Goal: Transaction & Acquisition: Purchase product/service

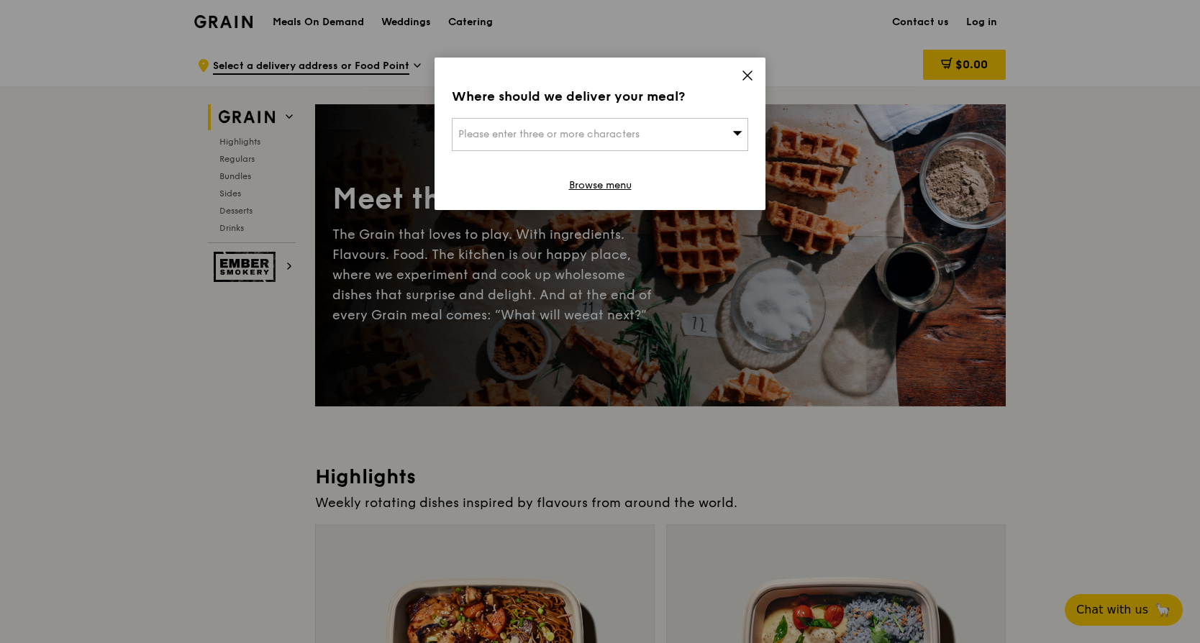
click at [745, 75] on icon at bounding box center [747, 75] width 13 height 13
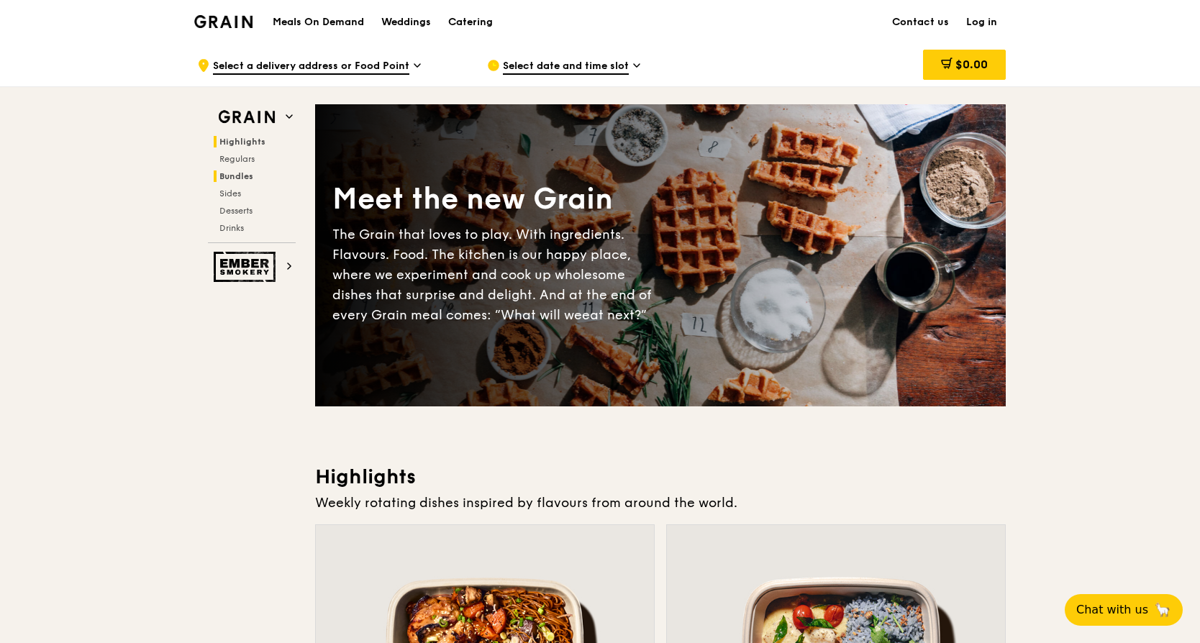
click at [250, 174] on span "Bundles" at bounding box center [236, 176] width 34 height 10
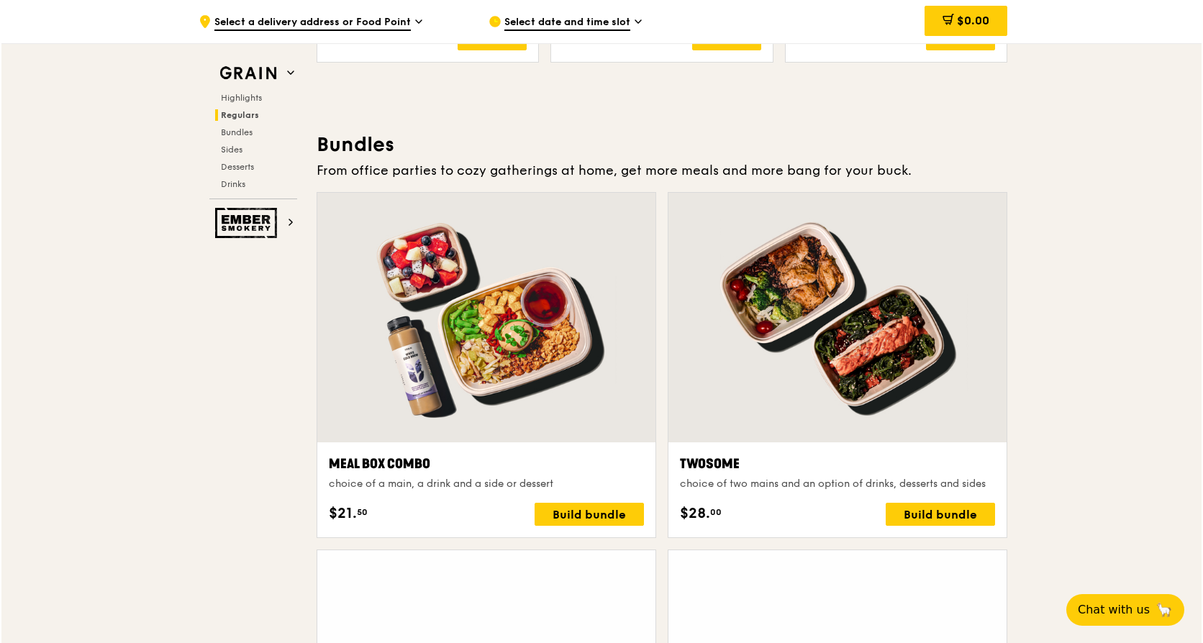
scroll to position [2059, 0]
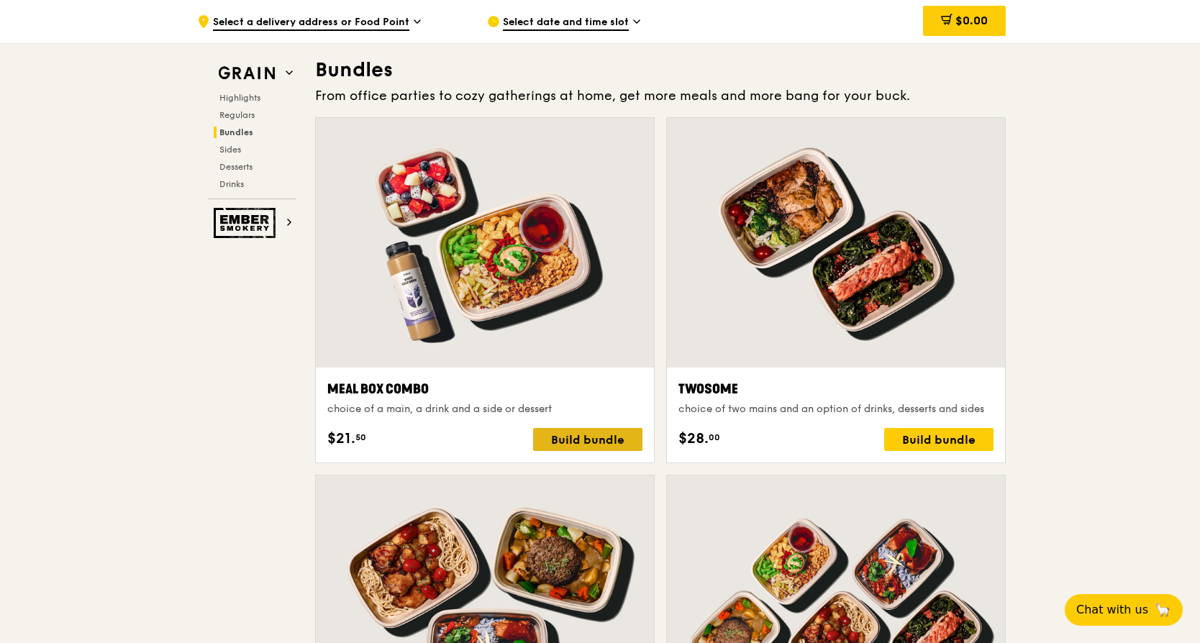
click at [603, 444] on div "Build bundle" at bounding box center [587, 439] width 109 height 23
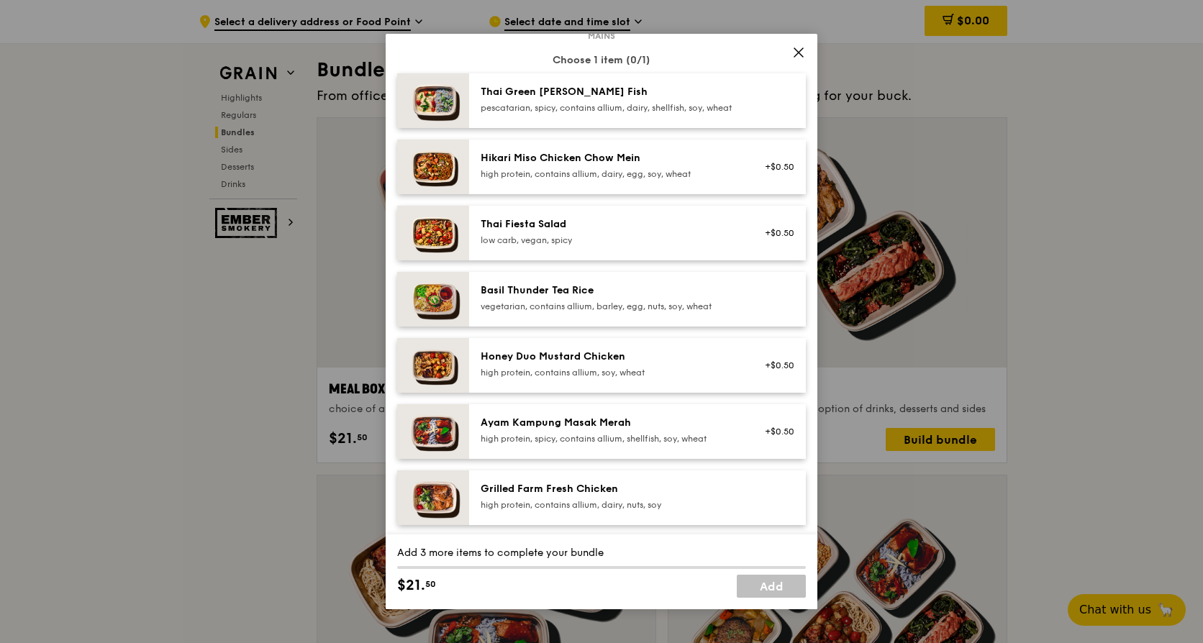
scroll to position [216, 0]
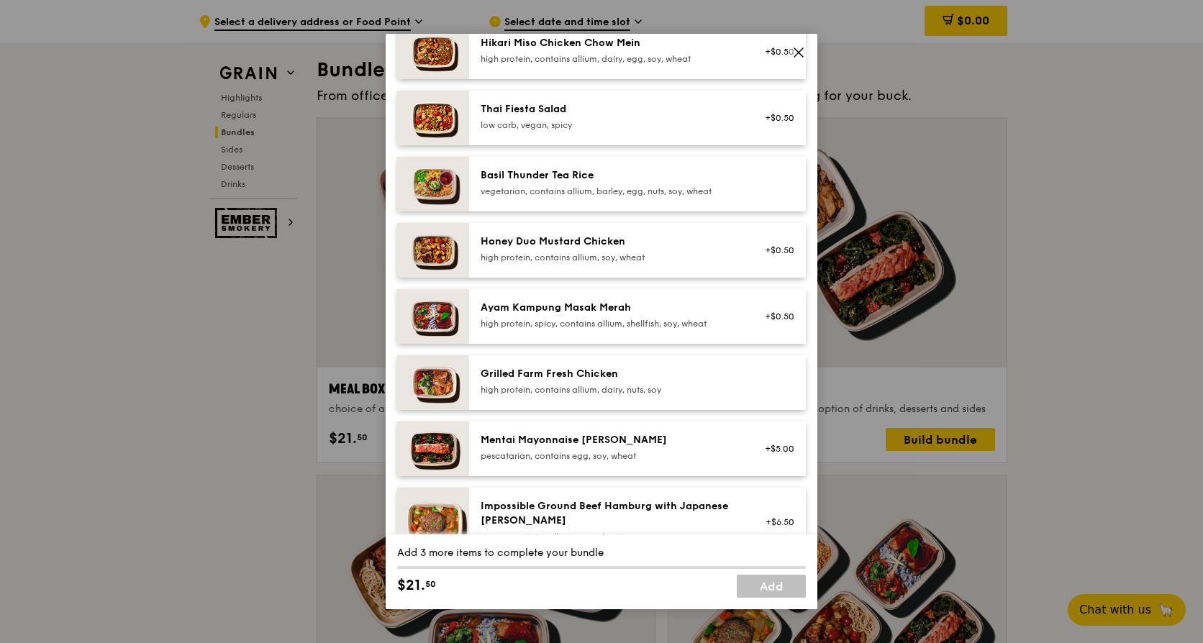
click at [630, 262] on div "Honey Duo Mustard Chicken high protein, contains allium, soy, wheat" at bounding box center [610, 249] width 258 height 29
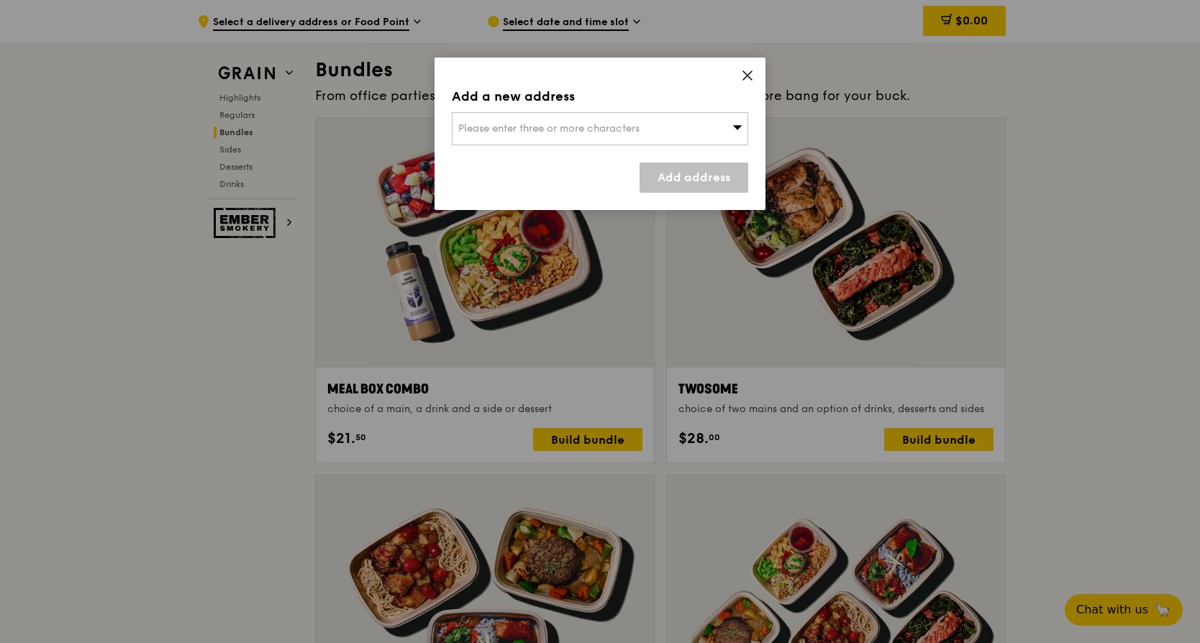
click at [720, 128] on div "Please enter three or more characters" at bounding box center [600, 128] width 296 height 33
click at [706, 128] on input "search" at bounding box center [600, 129] width 295 height 32
paste input "[STREET_ADDRESS]"
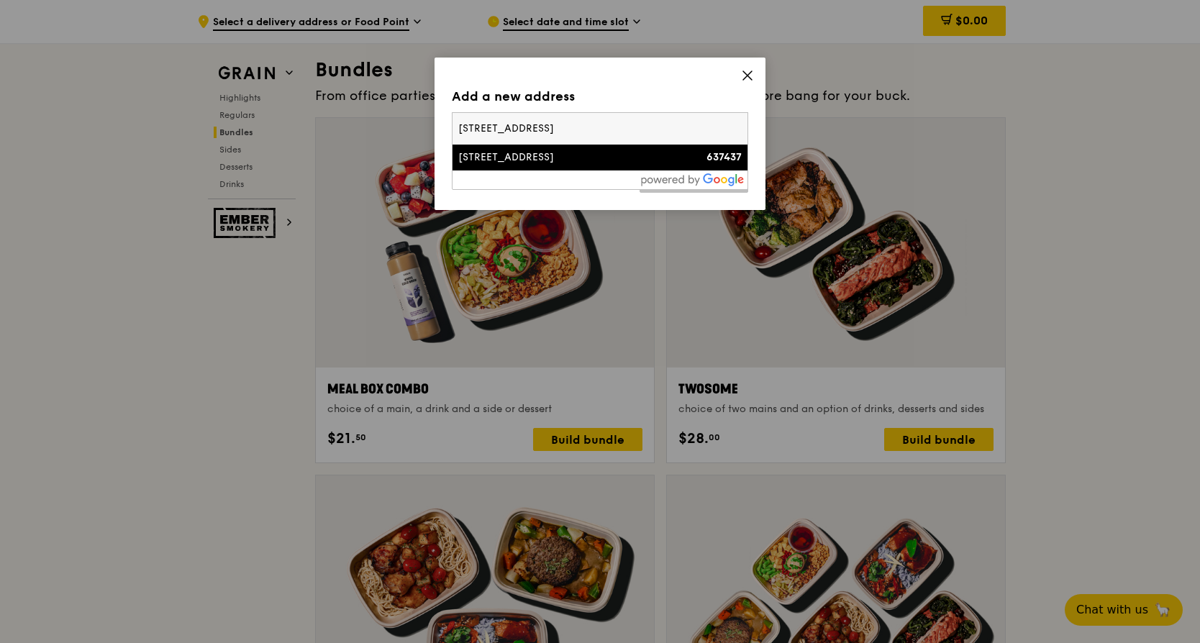
type input "[STREET_ADDRESS]"
click at [617, 163] on div "[STREET_ADDRESS]" at bounding box center [564, 157] width 213 height 14
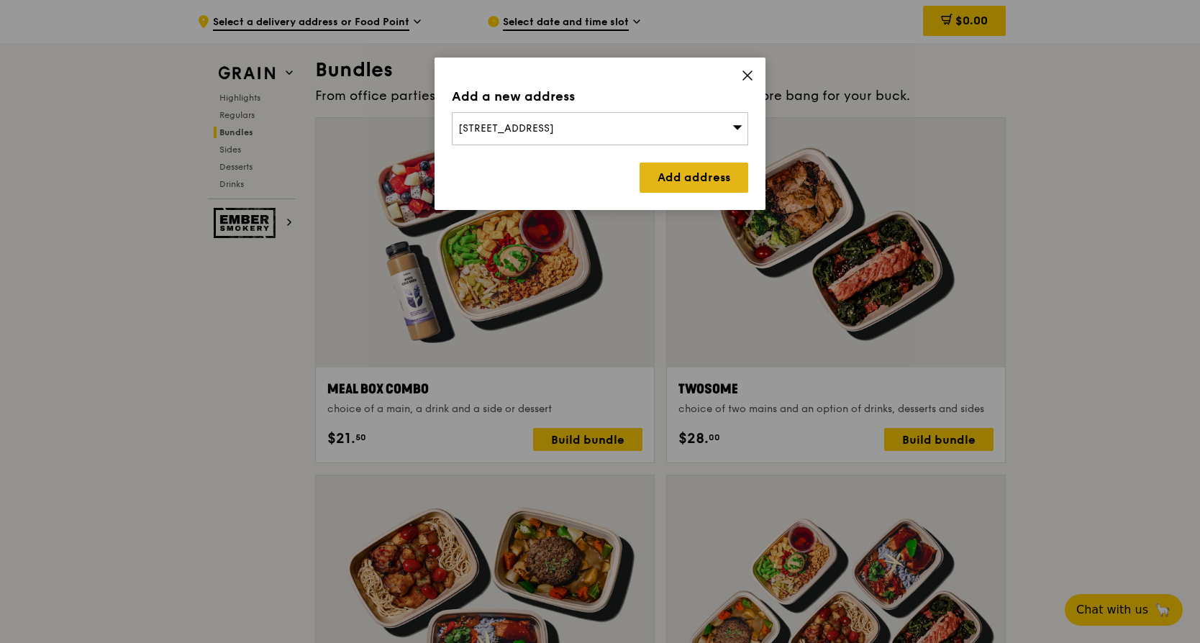
click at [707, 181] on link "Add address" at bounding box center [694, 178] width 109 height 30
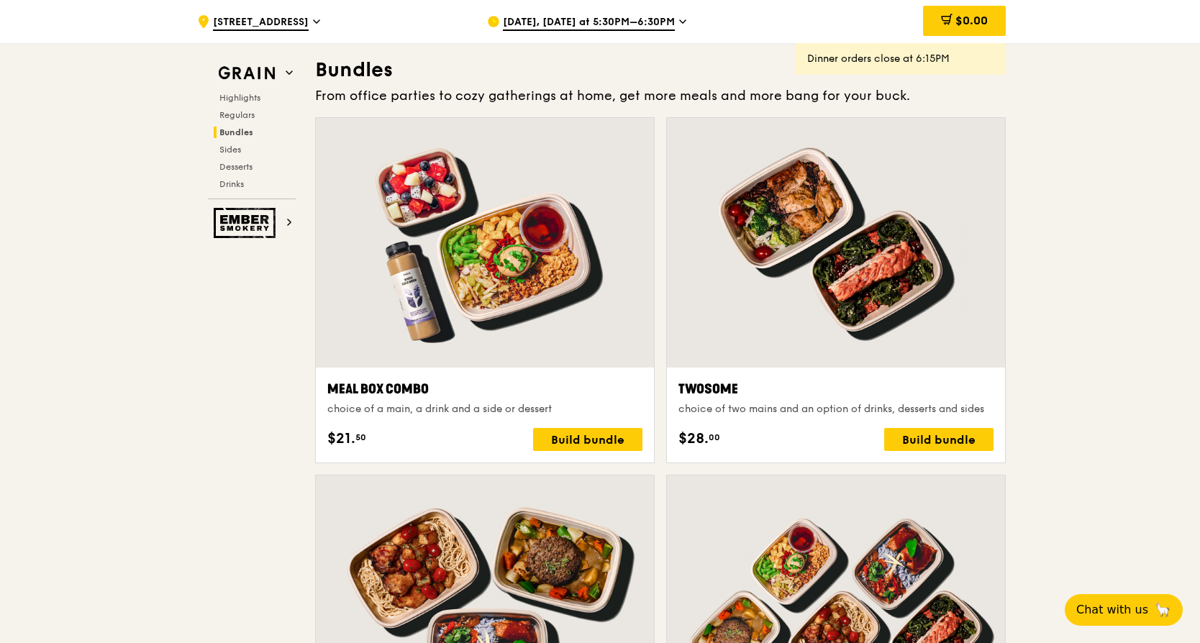
click at [679, 19] on icon at bounding box center [682, 21] width 7 height 13
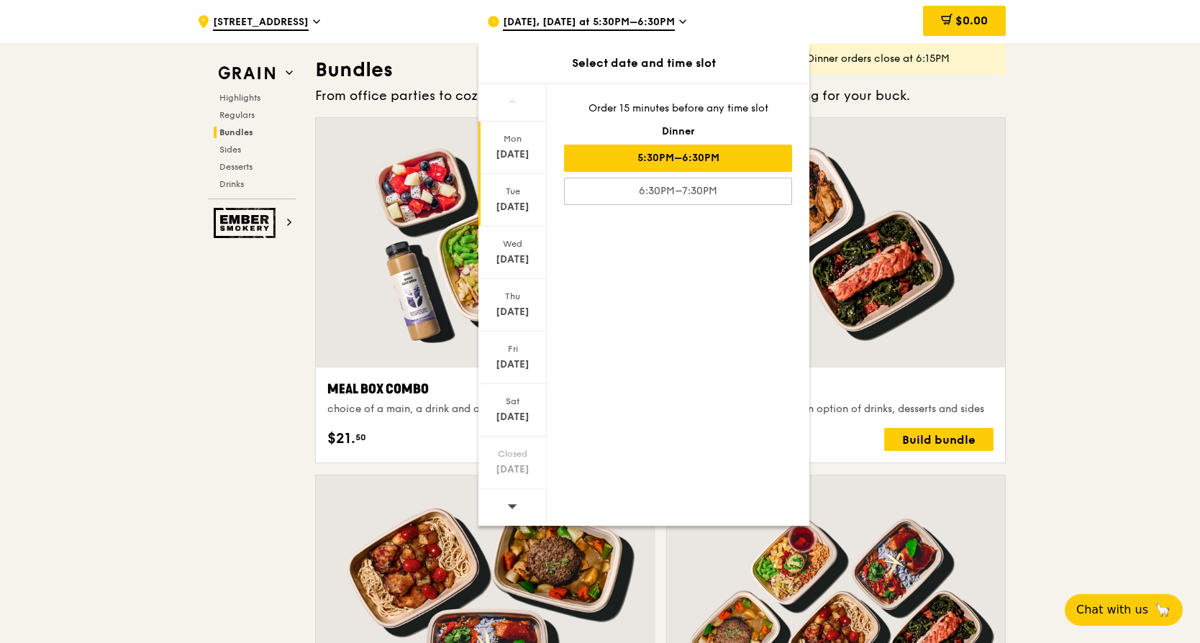
click at [522, 207] on div "[DATE]" at bounding box center [513, 207] width 64 height 14
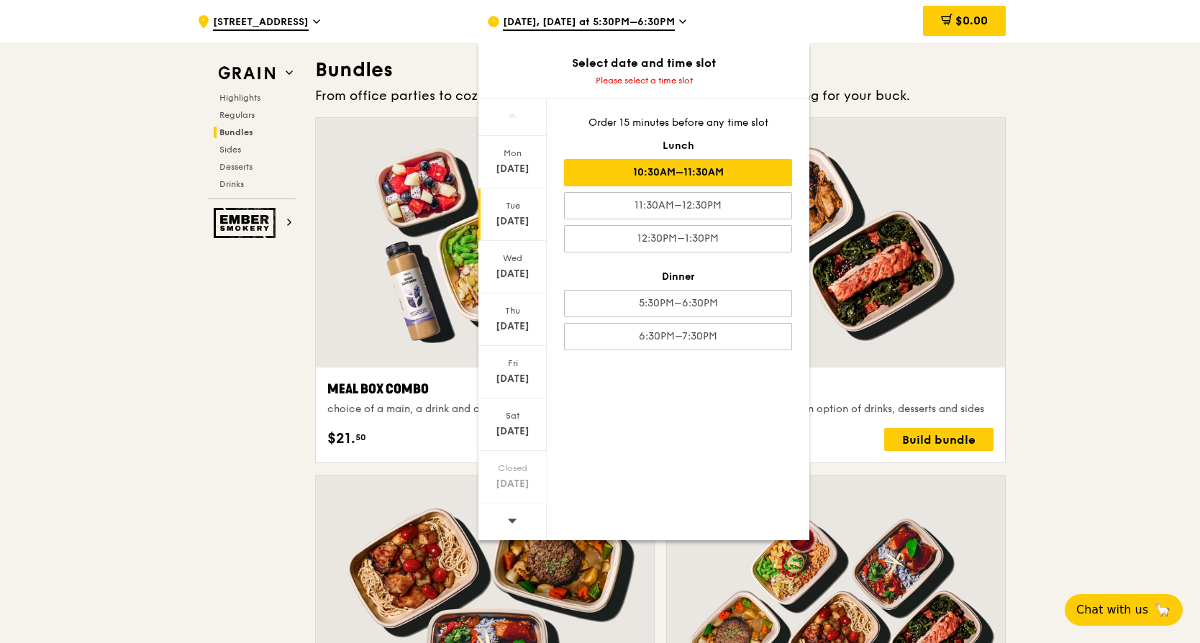
click at [686, 171] on div "10:30AM–11:30AM" at bounding box center [678, 172] width 228 height 27
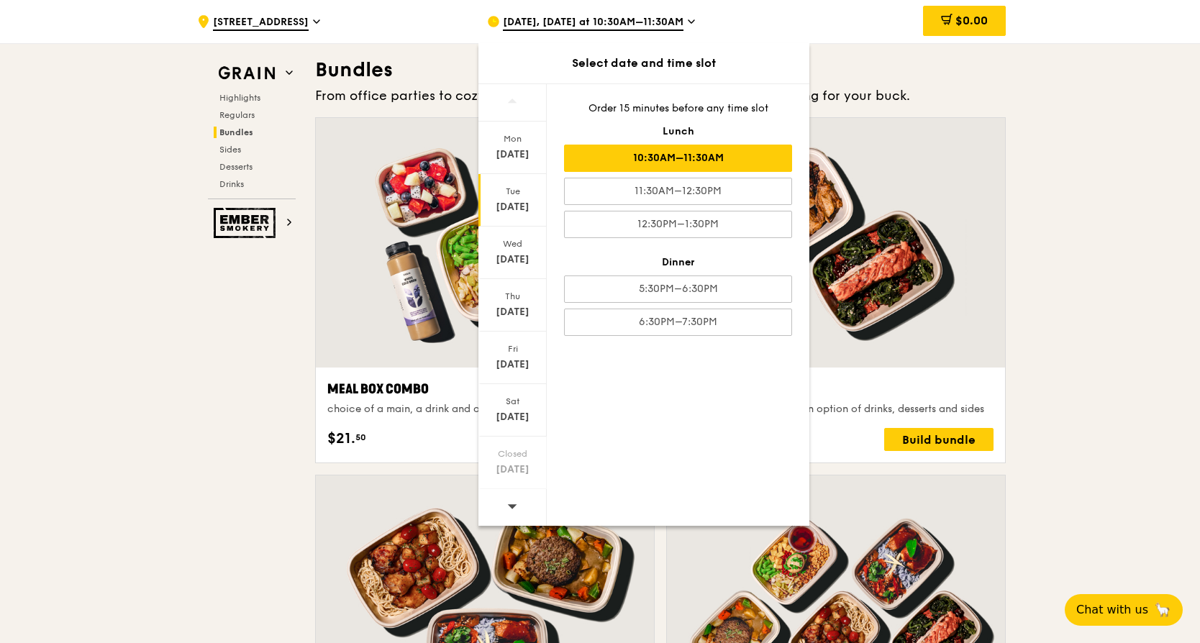
click at [702, 152] on div "10:30AM–11:30AM" at bounding box center [678, 158] width 228 height 27
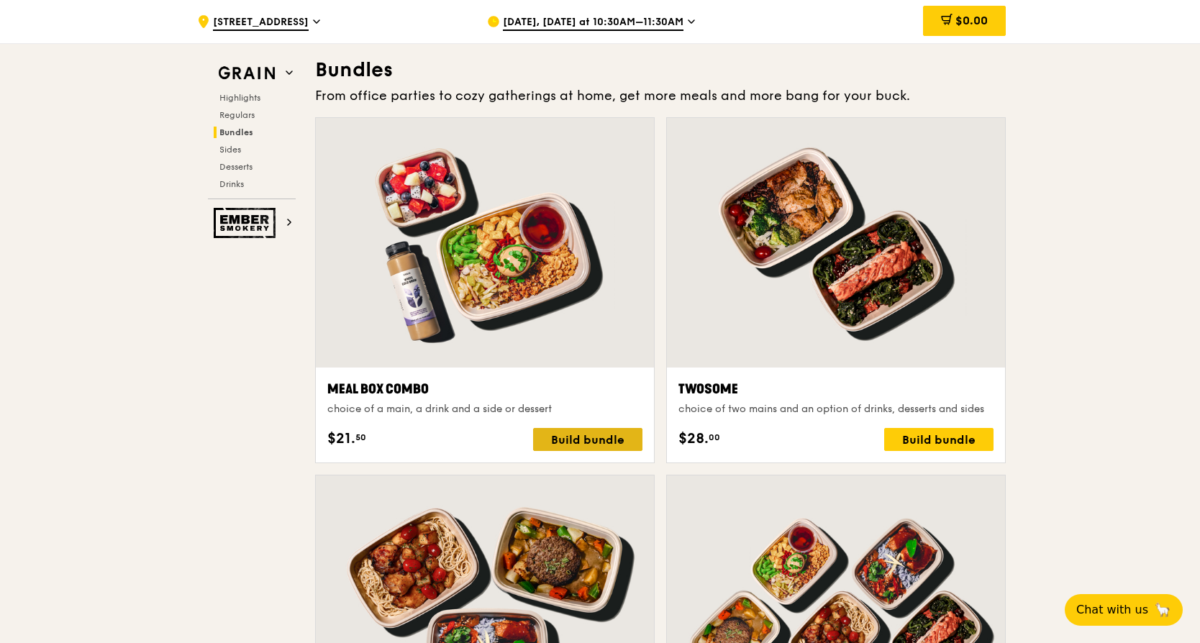
click at [600, 429] on div "Build bundle" at bounding box center [587, 439] width 109 height 23
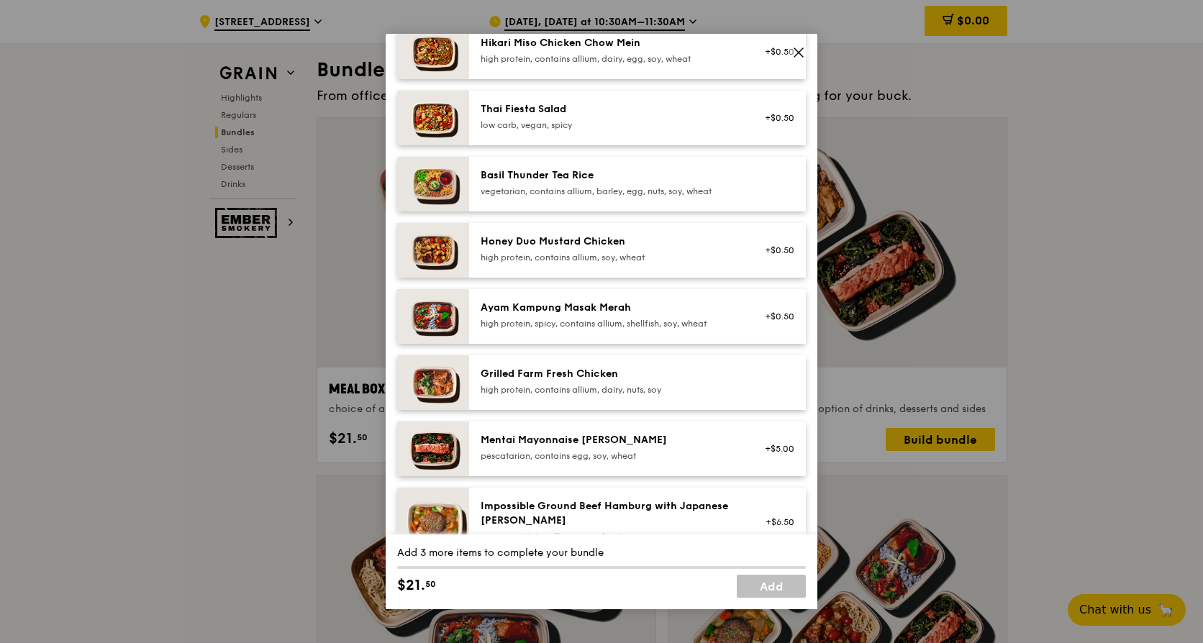
click at [628, 249] on div "Honey Duo Mustard Chicken" at bounding box center [610, 242] width 258 height 14
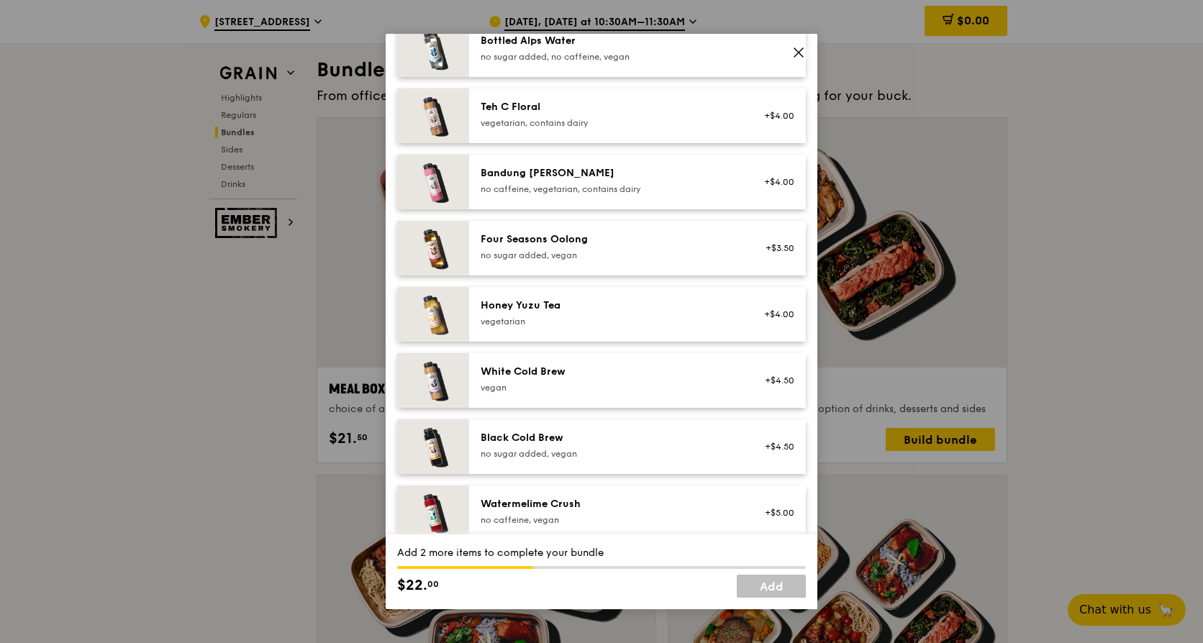
scroll to position [1647, 0]
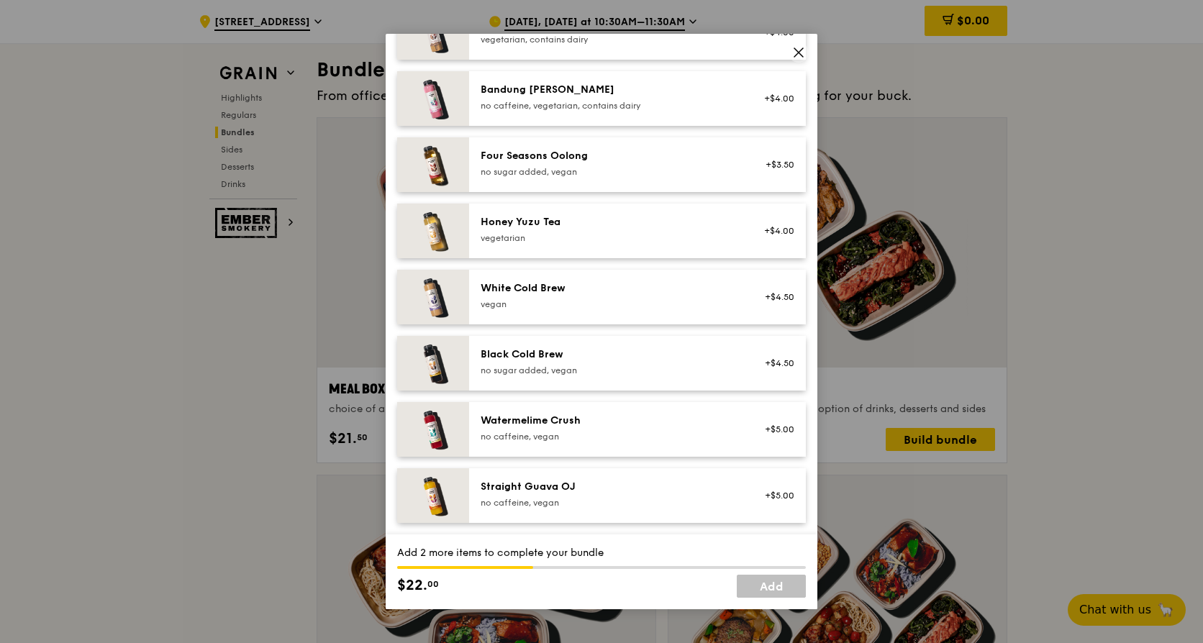
click at [593, 317] on div "White Cold Brew [GEOGRAPHIC_DATA] +$4.50" at bounding box center [637, 297] width 337 height 55
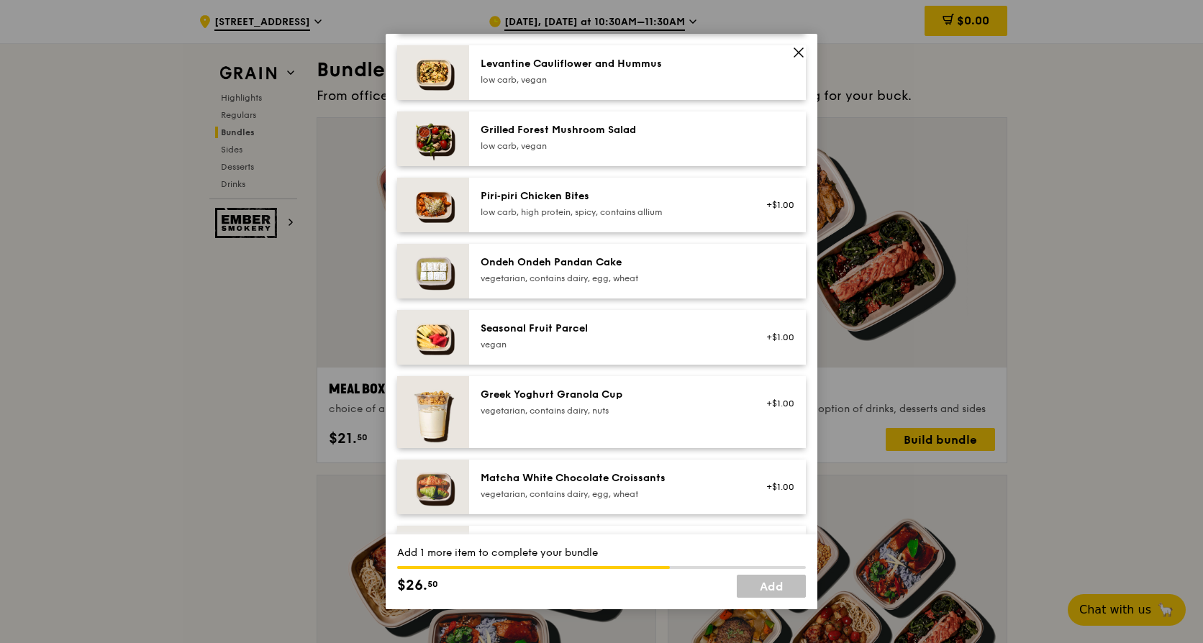
scroll to position [712, 0]
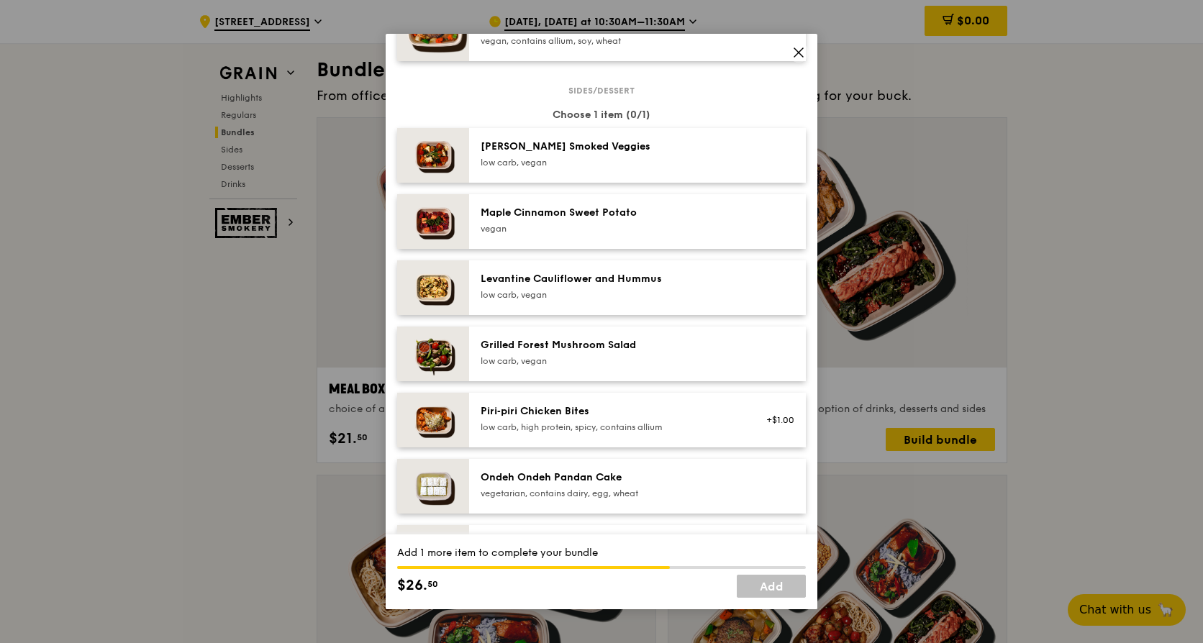
click at [643, 235] on div "vegan" at bounding box center [610, 229] width 258 height 12
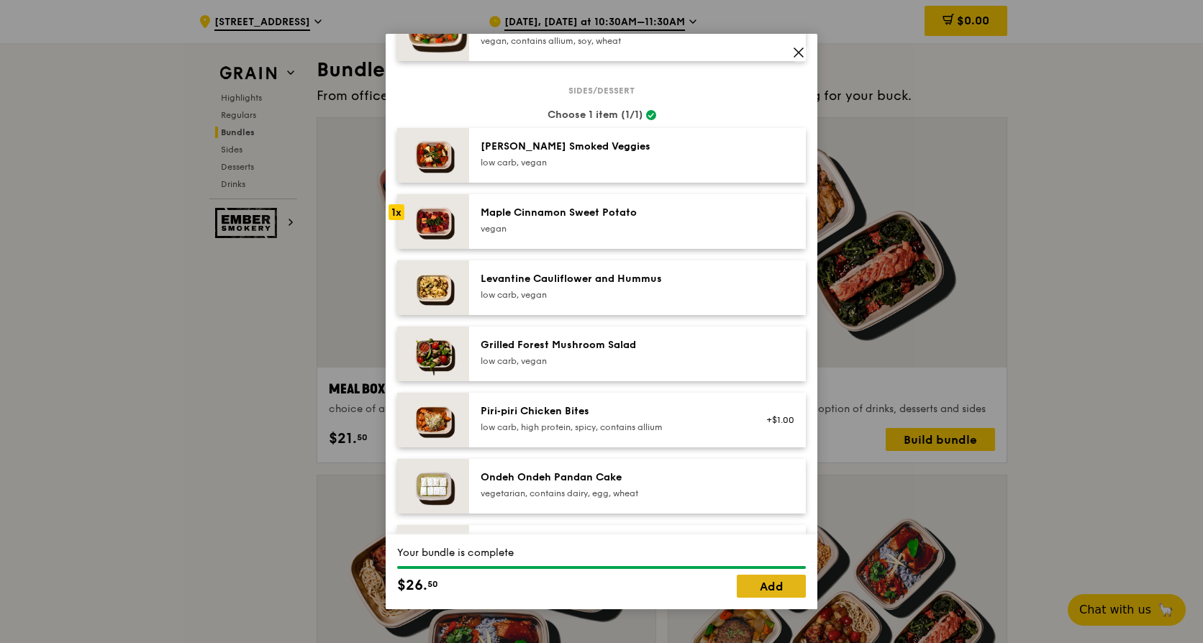
click at [776, 579] on link "Add" at bounding box center [771, 586] width 69 height 23
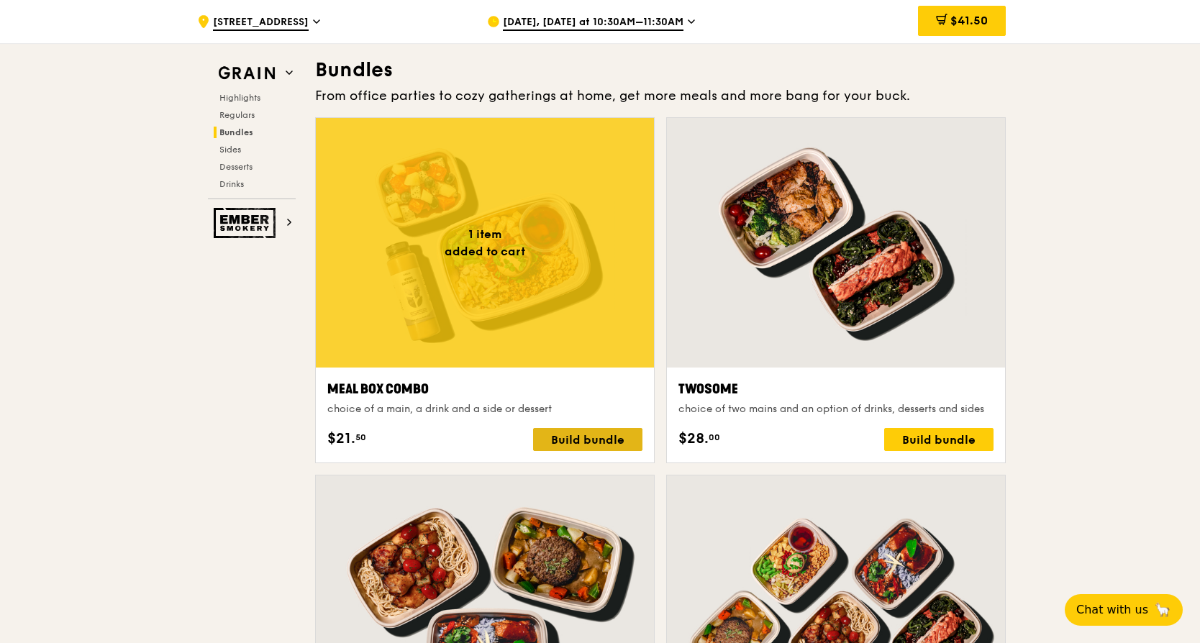
click at [582, 434] on div "Build bundle" at bounding box center [587, 439] width 109 height 23
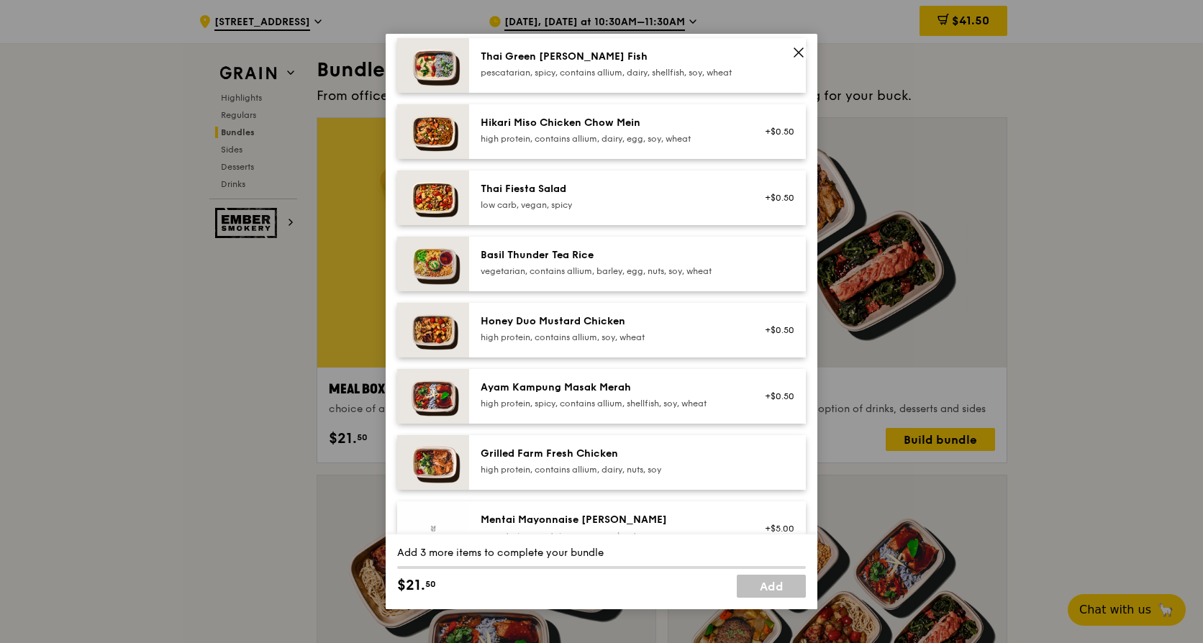
scroll to position [288, 0]
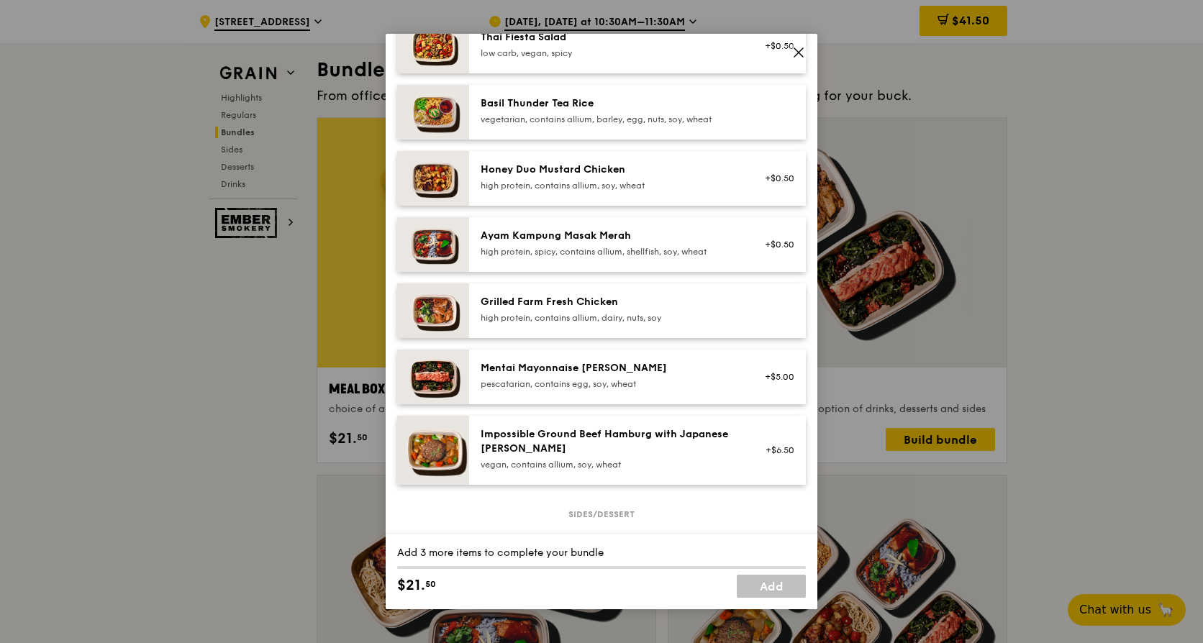
click at [626, 191] on div "Honey Duo Mustard Chicken high protein, contains allium, soy, wheat" at bounding box center [610, 177] width 258 height 29
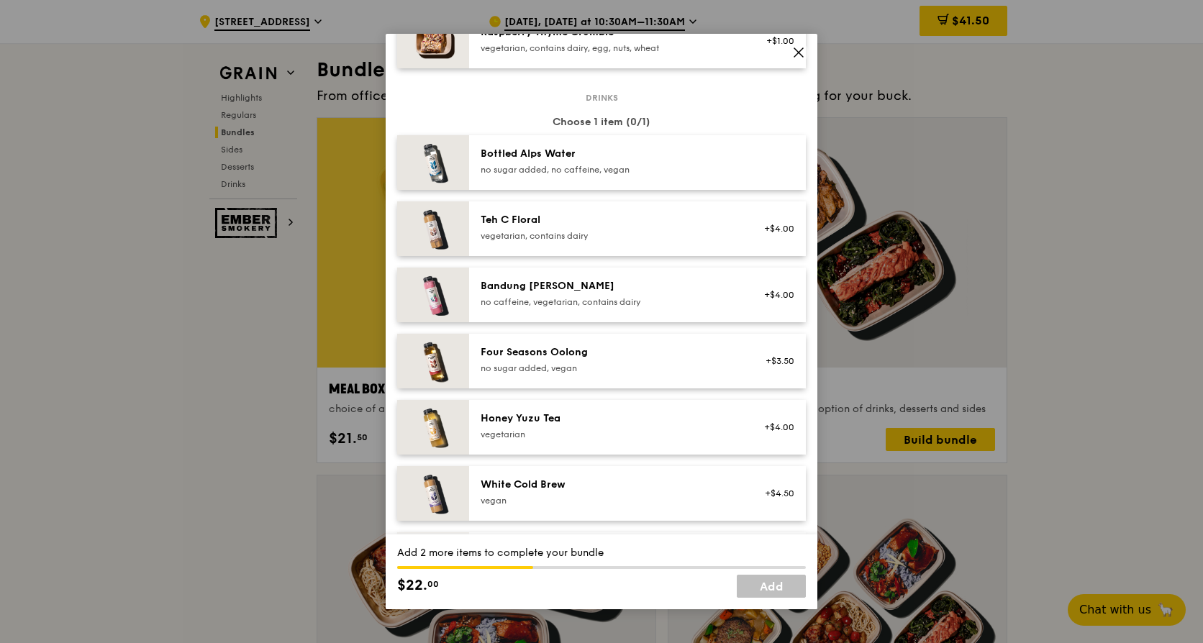
scroll to position [1647, 0]
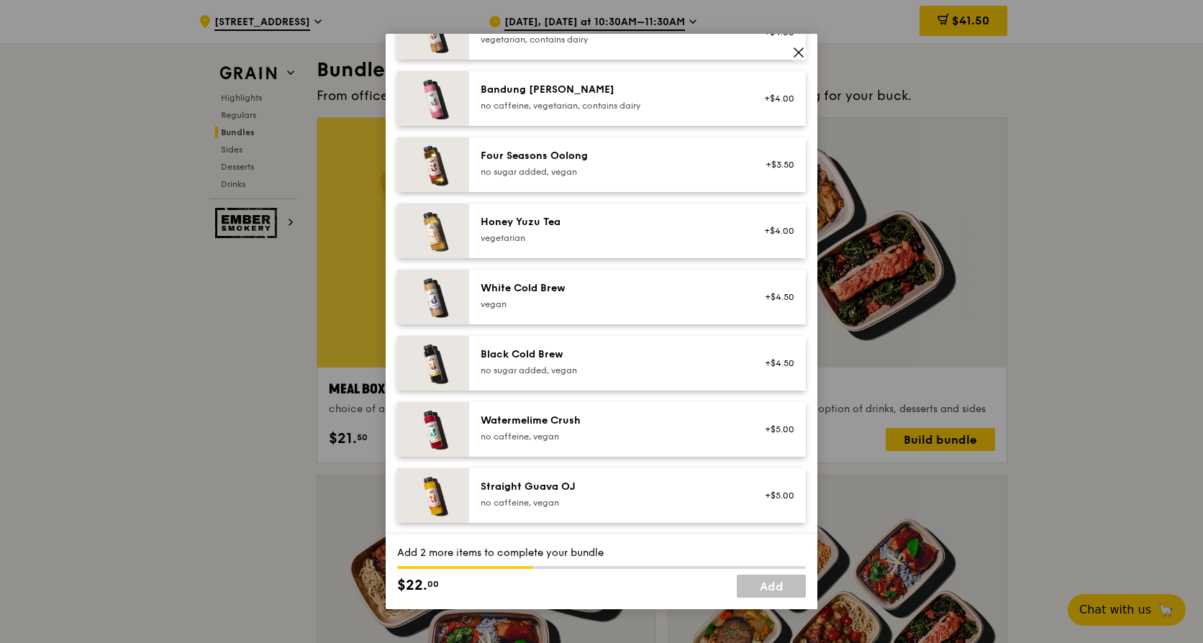
click at [599, 307] on div "vegan" at bounding box center [610, 305] width 258 height 12
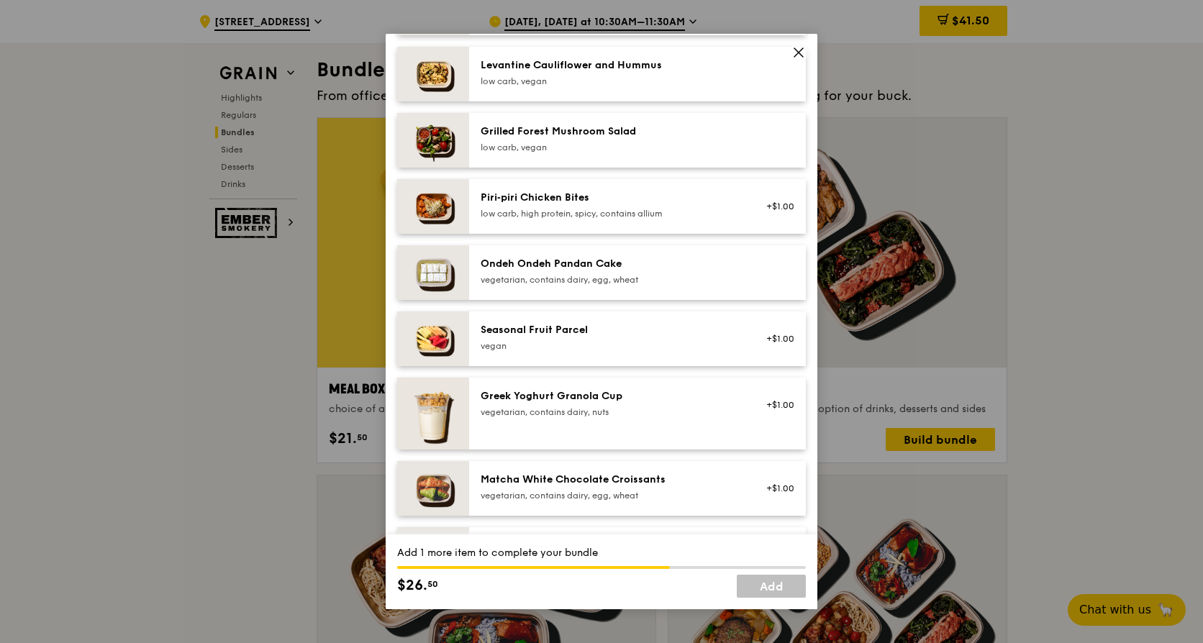
scroll to position [856, 0]
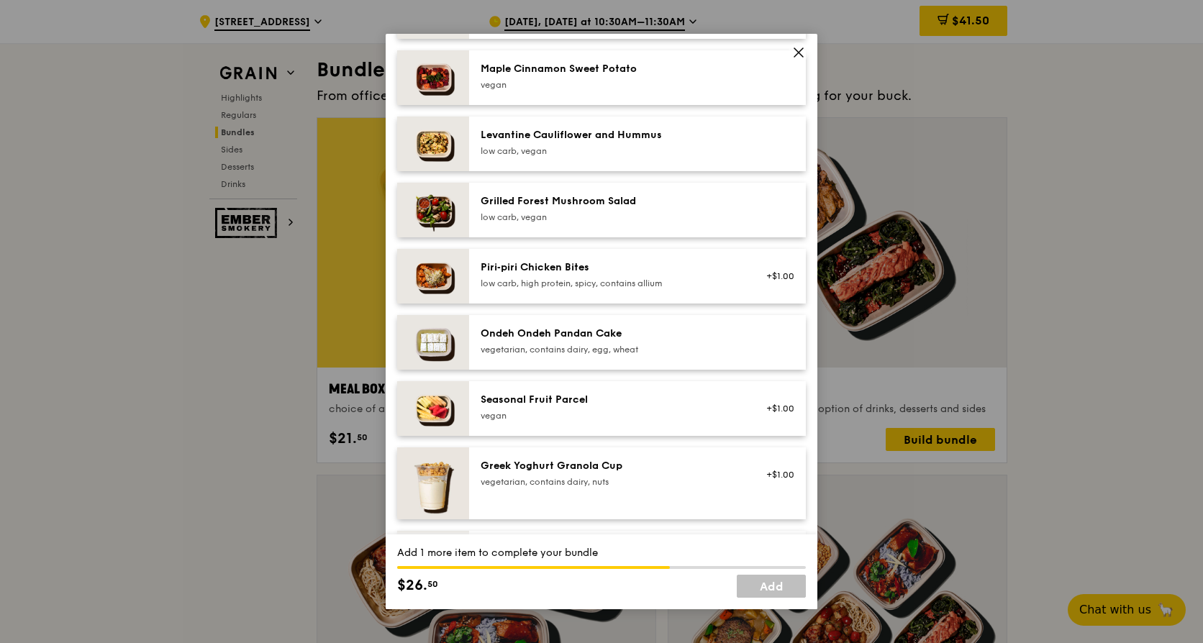
drag, startPoint x: 599, startPoint y: 163, endPoint x: 607, endPoint y: 176, distance: 14.8
click at [599, 157] on div "low carb, vegan" at bounding box center [610, 151] width 258 height 12
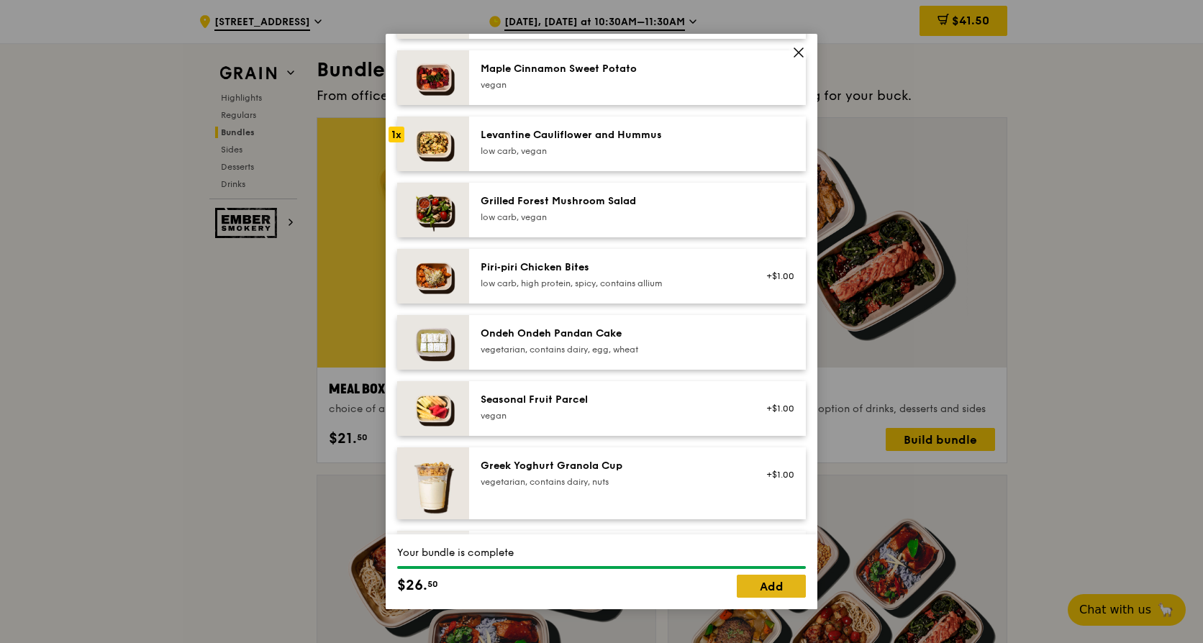
click at [754, 584] on link "Add" at bounding box center [771, 586] width 69 height 23
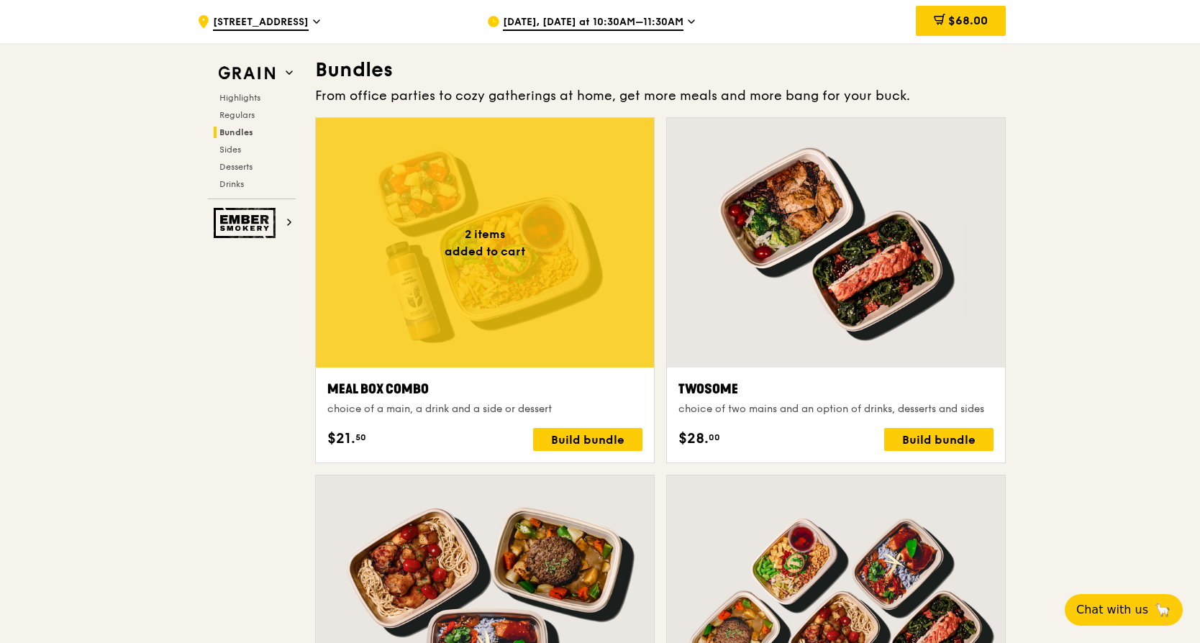
click at [456, 294] on div at bounding box center [485, 243] width 338 height 250
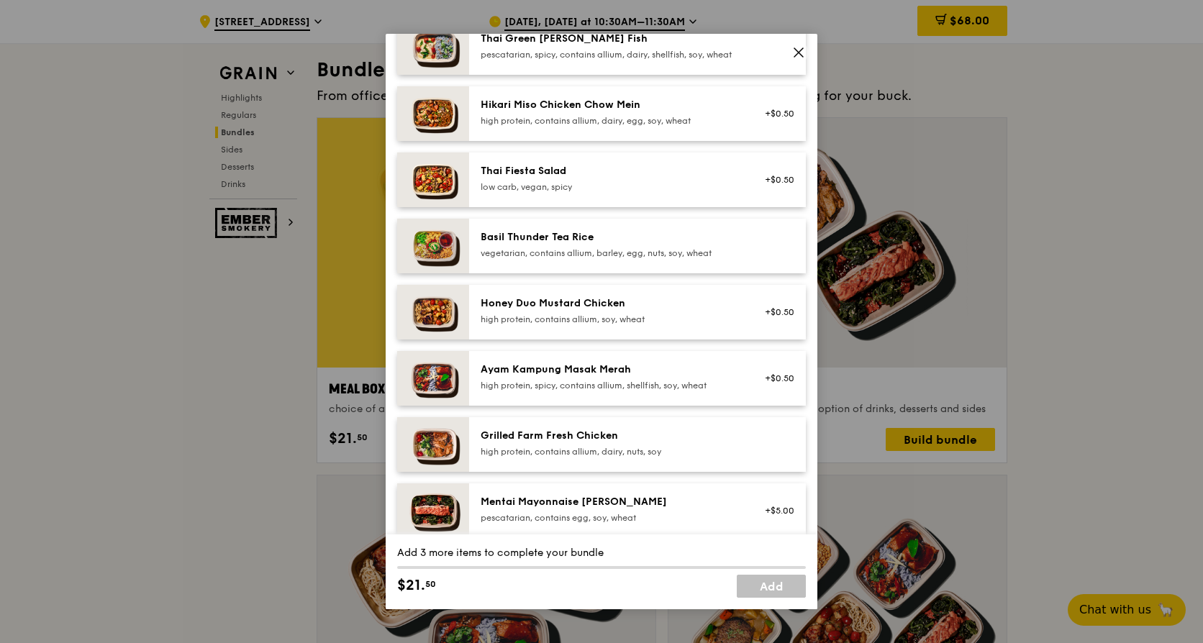
scroll to position [288, 0]
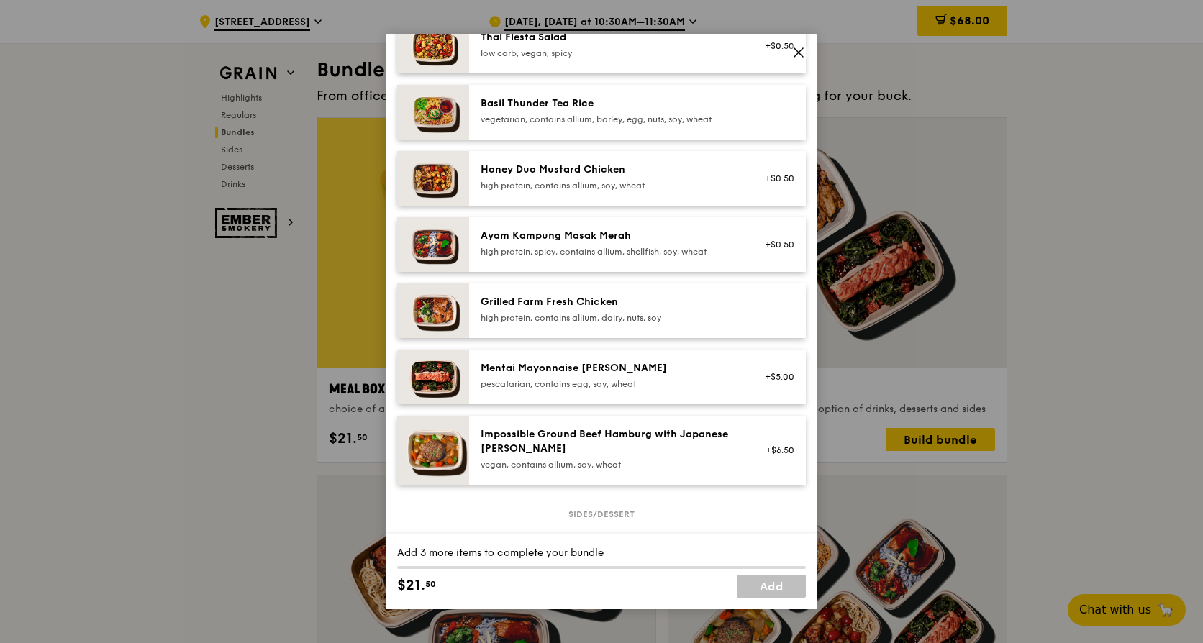
click at [581, 194] on div "Honey Duo Mustard Chicken high protein, contains allium, soy, wheat" at bounding box center [610, 179] width 276 height 32
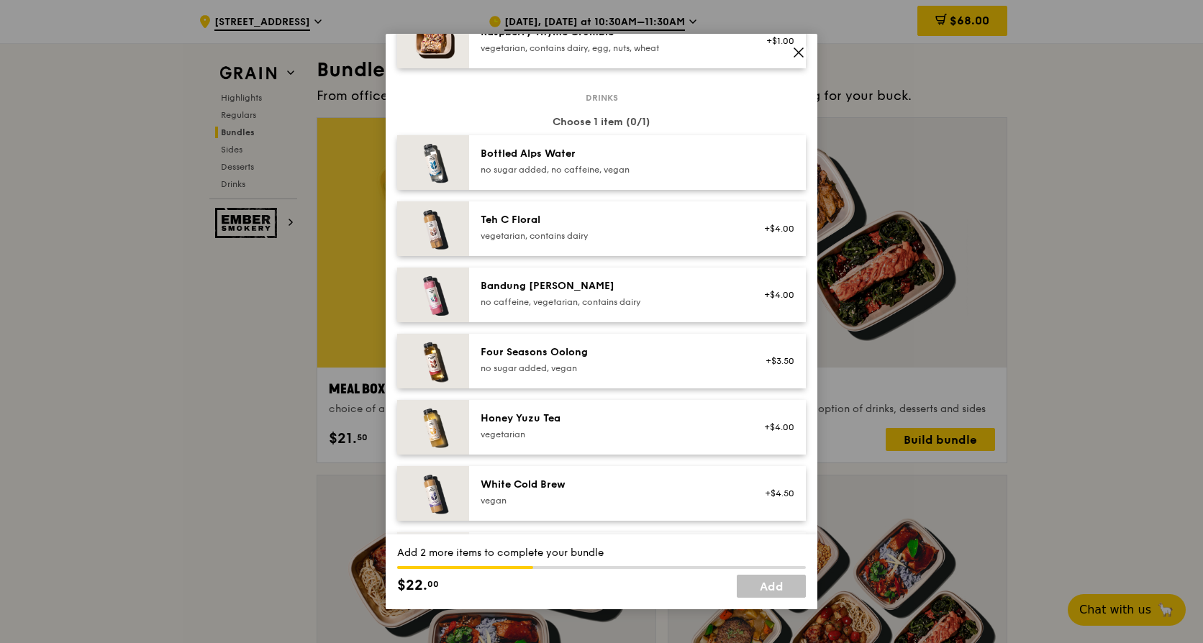
scroll to position [1647, 0]
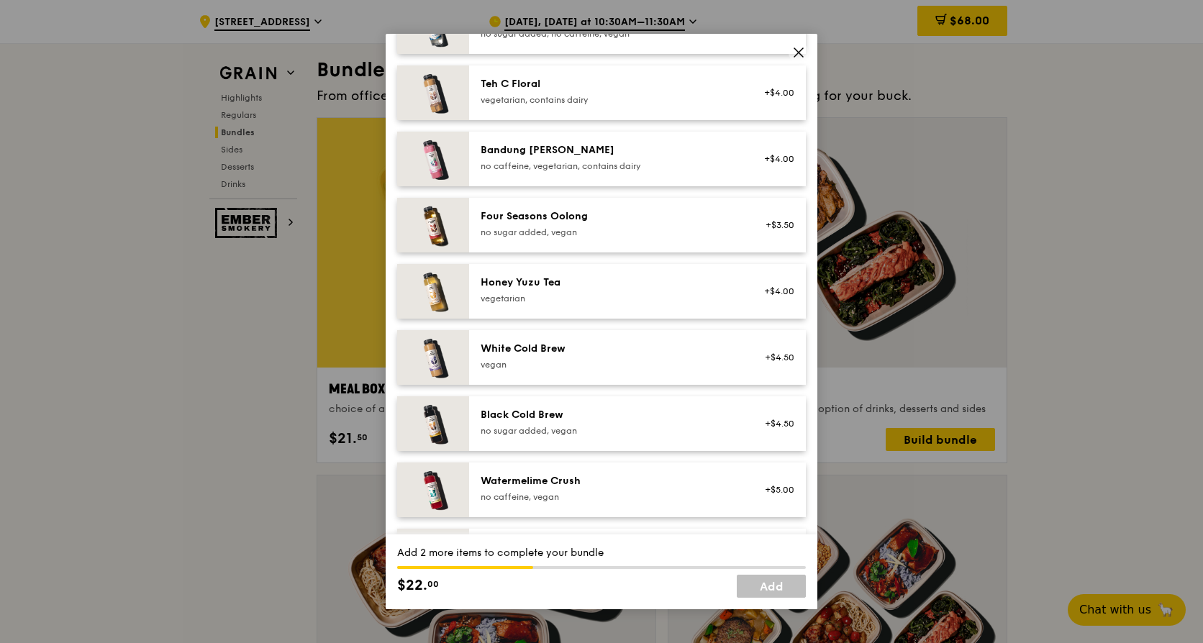
click at [602, 238] on div "no sugar added, vegan" at bounding box center [610, 233] width 258 height 12
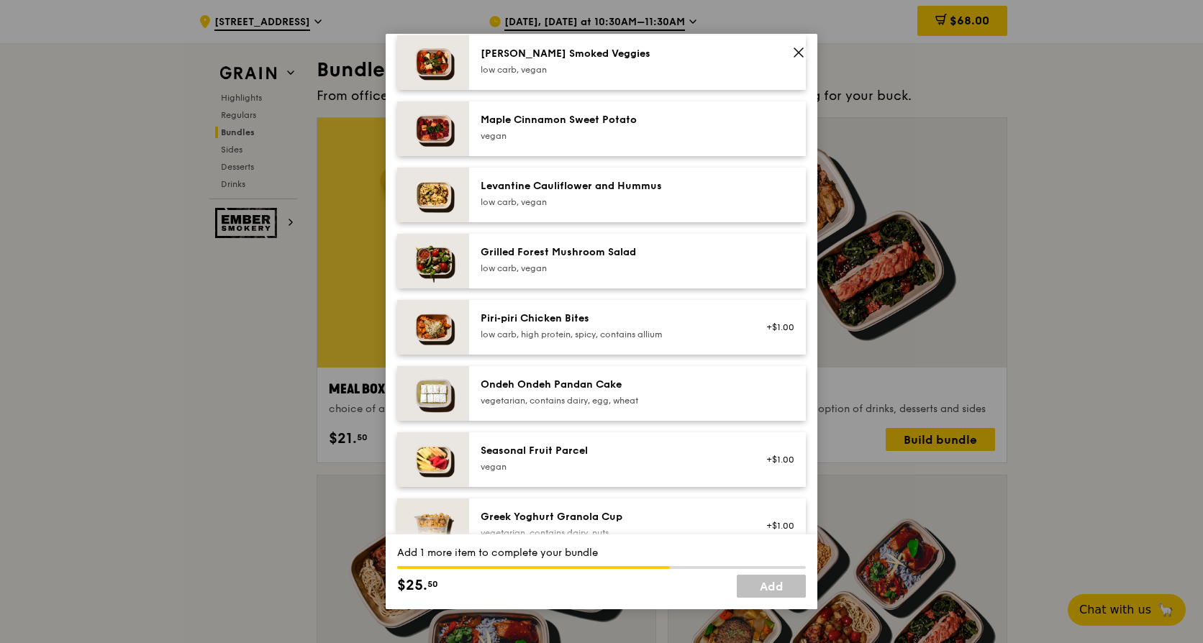
scroll to position [784, 0]
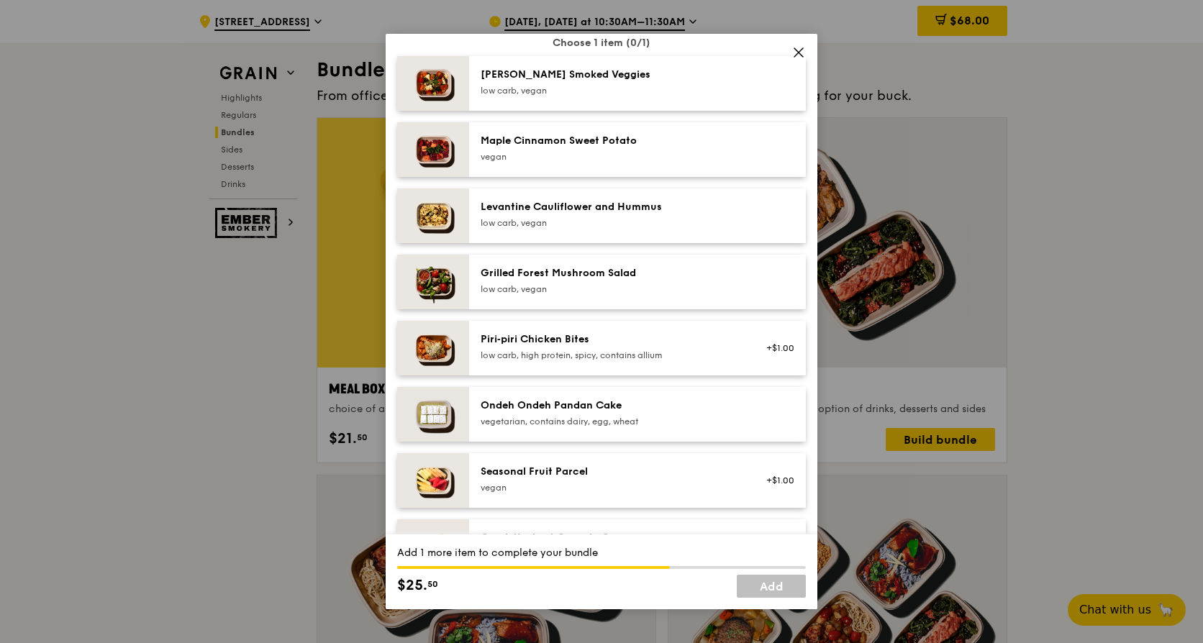
click at [625, 148] on div "Maple Cinnamon Sweet Potato" at bounding box center [610, 141] width 258 height 14
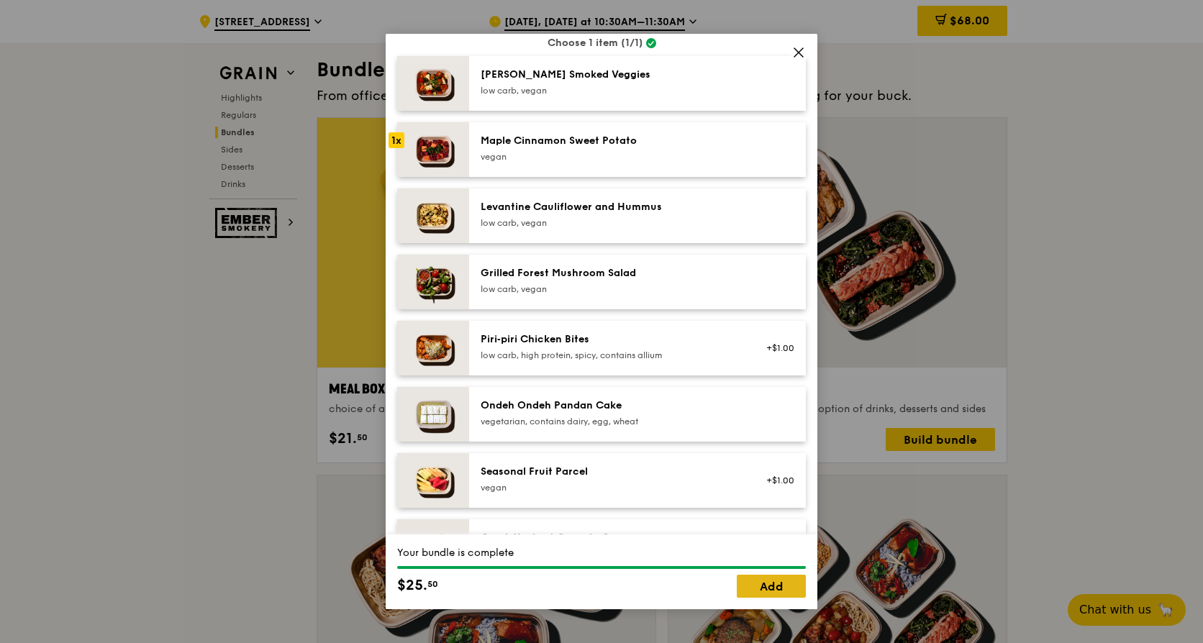
click at [768, 580] on link "Add" at bounding box center [771, 586] width 69 height 23
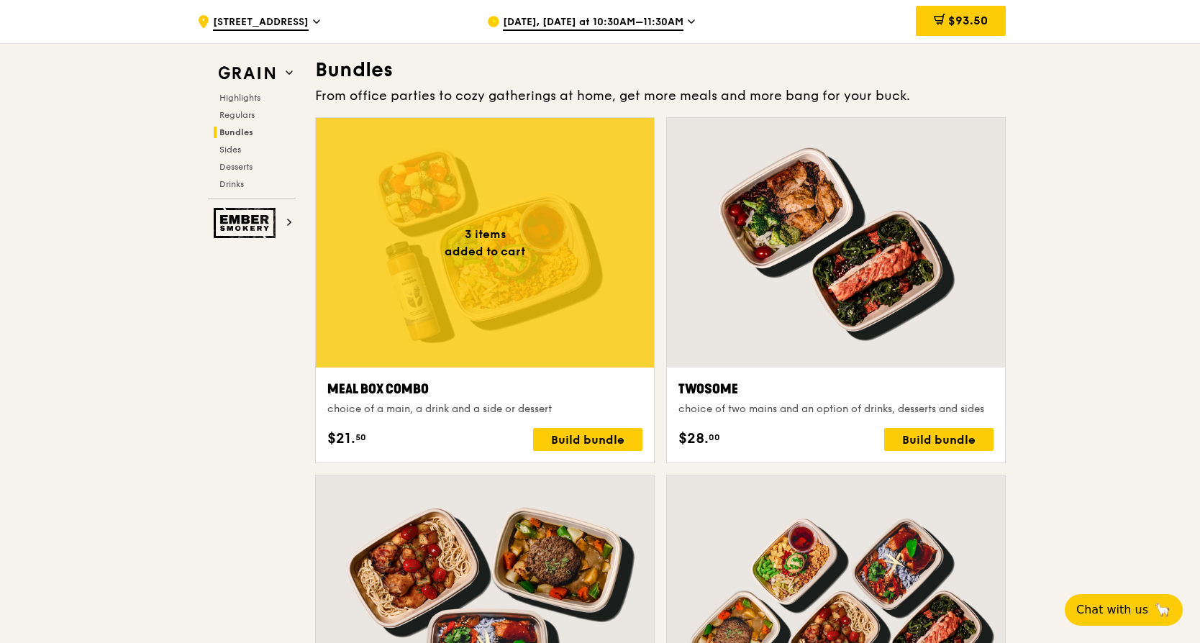
click at [479, 301] on div at bounding box center [485, 243] width 338 height 250
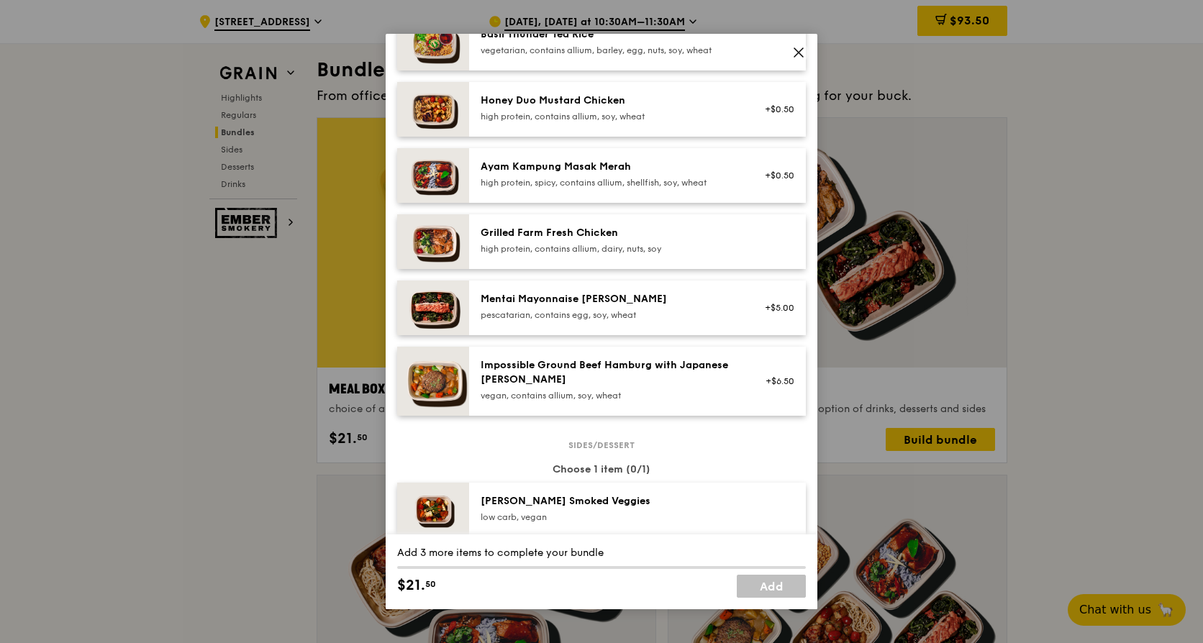
scroll to position [360, 0]
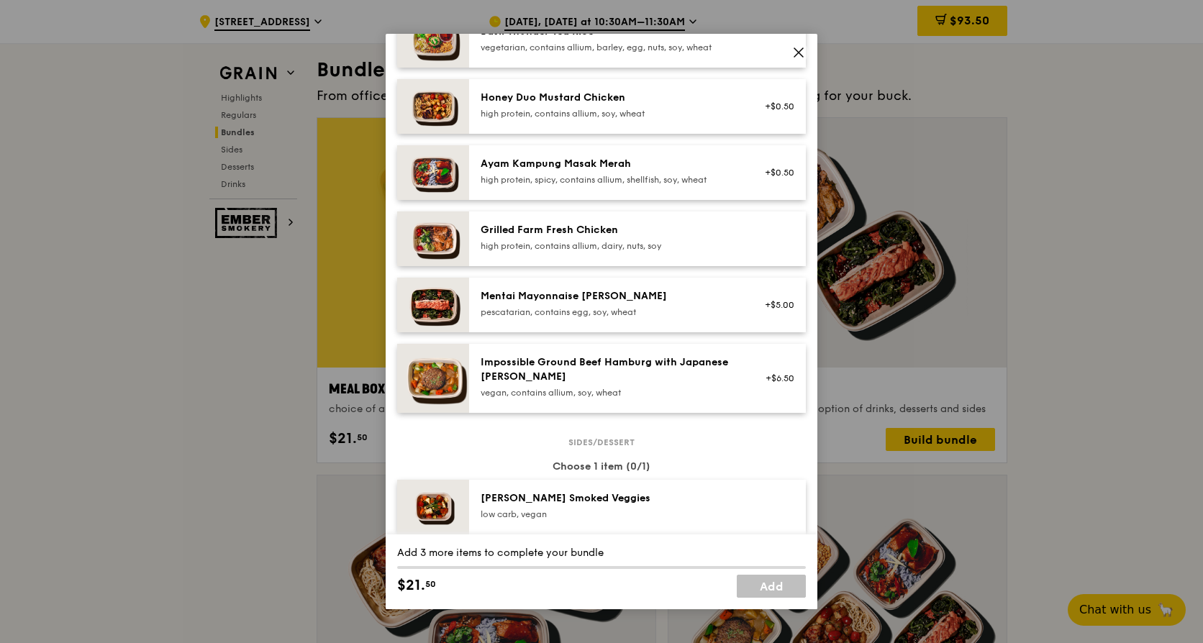
click at [612, 119] on div "high protein, contains allium, soy, wheat" at bounding box center [610, 114] width 258 height 12
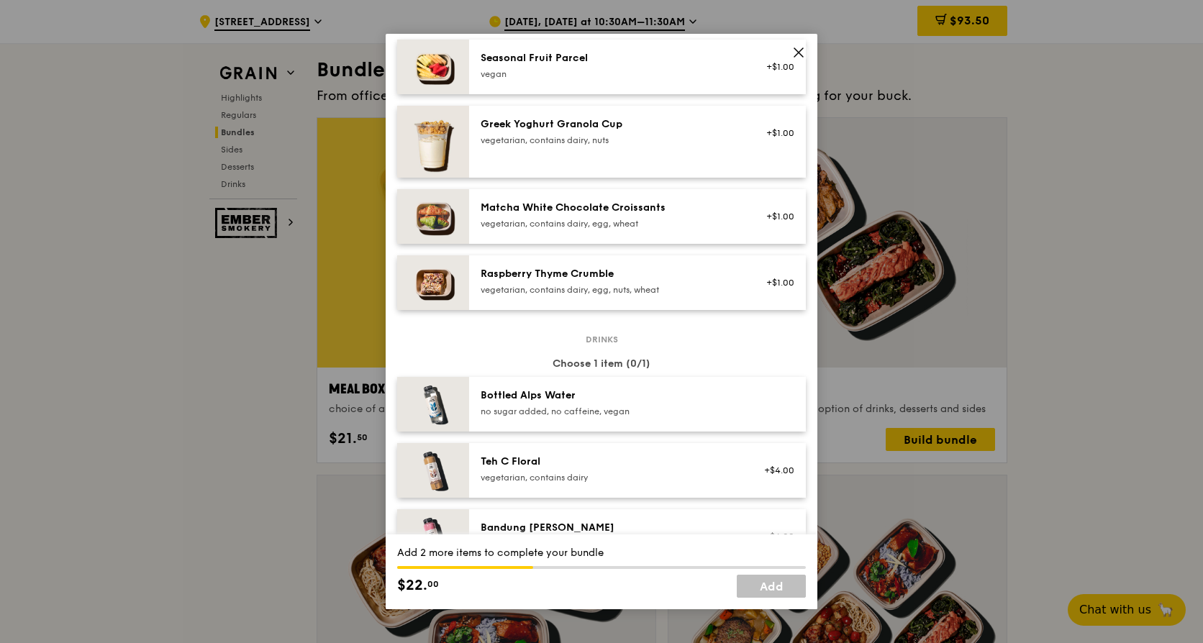
scroll to position [1439, 0]
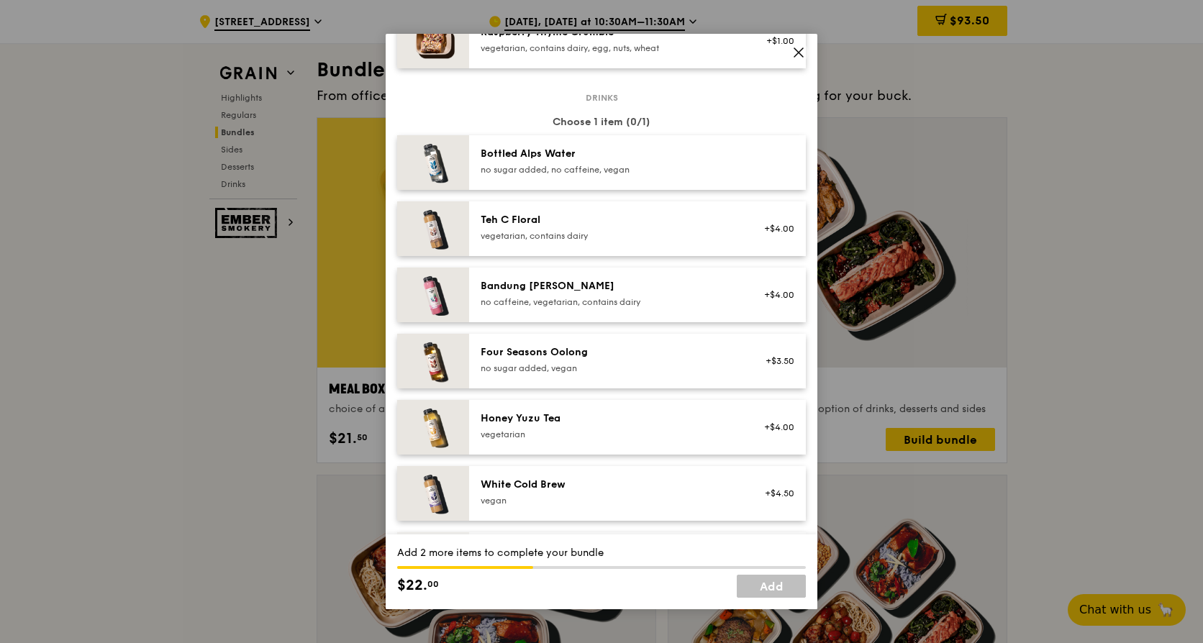
click at [613, 507] on div "vegan" at bounding box center [610, 501] width 258 height 12
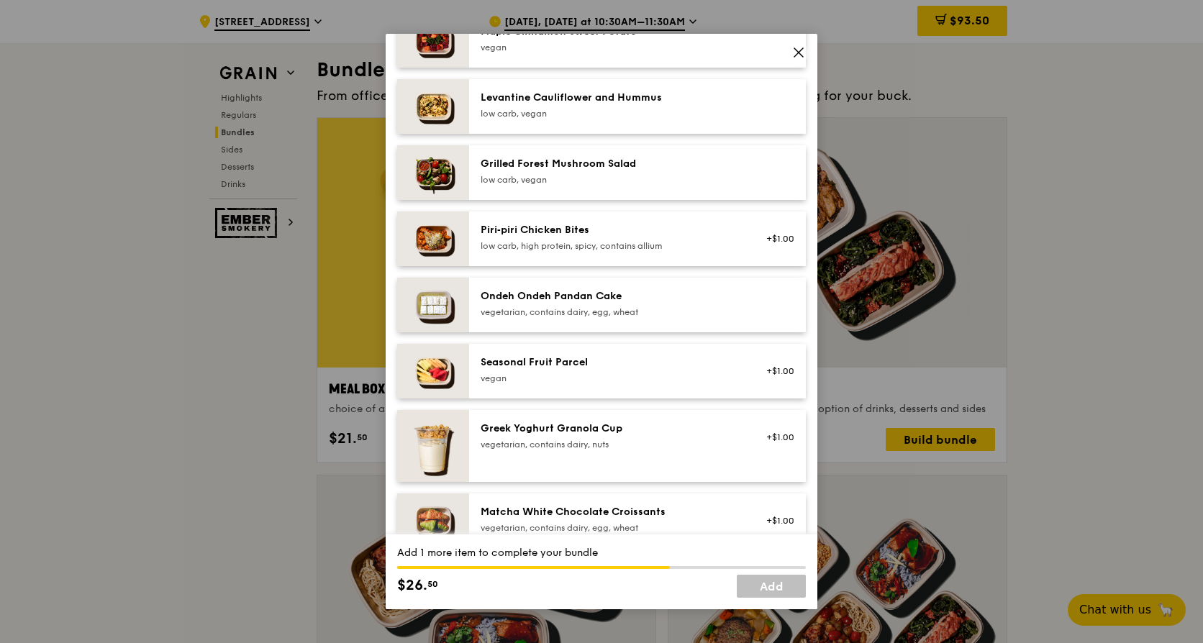
scroll to position [863, 0]
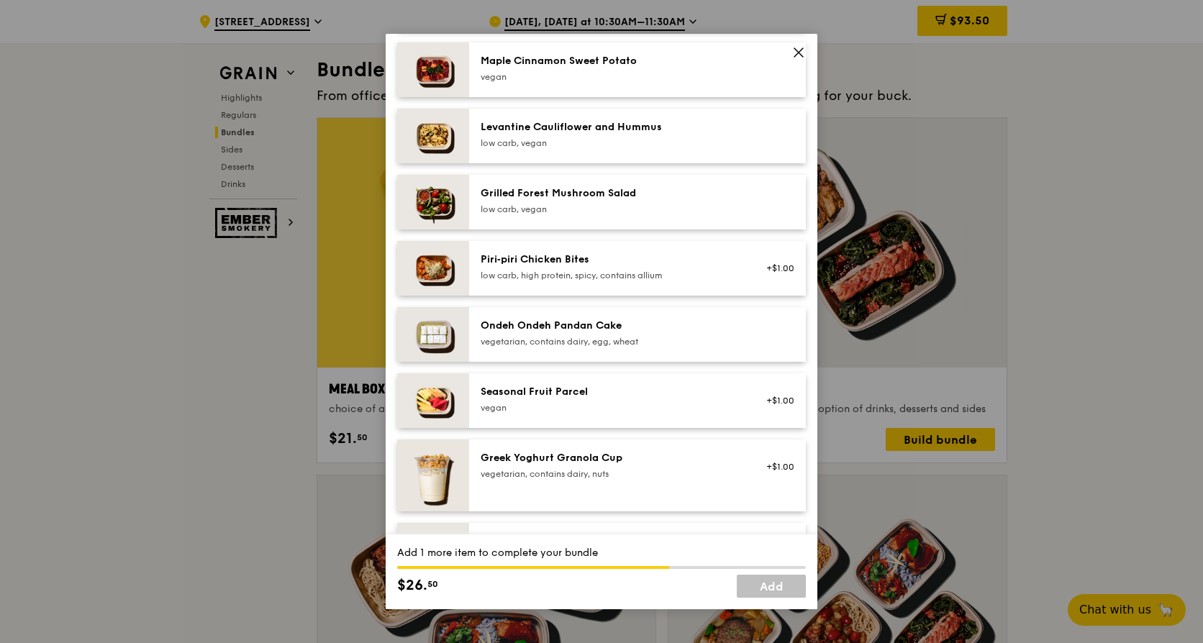
click at [593, 149] on div "low carb, vegan" at bounding box center [610, 143] width 258 height 12
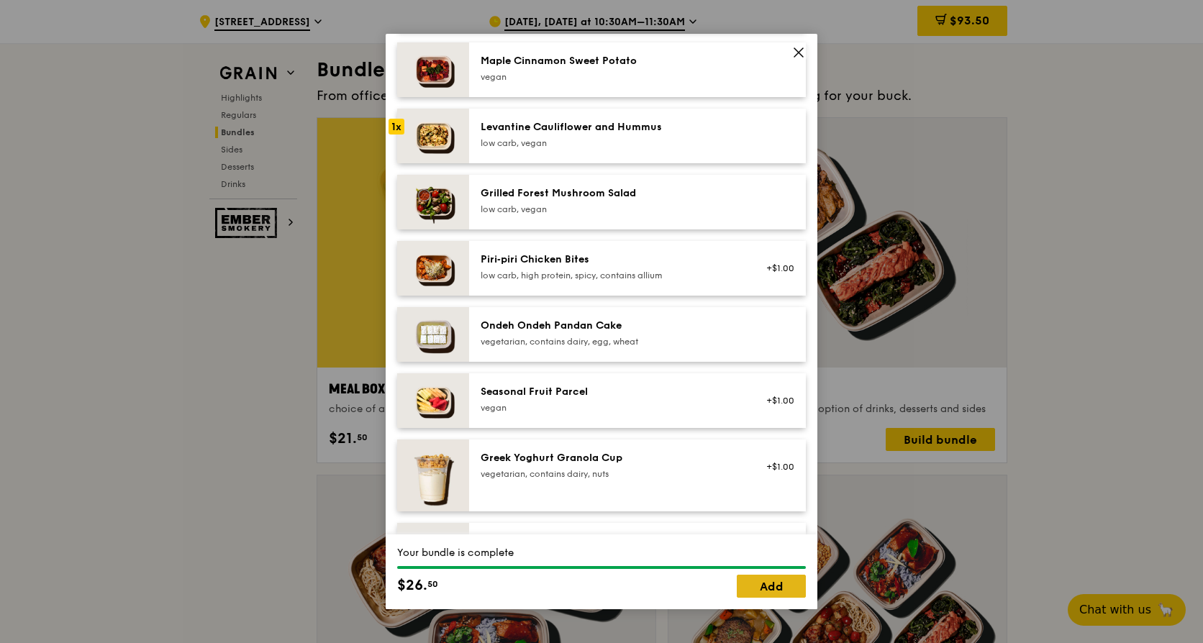
click at [761, 589] on link "Add" at bounding box center [771, 586] width 69 height 23
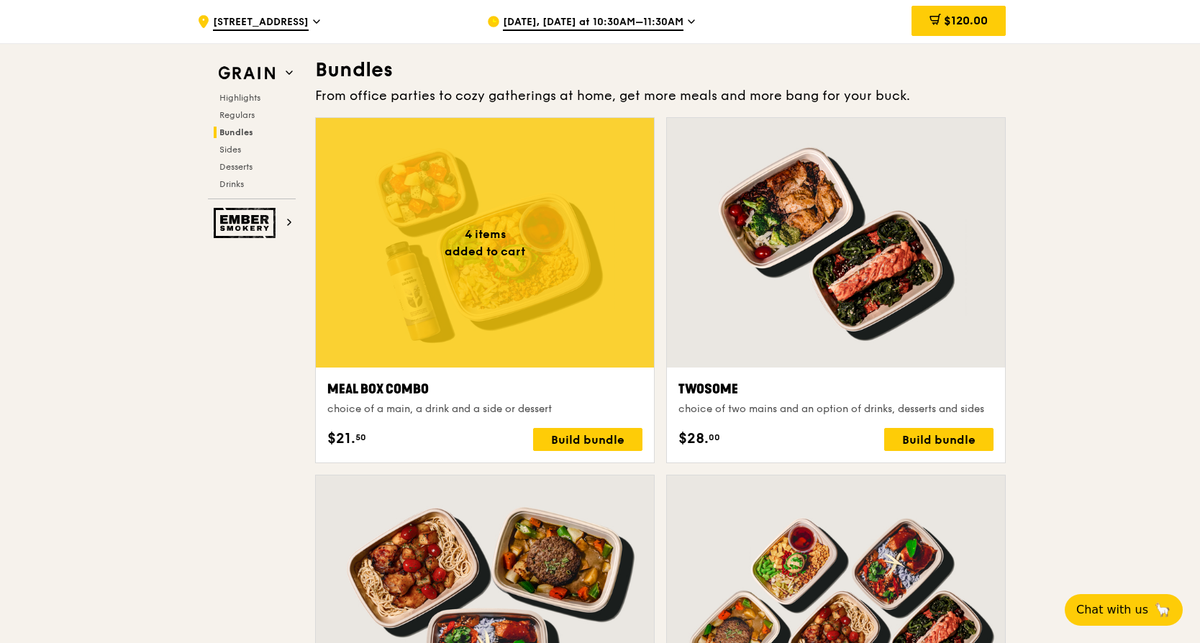
click at [427, 258] on div at bounding box center [485, 243] width 338 height 250
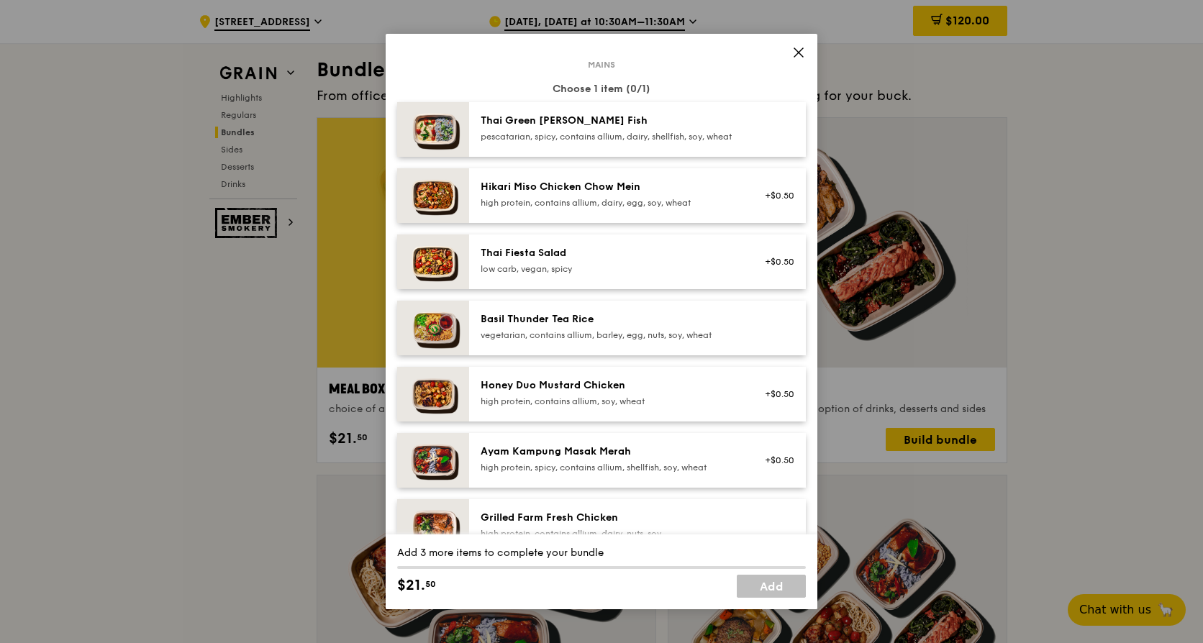
click at [592, 391] on div "Honey Duo Mustard Chicken" at bounding box center [610, 385] width 258 height 14
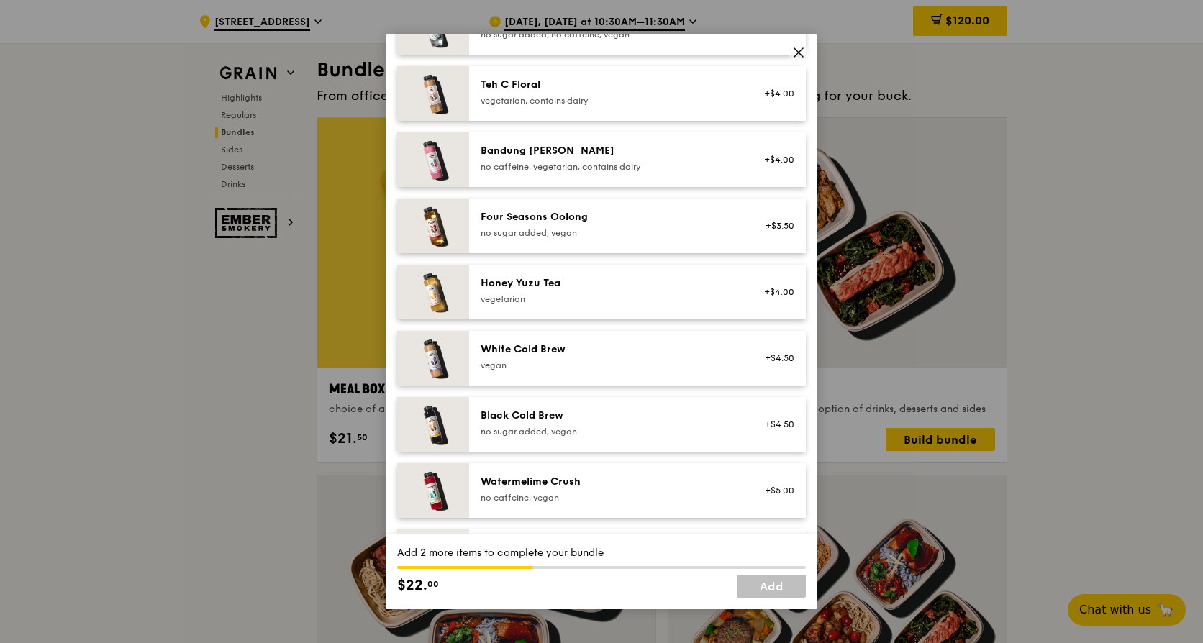
scroll to position [1647, 0]
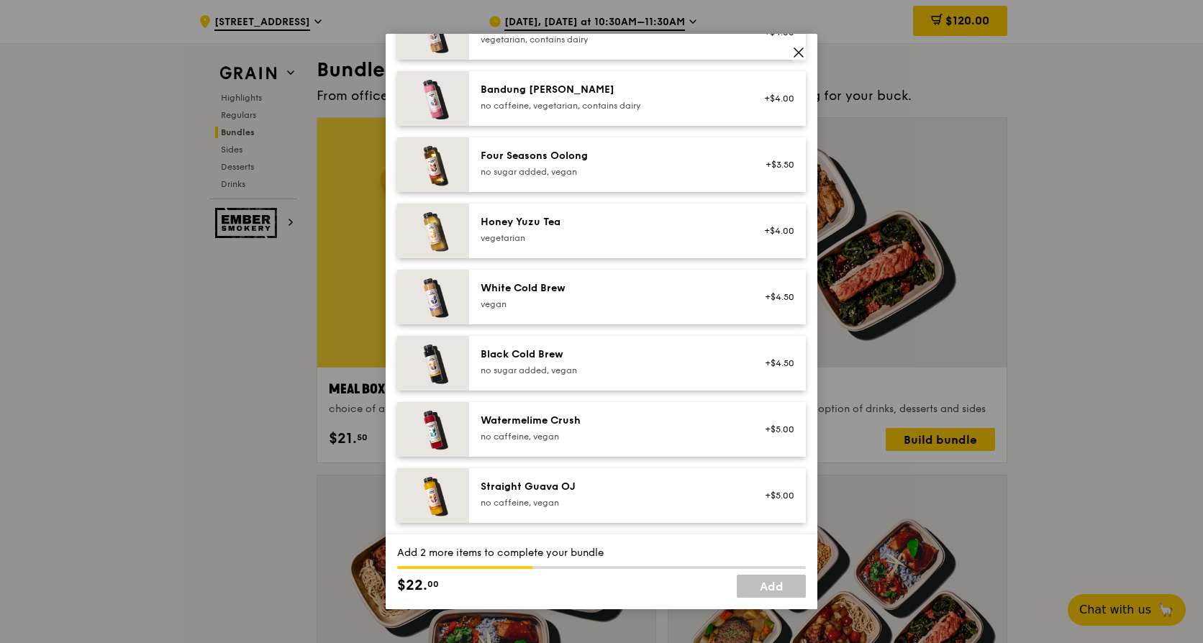
click at [588, 310] on div "White Cold Brew [GEOGRAPHIC_DATA]" at bounding box center [610, 297] width 276 height 32
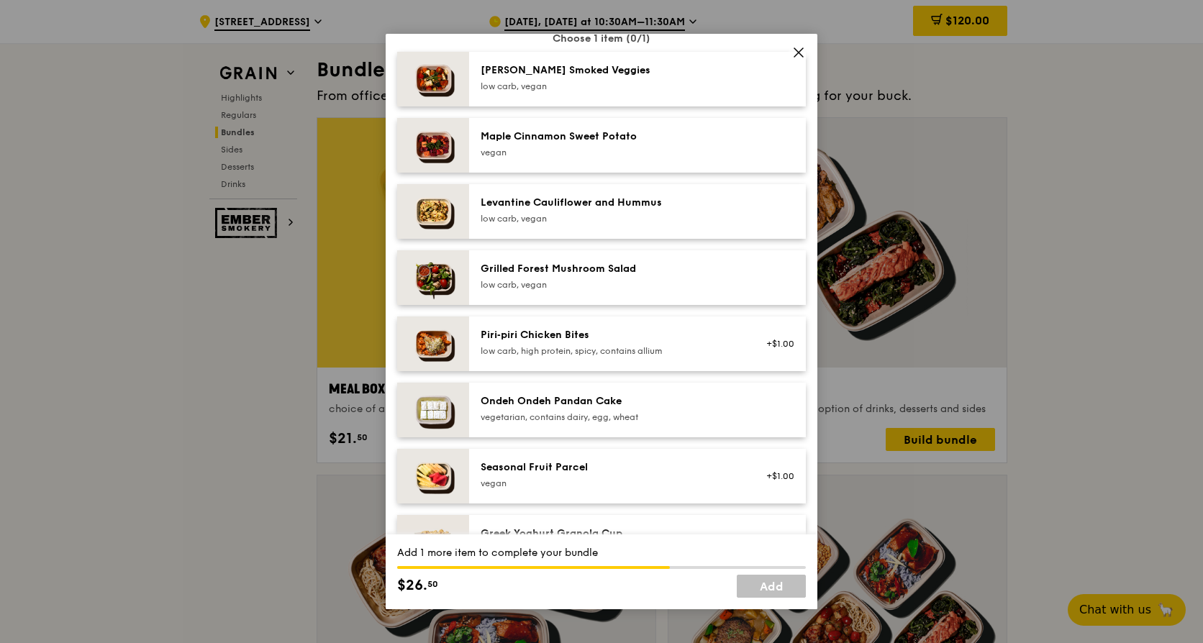
scroll to position [784, 0]
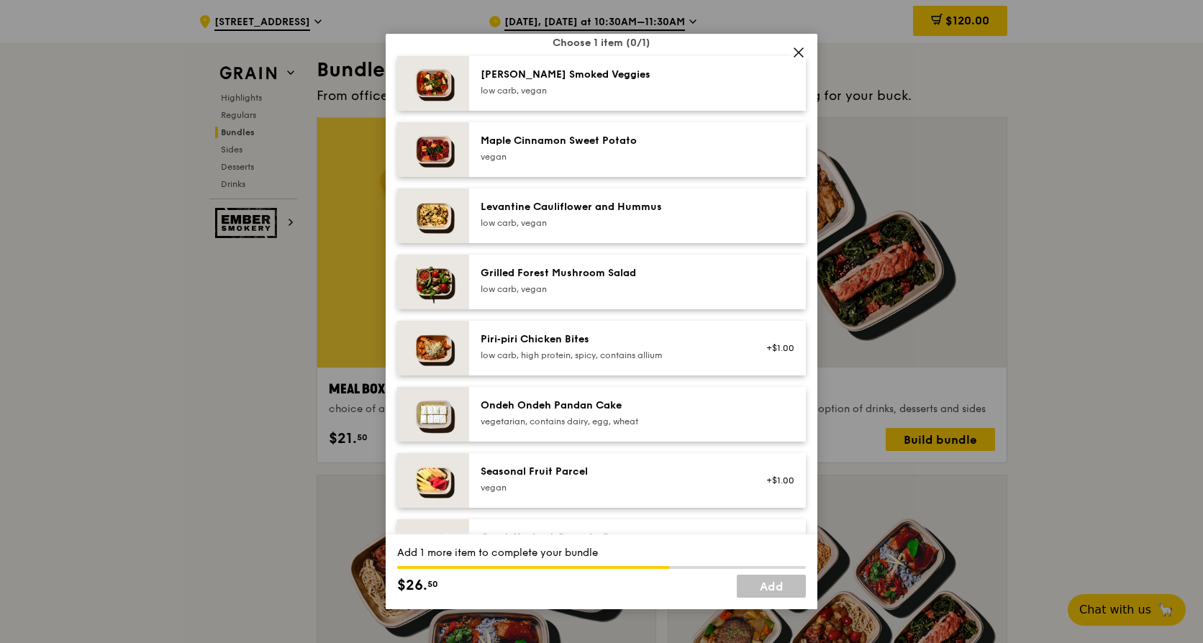
click at [591, 163] on div "vegan" at bounding box center [610, 157] width 258 height 12
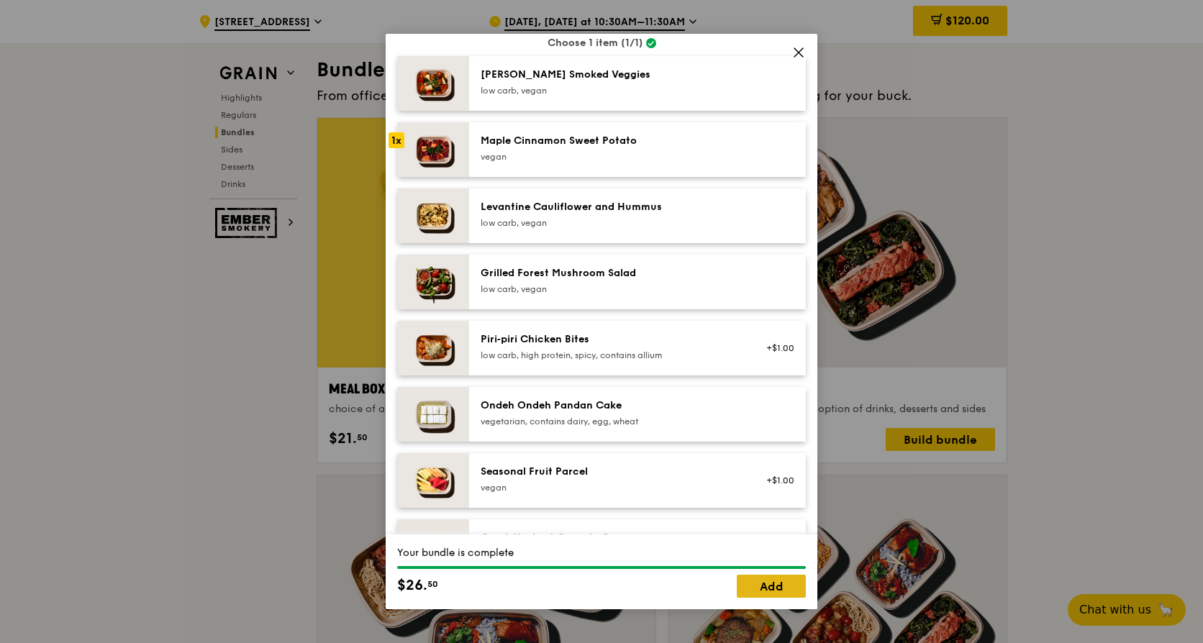
click at [763, 586] on link "Add" at bounding box center [771, 586] width 69 height 23
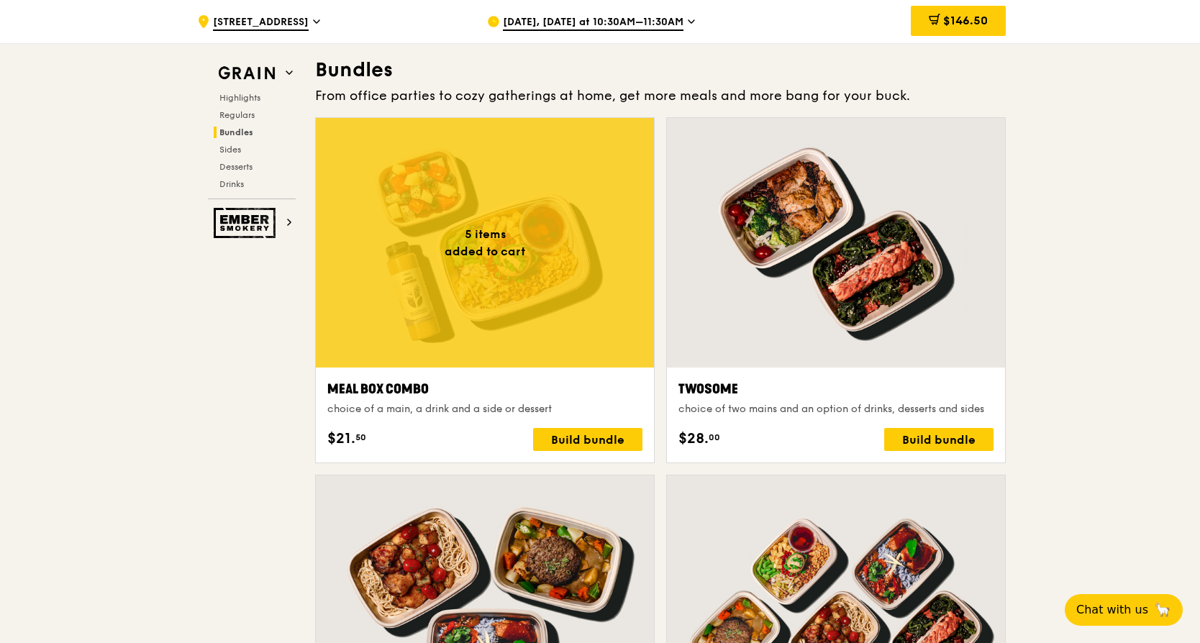
click at [517, 245] on div at bounding box center [485, 243] width 338 height 250
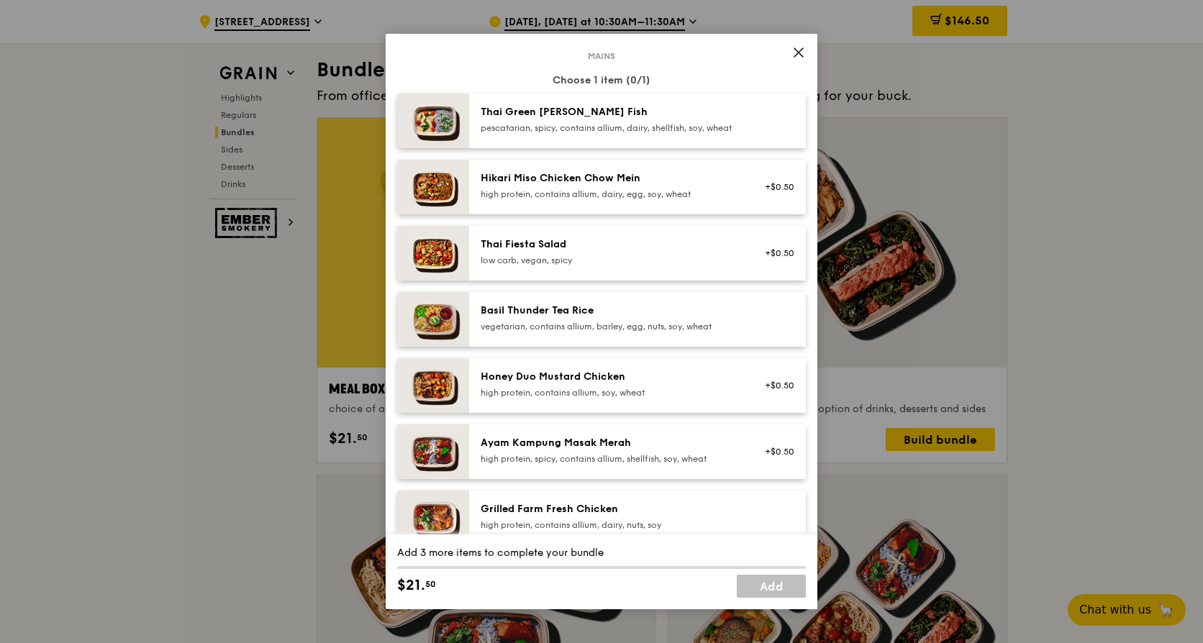
scroll to position [216, 0]
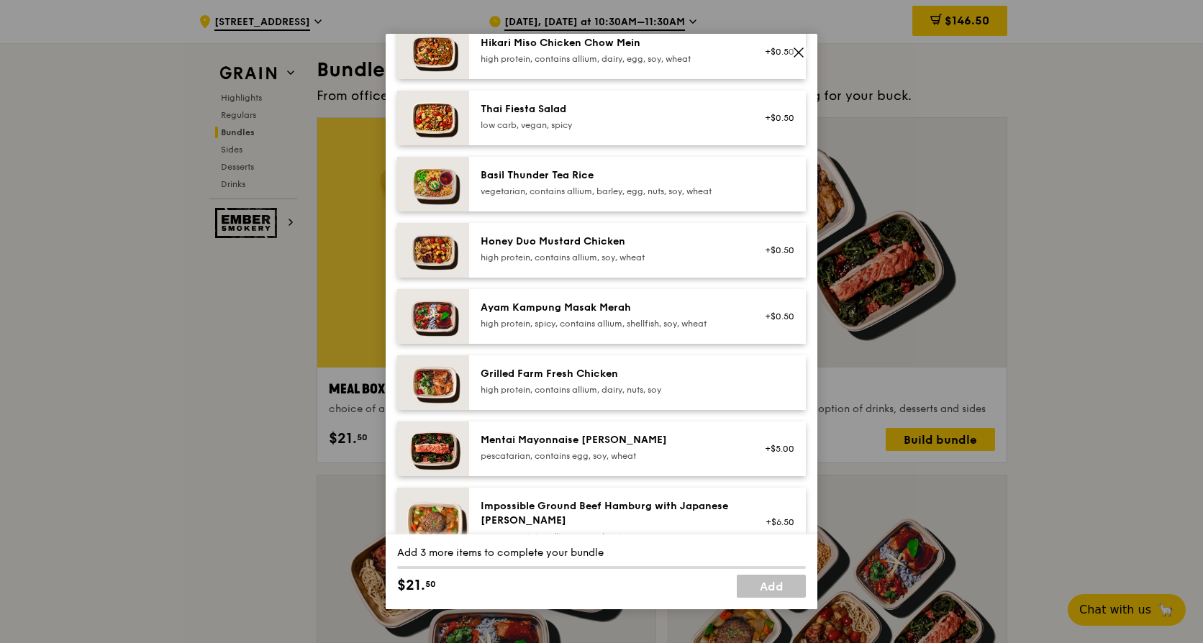
click at [588, 249] on div "Honey Duo Mustard Chicken" at bounding box center [610, 242] width 258 height 14
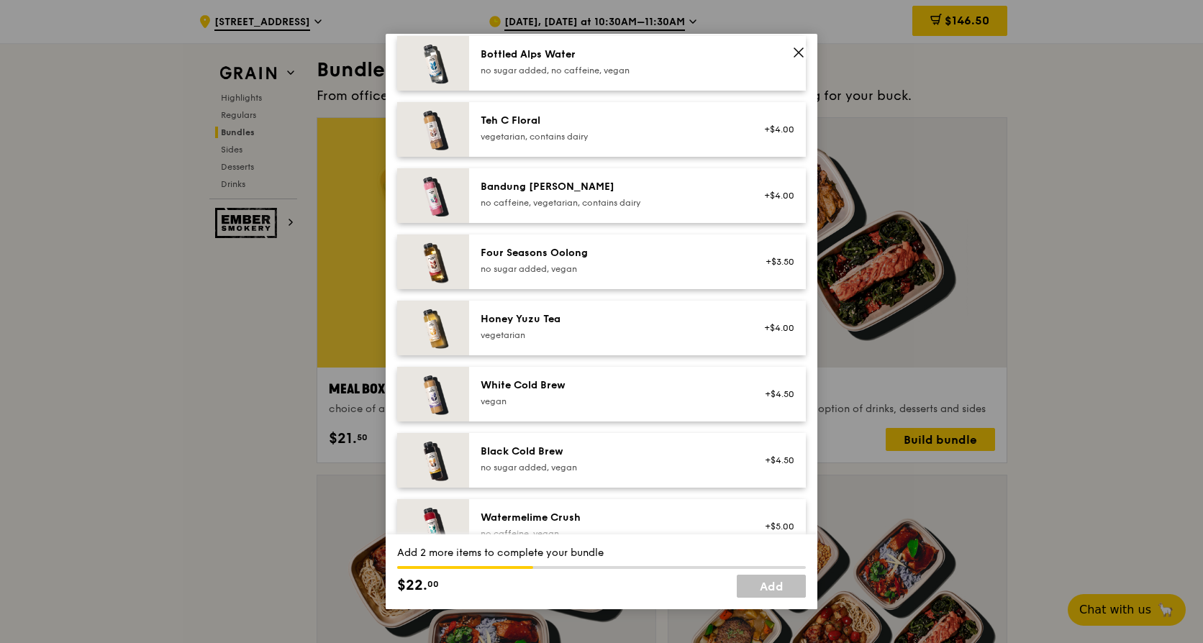
scroll to position [1647, 0]
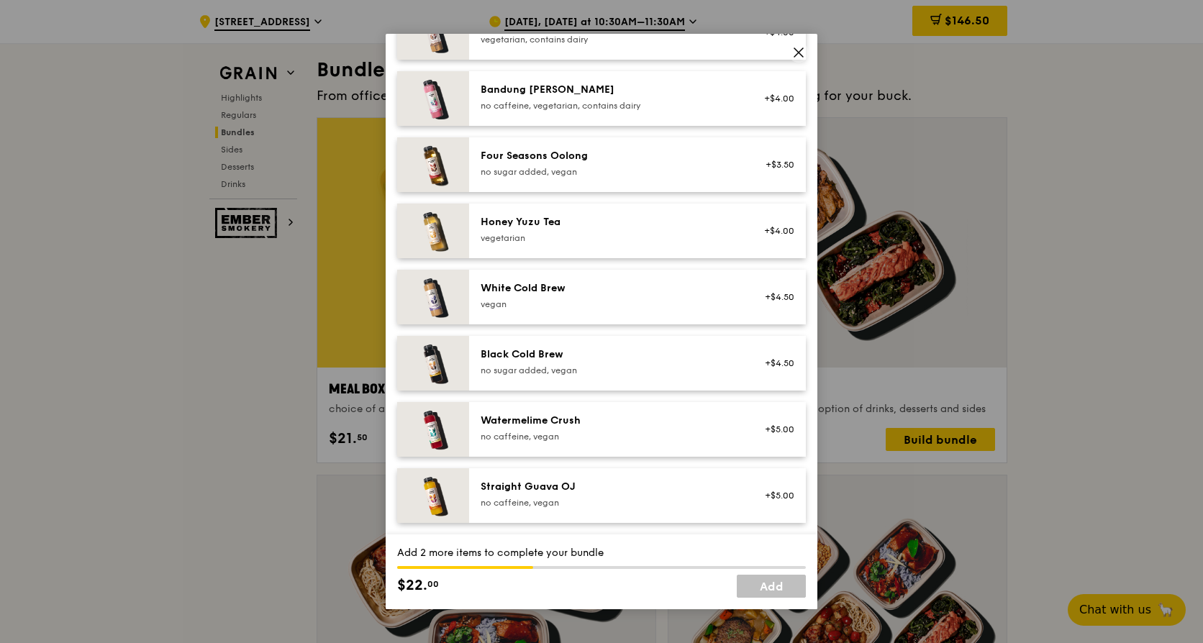
click at [561, 296] on div "White Cold Brew [GEOGRAPHIC_DATA]" at bounding box center [610, 295] width 258 height 29
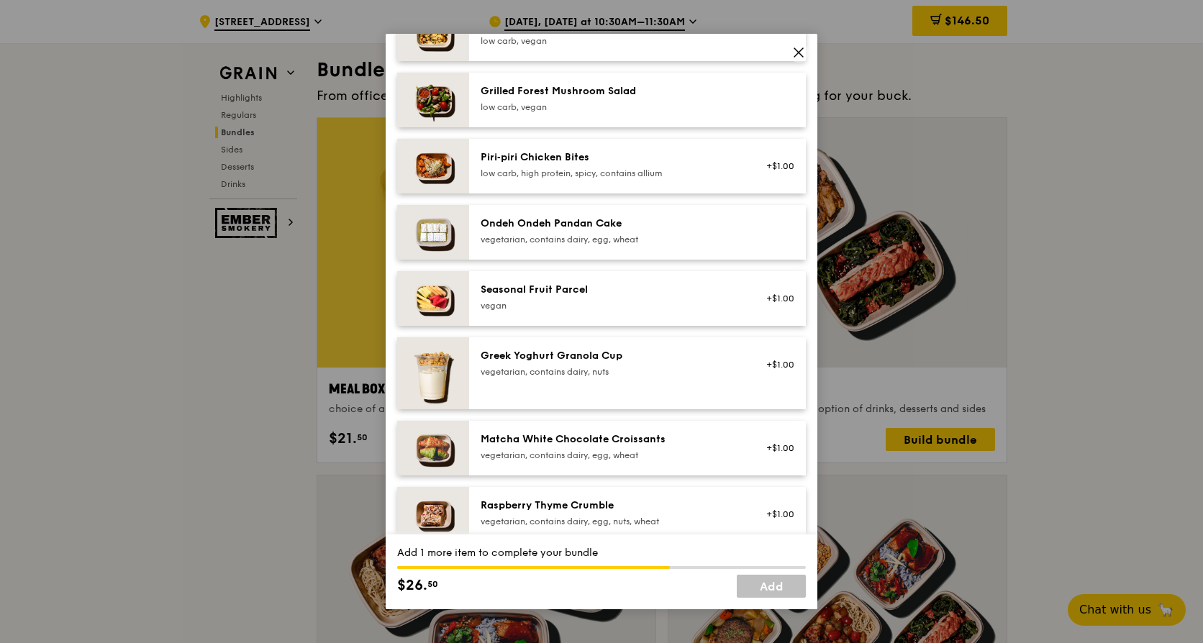
scroll to position [856, 0]
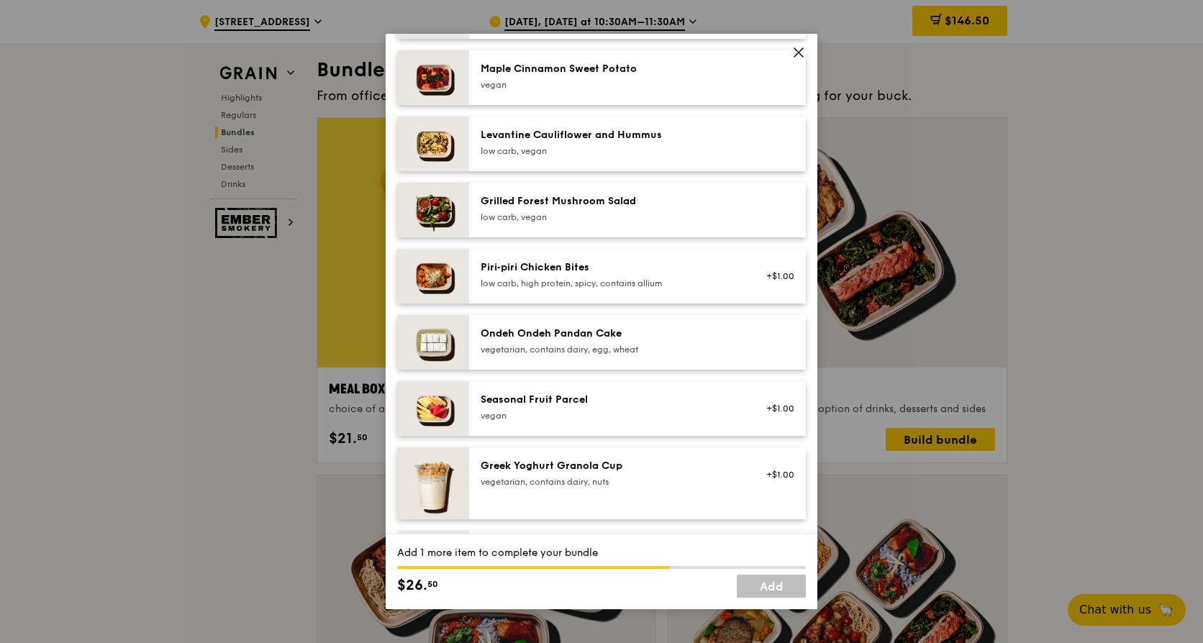
click at [581, 157] on div "low carb, vegan" at bounding box center [610, 151] width 258 height 12
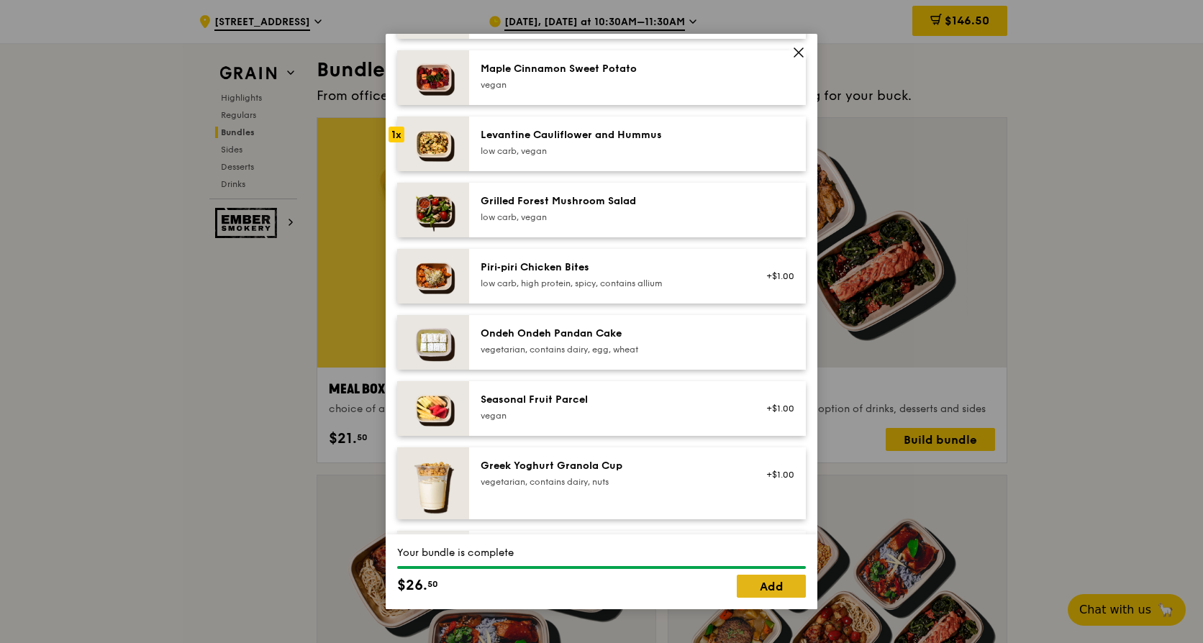
click at [741, 586] on link "Add" at bounding box center [771, 586] width 69 height 23
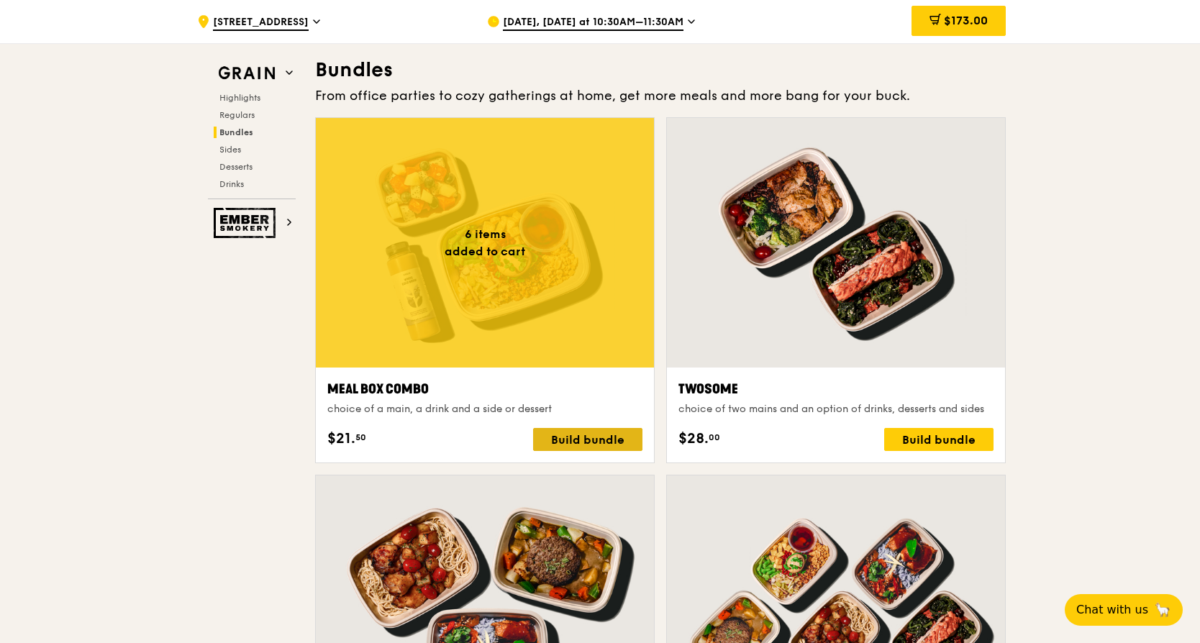
click at [585, 442] on div "Build bundle" at bounding box center [587, 439] width 109 height 23
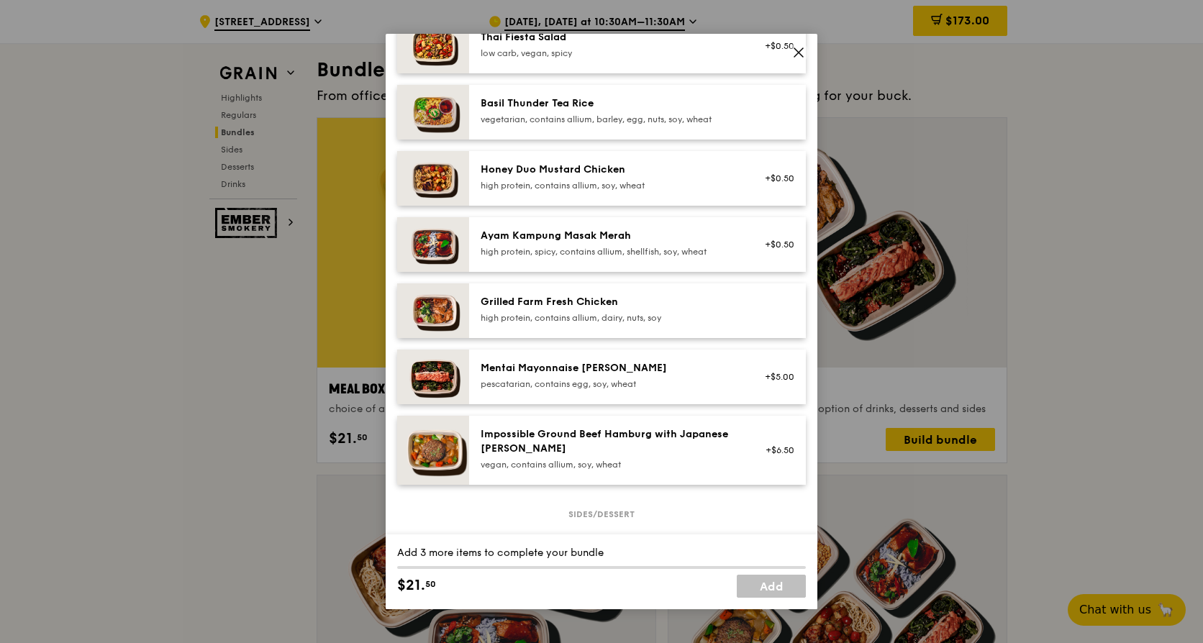
click at [584, 191] on div "high protein, contains allium, soy, wheat" at bounding box center [610, 186] width 258 height 12
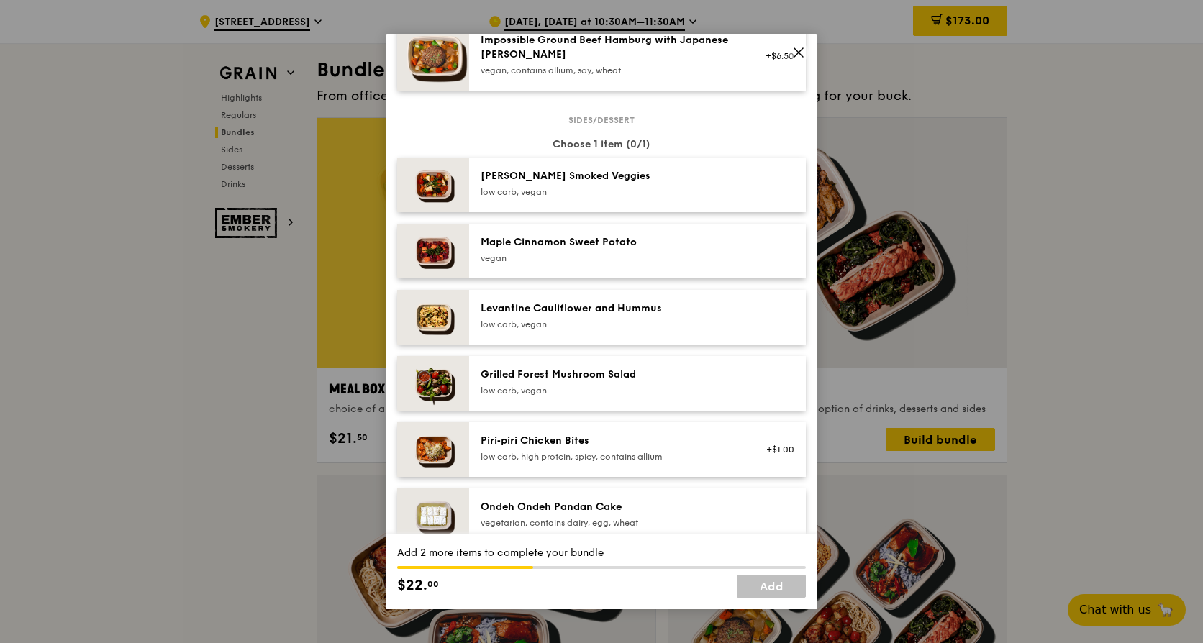
scroll to position [792, 0]
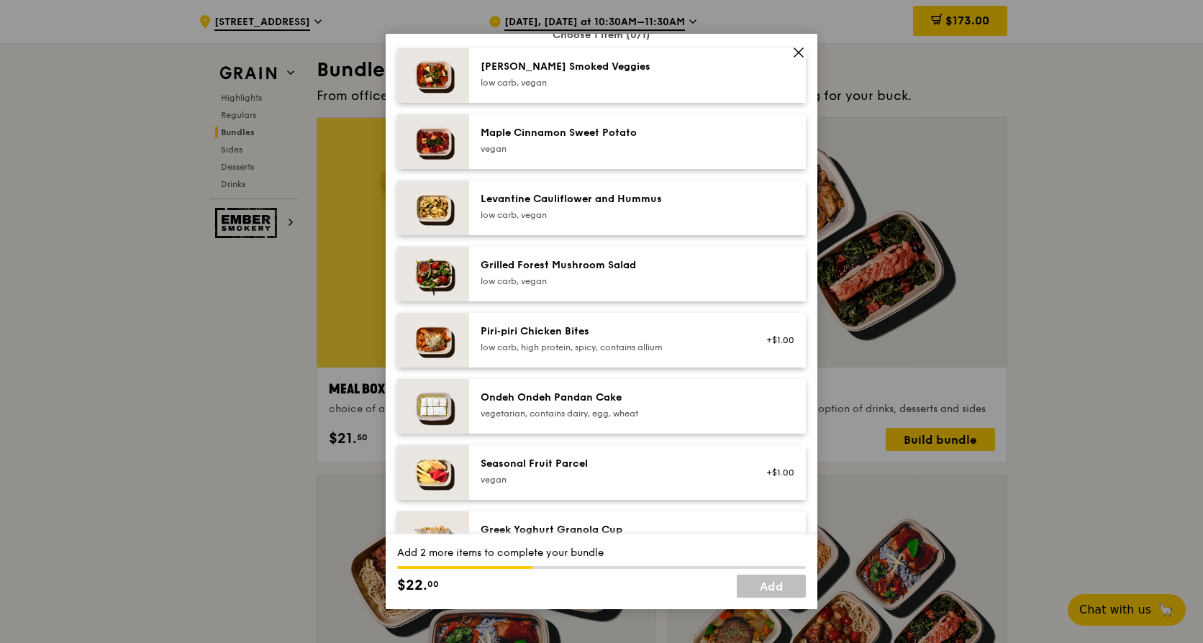
click at [575, 207] on div "Levantine Cauliflower and Hummus" at bounding box center [610, 199] width 258 height 14
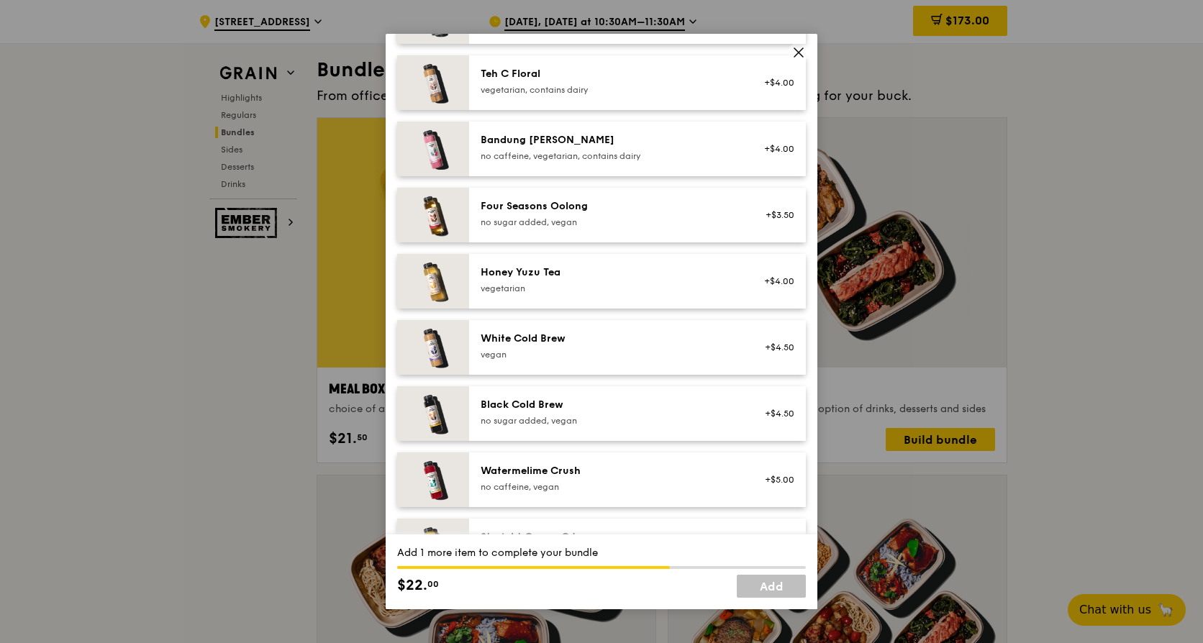
scroll to position [1647, 0]
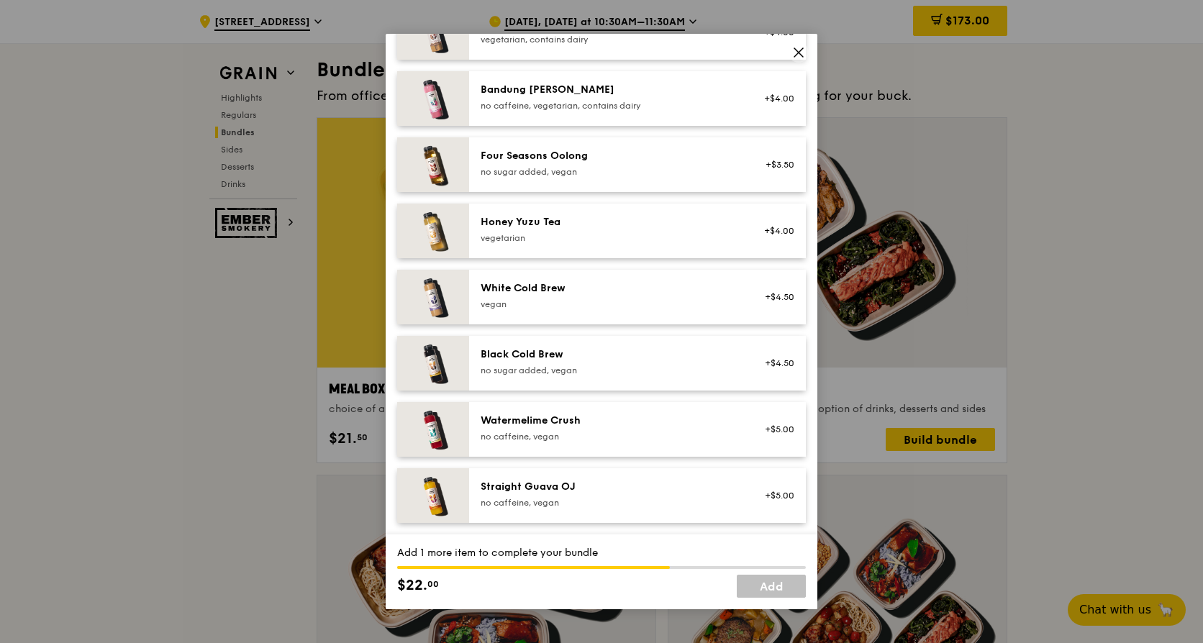
click at [581, 162] on div "Four Seasons Oolong" at bounding box center [610, 156] width 258 height 14
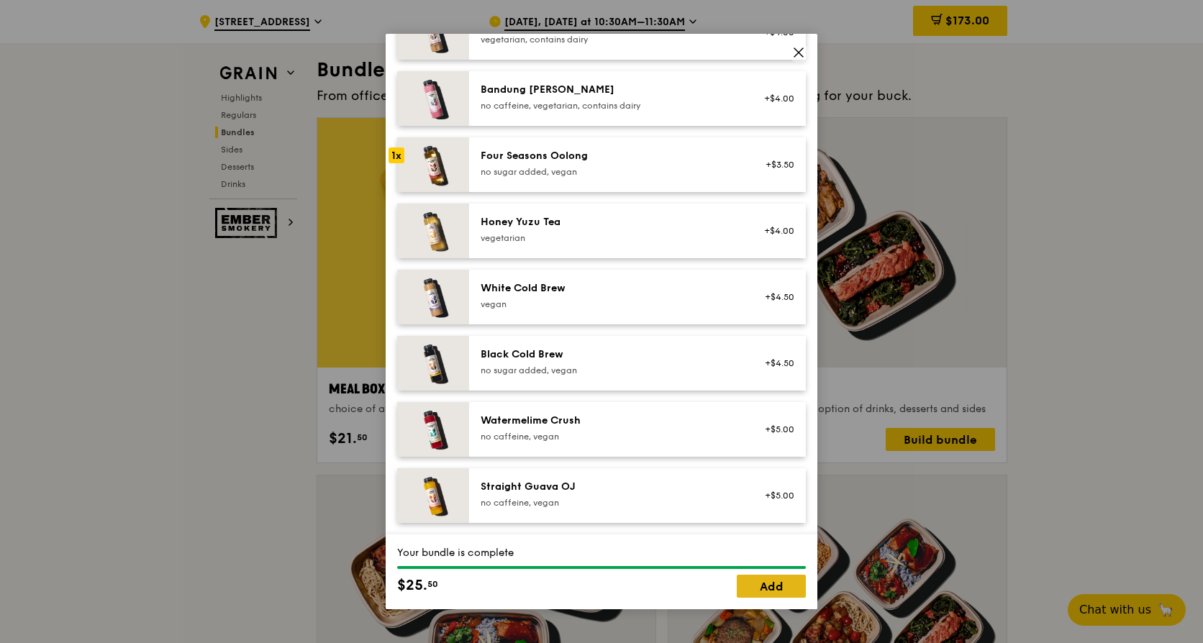
click at [770, 589] on link "Add" at bounding box center [771, 586] width 69 height 23
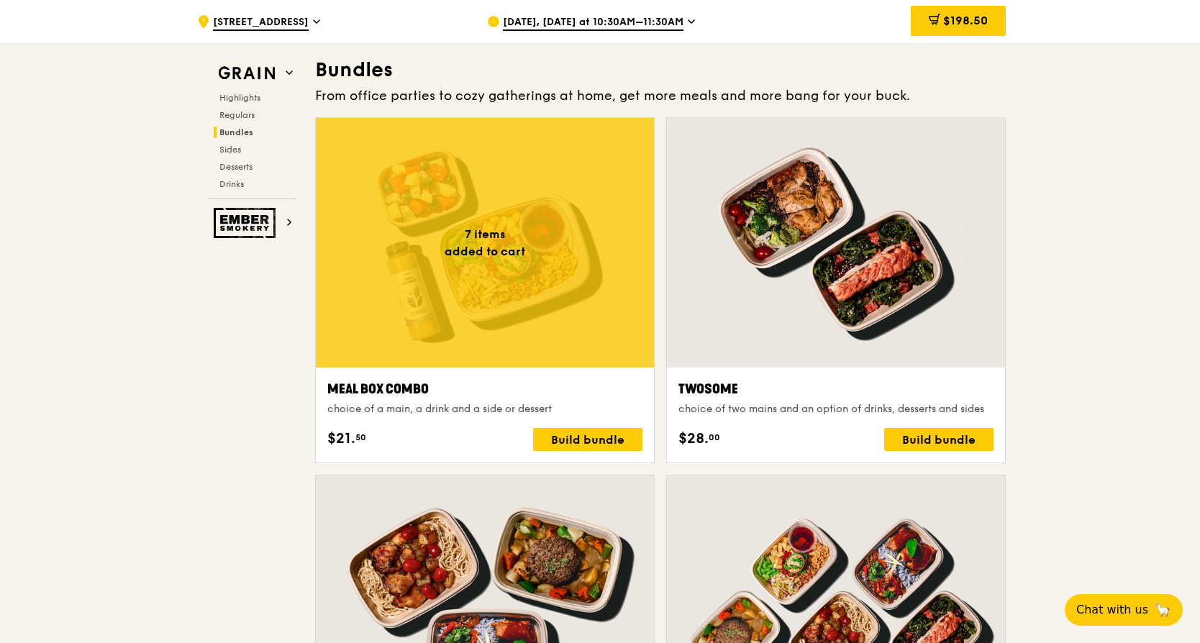
click at [540, 233] on div at bounding box center [485, 243] width 338 height 250
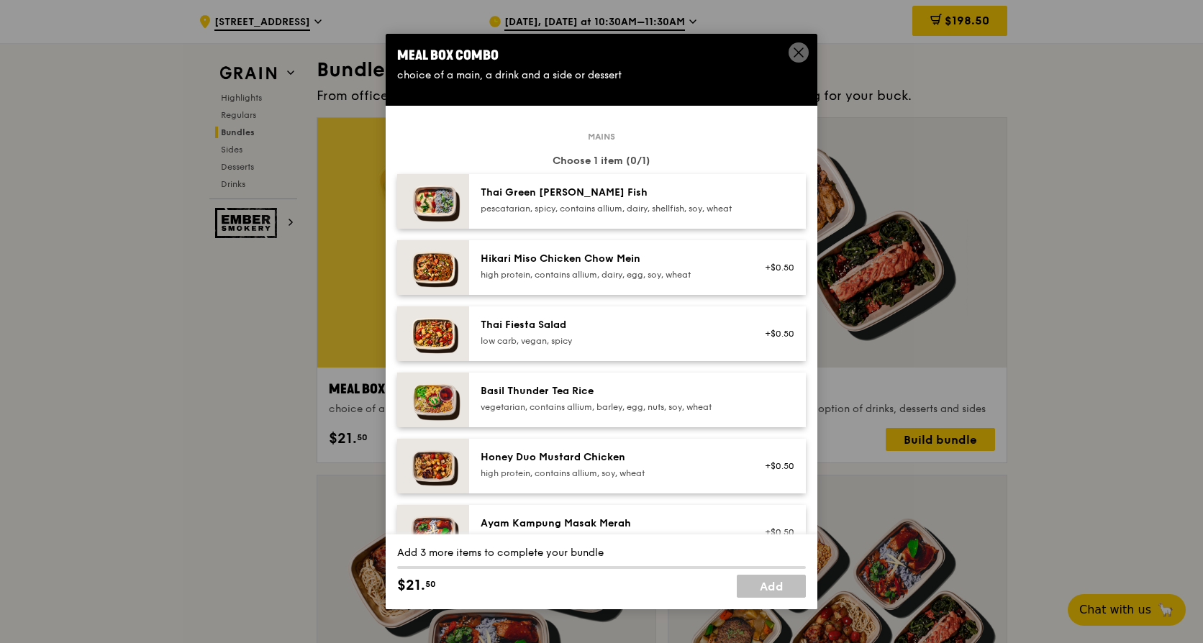
click at [616, 448] on div "Mains Choose 1 item (0/1) Thai Green [PERSON_NAME] Fish pescatarian, spicy, con…" at bounding box center [601, 469] width 409 height 666
click at [617, 465] on div "Honey Duo Mustard Chicken" at bounding box center [610, 457] width 258 height 14
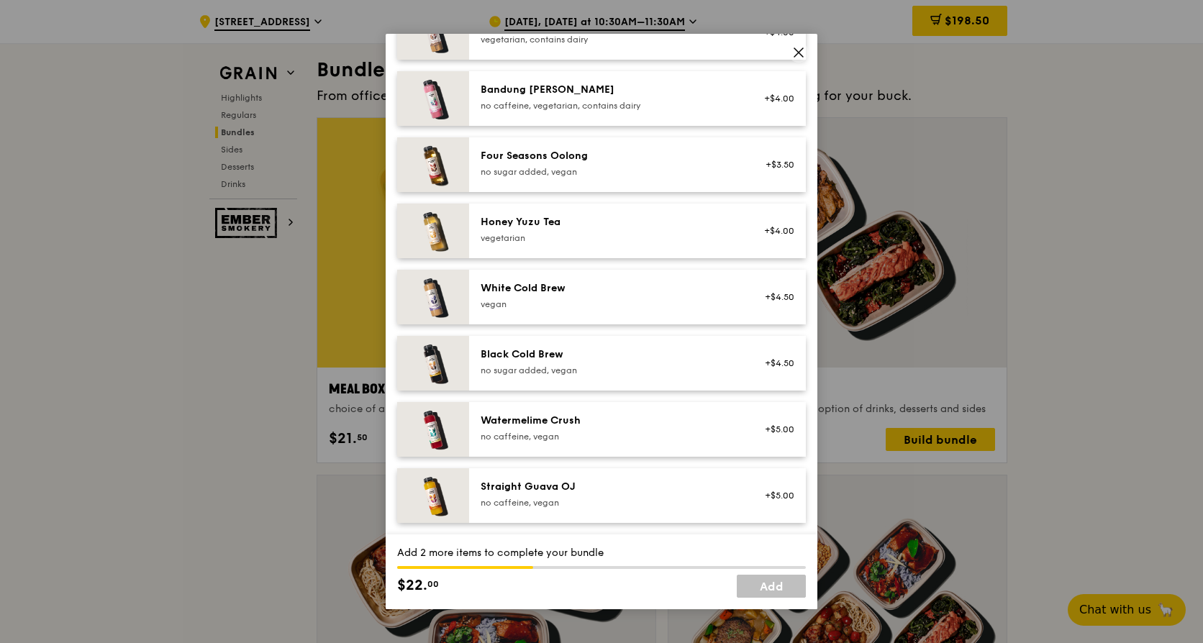
click at [558, 355] on div "Black Cold Brew" at bounding box center [610, 355] width 258 height 14
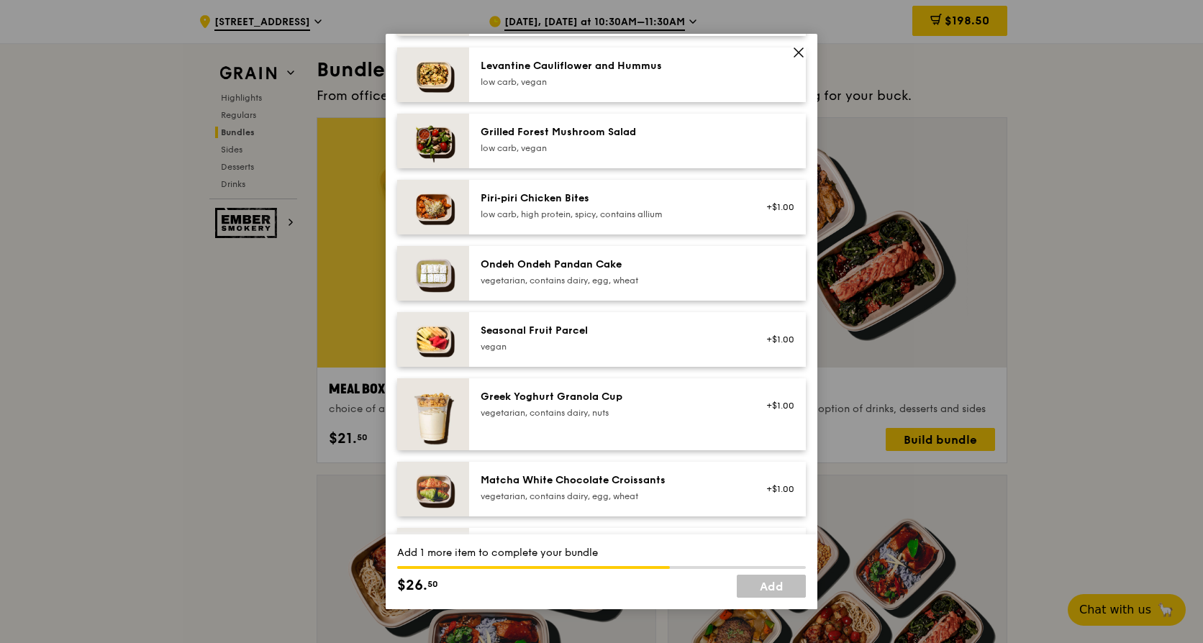
scroll to position [856, 0]
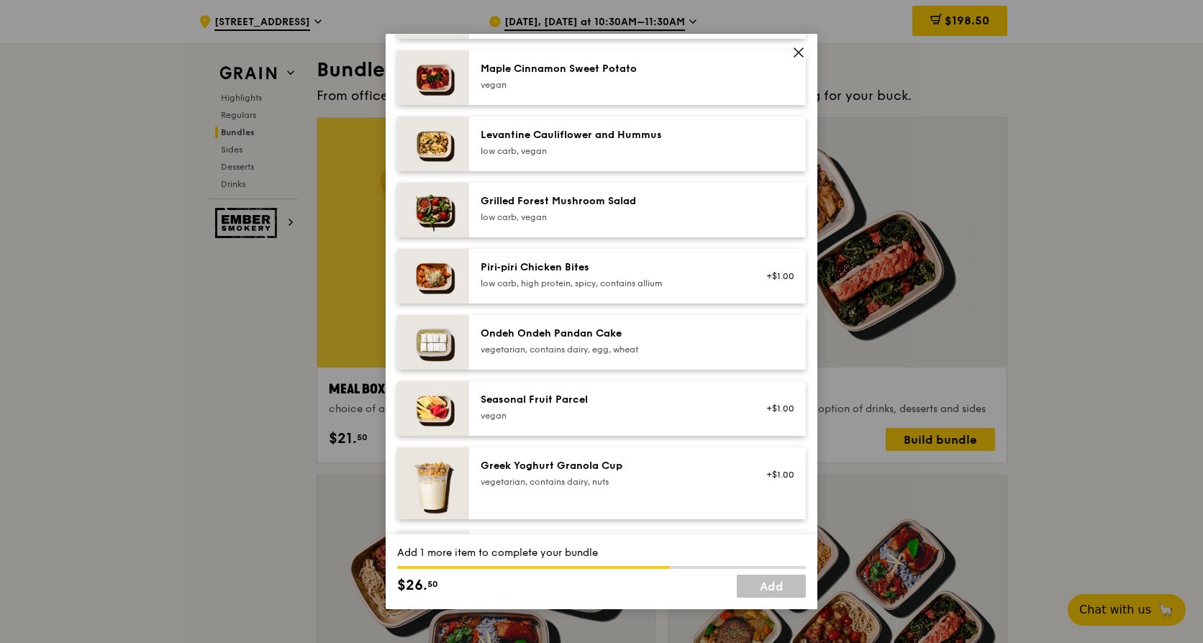
click at [622, 157] on div "low carb, vegan" at bounding box center [610, 151] width 258 height 12
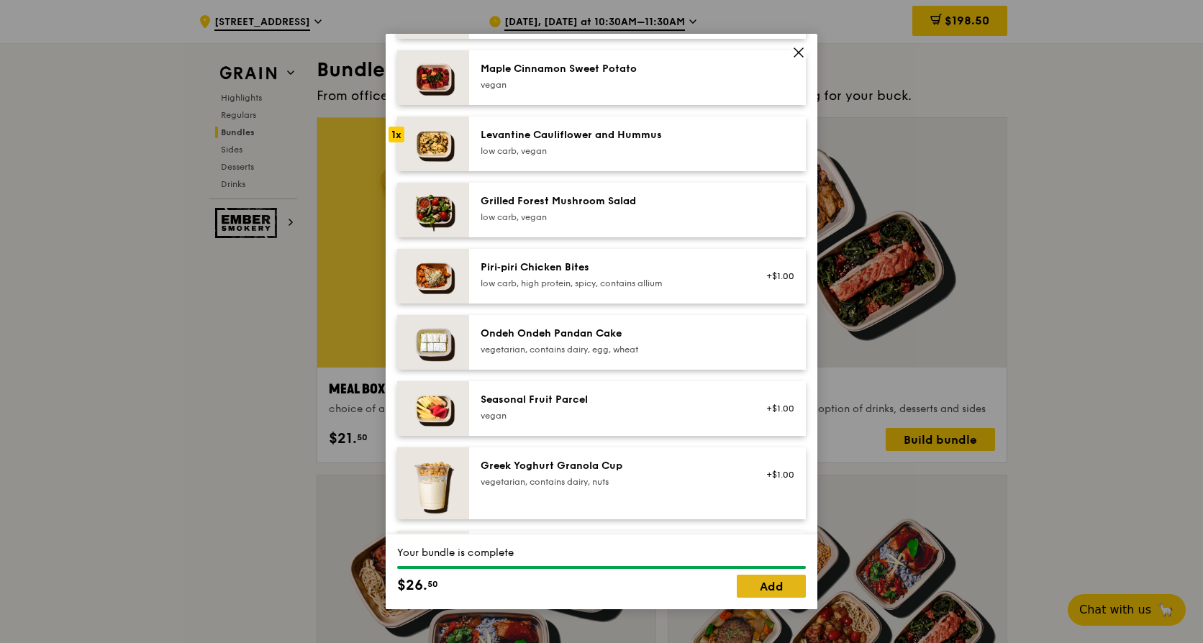
click at [764, 585] on link "Add" at bounding box center [771, 586] width 69 height 23
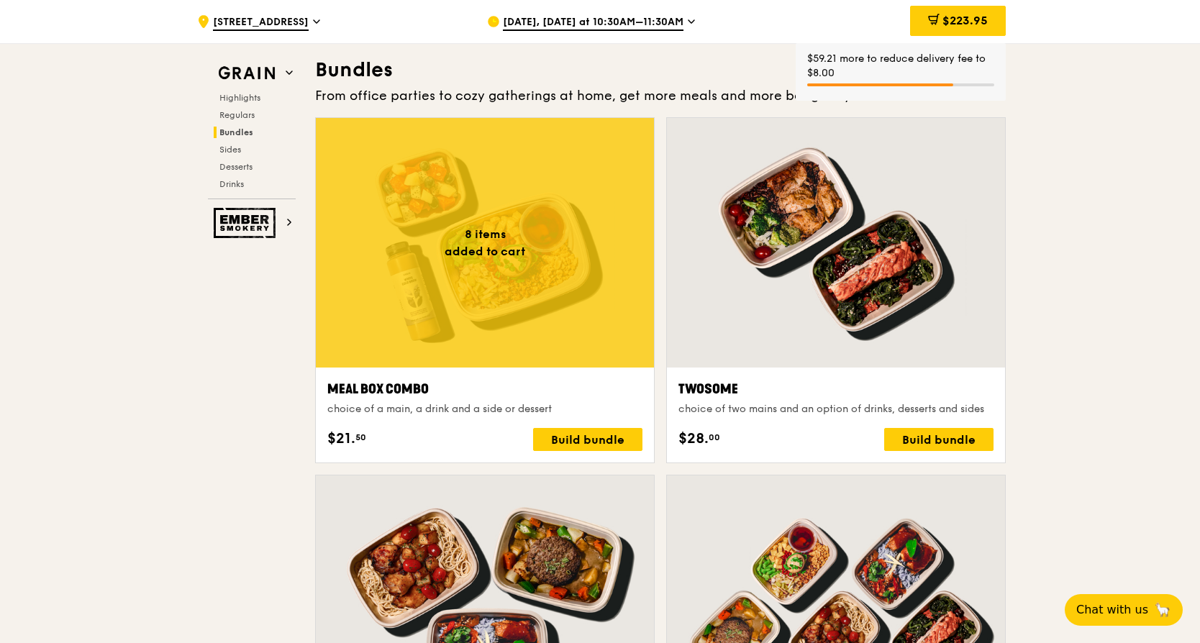
click at [378, 250] on div at bounding box center [485, 243] width 338 height 250
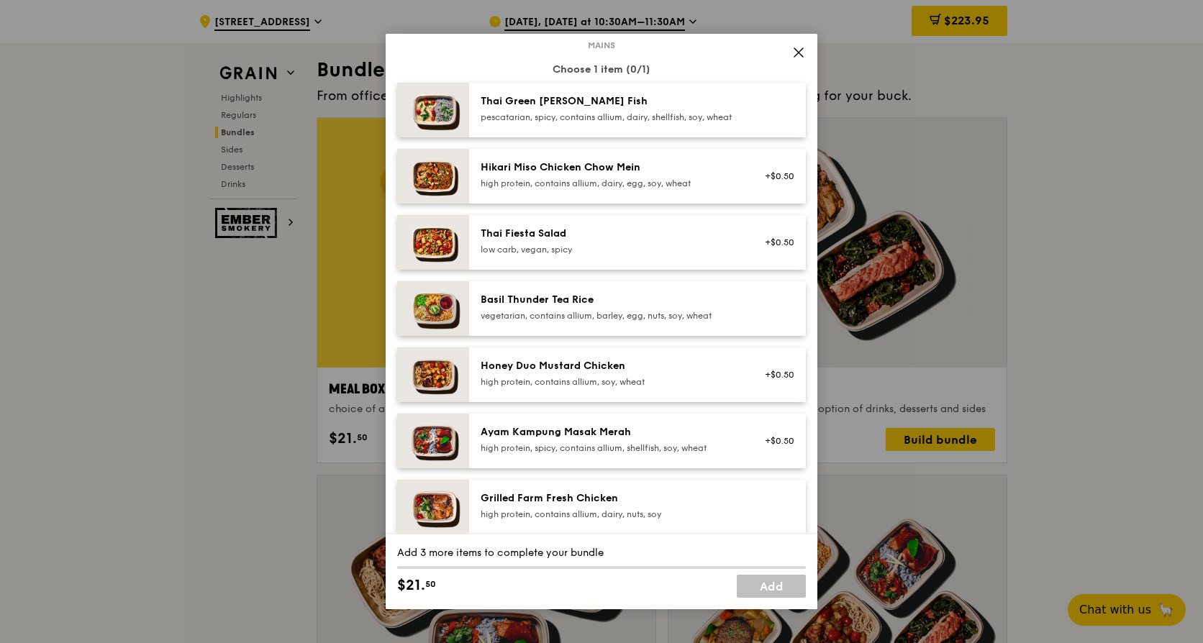
scroll to position [216, 0]
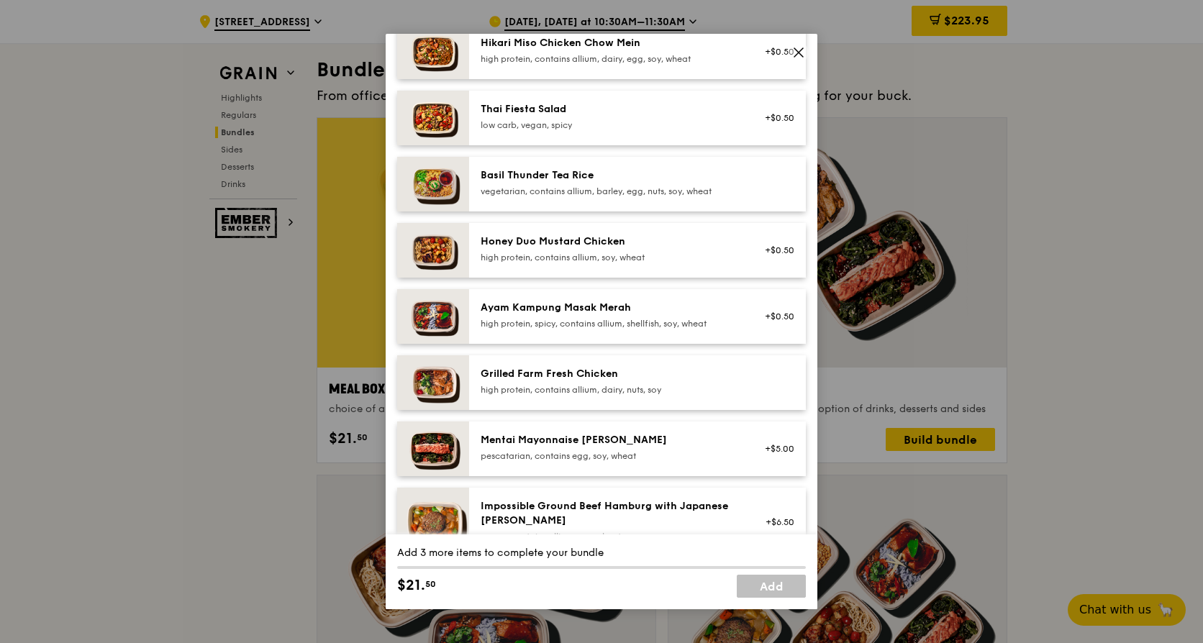
click at [617, 249] on div "Honey Duo Mustard Chicken" at bounding box center [610, 242] width 258 height 14
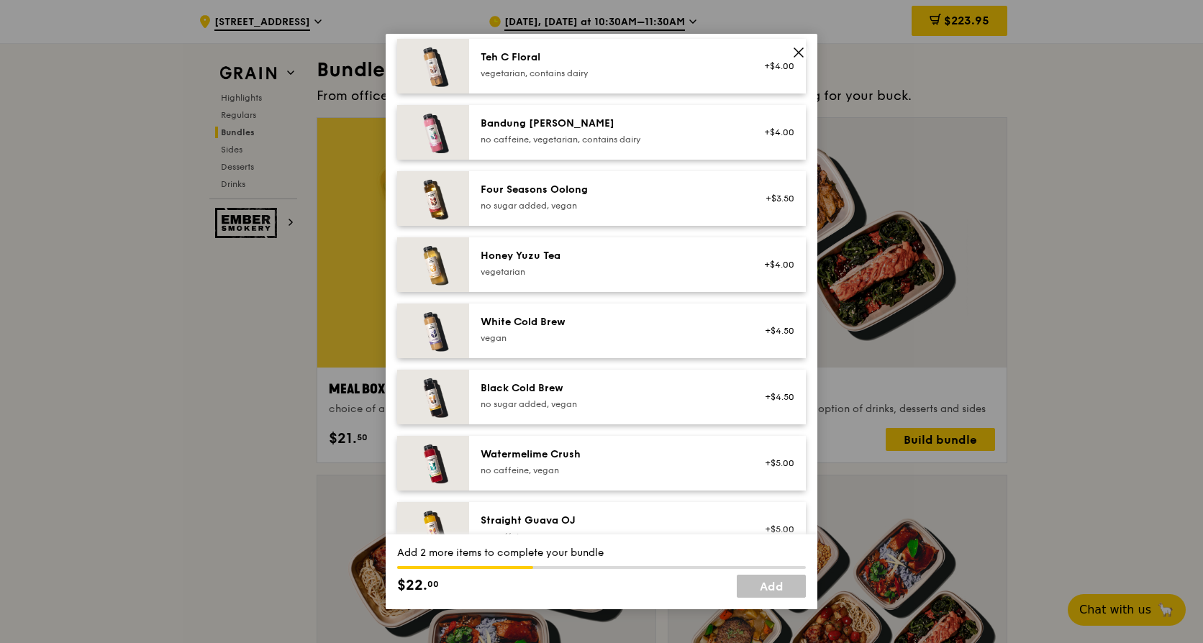
scroll to position [1431, 0]
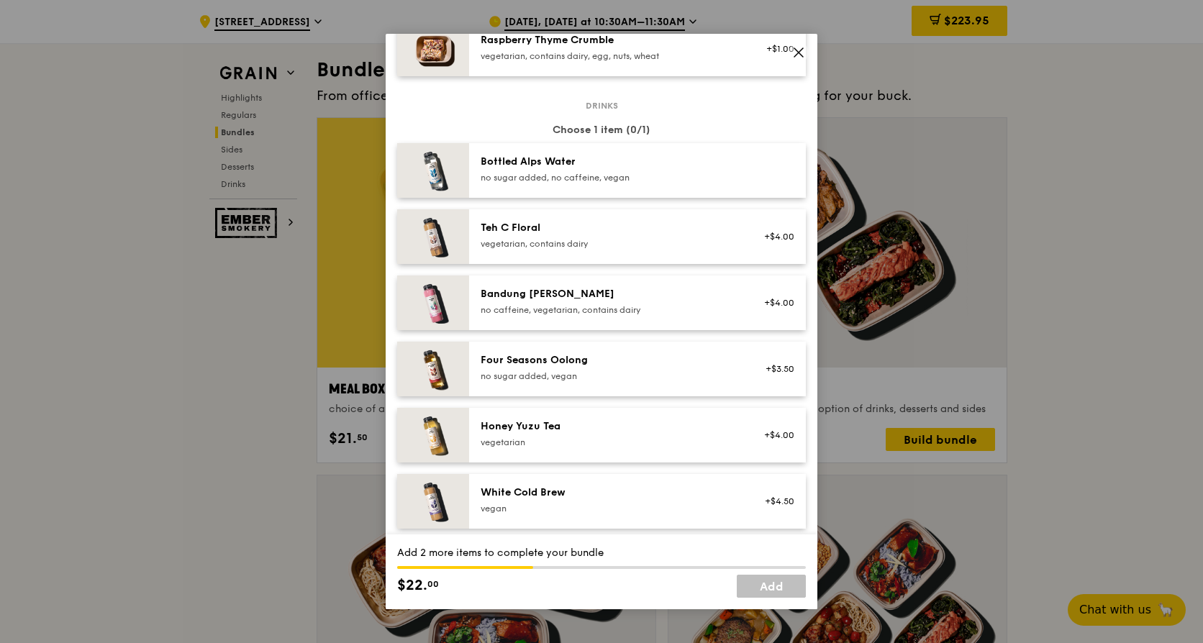
click at [595, 358] on div "Four Seasons Oolong no sugar added, vegan +$3.50" at bounding box center [637, 369] width 337 height 55
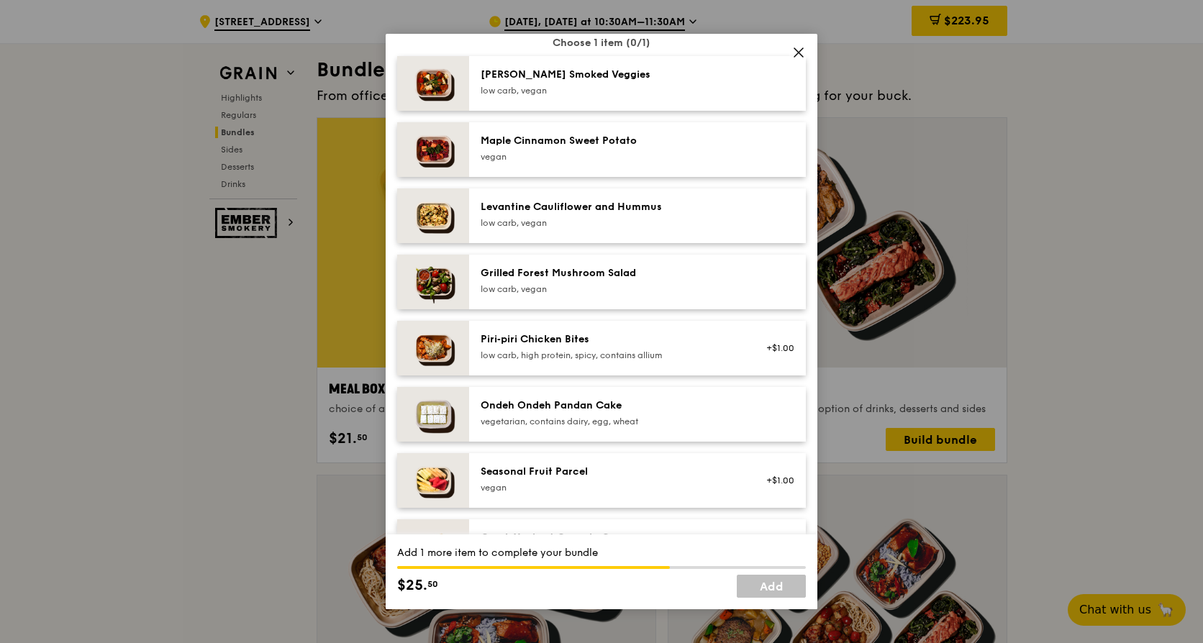
scroll to position [640, 0]
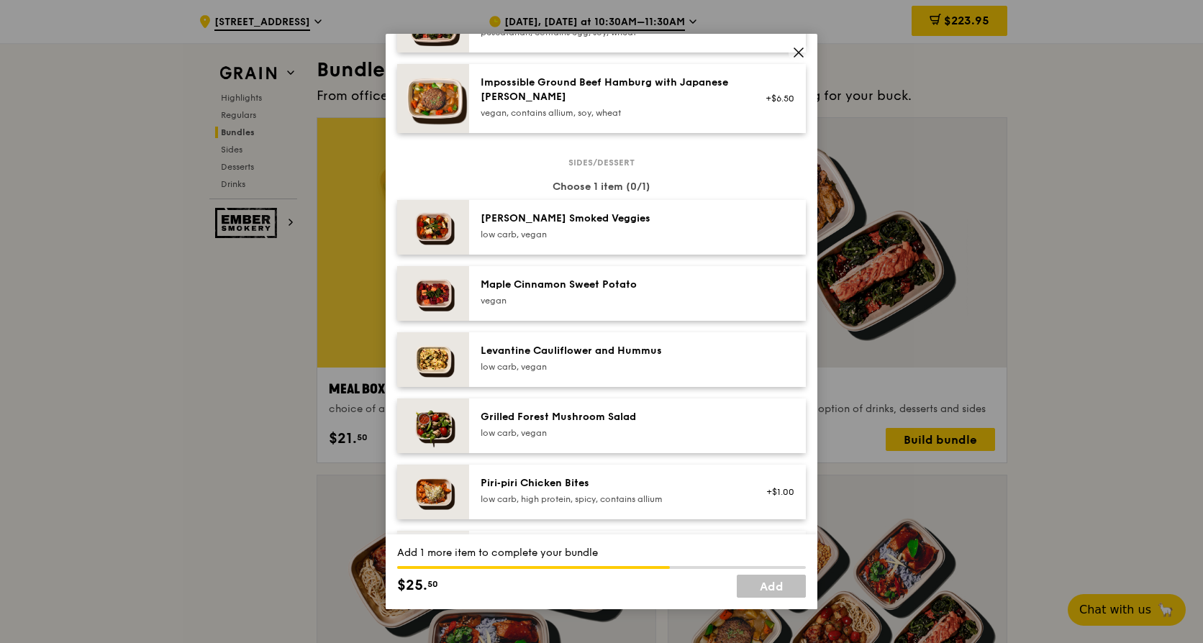
click at [643, 292] on div "Maple Cinnamon Sweet Potato" at bounding box center [610, 285] width 258 height 14
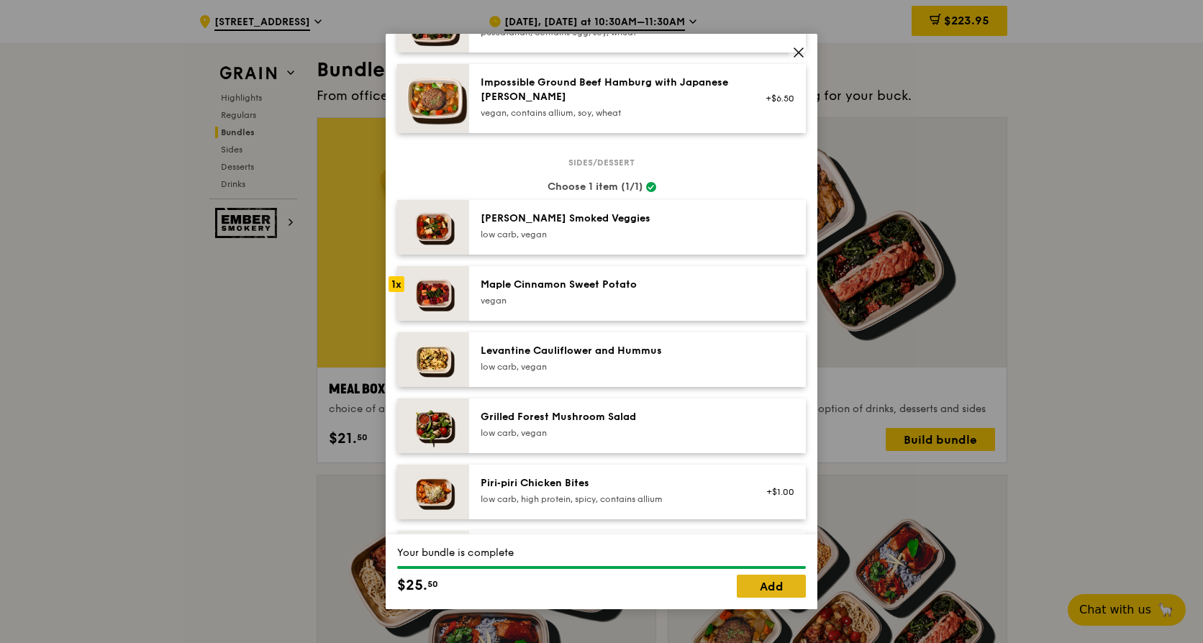
click at [771, 581] on link "Add" at bounding box center [771, 586] width 69 height 23
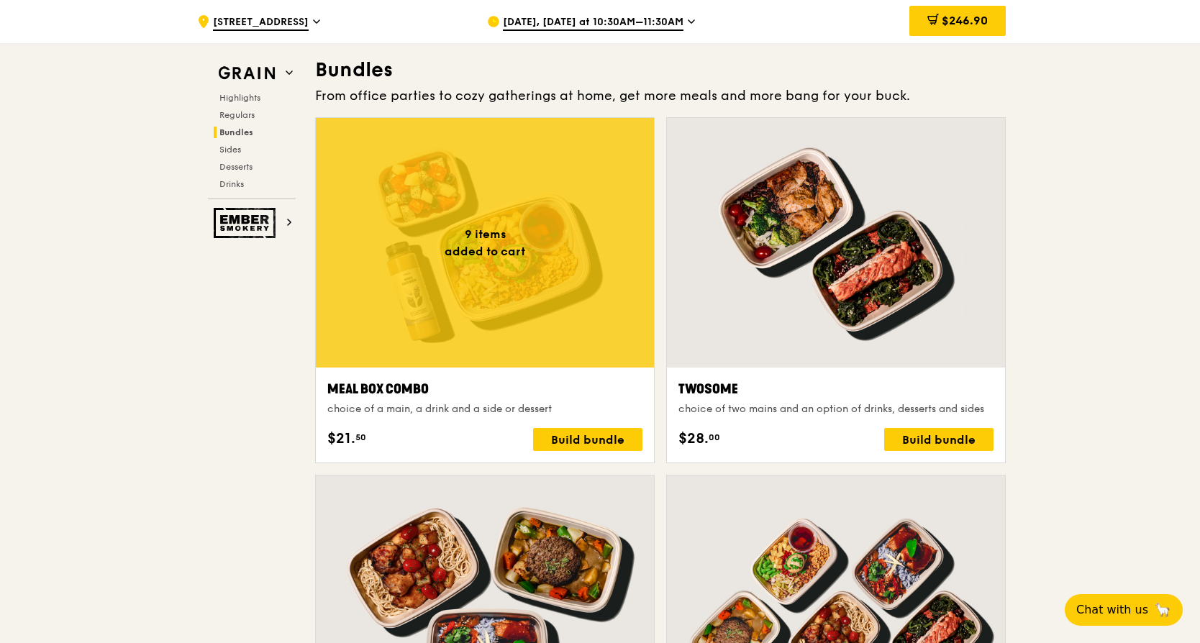
click at [385, 218] on div at bounding box center [485, 243] width 338 height 250
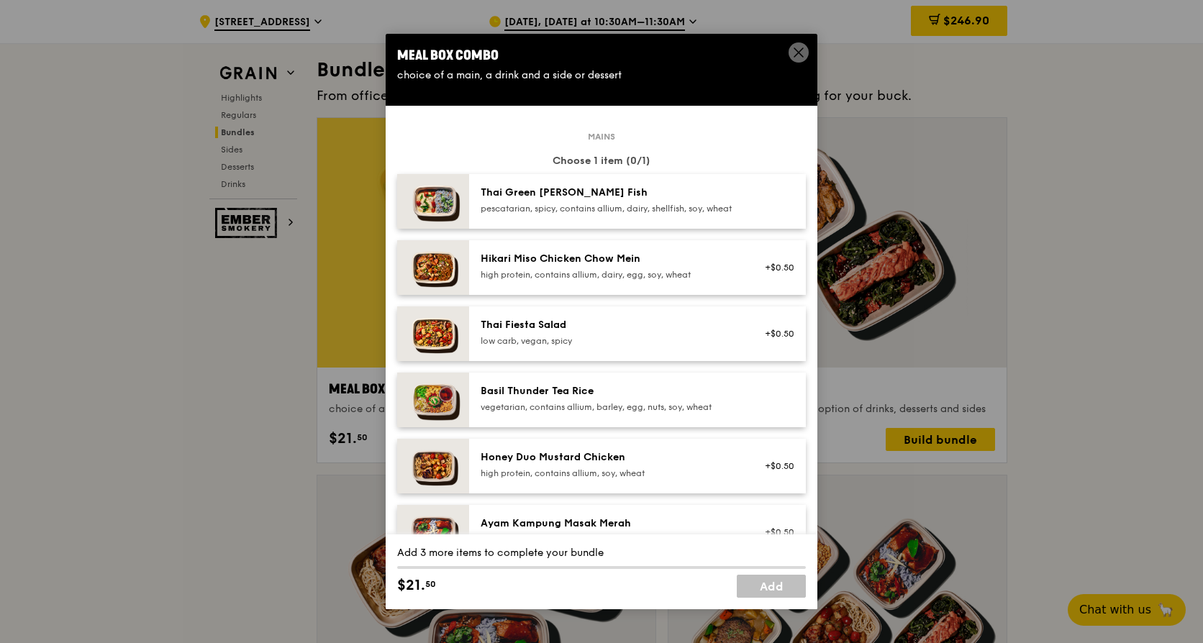
click at [623, 465] on div "Honey Duo Mustard Chicken" at bounding box center [610, 457] width 258 height 14
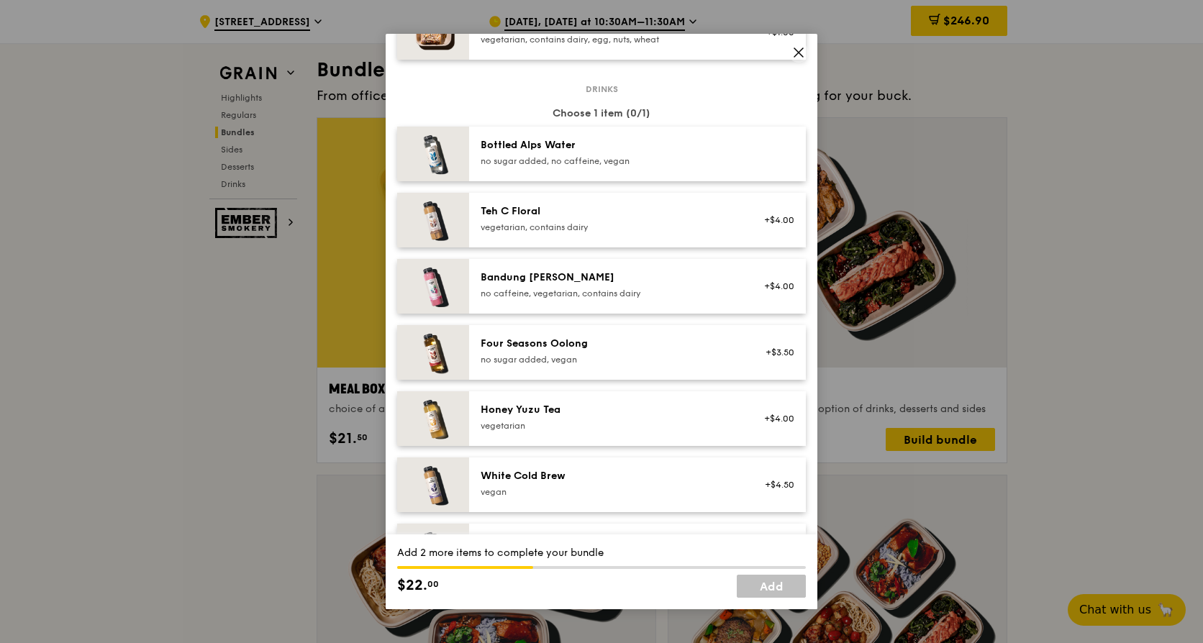
scroll to position [1647, 0]
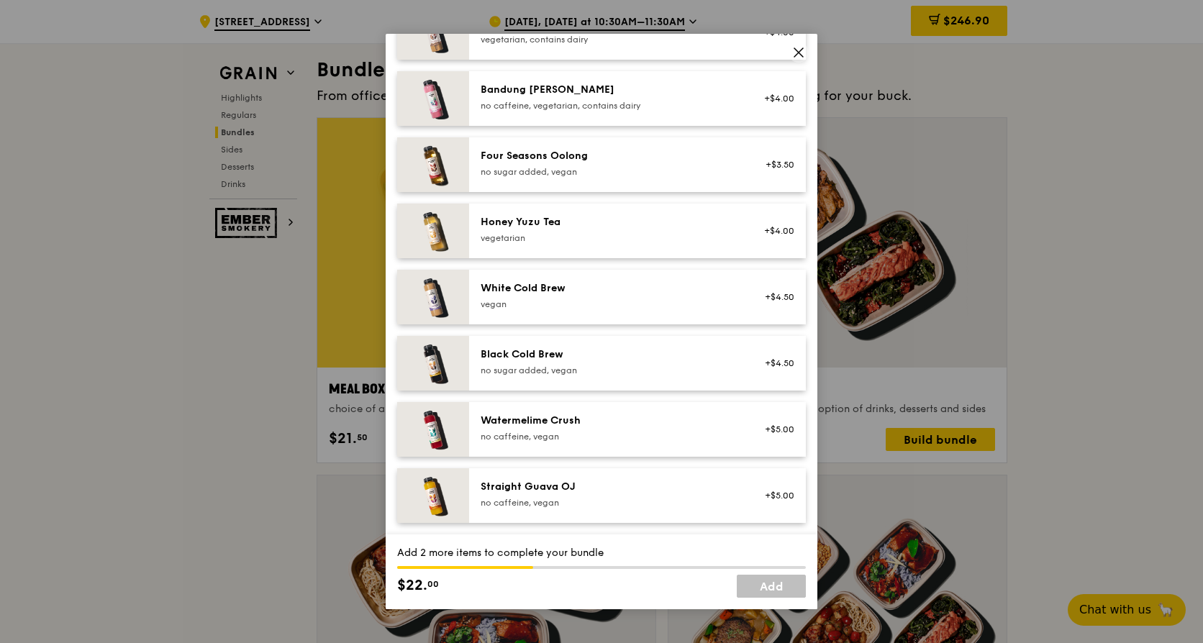
click at [561, 366] on div "no sugar added, vegan" at bounding box center [610, 371] width 258 height 12
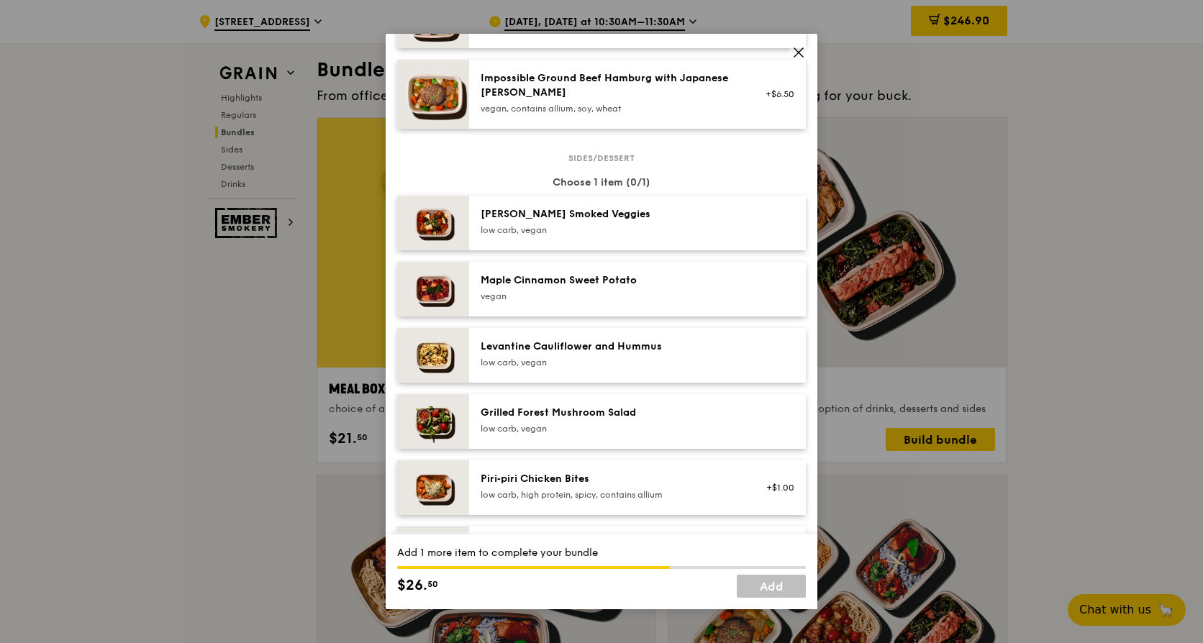
scroll to position [640, 0]
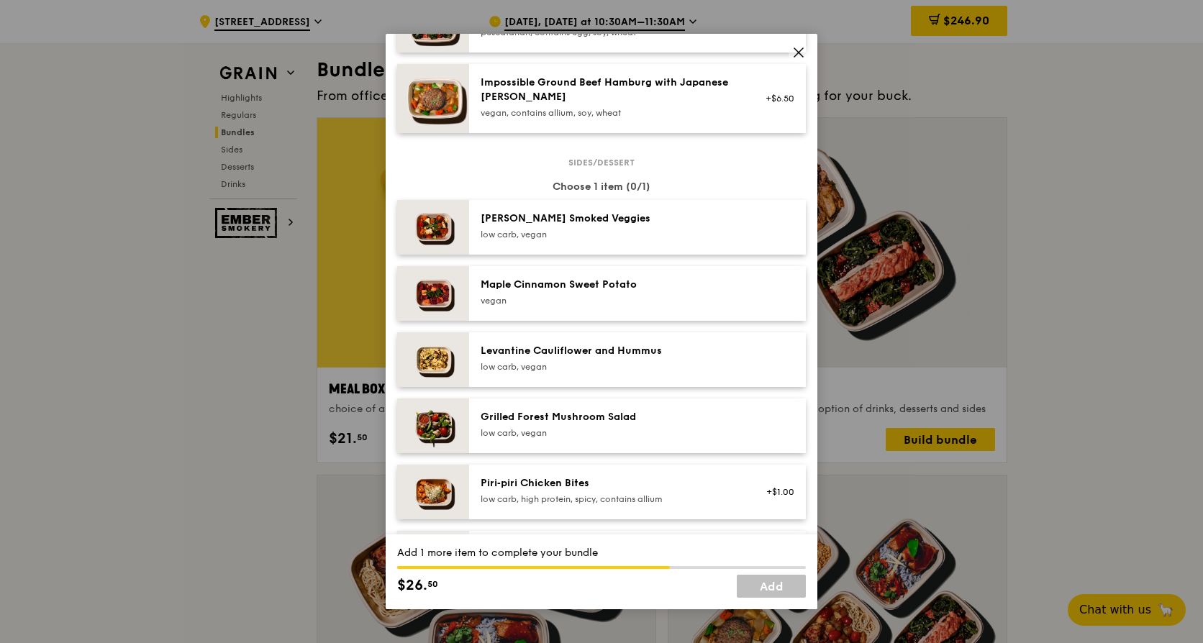
click at [625, 307] on div "vegan" at bounding box center [610, 301] width 258 height 12
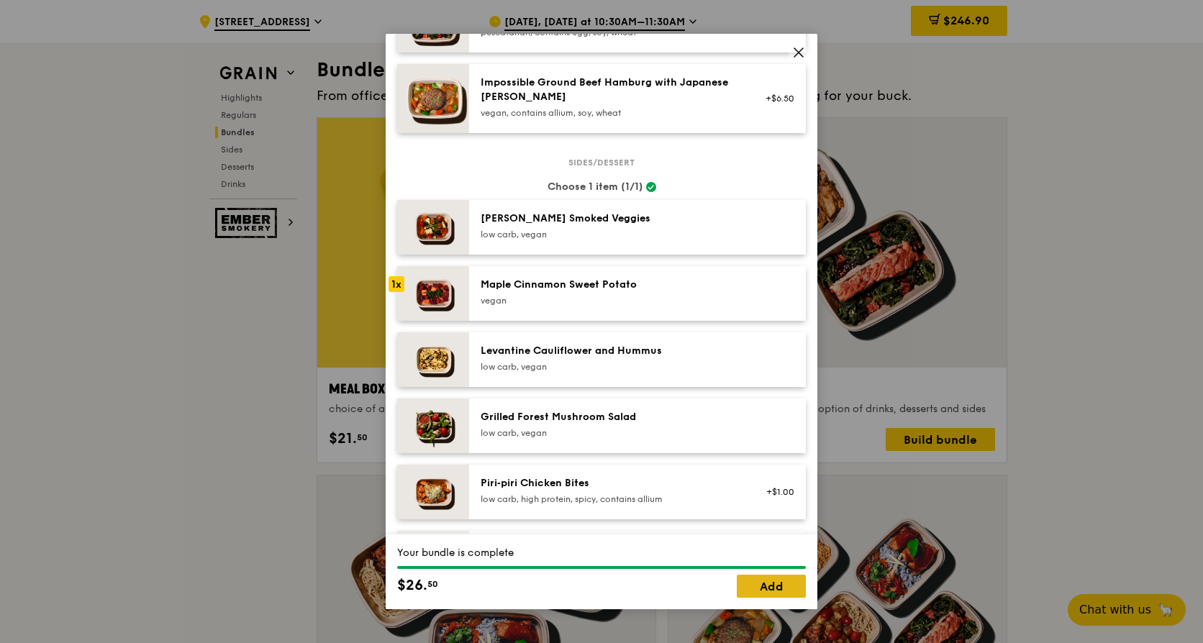
click at [766, 591] on link "Add" at bounding box center [771, 586] width 69 height 23
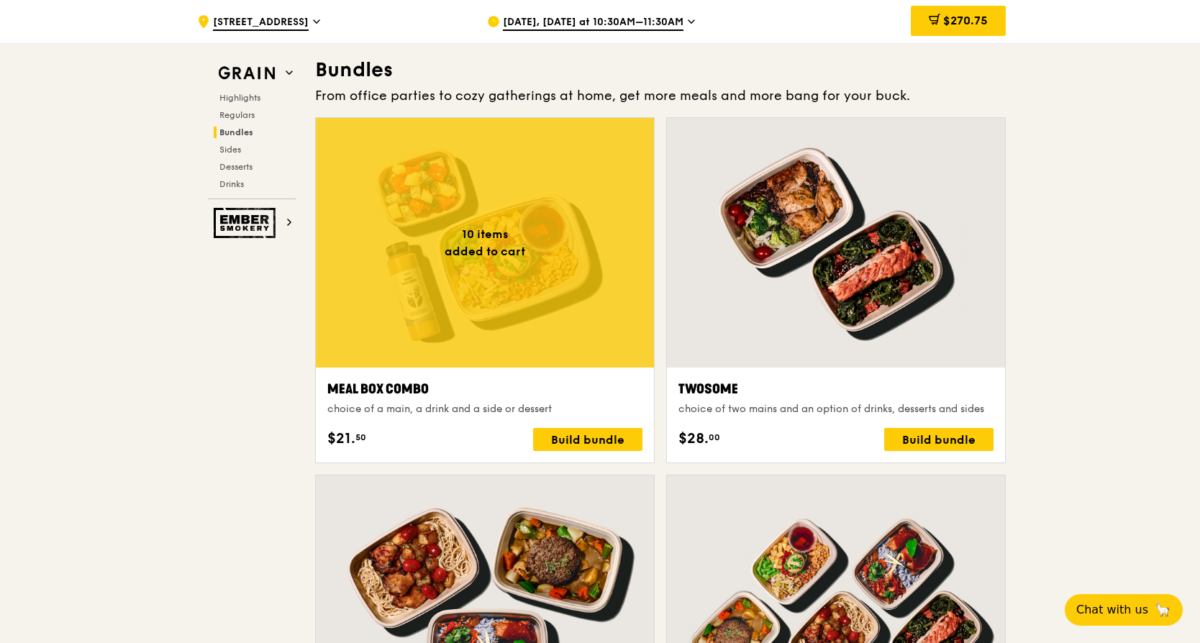
click at [416, 219] on div at bounding box center [485, 243] width 338 height 250
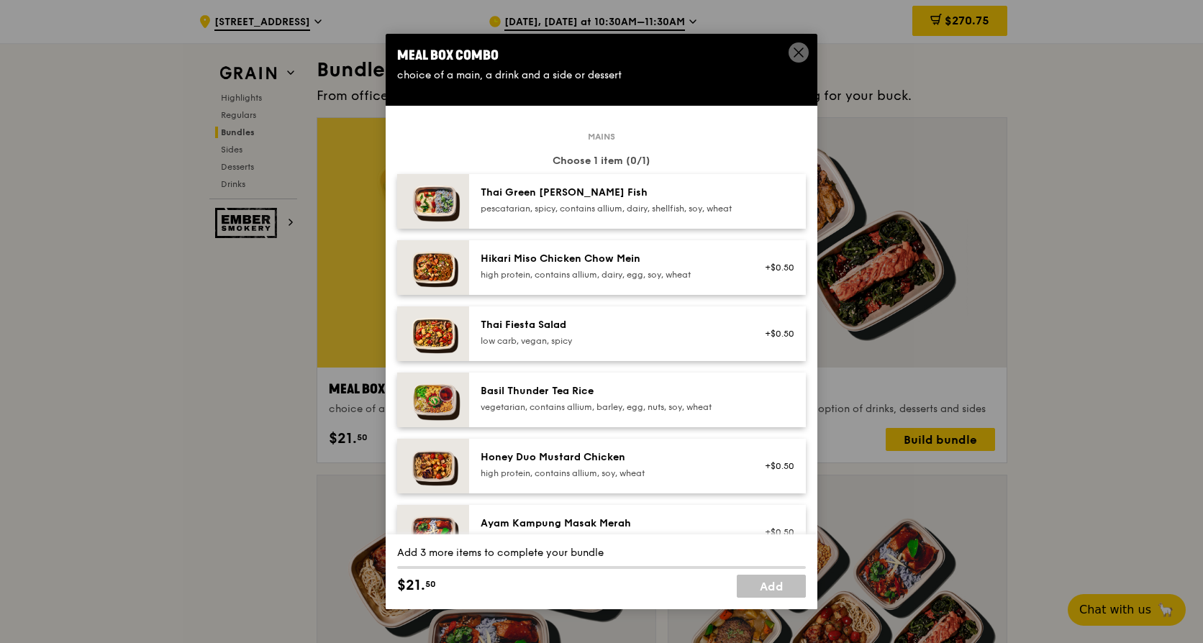
click at [596, 465] on div "Honey Duo Mustard Chicken" at bounding box center [610, 457] width 258 height 14
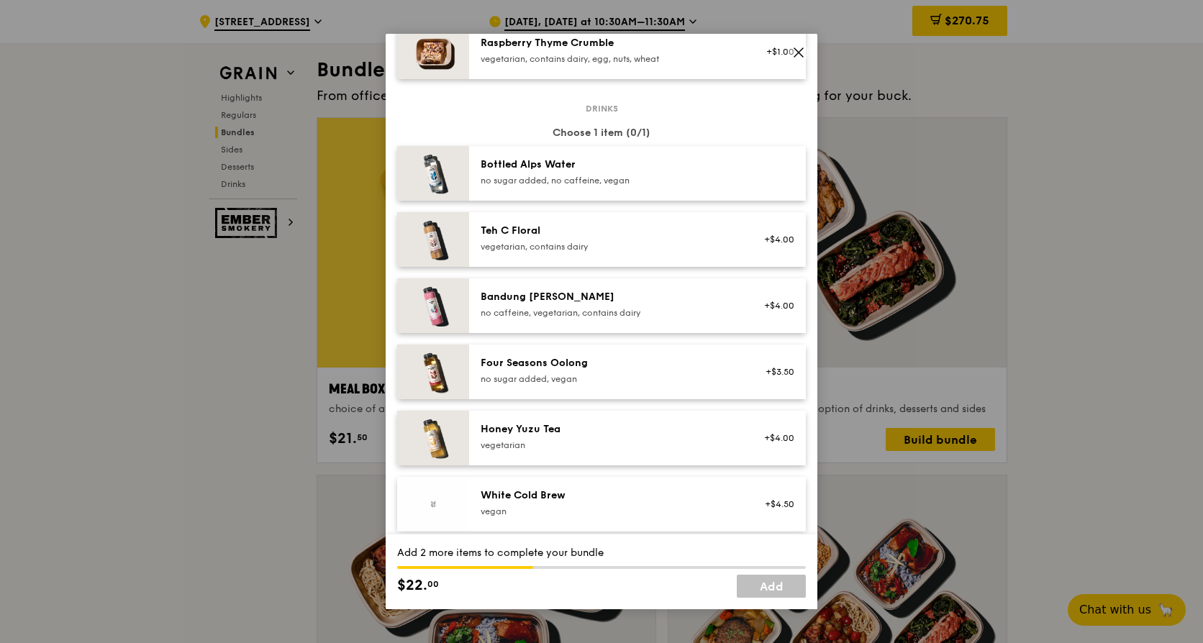
scroll to position [1439, 0]
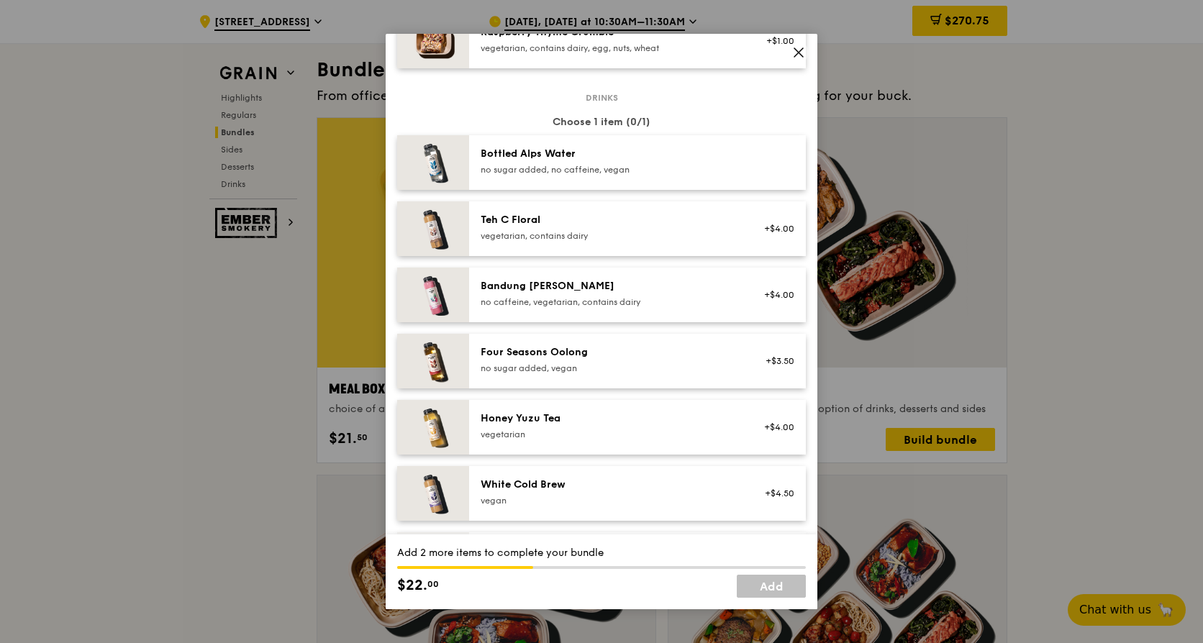
click at [604, 492] on div "White Cold Brew" at bounding box center [610, 485] width 258 height 14
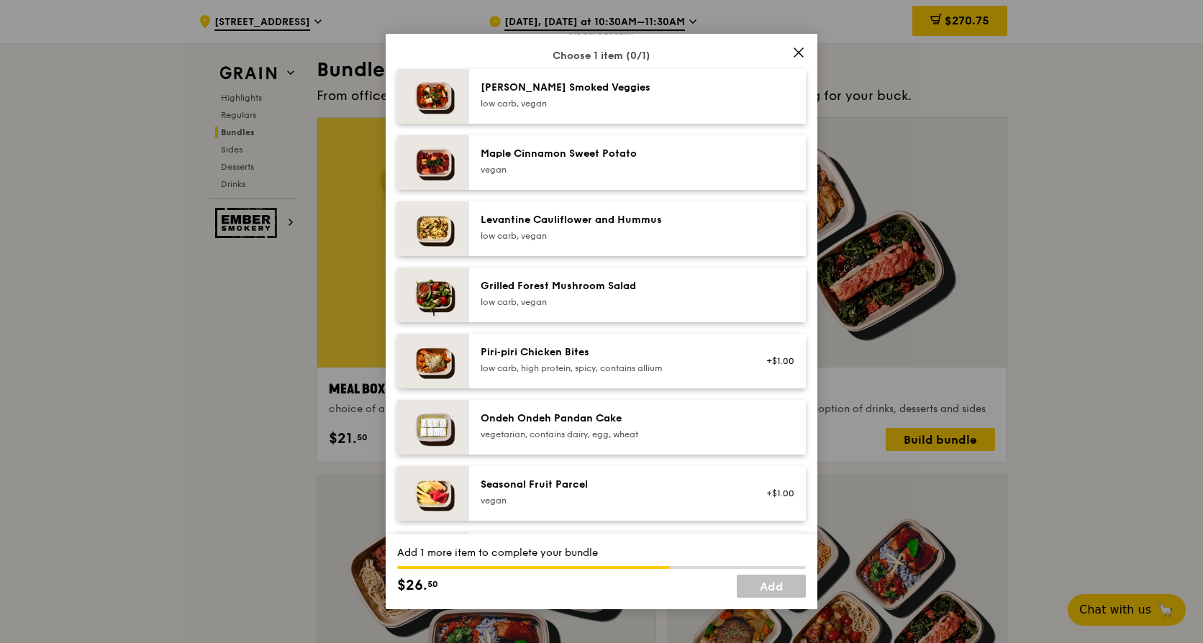
scroll to position [720, 0]
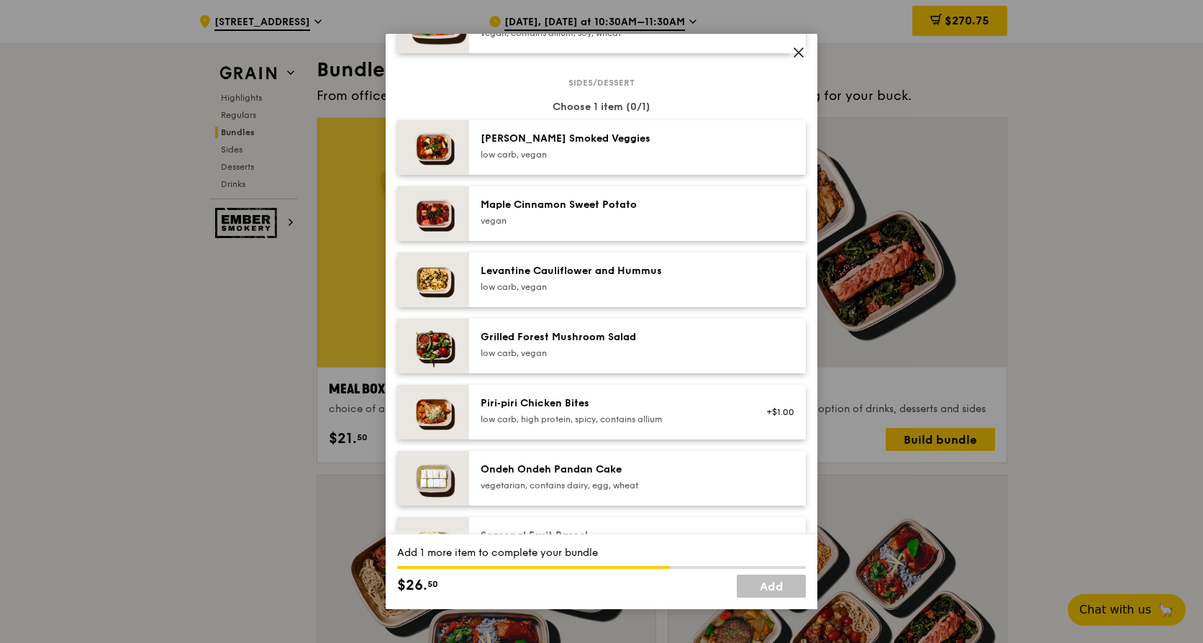
click at [586, 293] on div "low carb, vegan" at bounding box center [610, 287] width 258 height 12
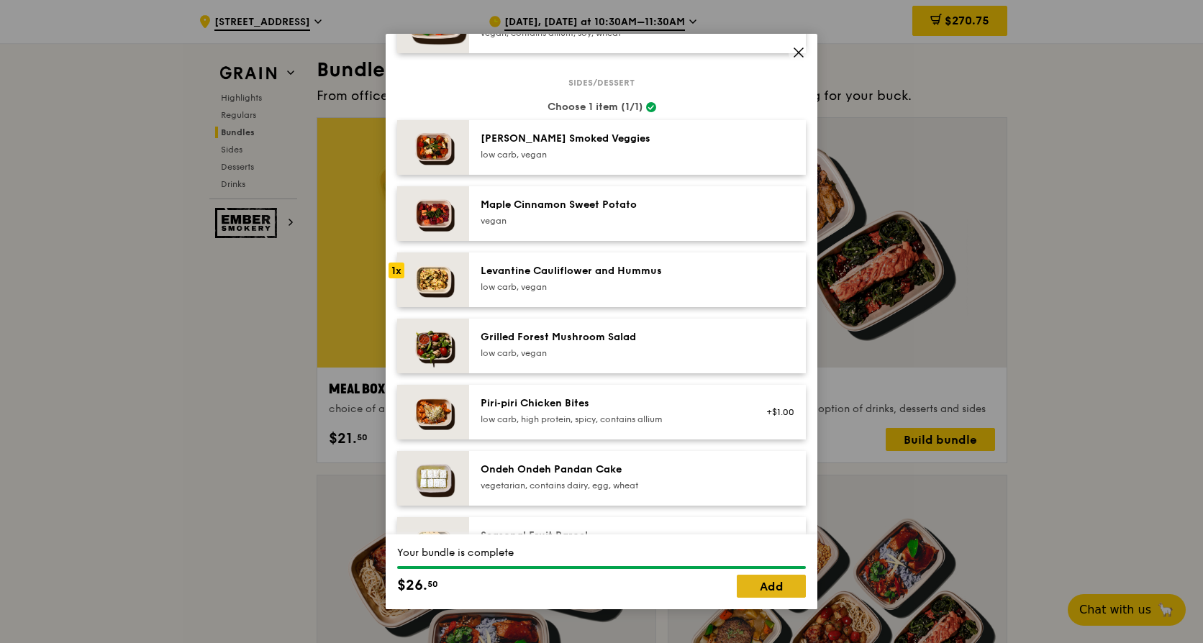
click at [768, 584] on link "Add" at bounding box center [771, 586] width 69 height 23
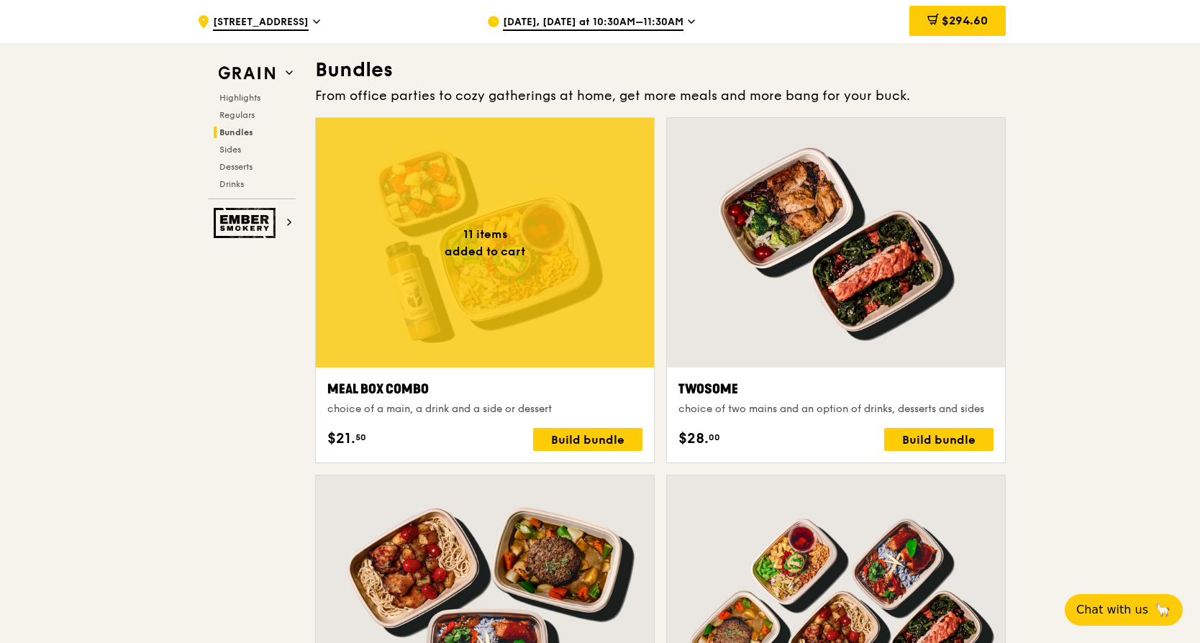
click at [402, 246] on div at bounding box center [485, 243] width 338 height 250
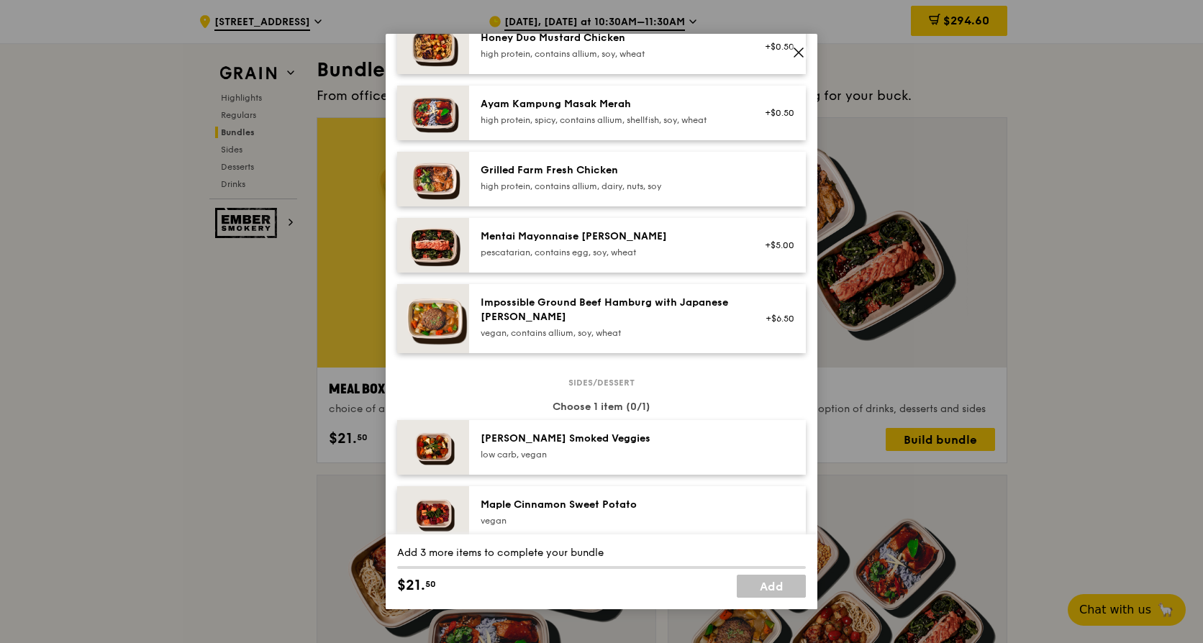
scroll to position [288, 0]
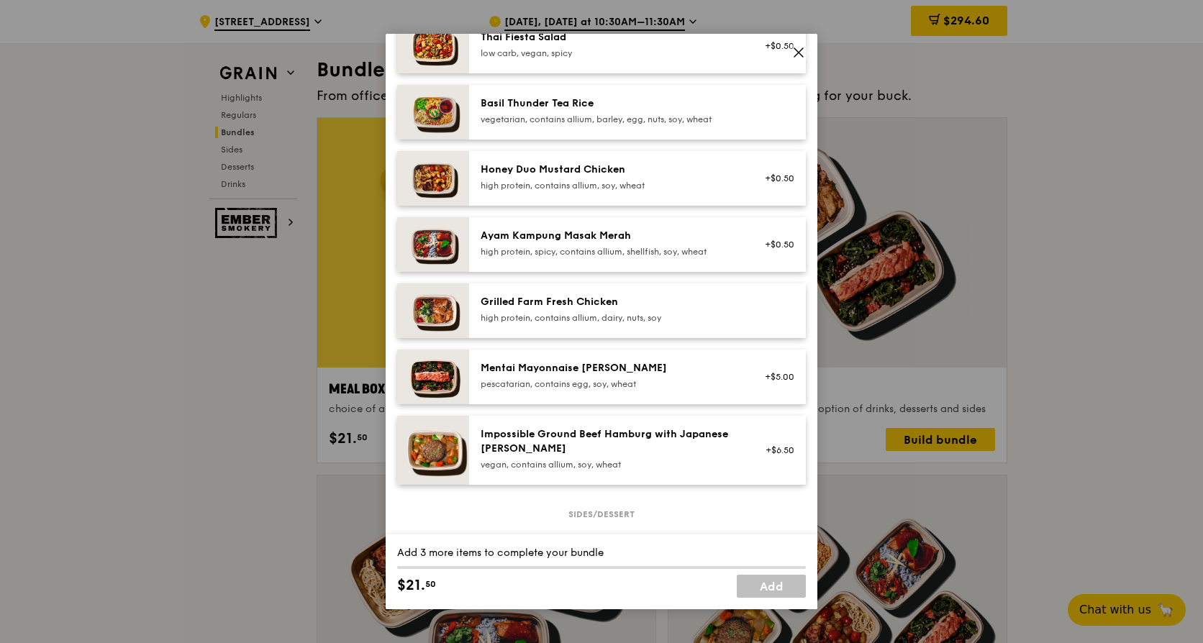
click at [580, 191] on div "high protein, contains allium, soy, wheat" at bounding box center [610, 186] width 258 height 12
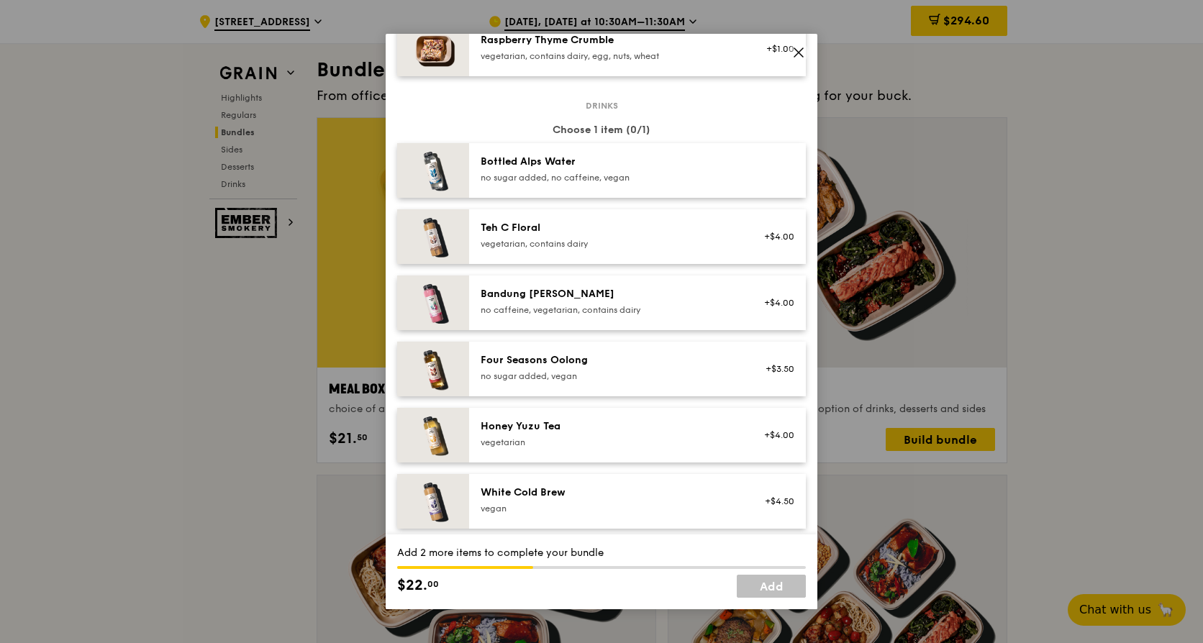
click at [594, 382] on div "no sugar added, vegan" at bounding box center [610, 377] width 258 height 12
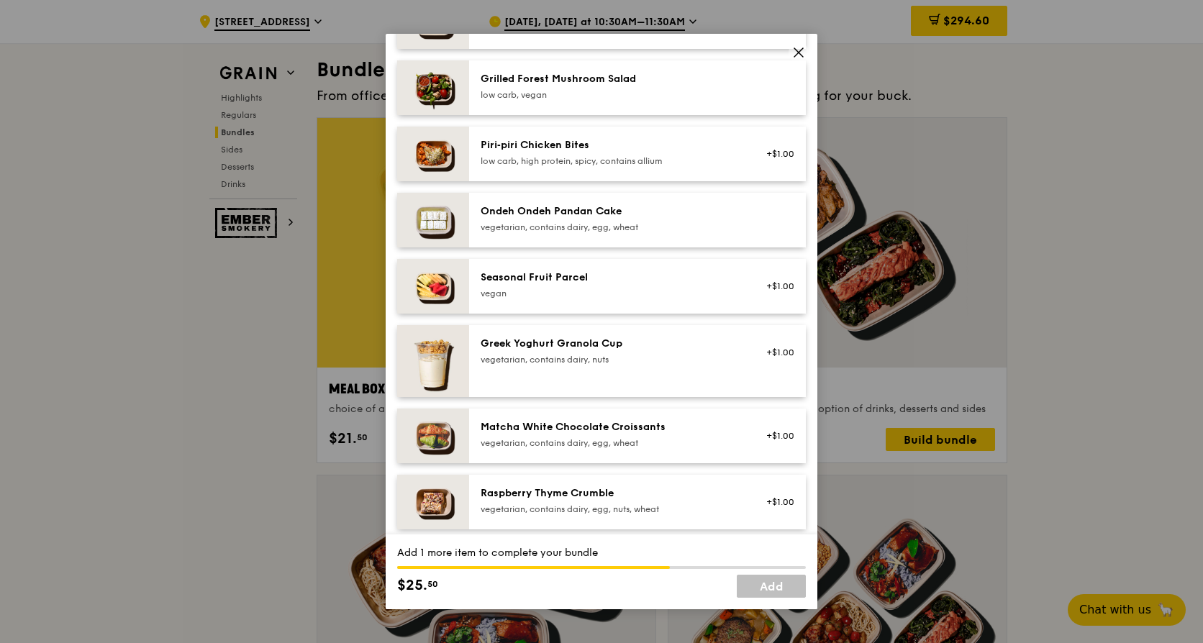
scroll to position [784, 0]
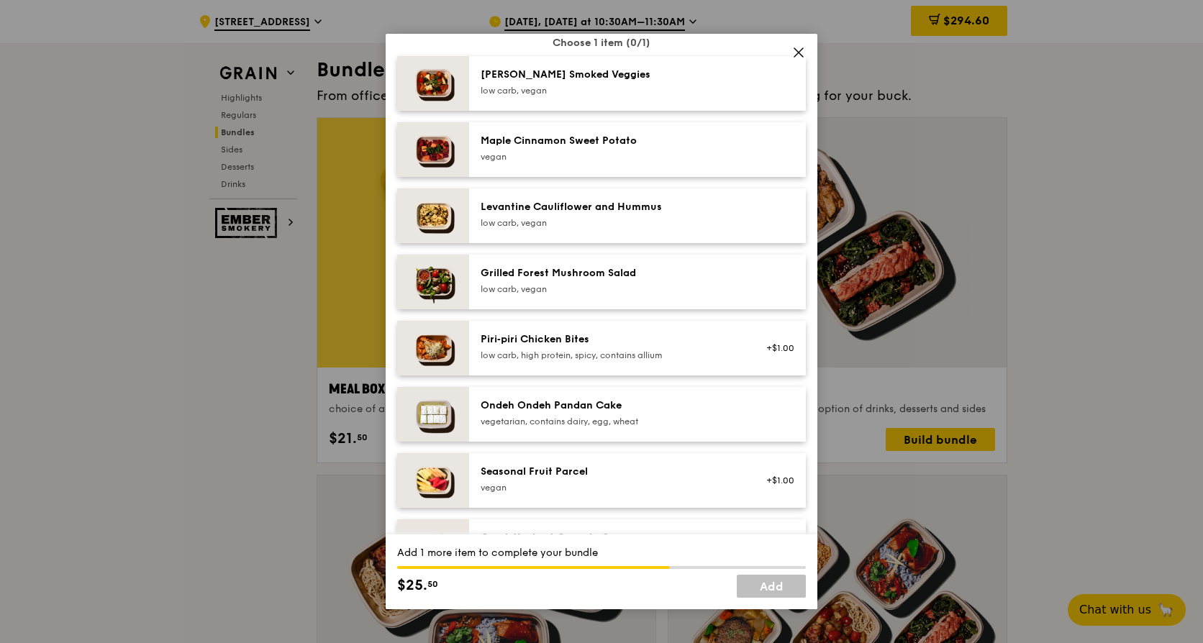
drag, startPoint x: 581, startPoint y: 153, endPoint x: 640, endPoint y: 261, distance: 123.6
click at [582, 148] on div "Maple Cinnamon Sweet Potato" at bounding box center [610, 141] width 258 height 14
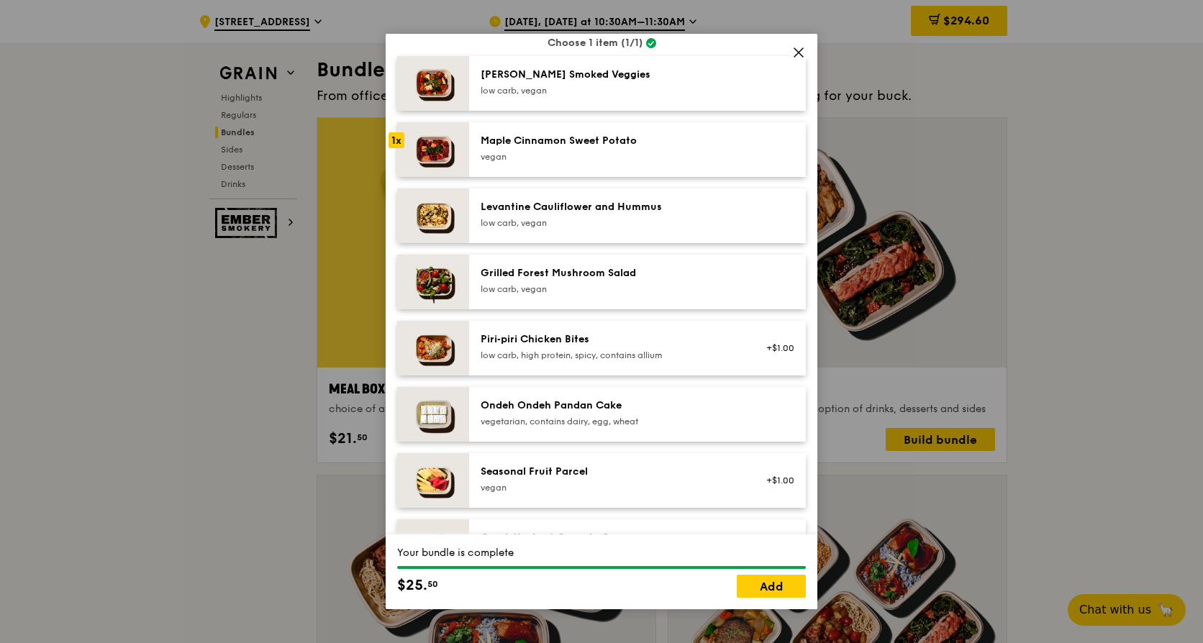
drag, startPoint x: 761, startPoint y: 586, endPoint x: 728, endPoint y: 571, distance: 36.1
click at [763, 586] on link "Add" at bounding box center [771, 586] width 69 height 23
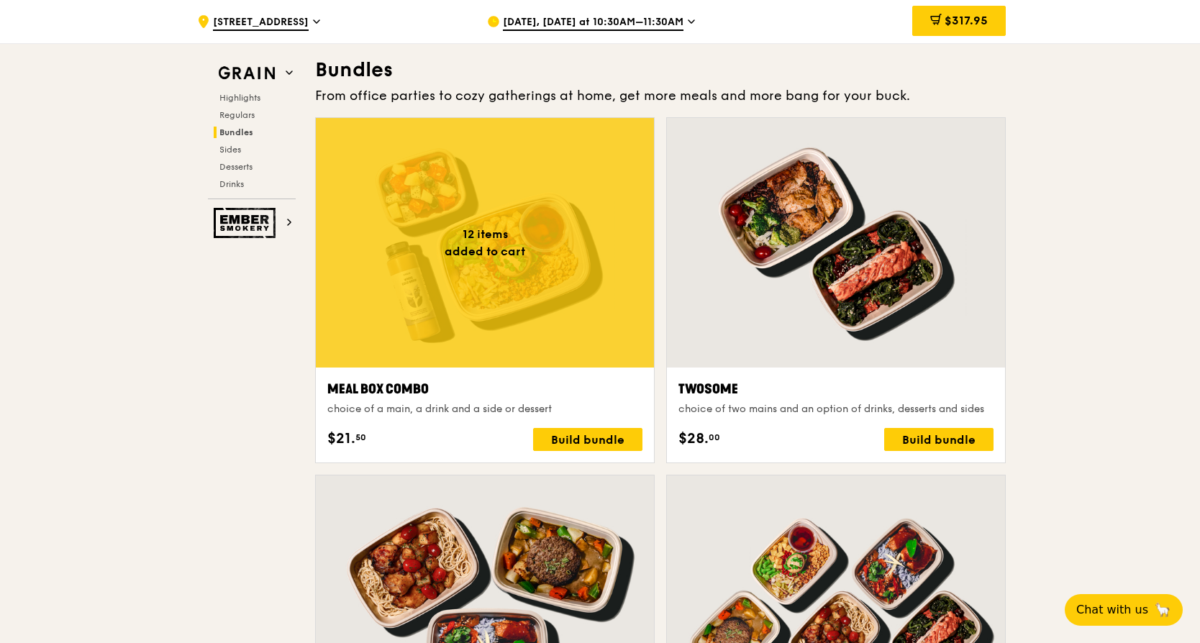
click at [444, 280] on div at bounding box center [485, 243] width 338 height 250
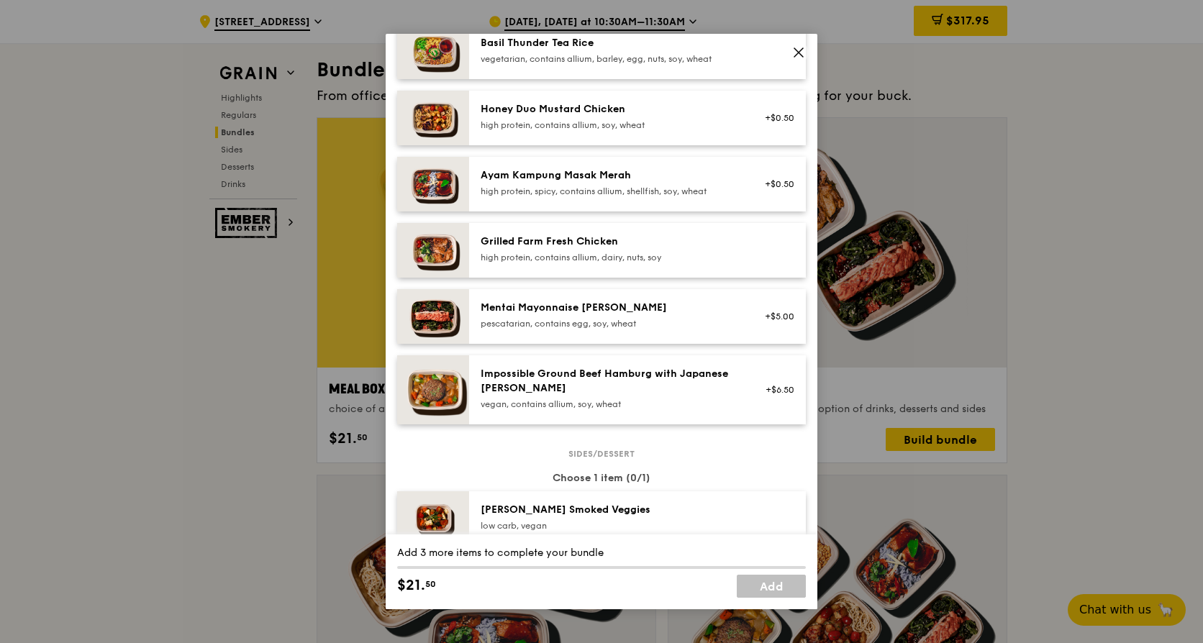
scroll to position [144, 0]
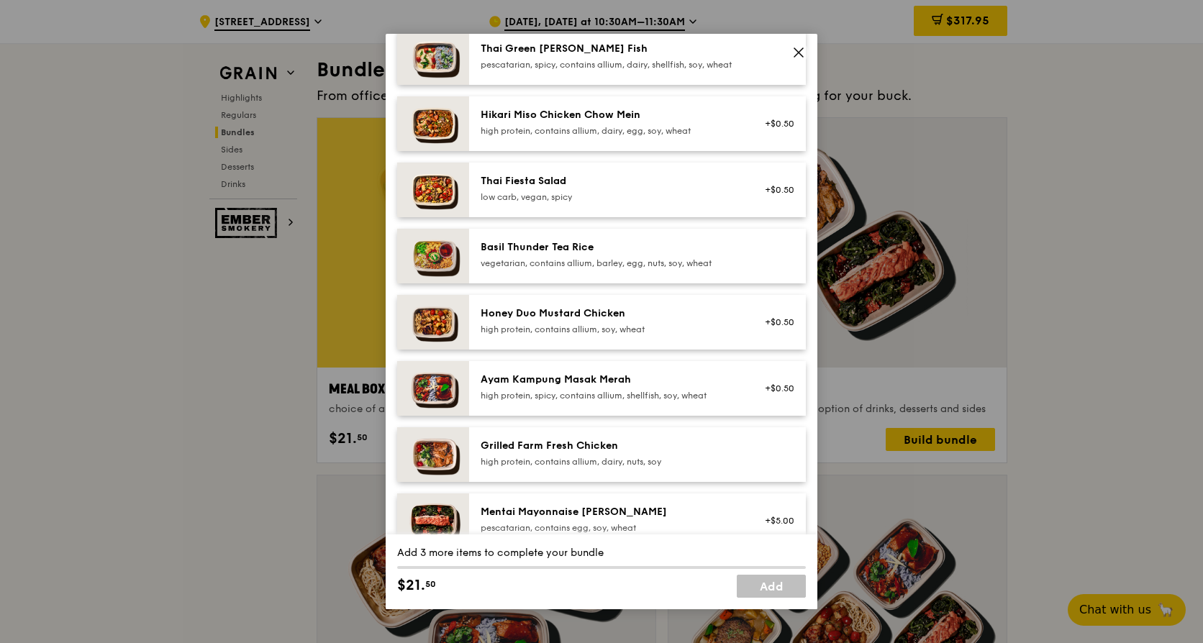
click at [599, 332] on div "Honey Duo Mustard Chicken high protein, contains allium, soy, wheat" at bounding box center [610, 321] width 258 height 29
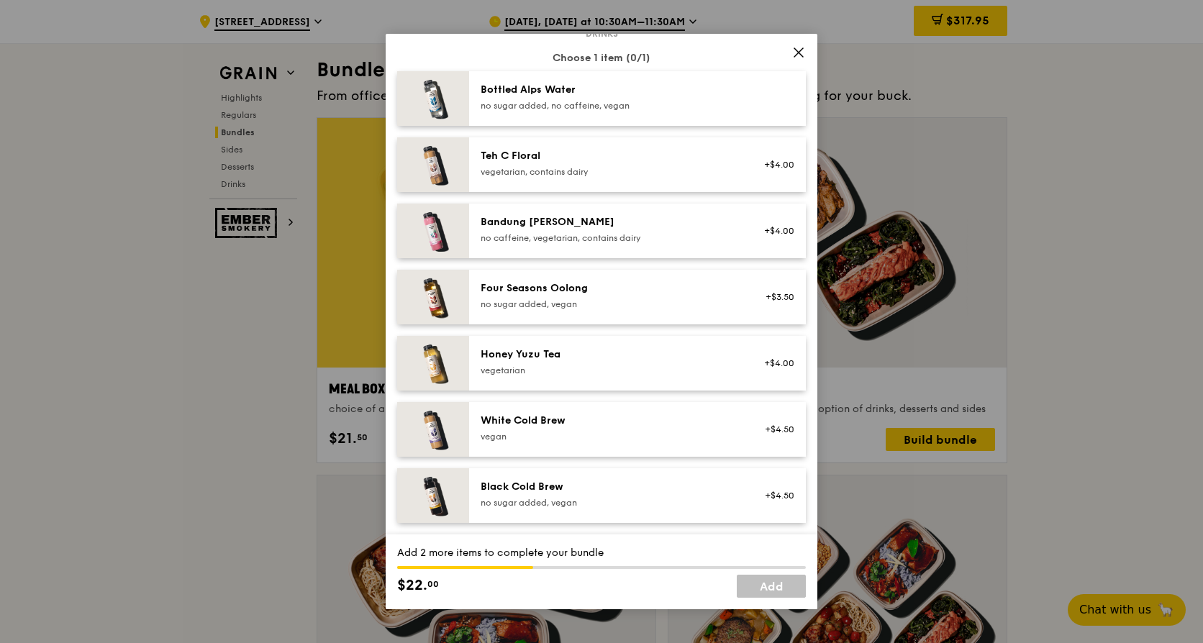
click at [587, 296] on div "Four Seasons Oolong" at bounding box center [610, 288] width 258 height 14
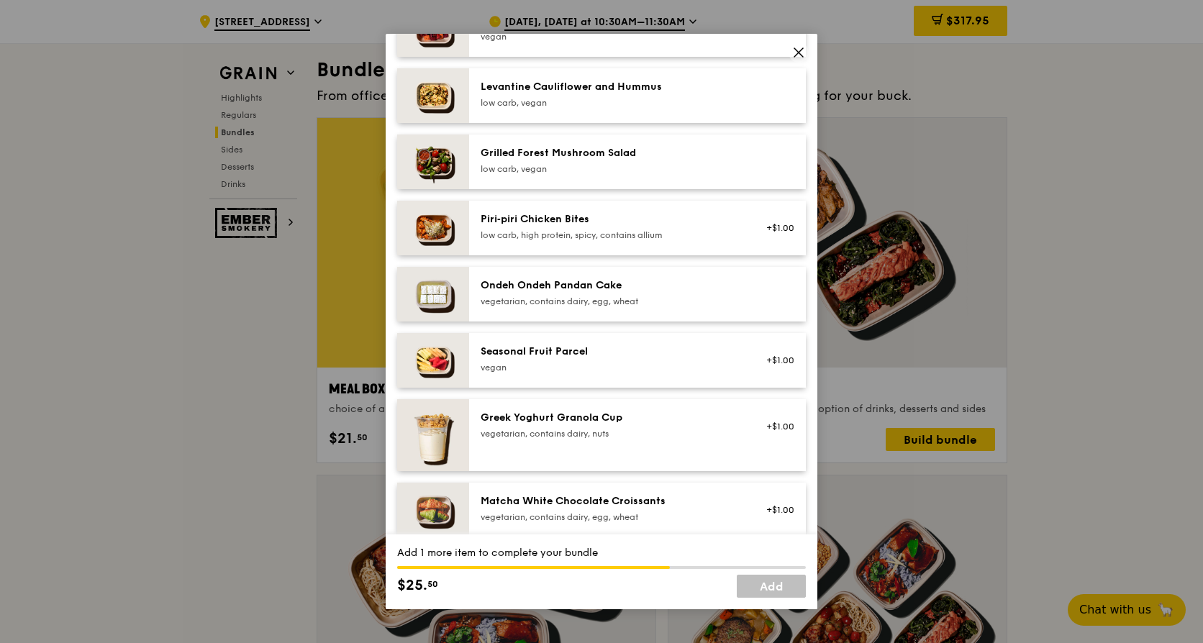
scroll to position [640, 0]
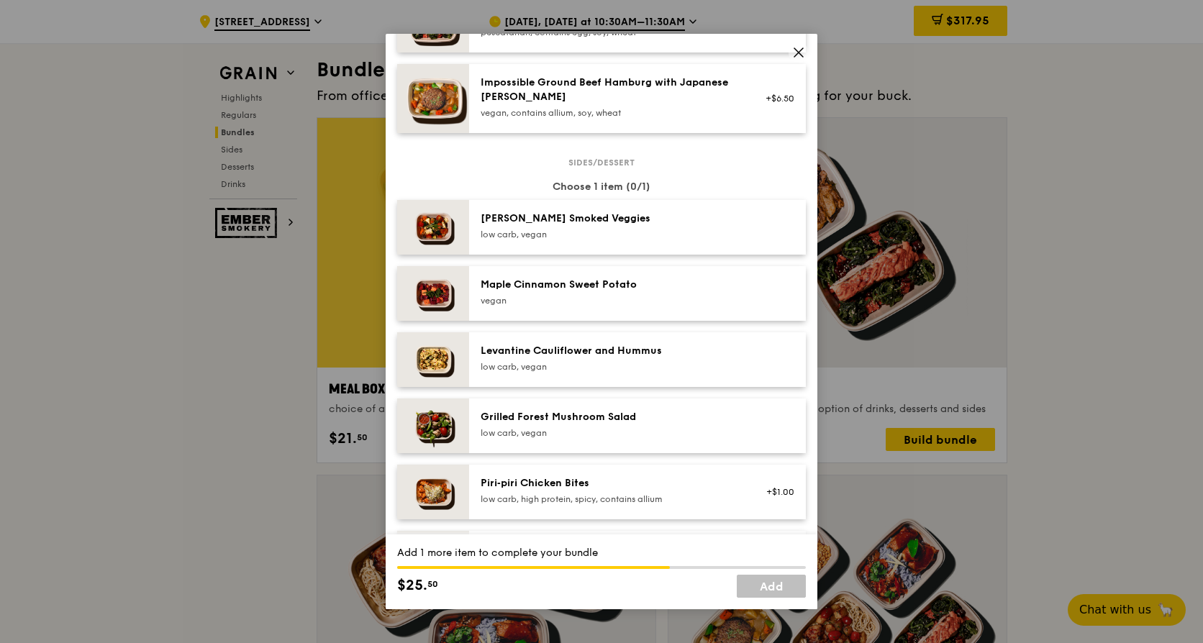
click at [604, 292] on div "Maple Cinnamon Sweet Potato" at bounding box center [610, 285] width 258 height 14
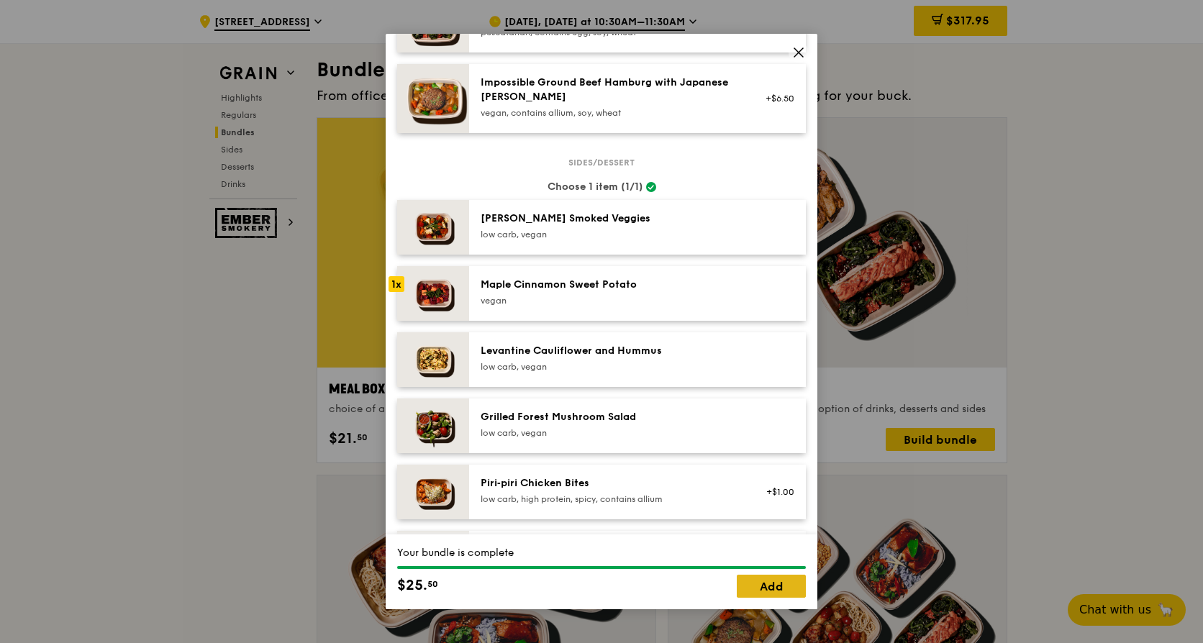
drag, startPoint x: 772, startPoint y: 581, endPoint x: 703, endPoint y: 568, distance: 70.3
click at [773, 581] on link "Add" at bounding box center [771, 586] width 69 height 23
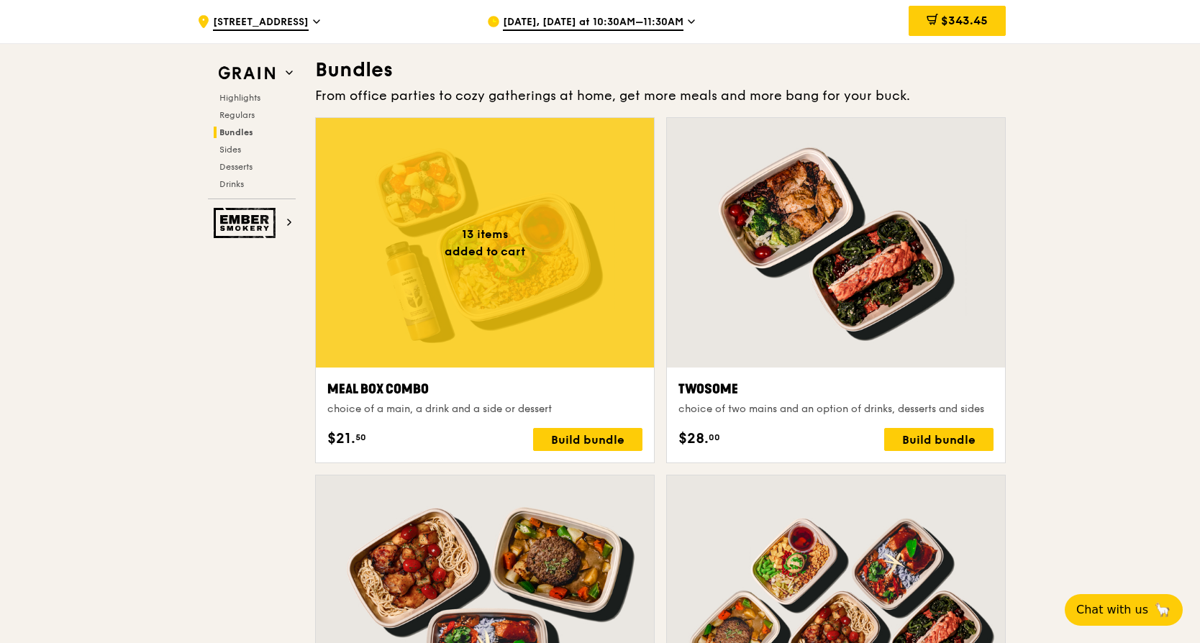
click at [458, 212] on div at bounding box center [485, 243] width 338 height 250
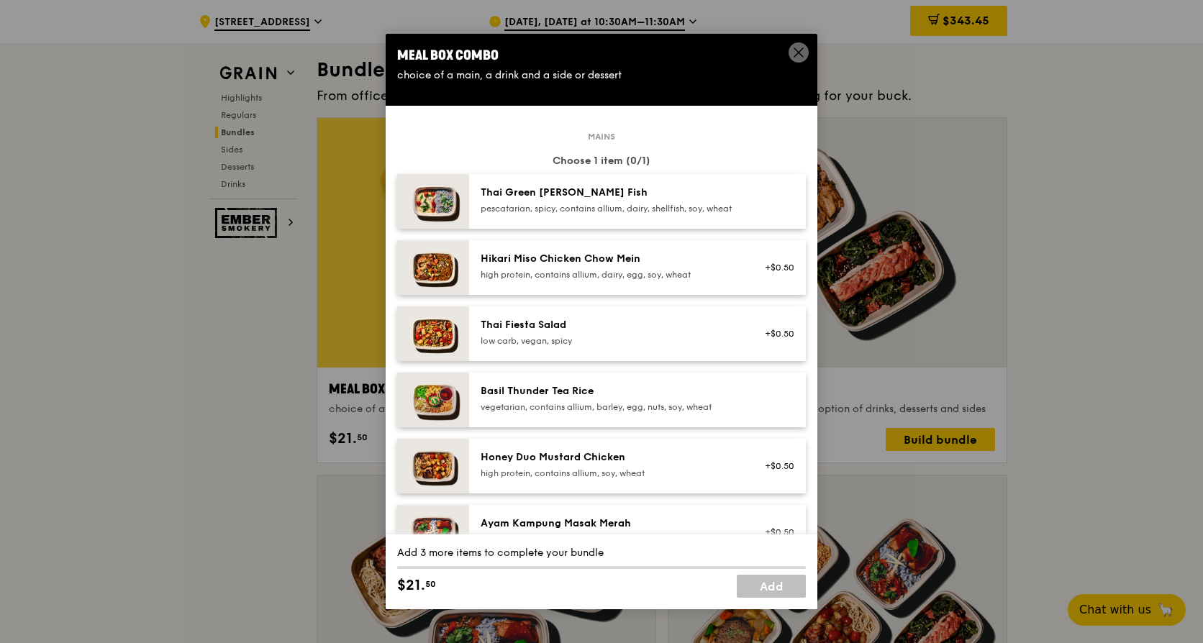
click at [605, 479] on div "high protein, contains allium, soy, wheat" at bounding box center [610, 474] width 258 height 12
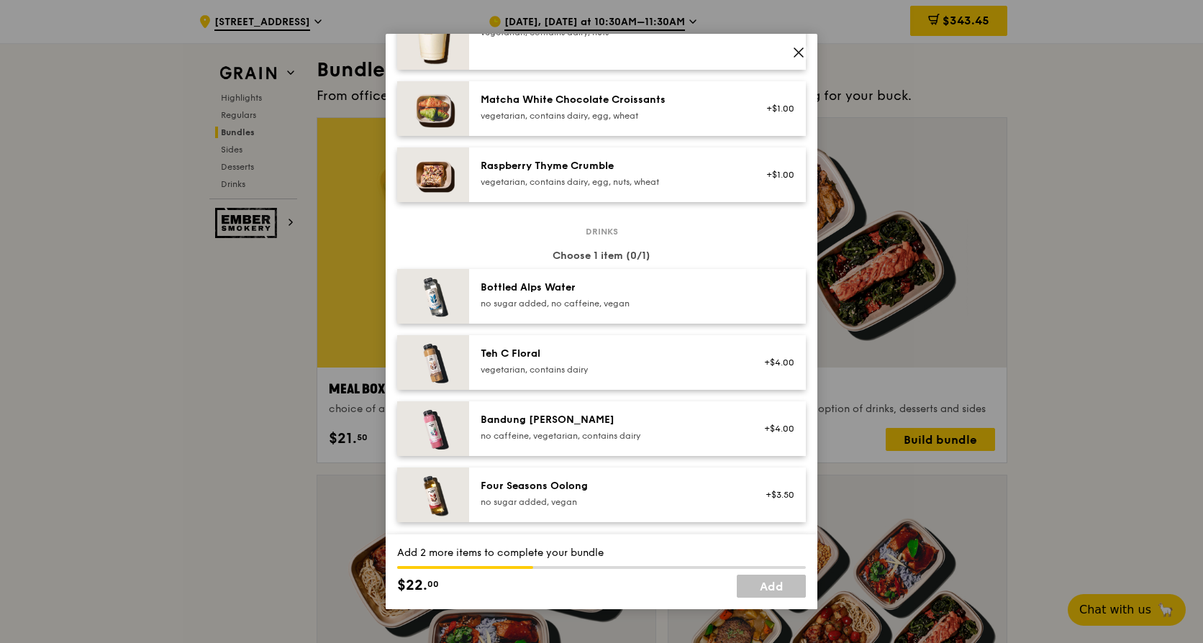
scroll to position [1647, 0]
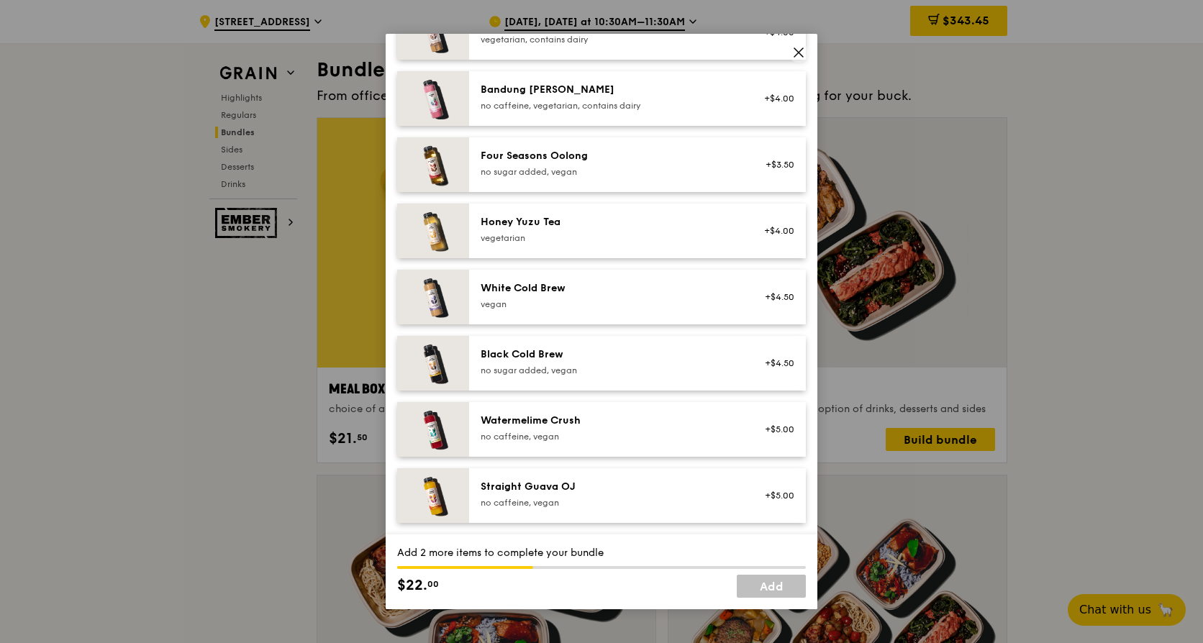
click at [555, 294] on div "White Cold Brew" at bounding box center [610, 288] width 258 height 14
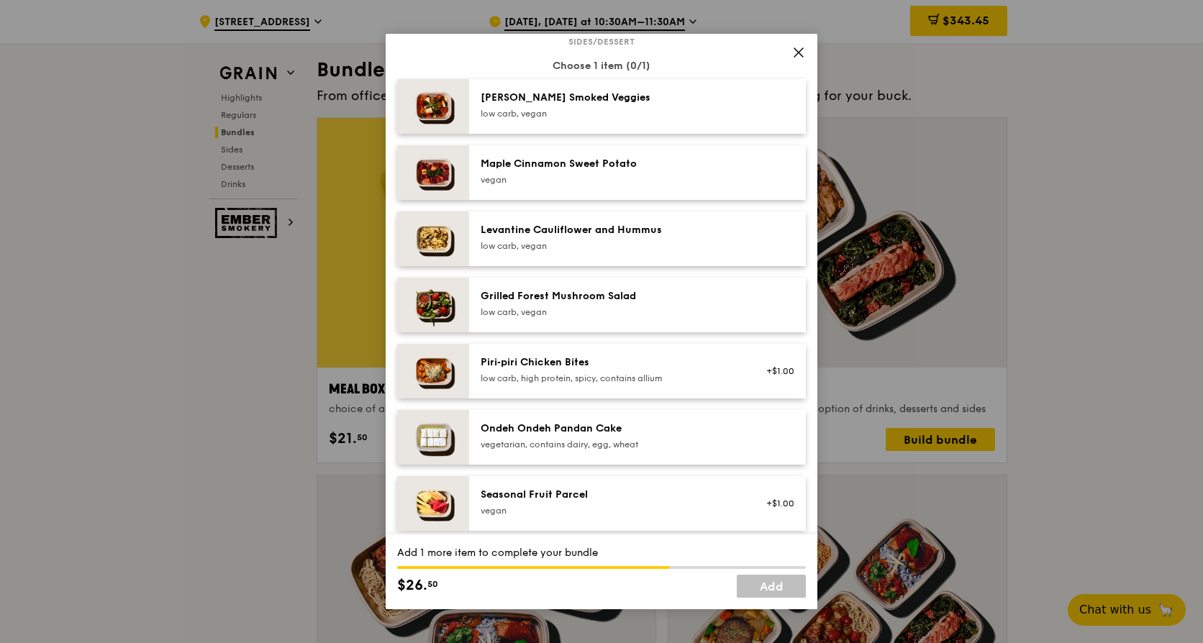
scroll to position [640, 0]
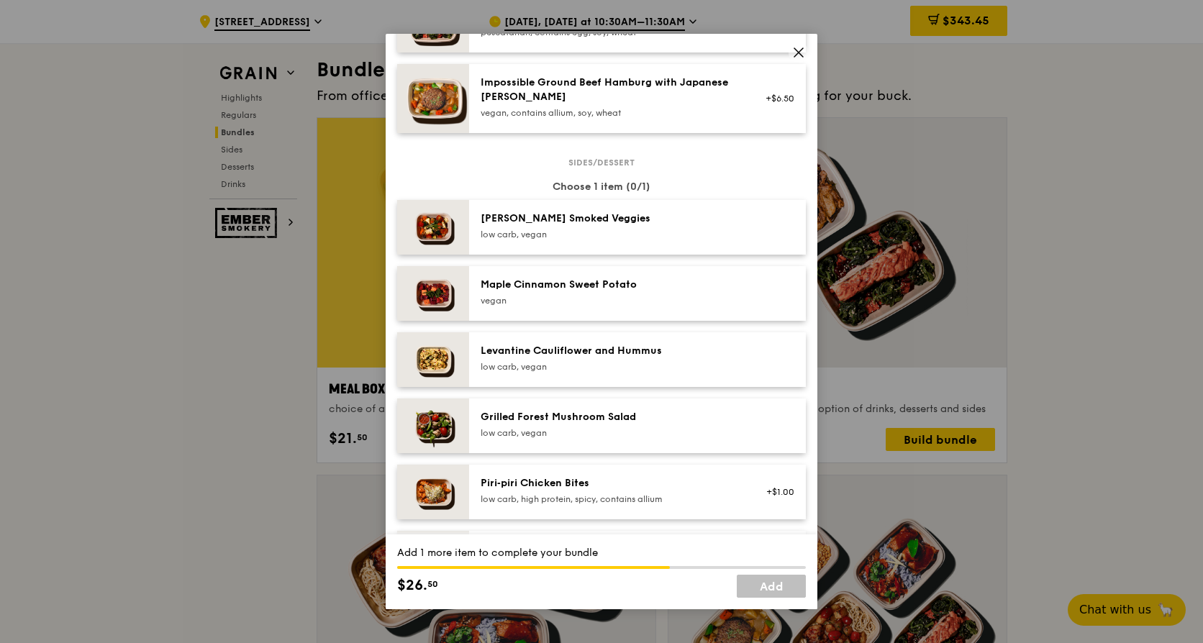
click at [645, 307] on div "vegan" at bounding box center [610, 301] width 258 height 12
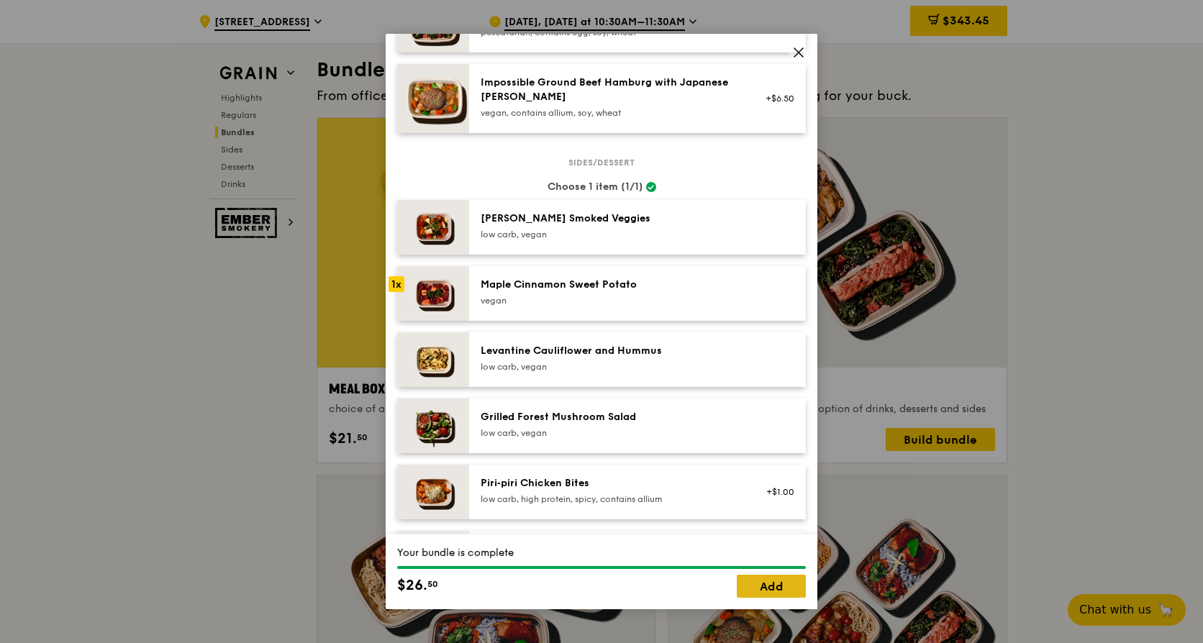
click at [760, 578] on link "Add" at bounding box center [771, 586] width 69 height 23
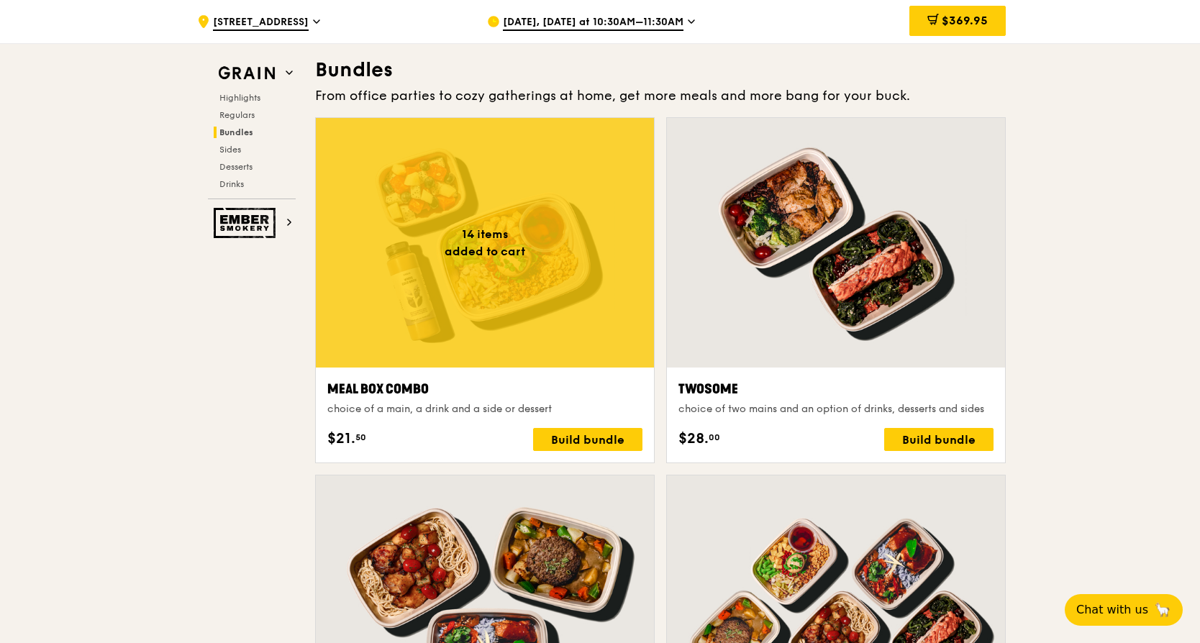
click at [371, 255] on div at bounding box center [485, 243] width 338 height 250
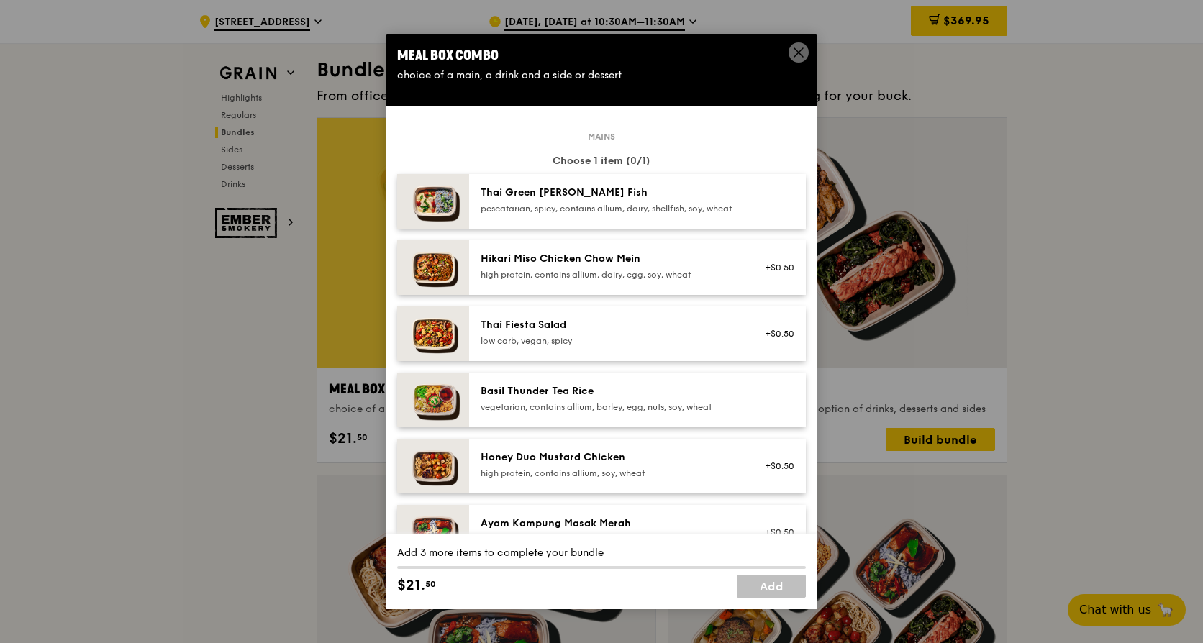
click at [555, 465] on div "Honey Duo Mustard Chicken" at bounding box center [610, 457] width 258 height 14
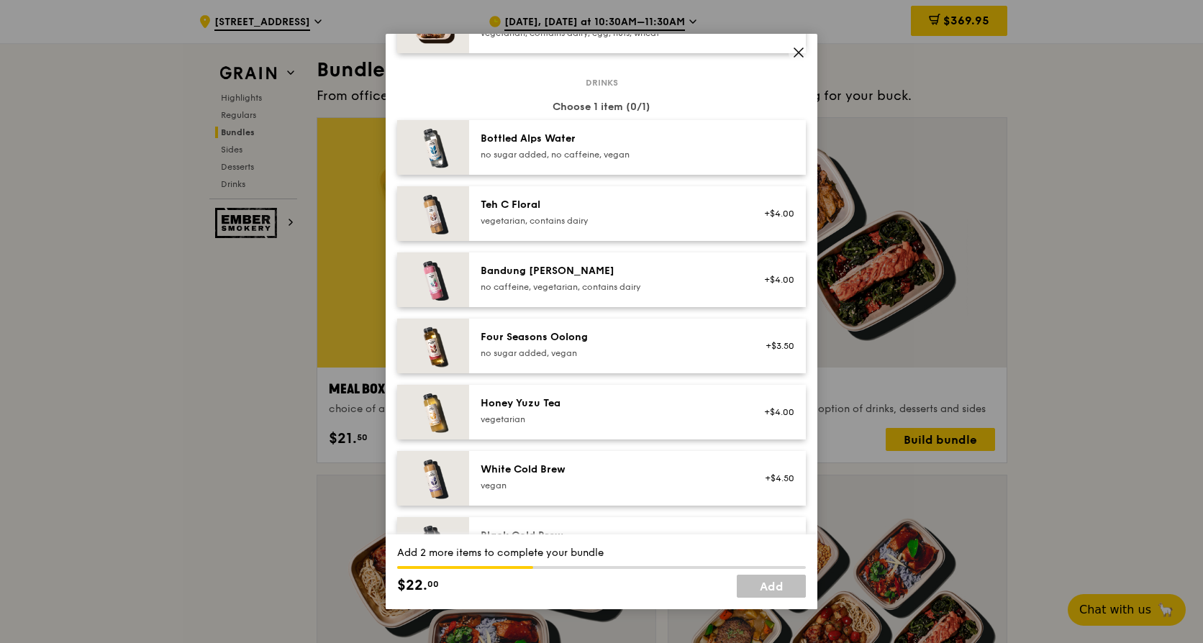
scroll to position [1647, 0]
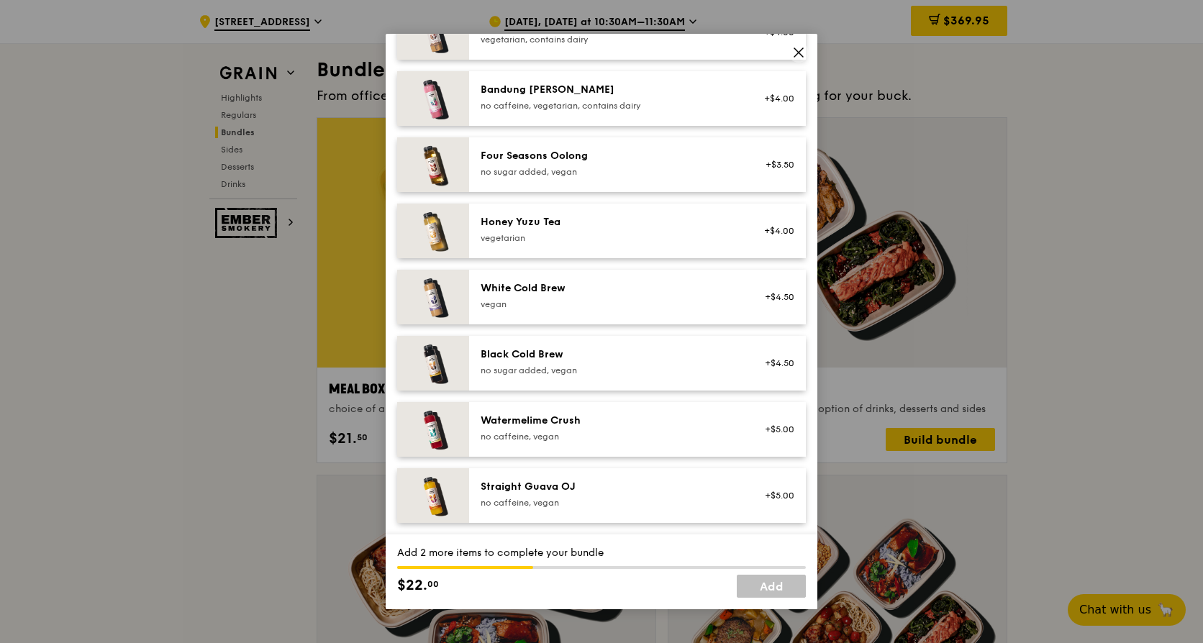
click at [559, 309] on div "vegan" at bounding box center [610, 305] width 258 height 12
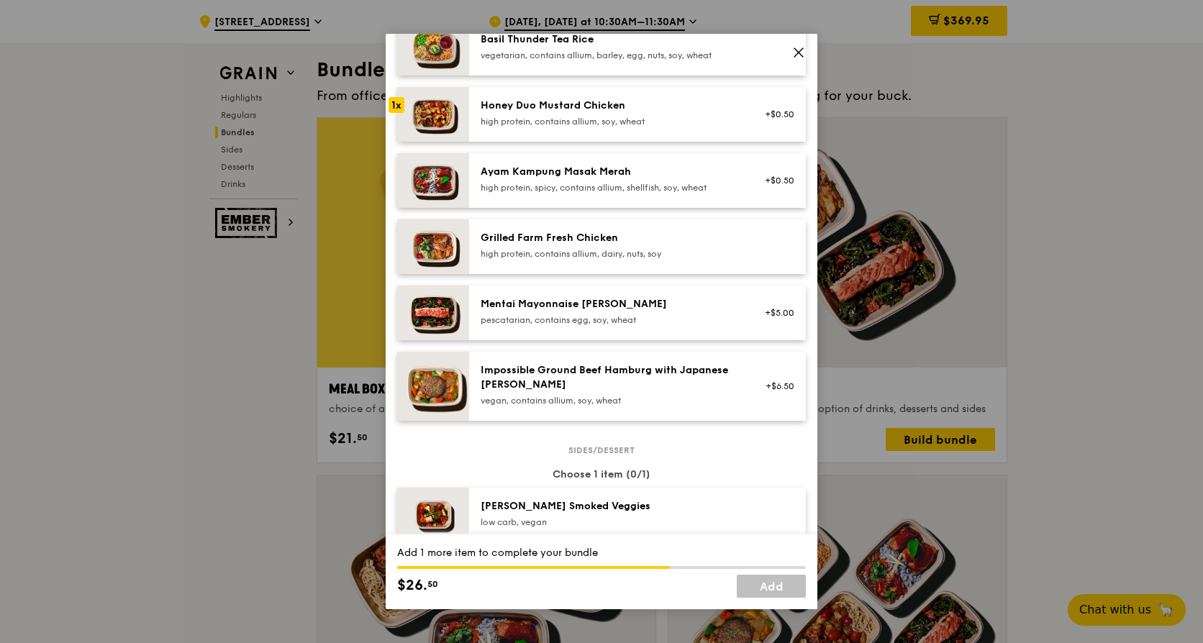
scroll to position [640, 0]
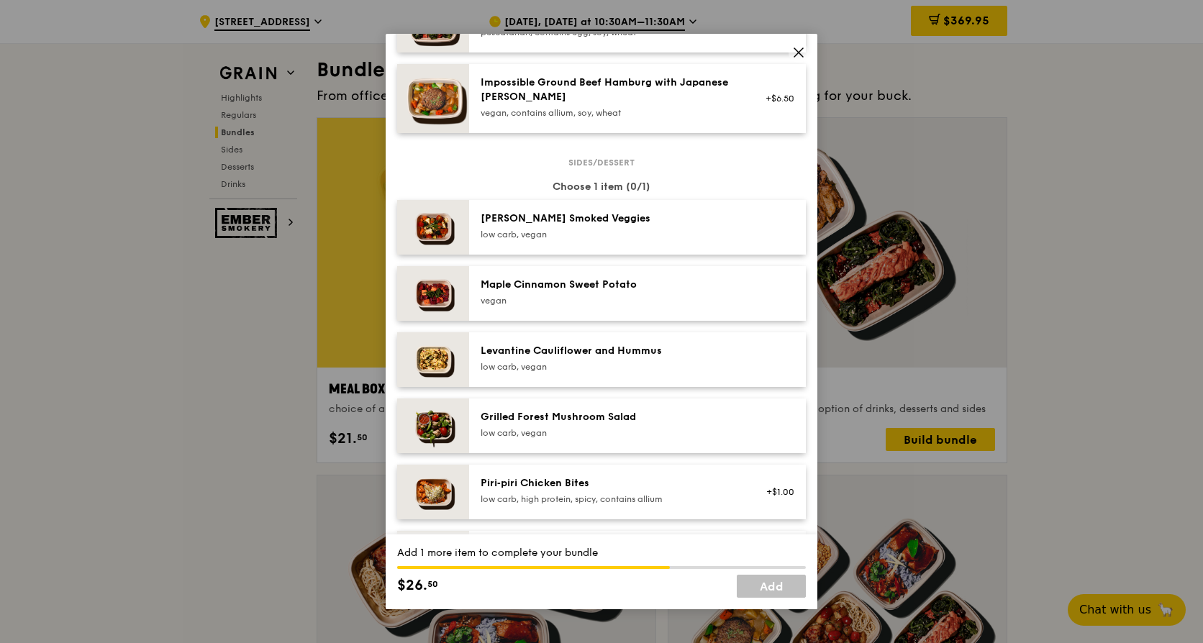
click at [597, 307] on div "vegan" at bounding box center [610, 301] width 258 height 12
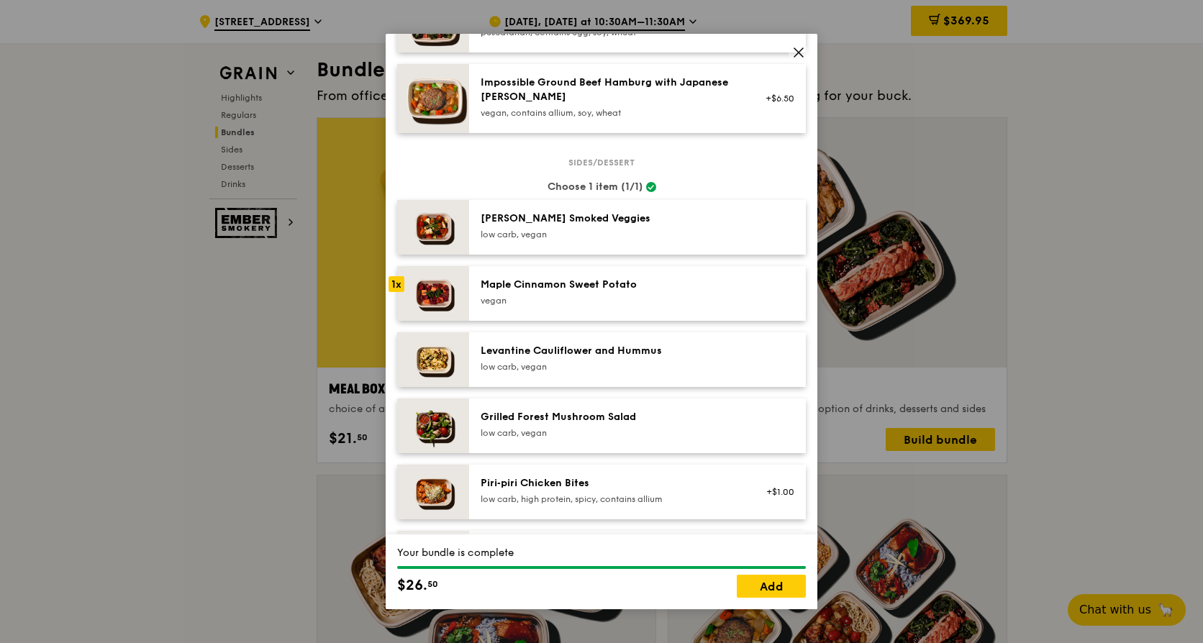
drag, startPoint x: 763, startPoint y: 593, endPoint x: 669, endPoint y: 589, distance: 94.3
click at [763, 591] on link "Add" at bounding box center [771, 586] width 69 height 23
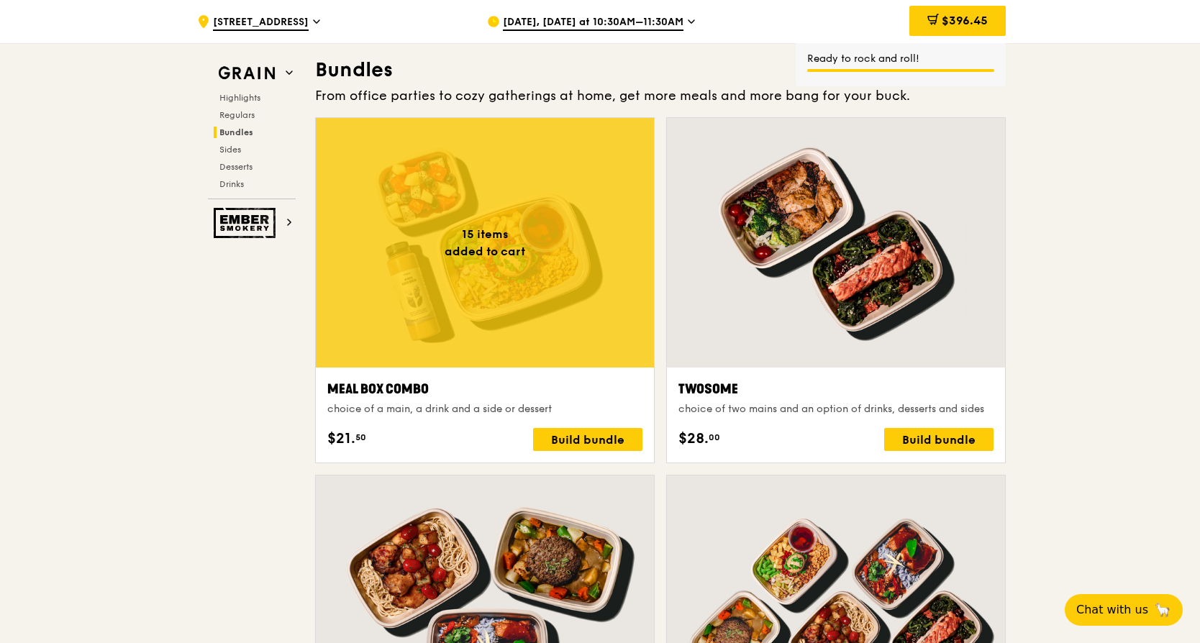
click at [398, 223] on div at bounding box center [485, 243] width 338 height 250
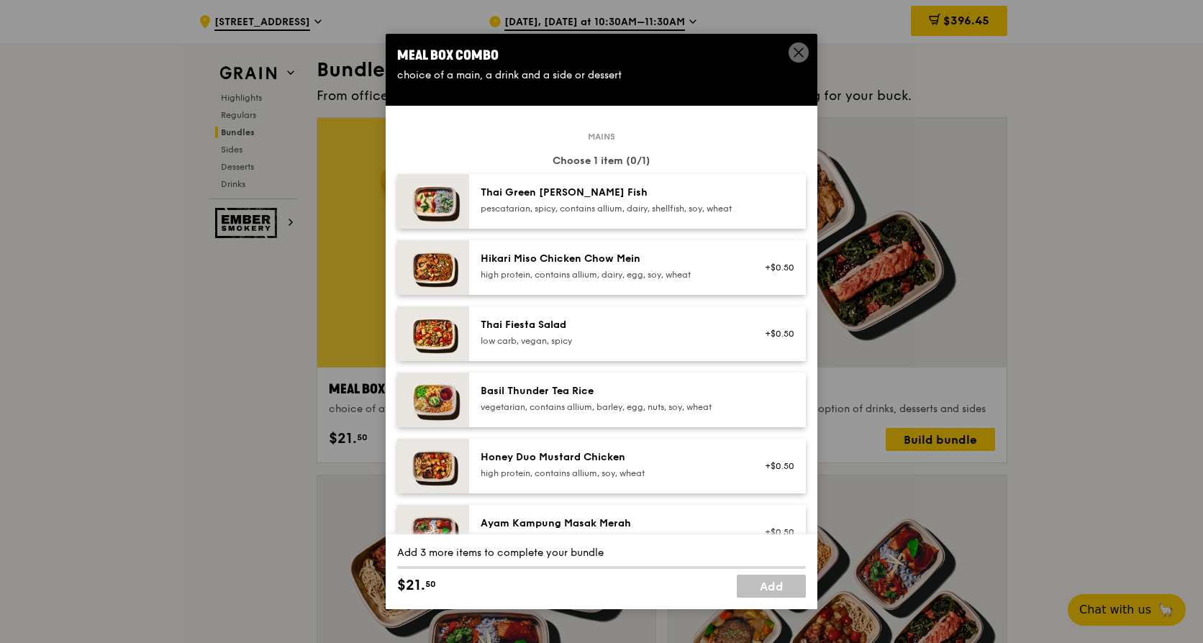
click at [574, 458] on div "Honey Duo Mustard Chicken high protein, contains allium, soy, wheat +$0.50" at bounding box center [637, 466] width 337 height 55
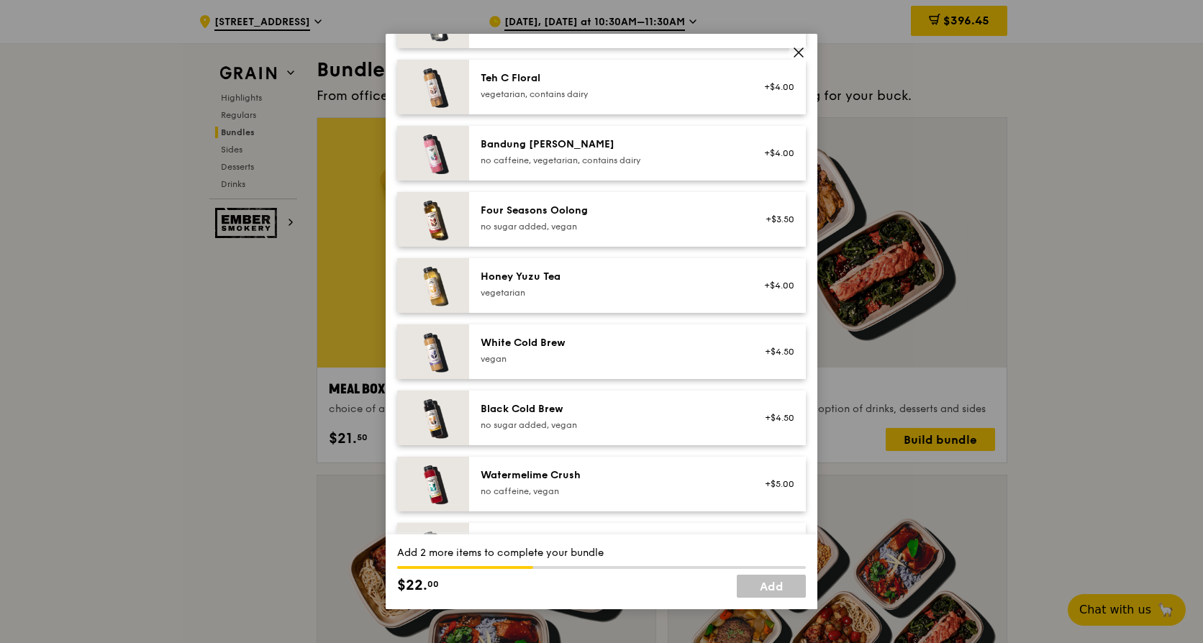
scroll to position [1647, 0]
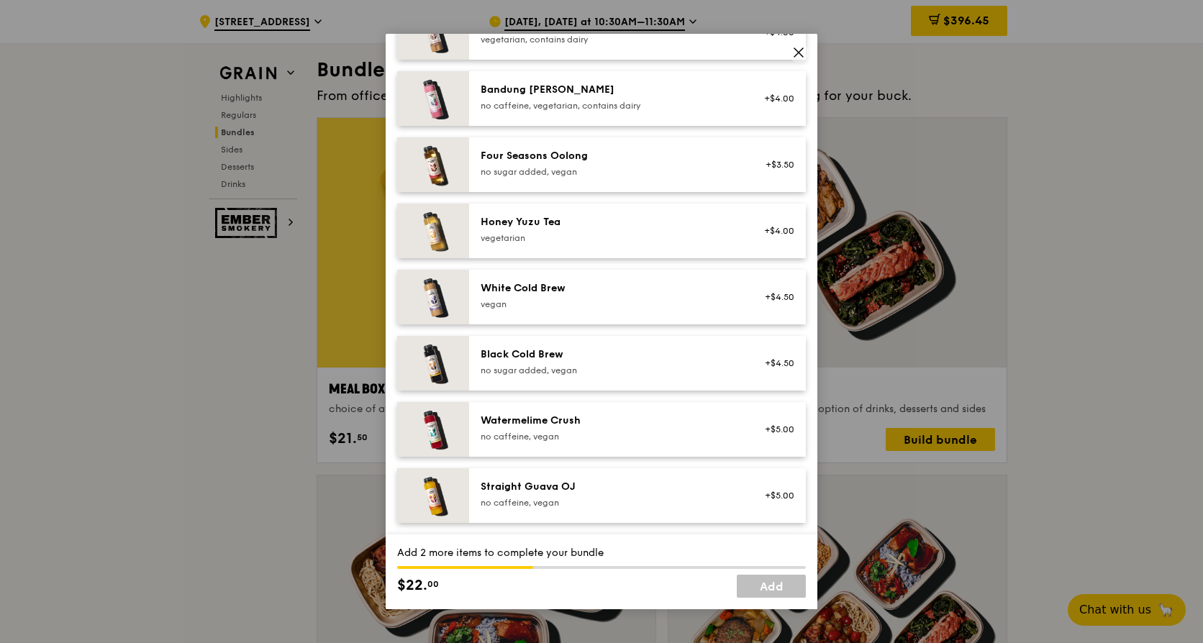
click at [555, 163] on div "Four Seasons Oolong no sugar added, vegan" at bounding box center [610, 163] width 258 height 29
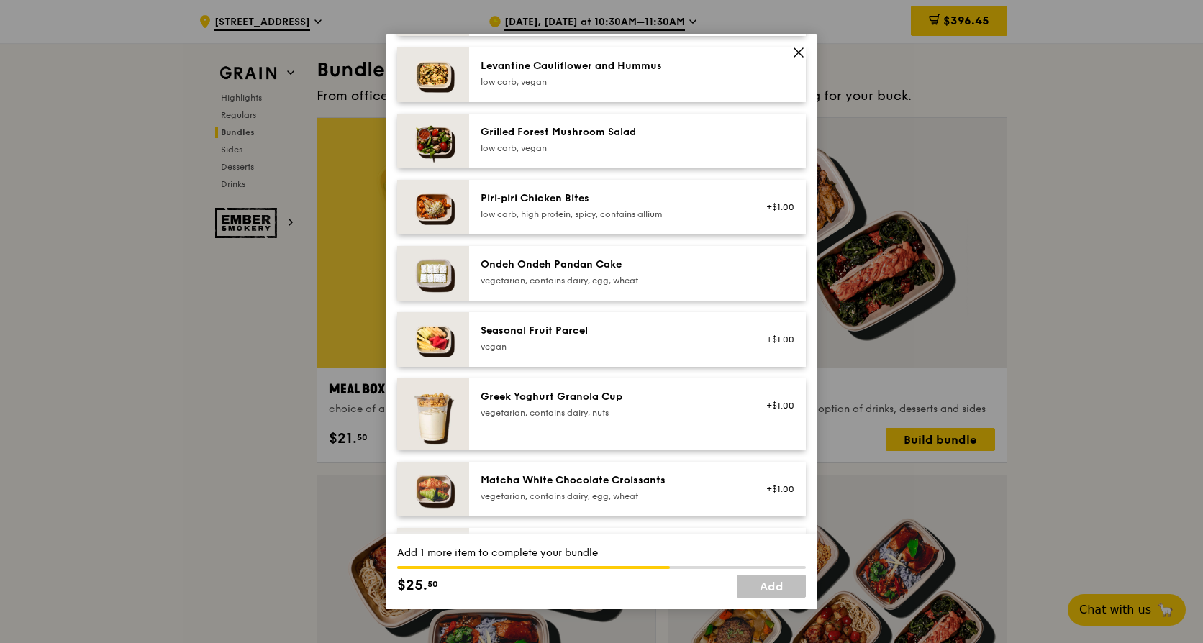
scroll to position [784, 0]
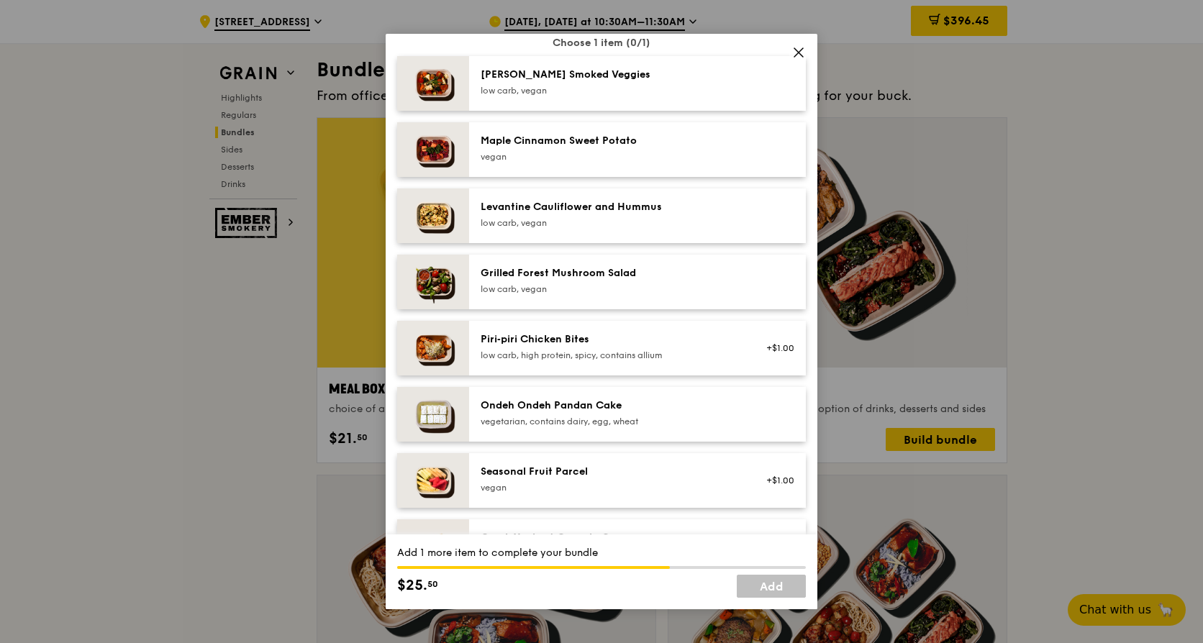
click at [564, 229] on div "low carb, vegan" at bounding box center [610, 223] width 258 height 12
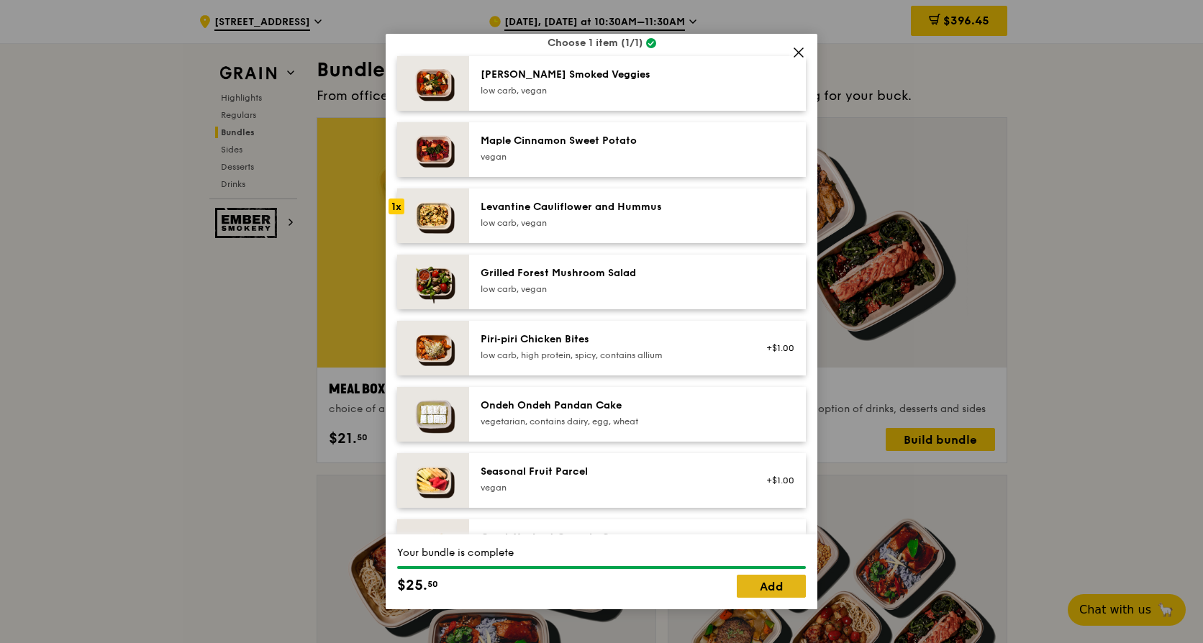
click at [747, 584] on link "Add" at bounding box center [771, 586] width 69 height 23
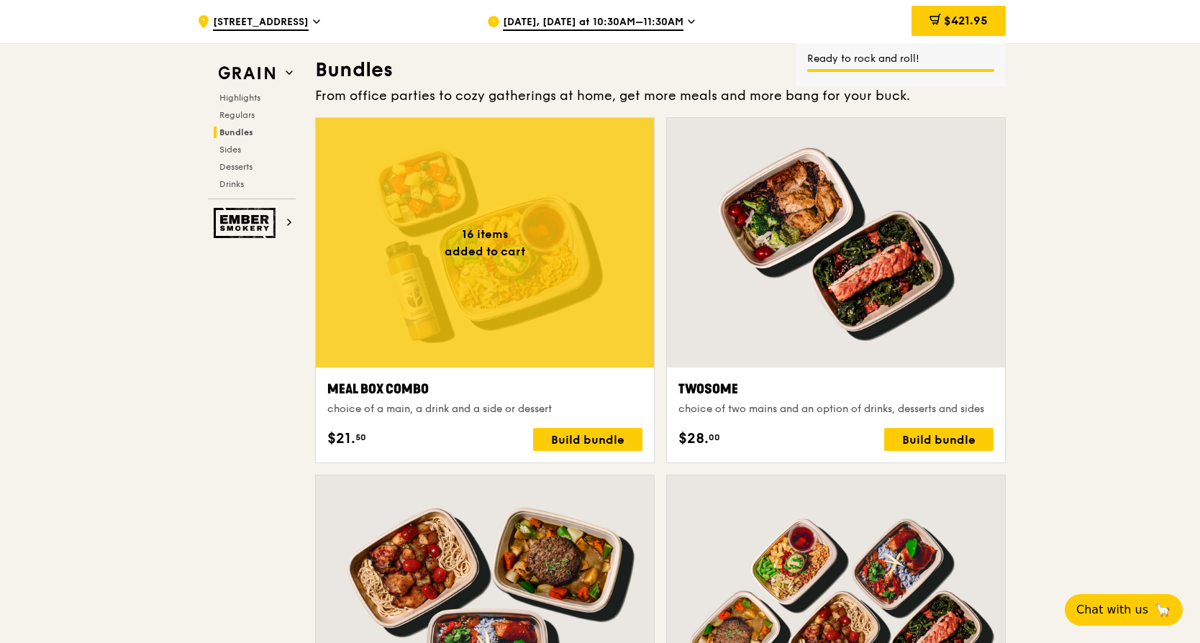
click at [473, 275] on div at bounding box center [485, 243] width 338 height 250
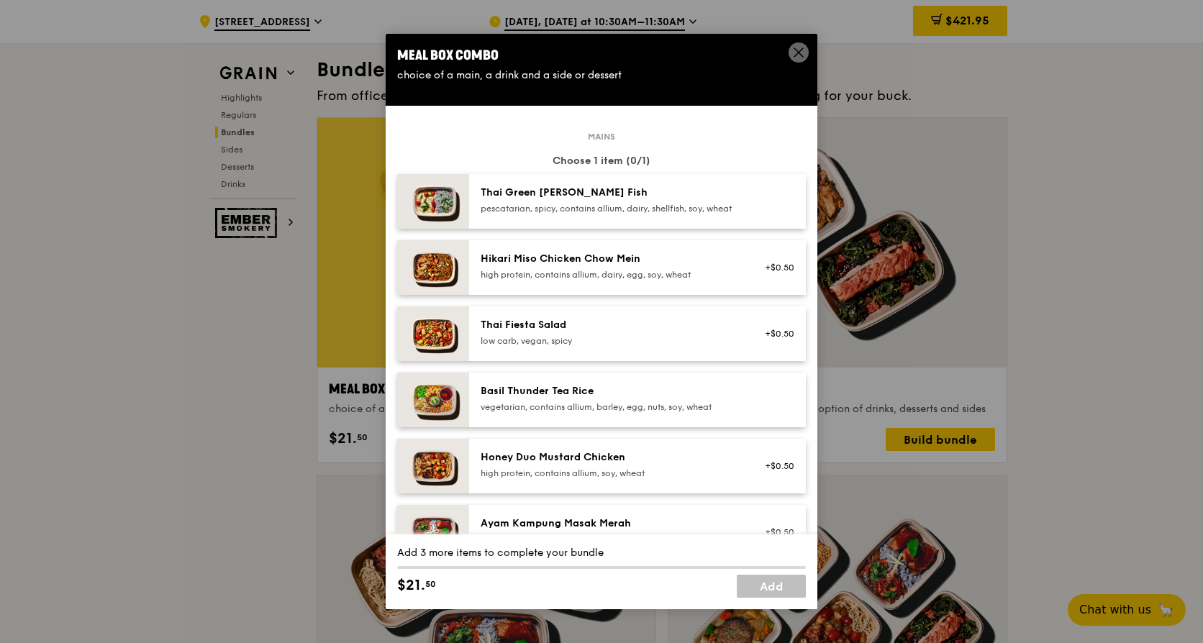
click at [574, 462] on div "Honey Duo Mustard Chicken" at bounding box center [610, 457] width 258 height 14
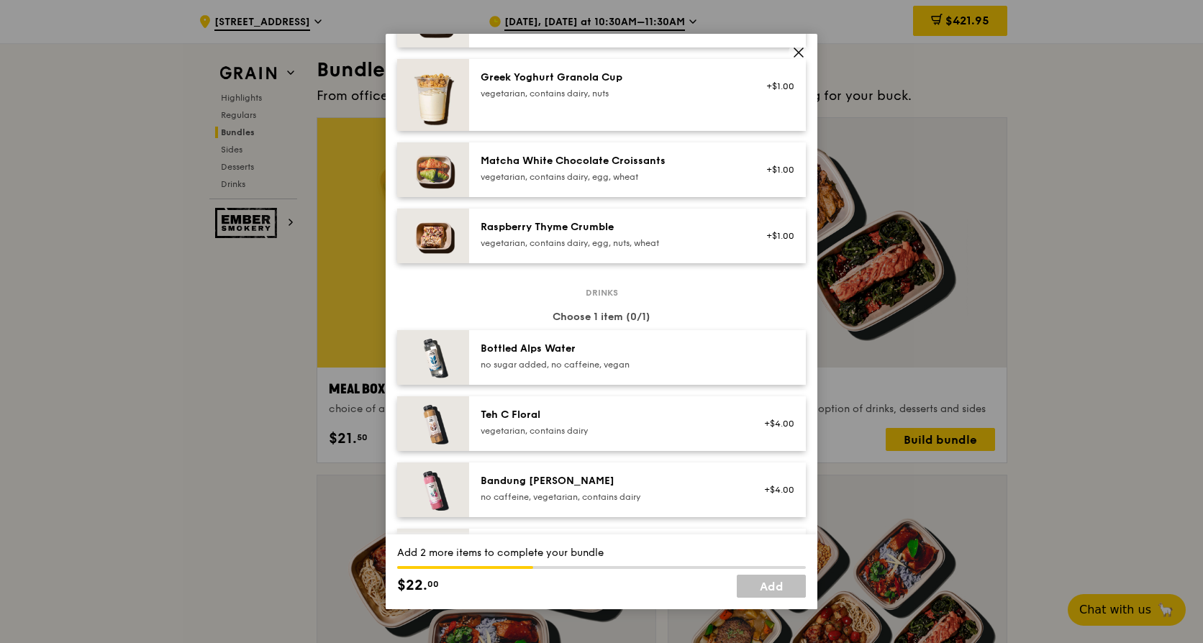
scroll to position [1439, 0]
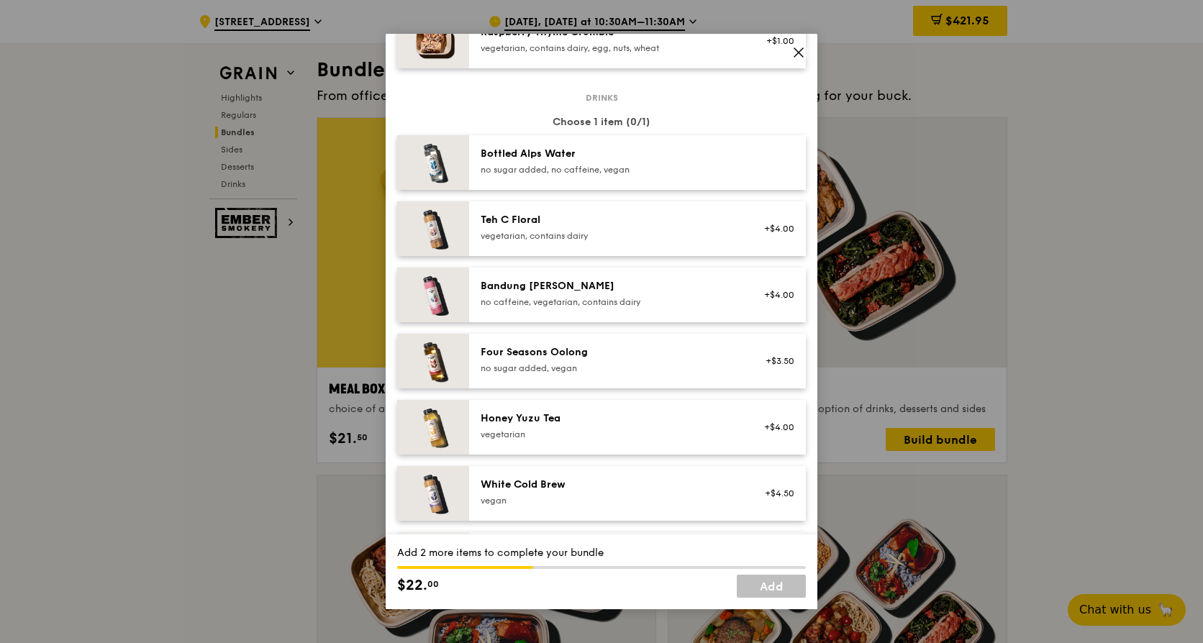
click at [583, 374] on div "no sugar added, vegan" at bounding box center [610, 369] width 258 height 12
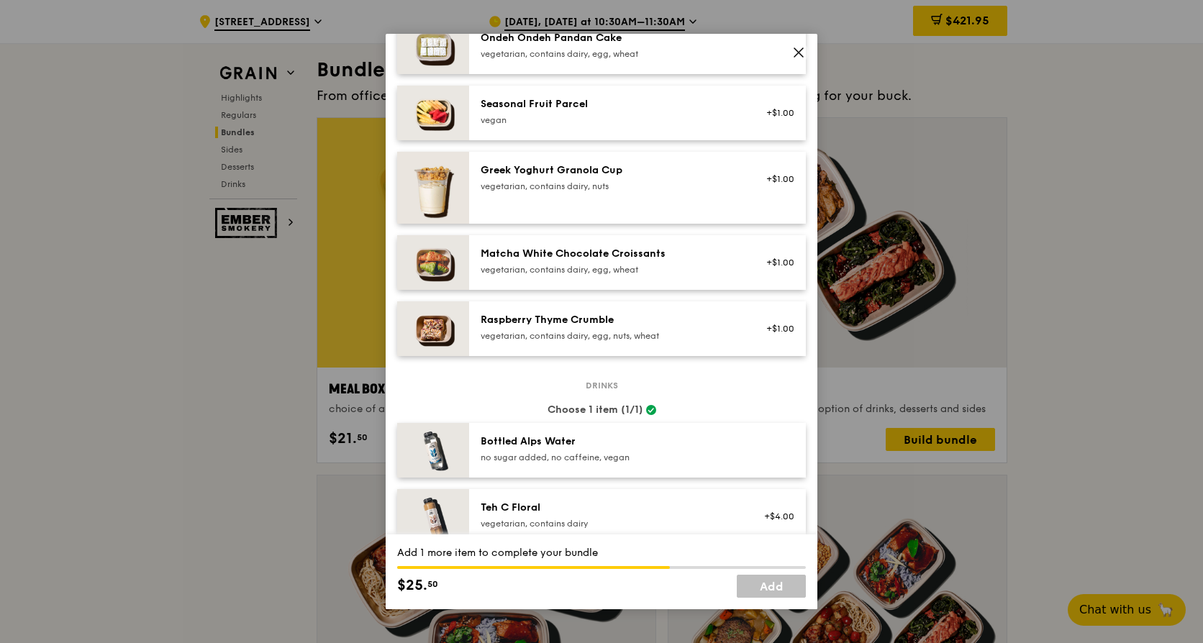
scroll to position [792, 0]
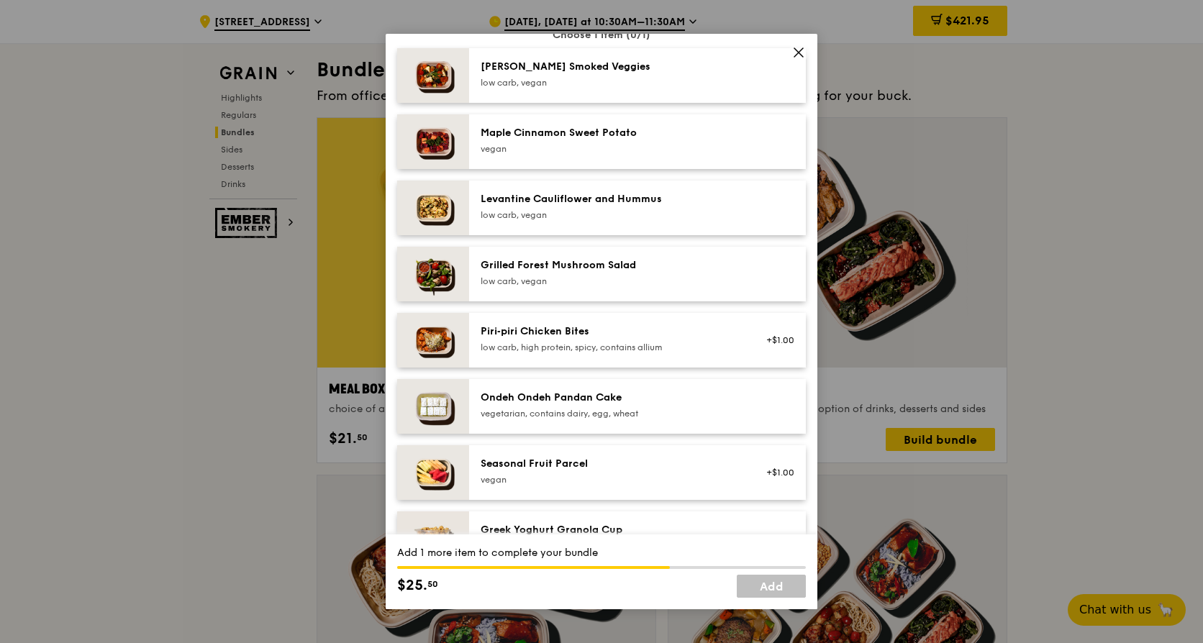
click at [577, 155] on div "vegan" at bounding box center [610, 149] width 258 height 12
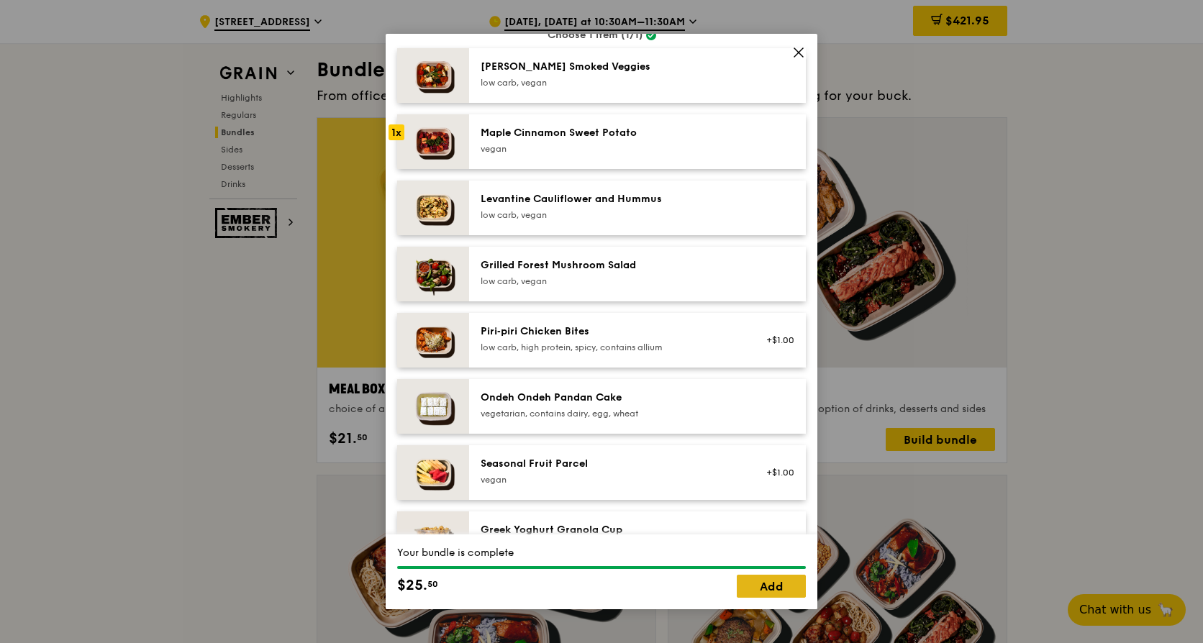
click at [767, 583] on link "Add" at bounding box center [771, 586] width 69 height 23
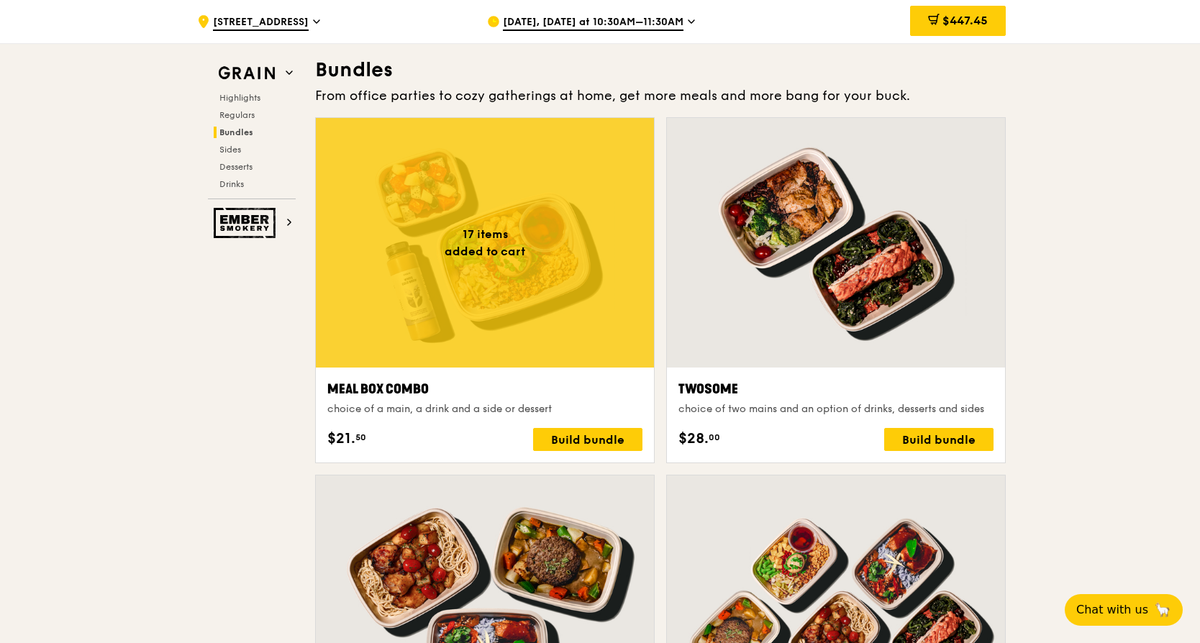
click at [512, 303] on div at bounding box center [485, 243] width 338 height 250
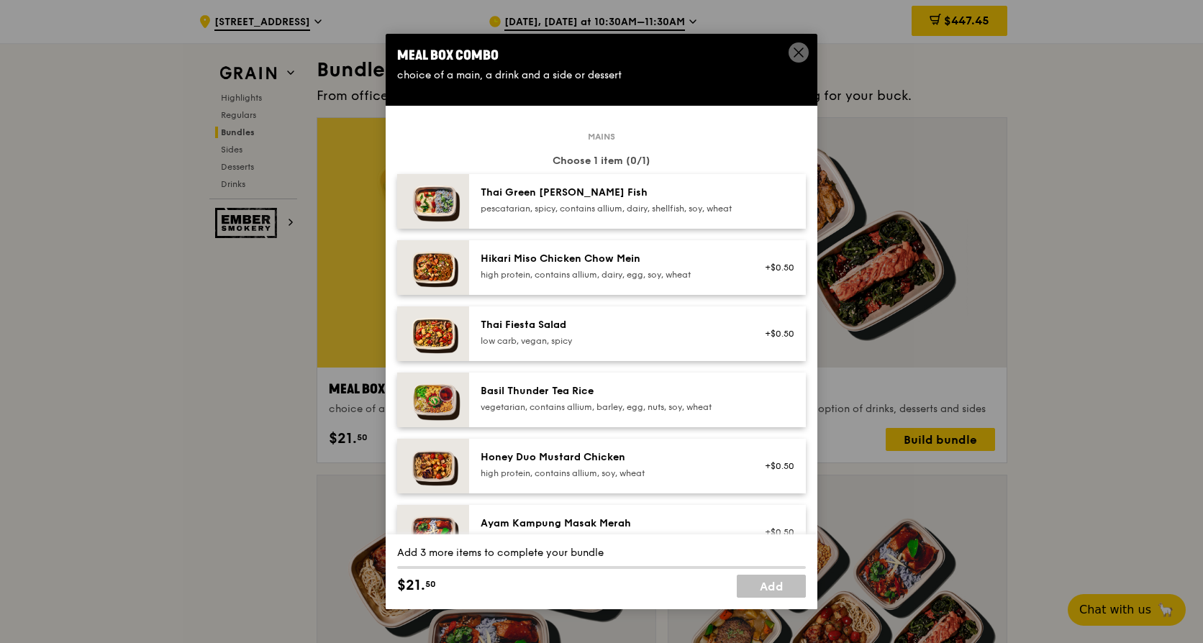
click at [568, 461] on div "Honey Duo Mustard Chicken high protein, contains allium, soy, wheat +$0.50" at bounding box center [637, 466] width 337 height 55
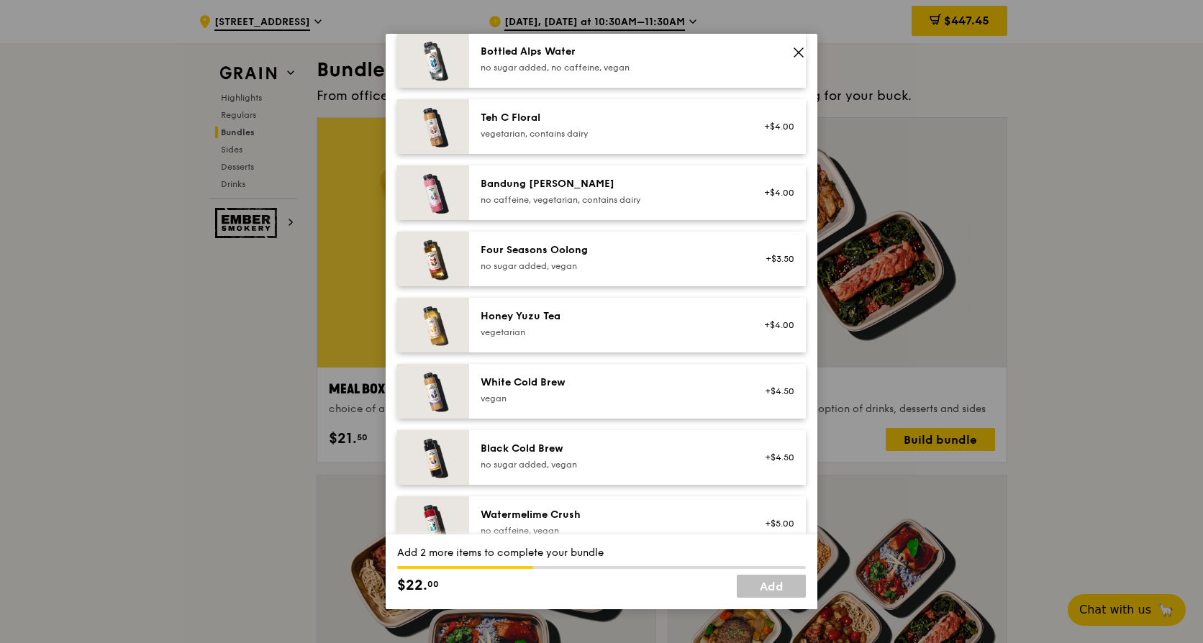
scroll to position [1647, 0]
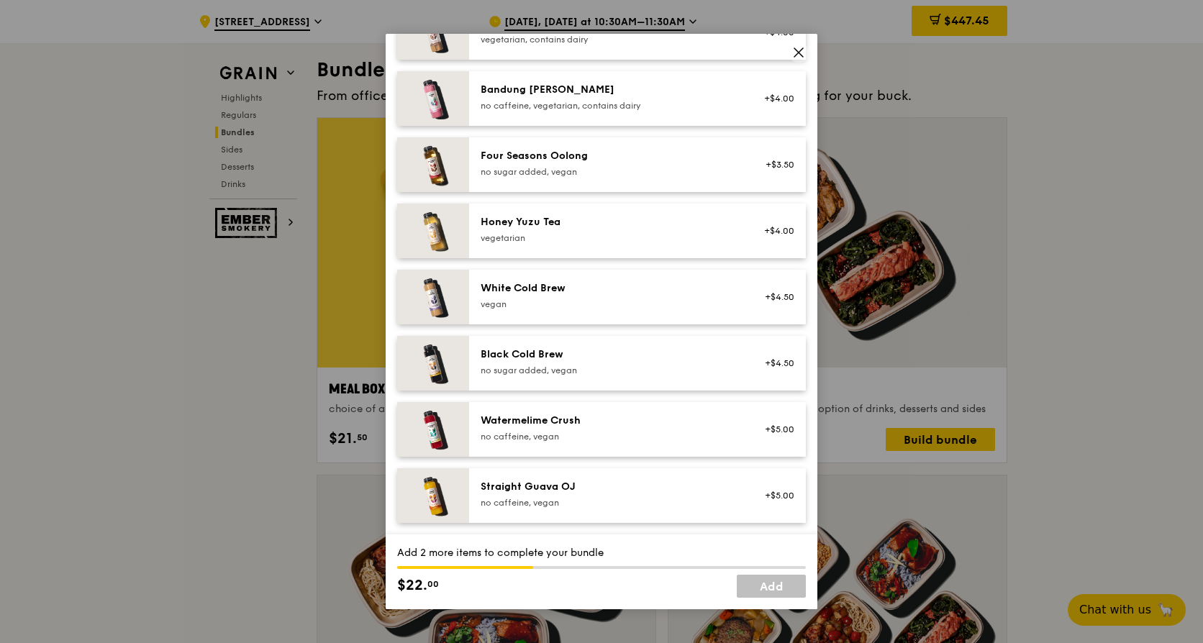
click at [561, 183] on div "Four Seasons Oolong no sugar added, vegan +$3.50" at bounding box center [637, 164] width 337 height 55
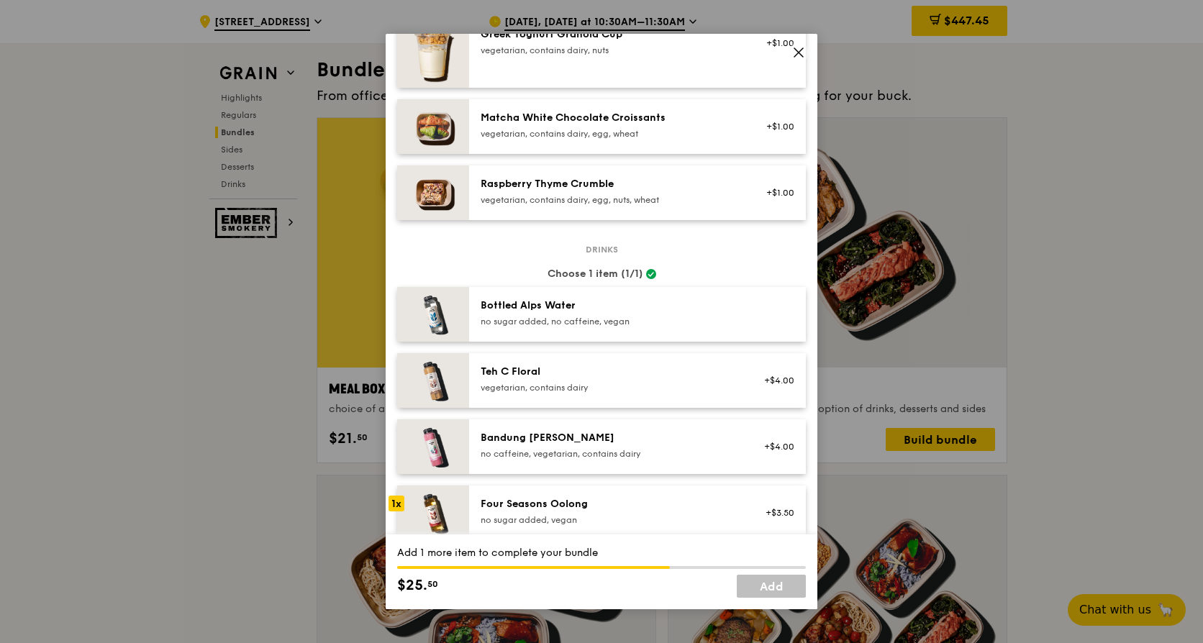
scroll to position [928, 0]
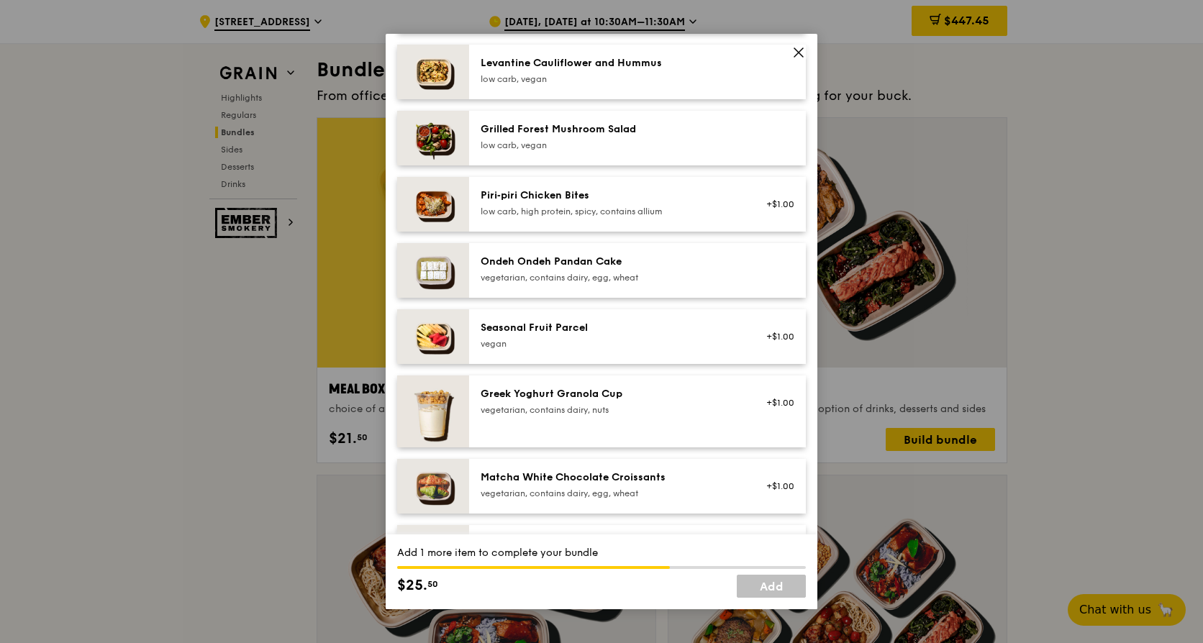
click at [561, 88] on div "Levantine Cauliflower and Hummus low carb, vegan" at bounding box center [610, 72] width 276 height 32
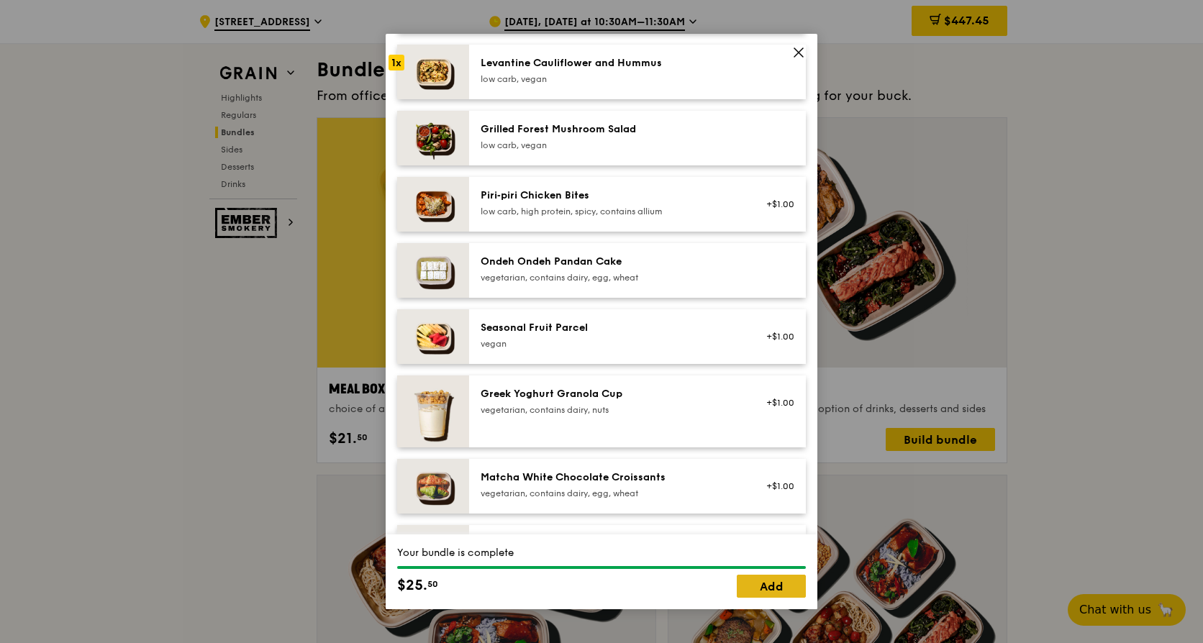
click at [751, 591] on link "Add" at bounding box center [771, 586] width 69 height 23
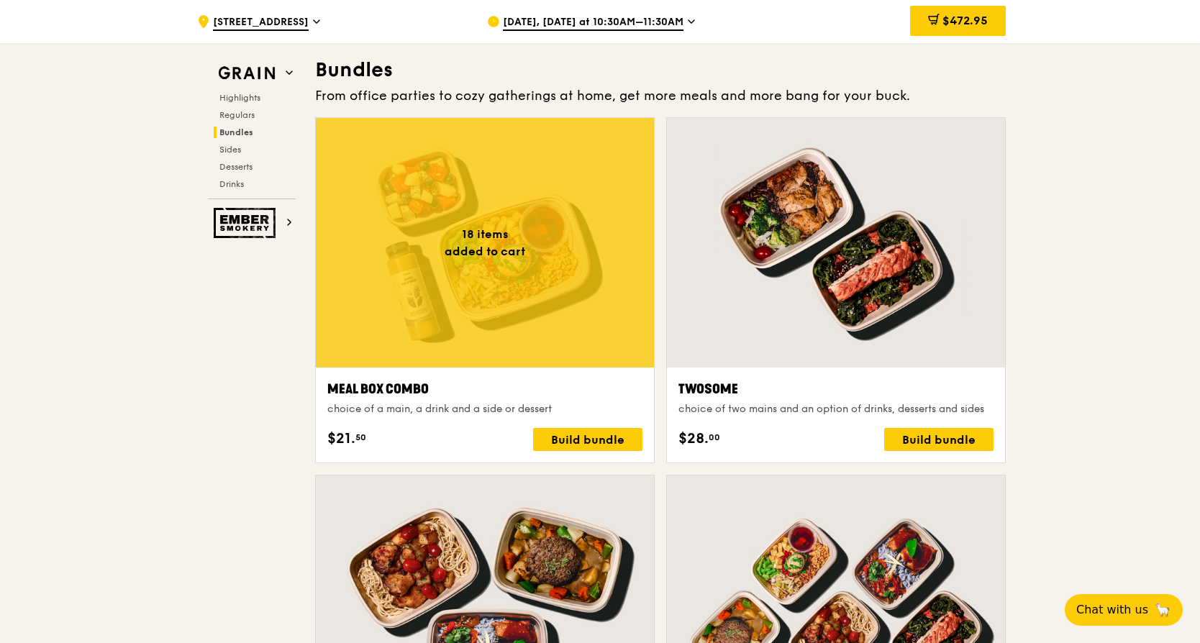
click at [349, 258] on div at bounding box center [485, 243] width 338 height 250
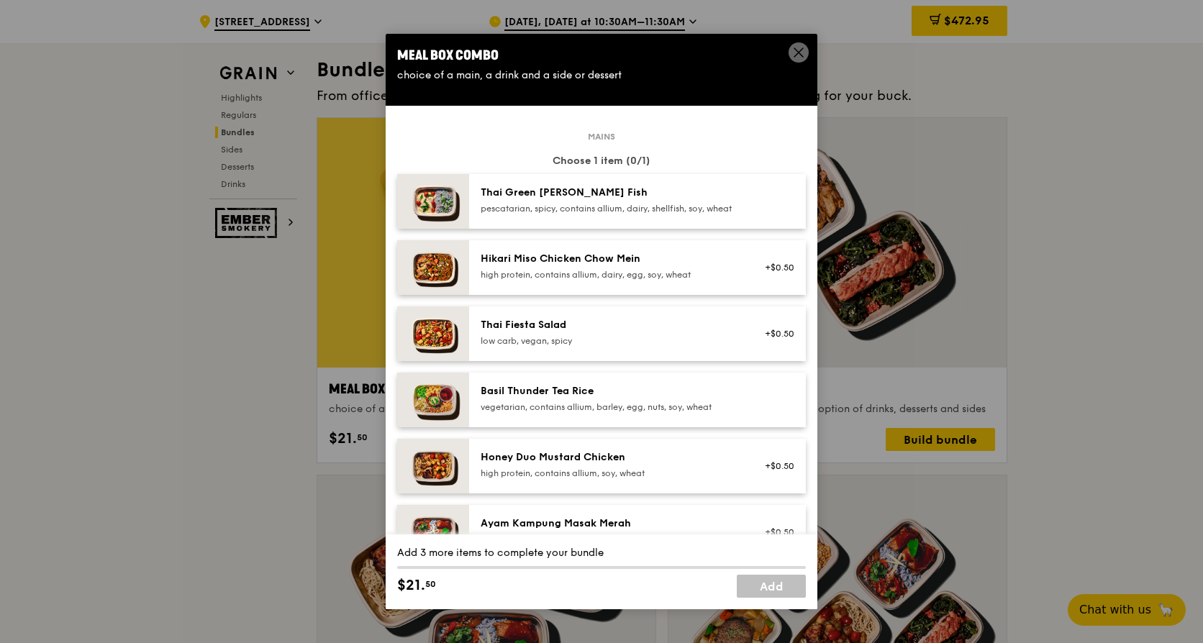
click at [550, 494] on div "Honey Duo Mustard Chicken high protein, contains allium, soy, wheat +$0.50" at bounding box center [637, 466] width 337 height 55
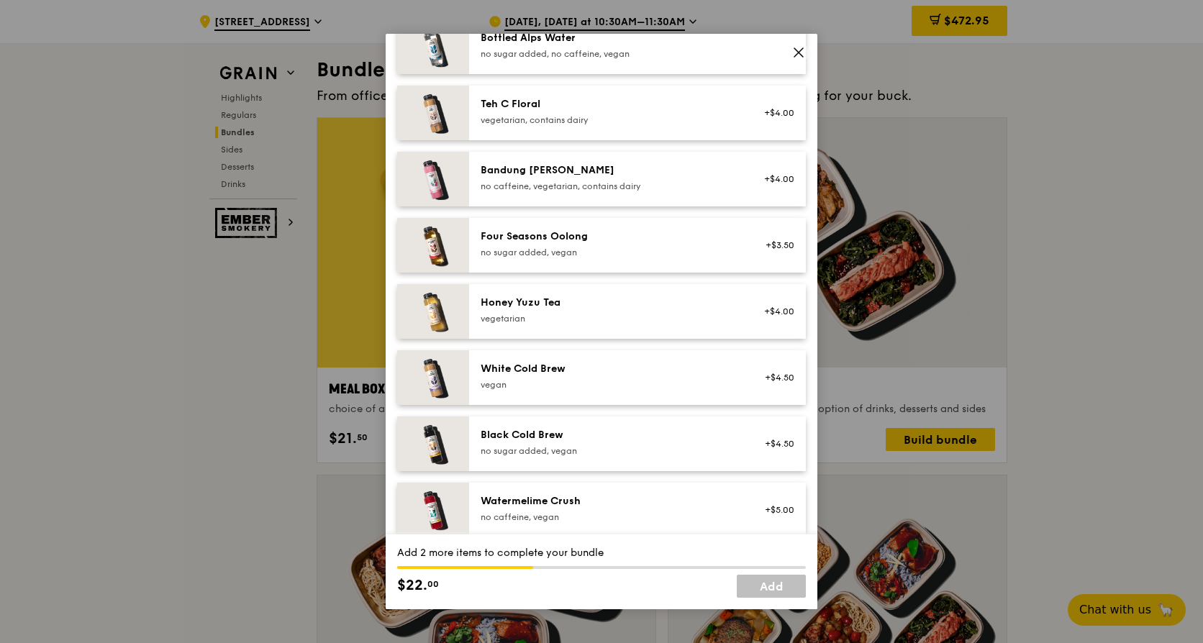
scroll to position [1359, 0]
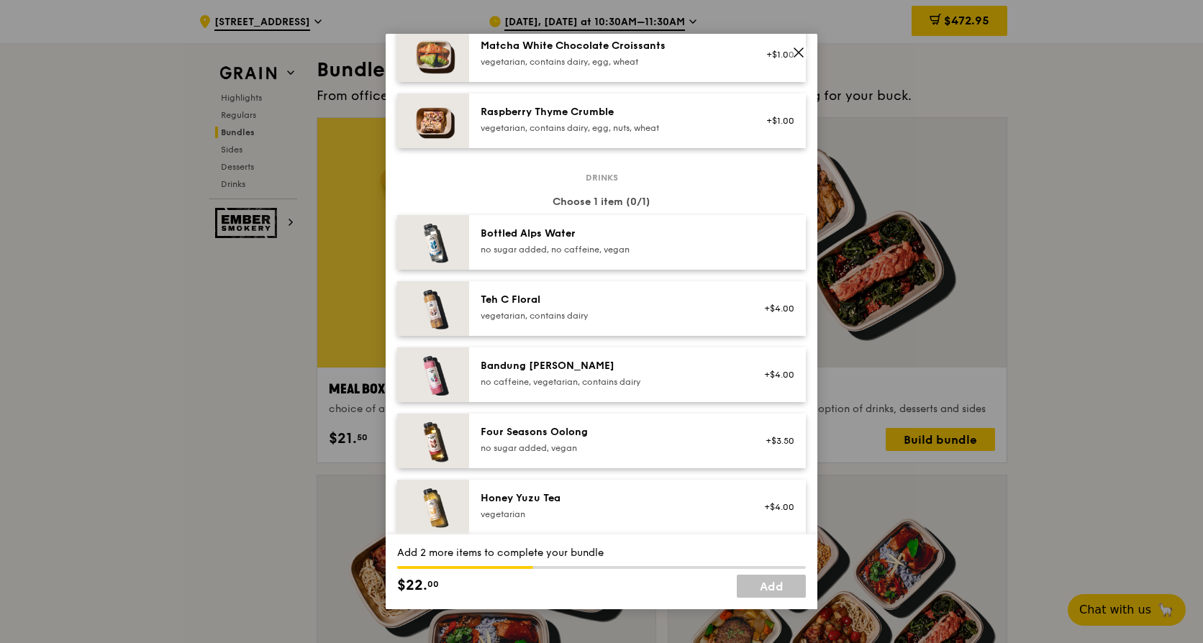
click at [602, 454] on div "no sugar added, vegan" at bounding box center [610, 449] width 258 height 12
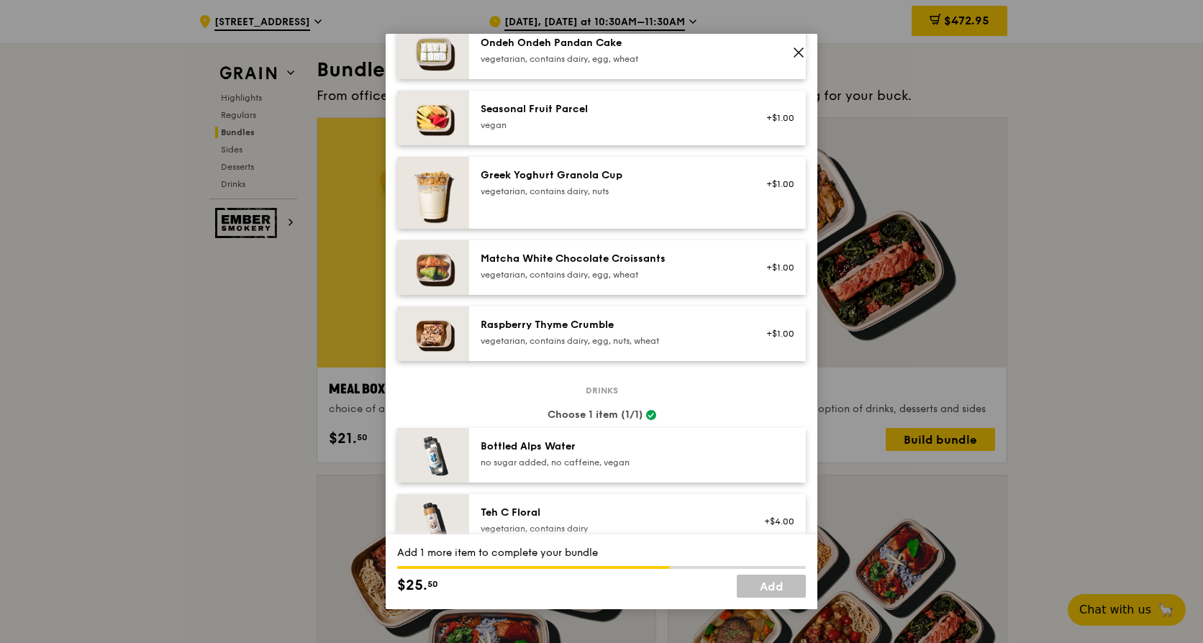
scroll to position [856, 0]
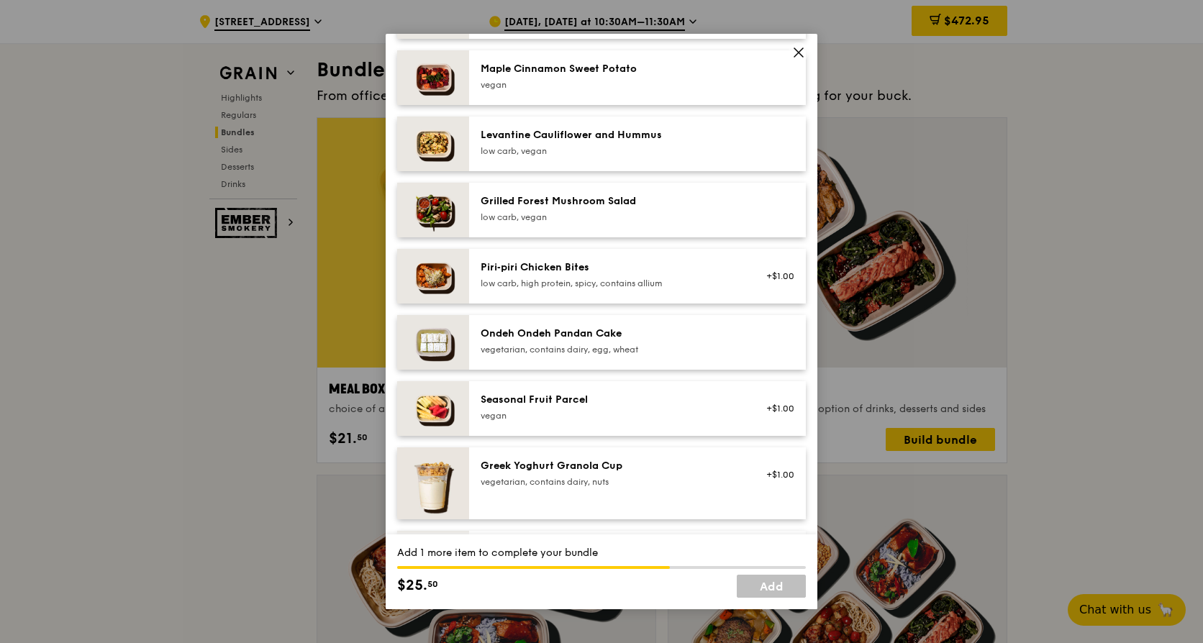
click at [612, 171] on div "Levantine Cauliflower and Hummus low carb, vegan" at bounding box center [637, 144] width 337 height 55
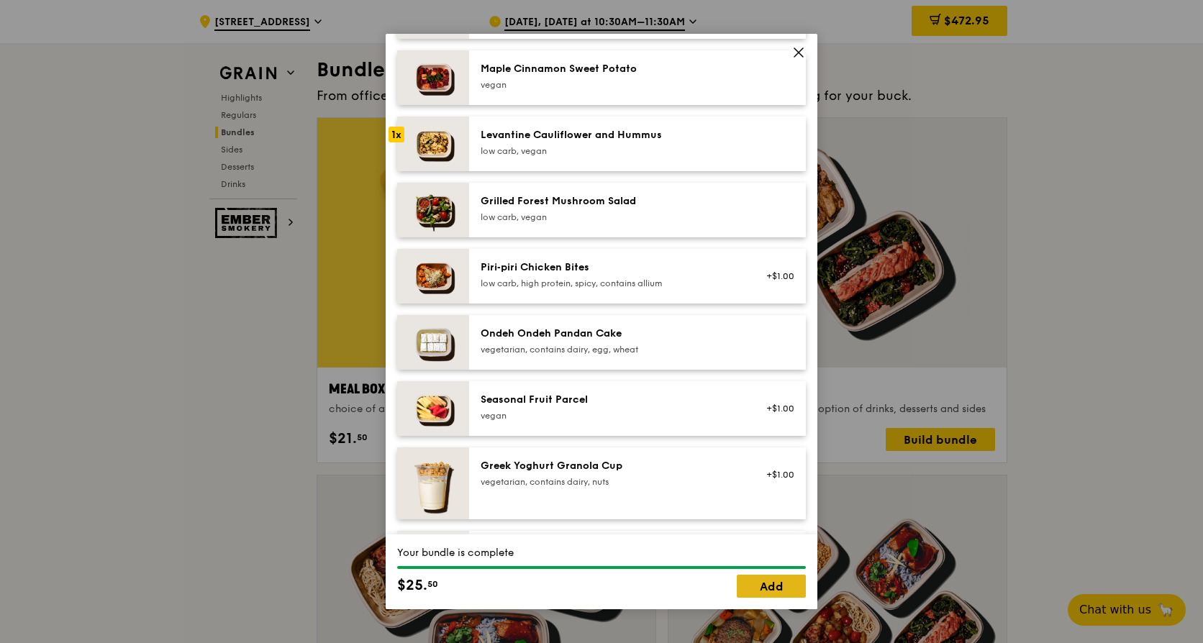
click at [774, 592] on link "Add" at bounding box center [771, 586] width 69 height 23
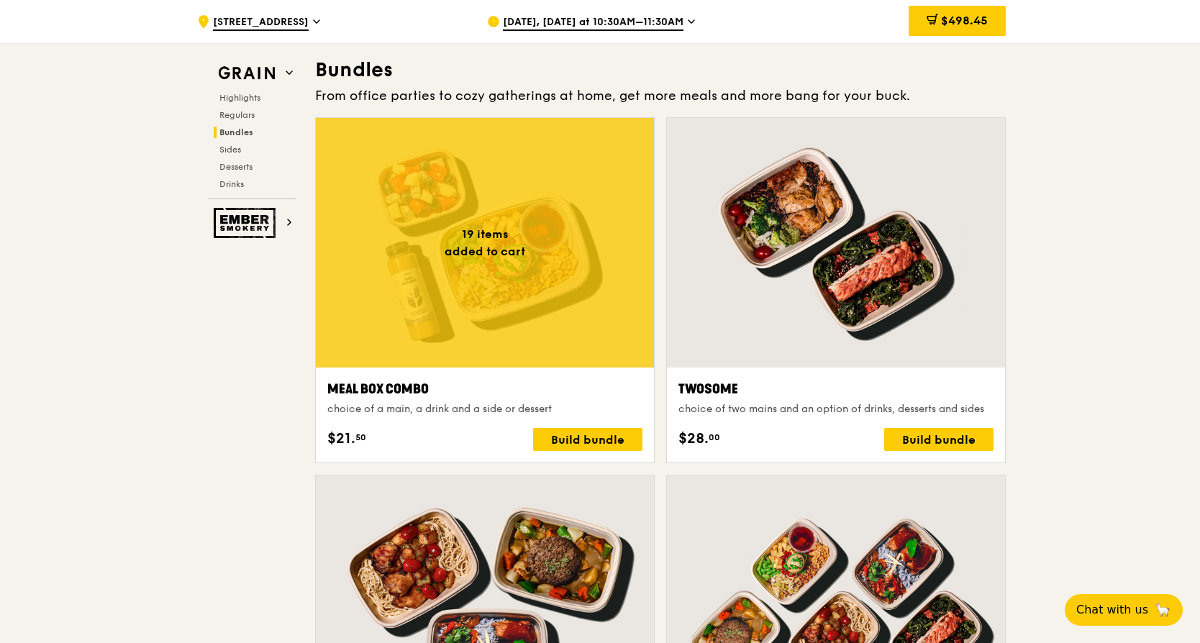
click at [601, 333] on div at bounding box center [485, 243] width 338 height 250
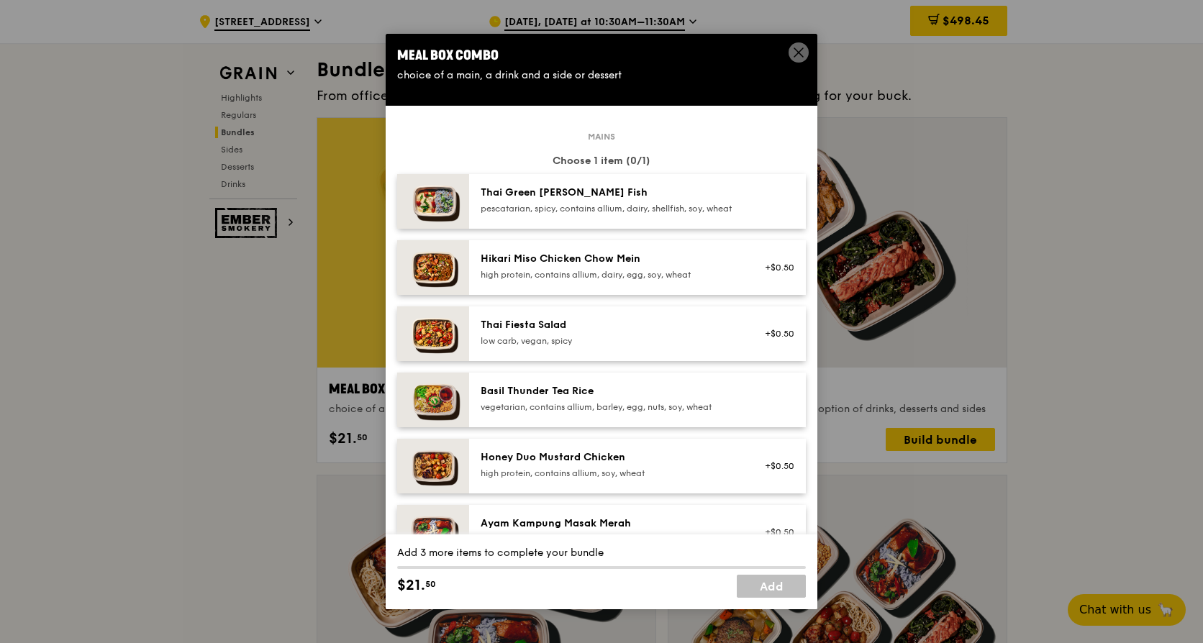
click at [591, 412] on div "Basil Thunder Tea Rice vegetarian, contains allium, barley, egg, nuts, soy, whe…" at bounding box center [610, 398] width 258 height 29
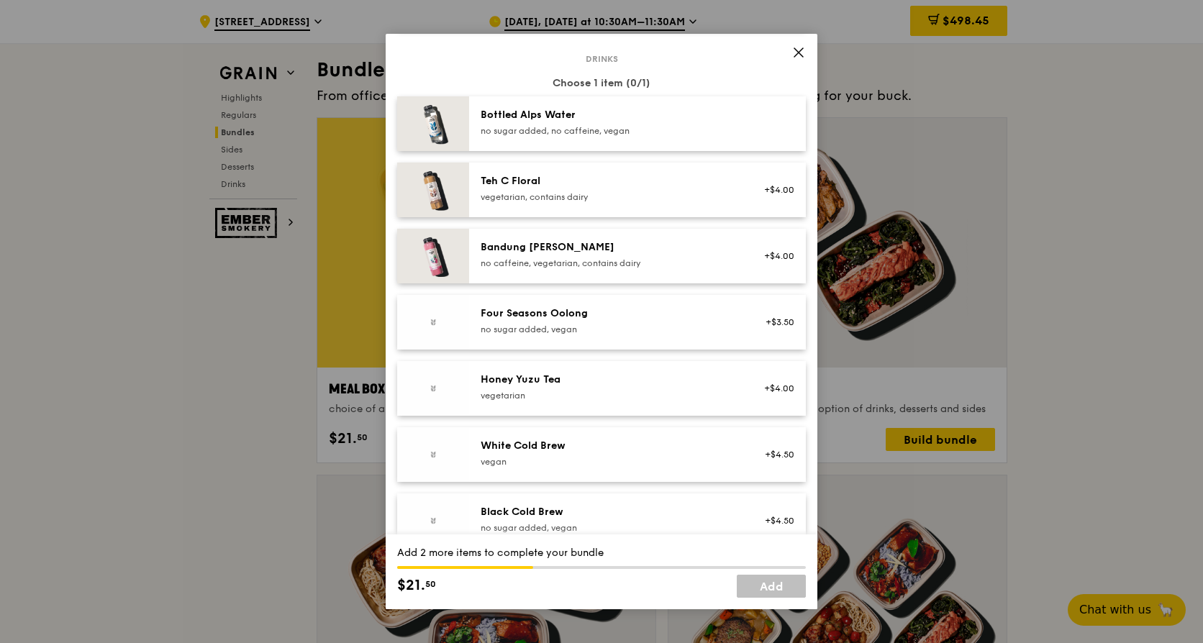
scroll to position [1647, 0]
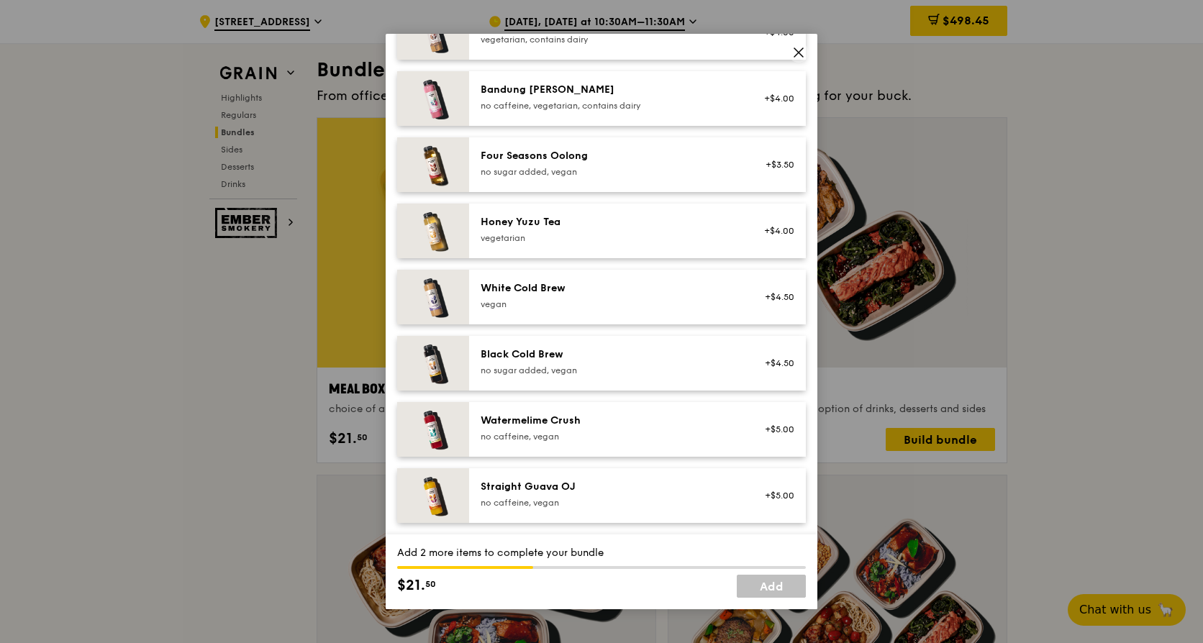
click at [546, 352] on div "Black Cold Brew" at bounding box center [610, 355] width 258 height 14
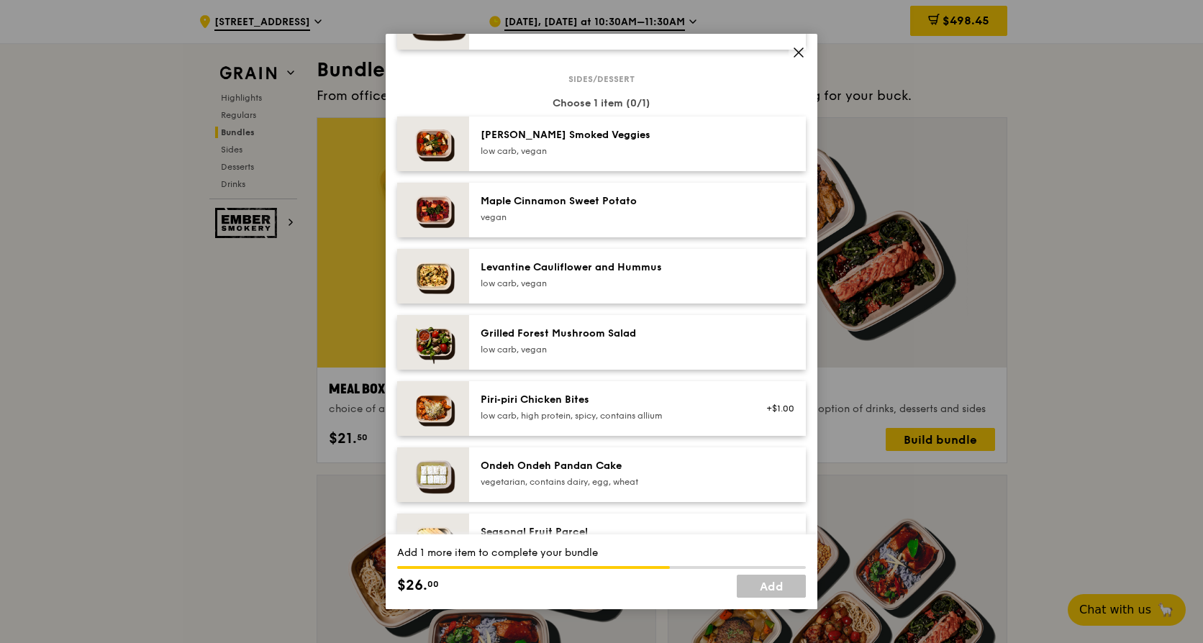
scroll to position [568, 0]
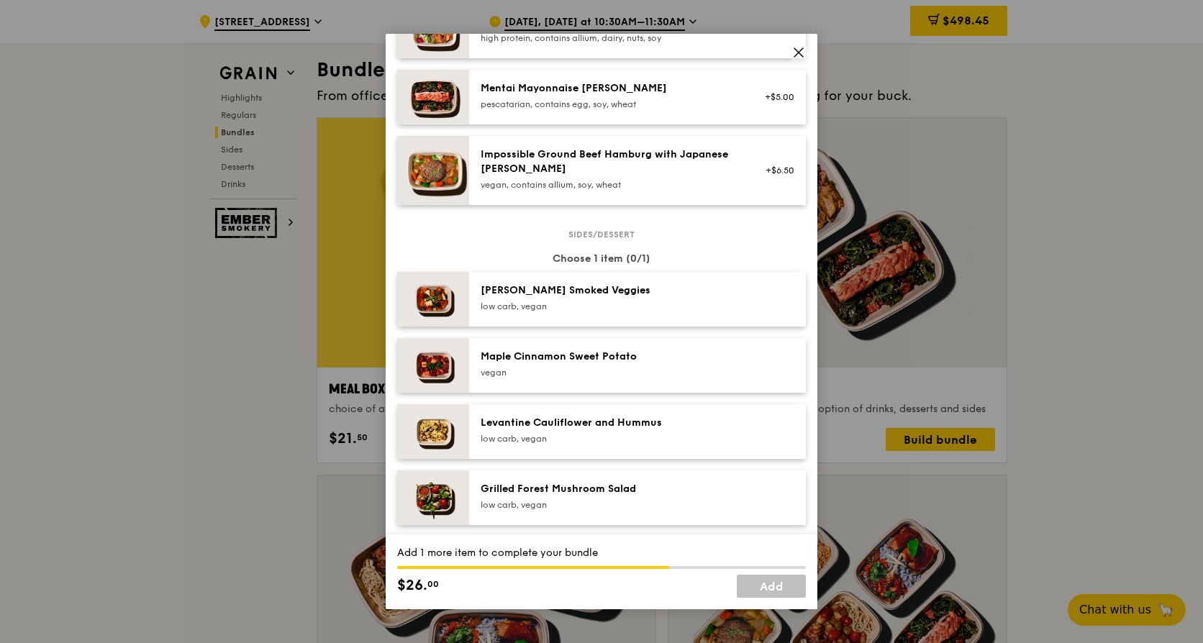
click at [597, 298] on div "[PERSON_NAME] Smoked Veggies" at bounding box center [610, 291] width 258 height 14
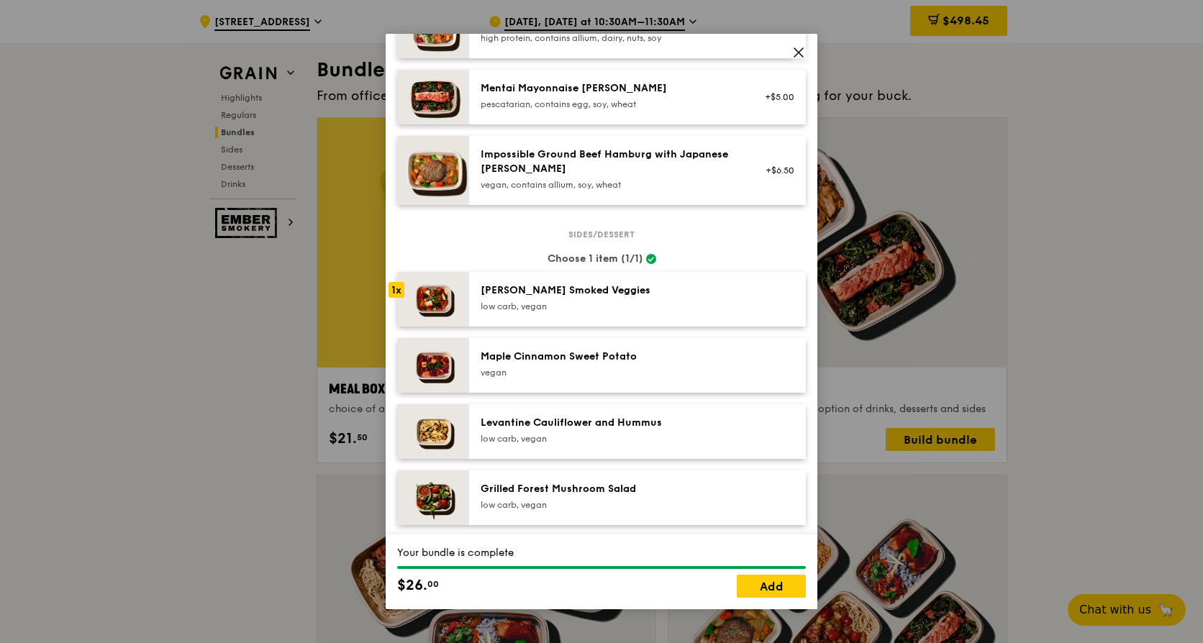
click at [625, 347] on div "Sides/dessert Choose 1 item (1/1) 1x [PERSON_NAME] Smoked Veggies low carb, veg…" at bounding box center [601, 601] width 409 height 735
click at [628, 358] on div "Maple Cinnamon Sweet Potato [GEOGRAPHIC_DATA]" at bounding box center [637, 365] width 337 height 55
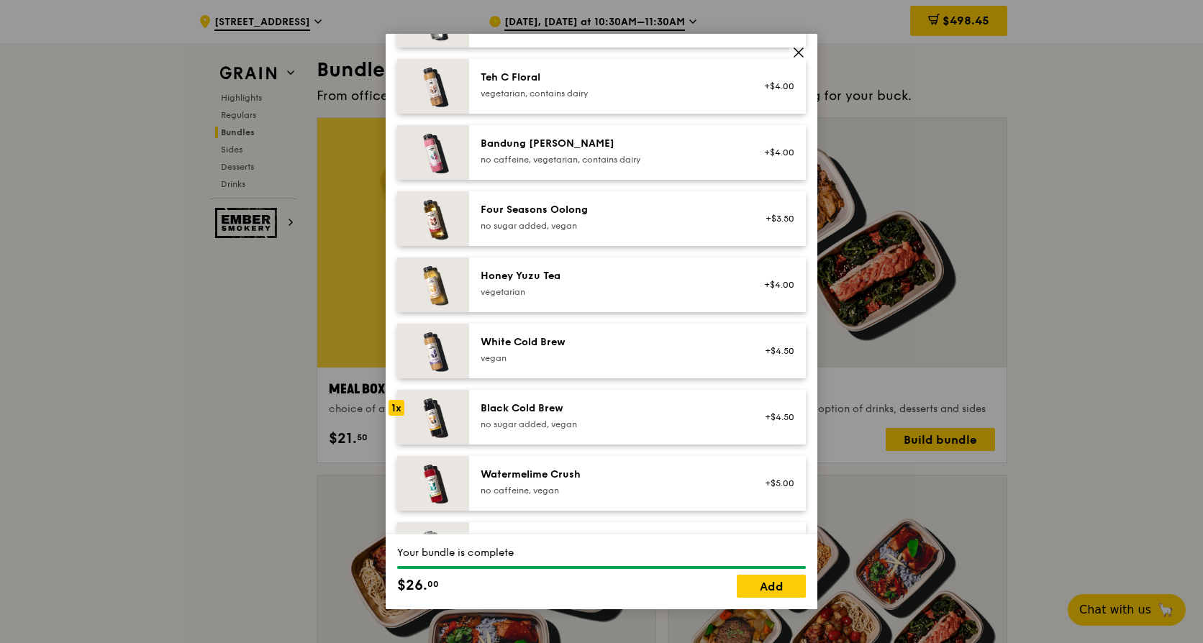
scroll to position [1647, 0]
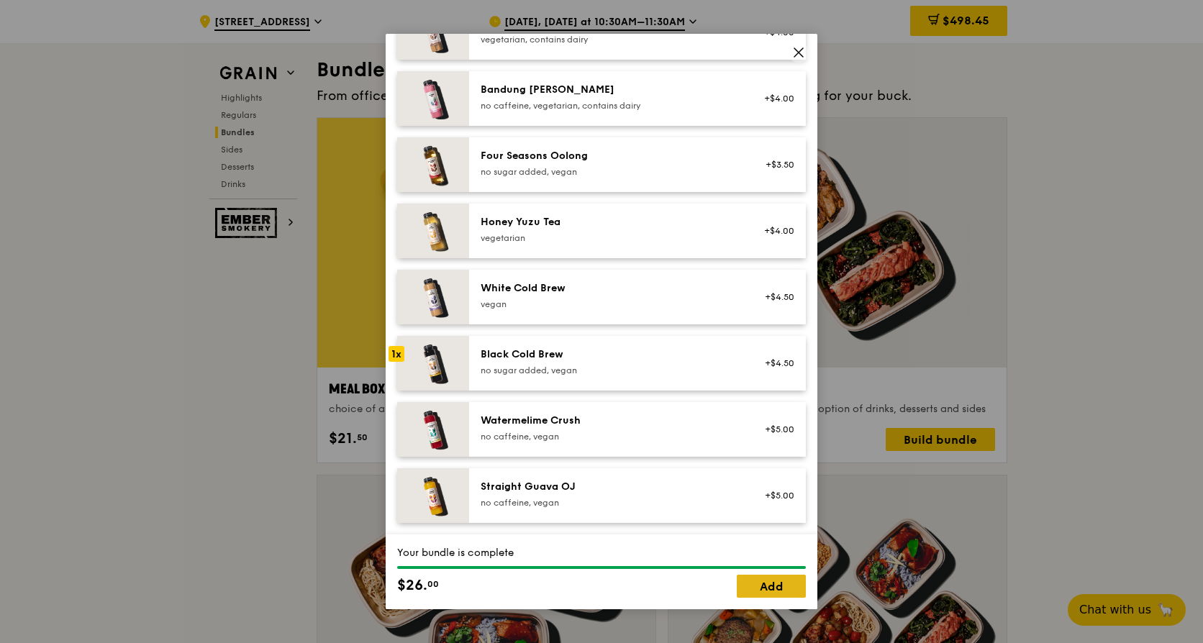
click at [775, 589] on link "Add" at bounding box center [771, 586] width 69 height 23
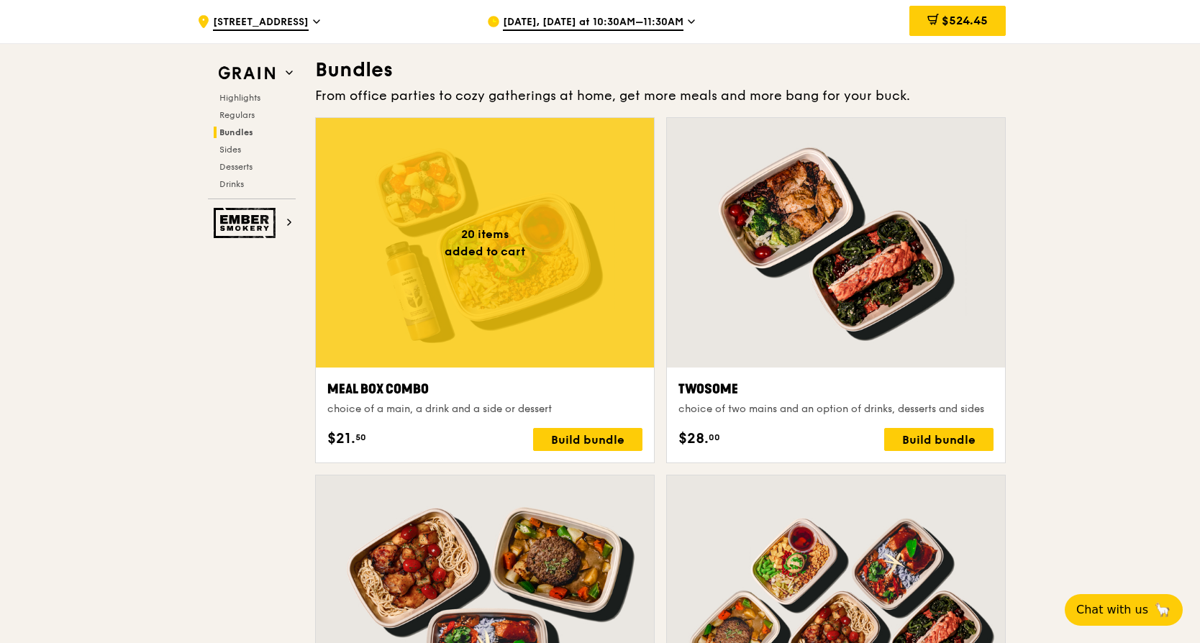
click at [491, 260] on div at bounding box center [485, 243] width 338 height 250
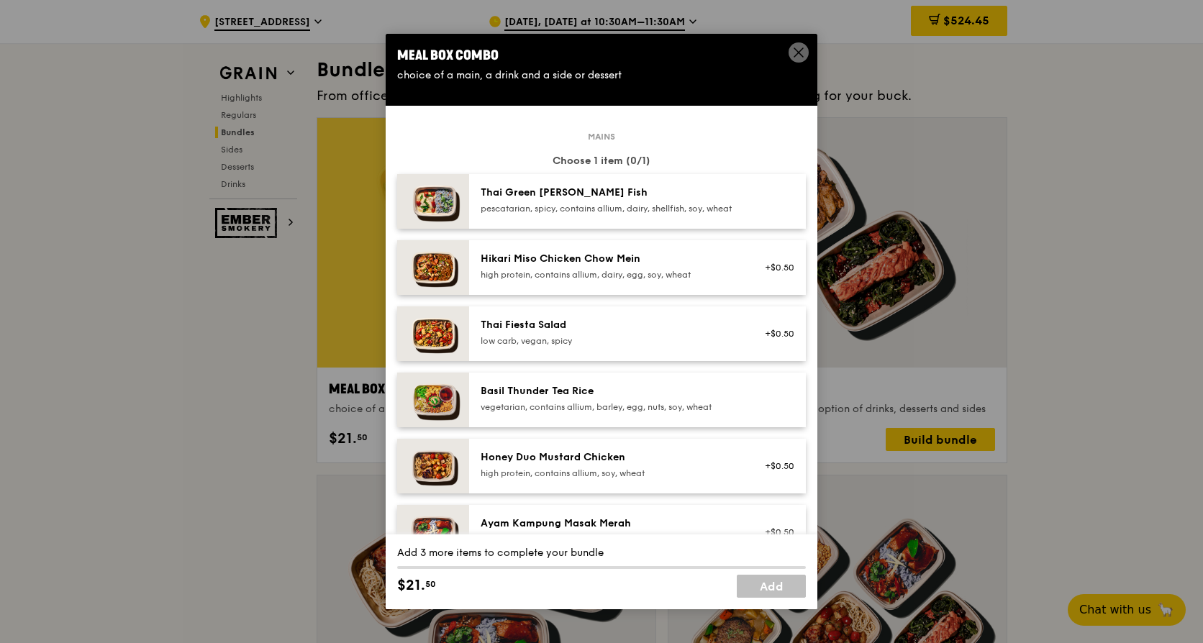
click at [546, 204] on div "pescatarian, spicy, contains allium, dairy, shellfish, soy, wheat" at bounding box center [610, 209] width 258 height 12
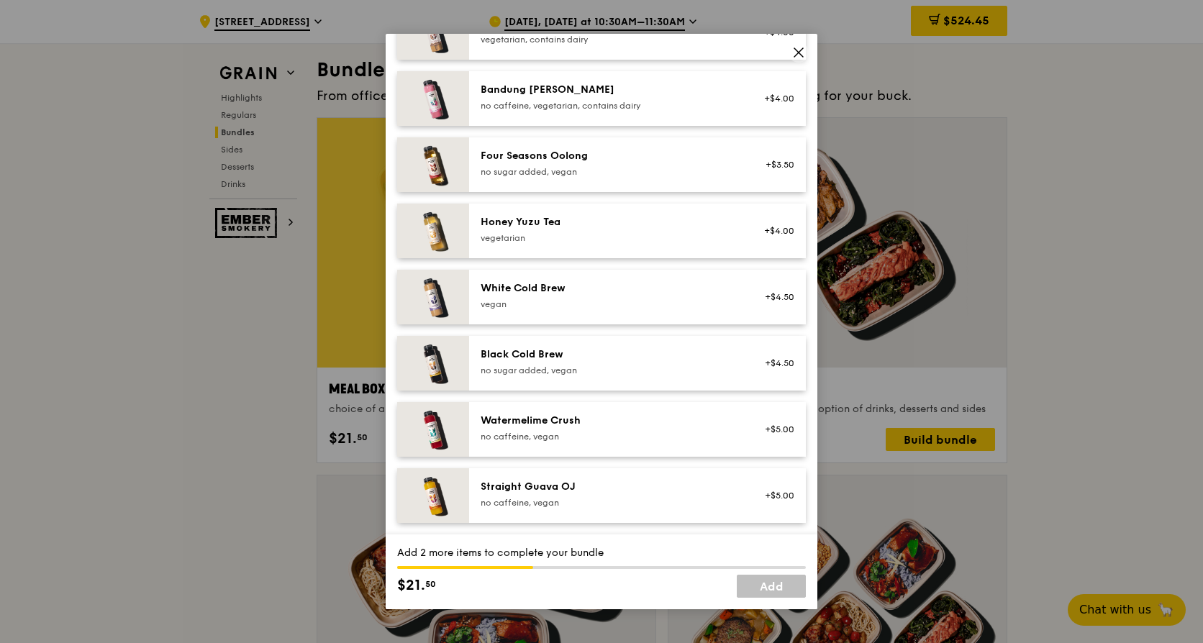
click at [579, 380] on div "Black Cold Brew no sugar added, vegan +$4.50" at bounding box center [637, 363] width 337 height 55
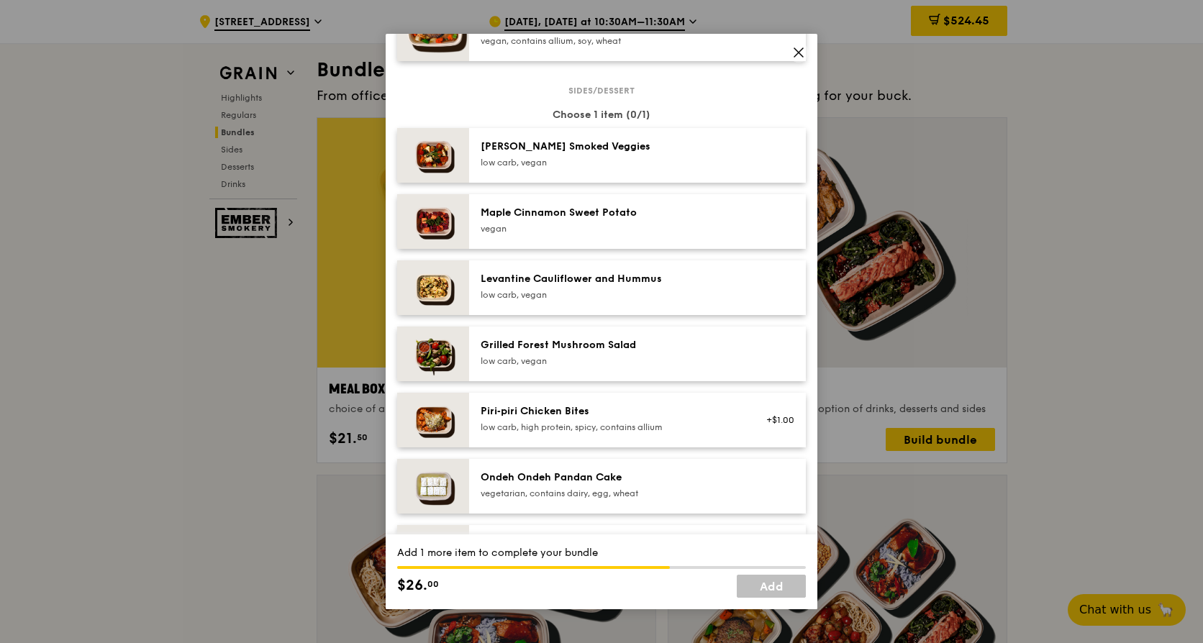
scroll to position [496, 0]
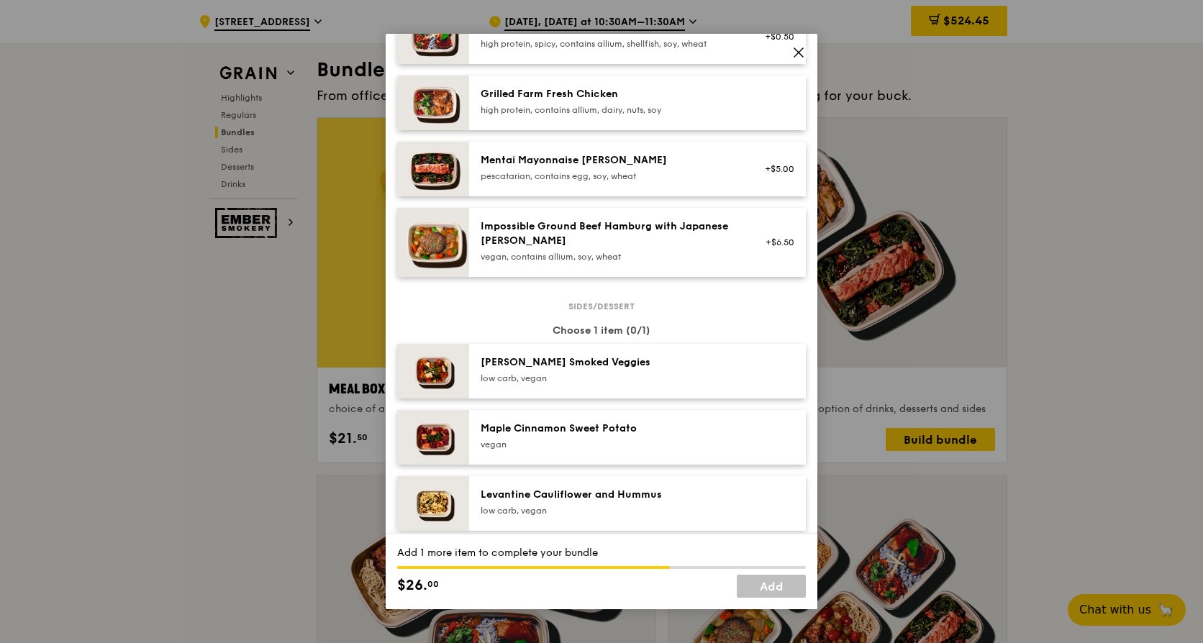
click at [604, 499] on div "Levantine Cauliflower and Hummus low carb, vegan" at bounding box center [637, 503] width 337 height 55
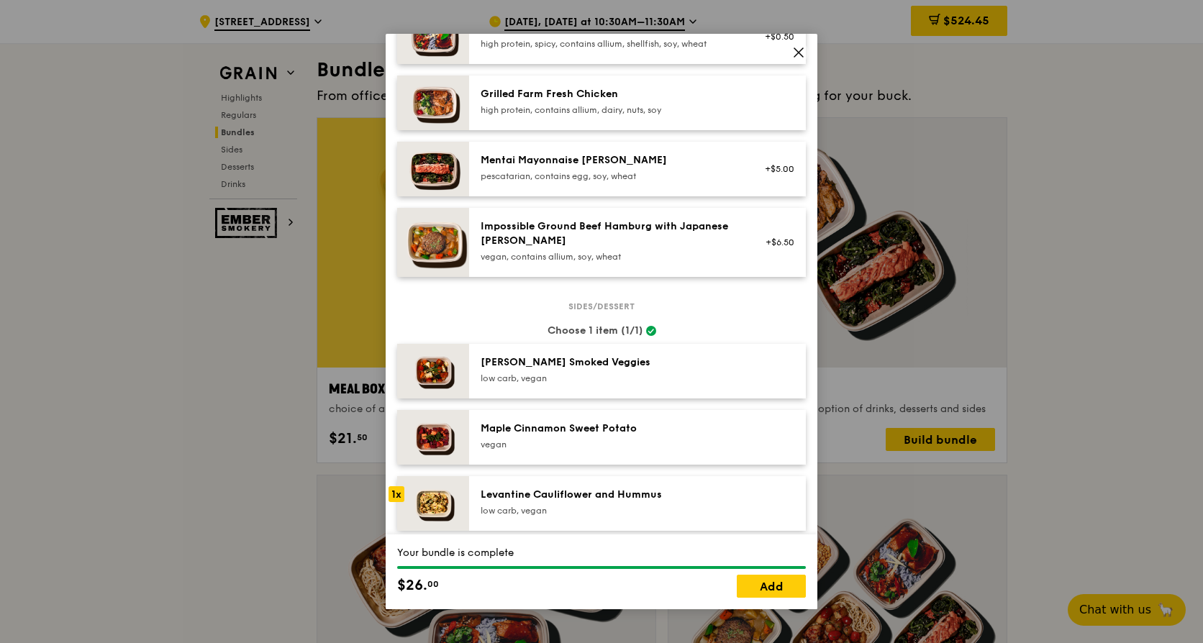
click at [779, 586] on link "Add" at bounding box center [771, 586] width 69 height 23
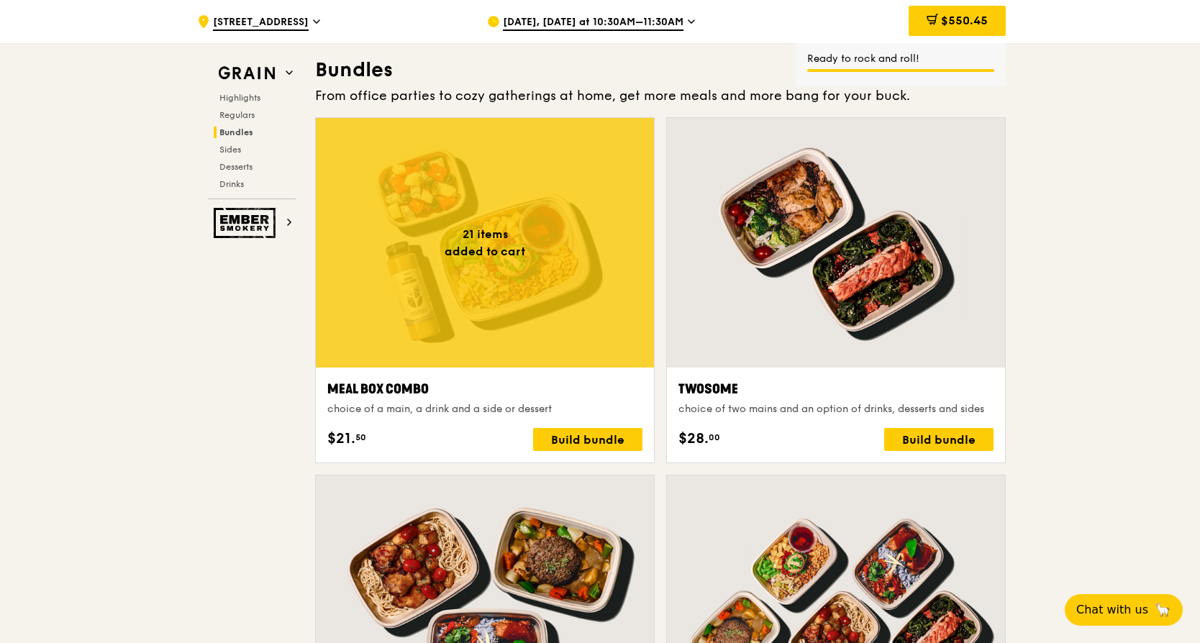
click at [461, 169] on div at bounding box center [485, 243] width 338 height 250
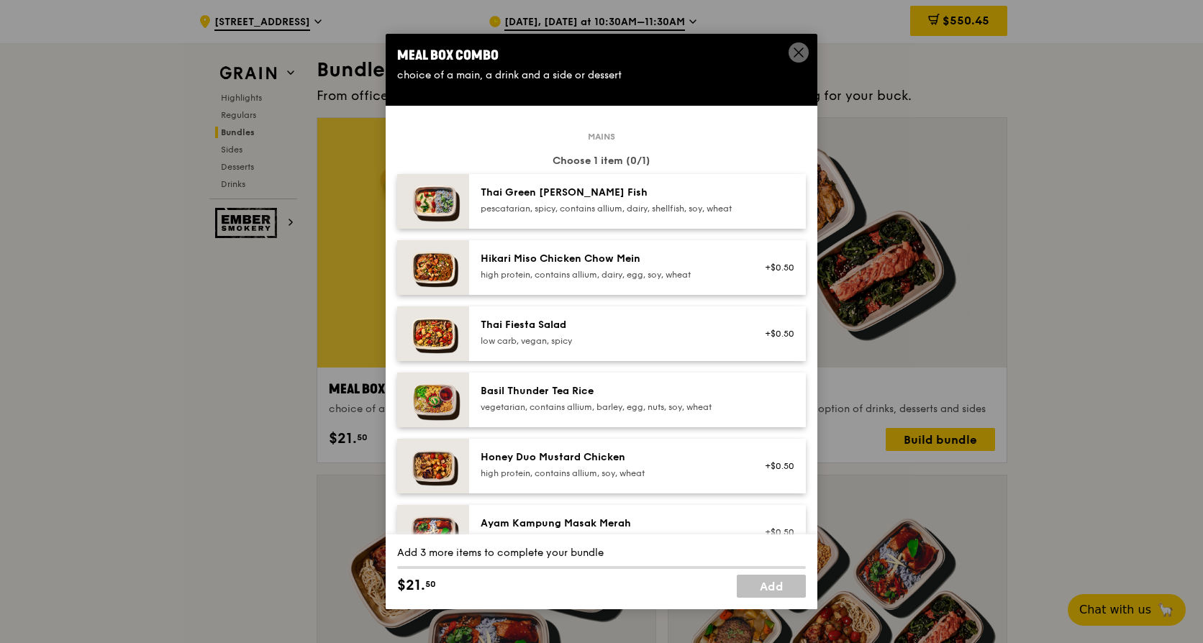
click at [522, 206] on div "pescatarian, spicy, contains allium, dairy, shellfish, soy, wheat" at bounding box center [610, 209] width 258 height 12
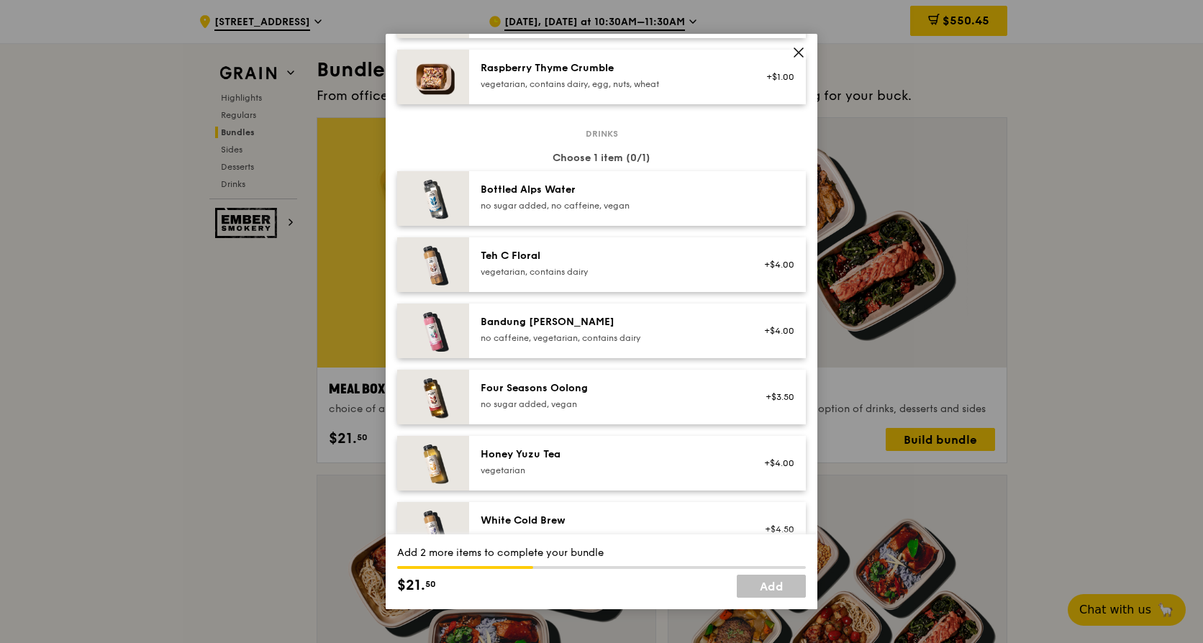
scroll to position [1583, 0]
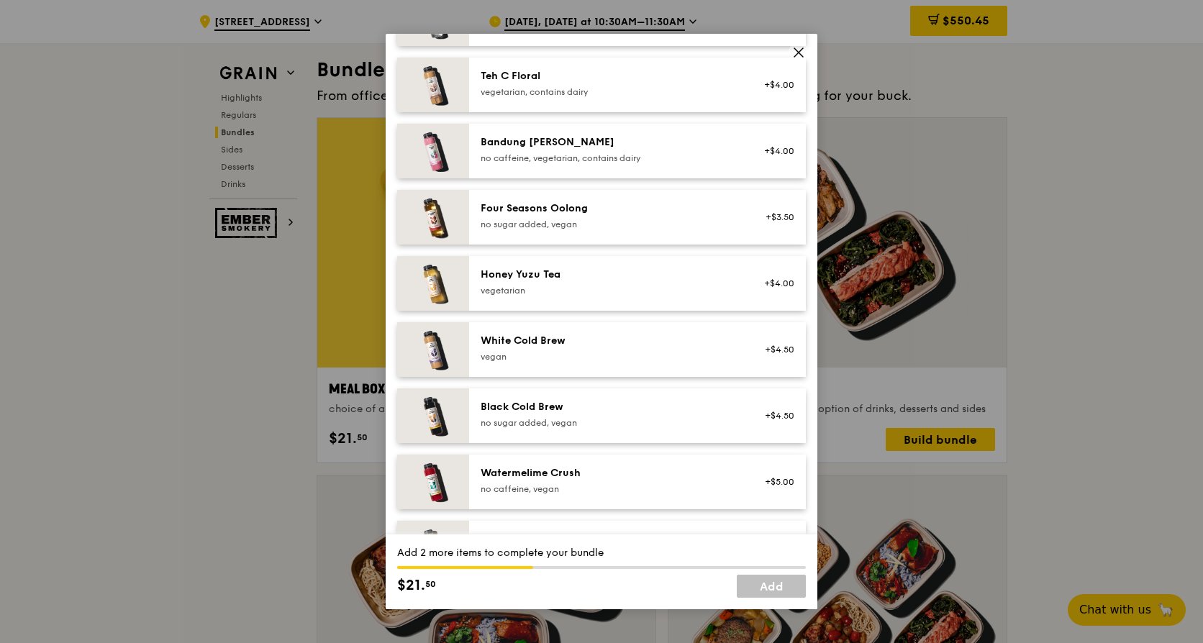
click at [551, 216] on div "Four Seasons Oolong" at bounding box center [610, 208] width 258 height 14
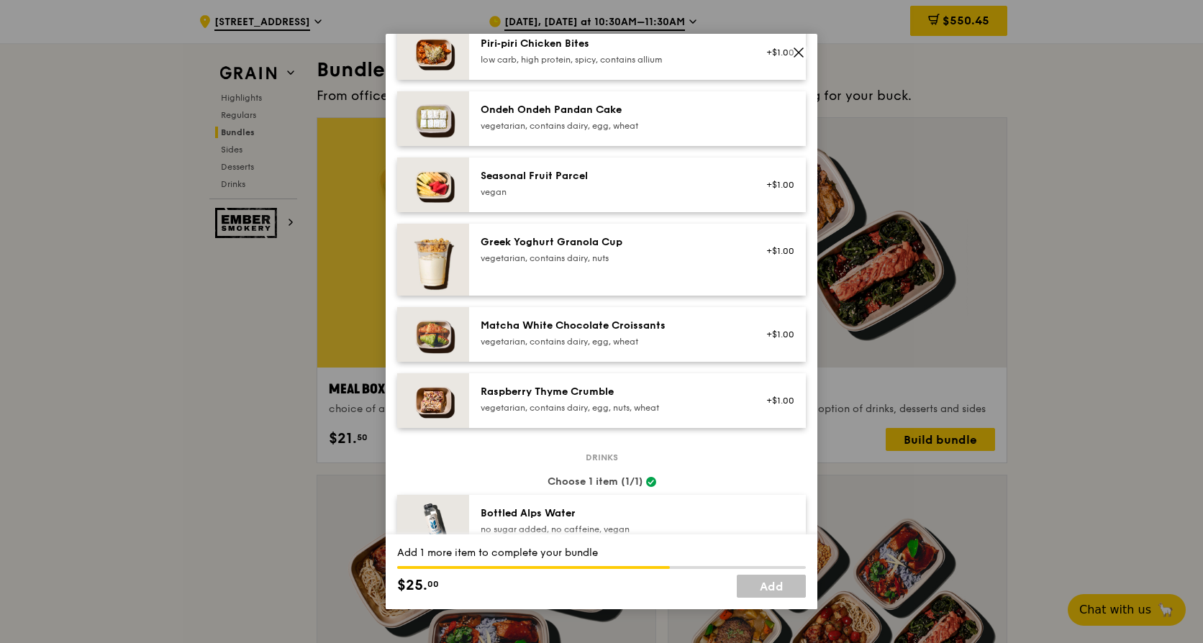
scroll to position [648, 0]
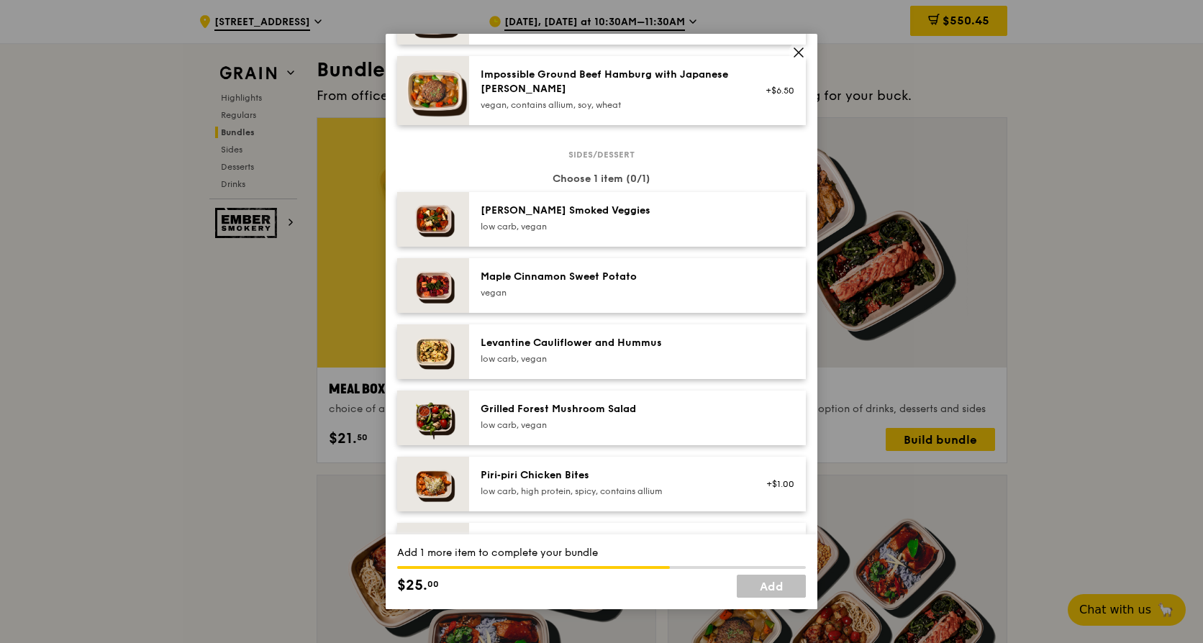
click at [604, 284] on div "Maple Cinnamon Sweet Potato" at bounding box center [610, 277] width 258 height 14
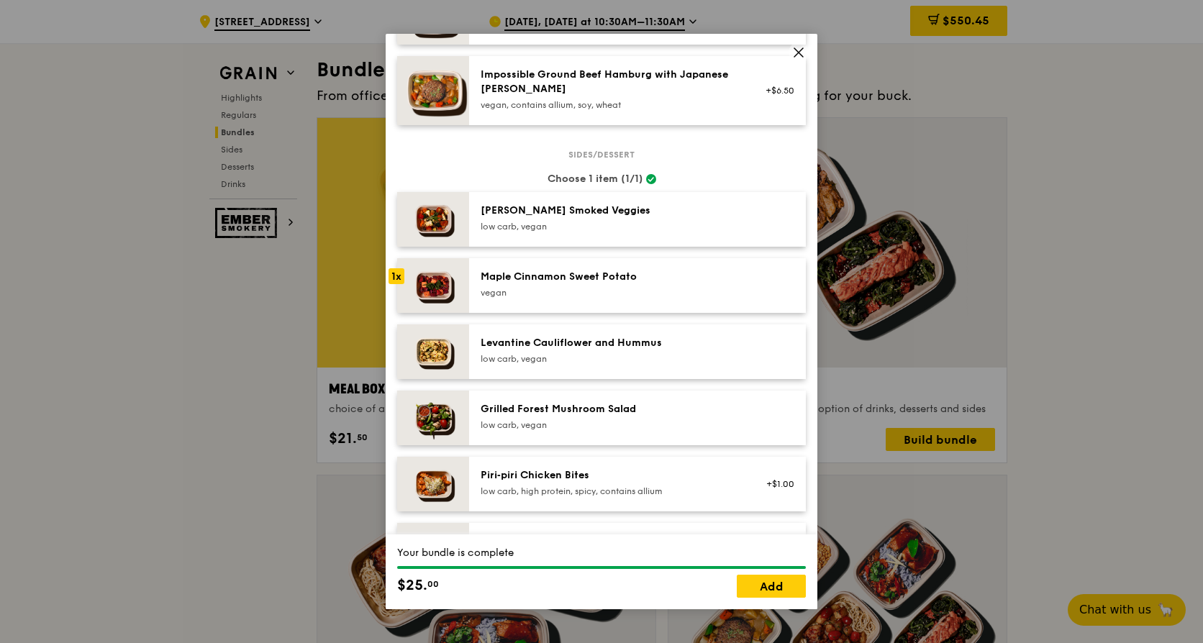
drag, startPoint x: 755, startPoint y: 585, endPoint x: 733, endPoint y: 580, distance: 22.2
click at [756, 585] on link "Add" at bounding box center [771, 586] width 69 height 23
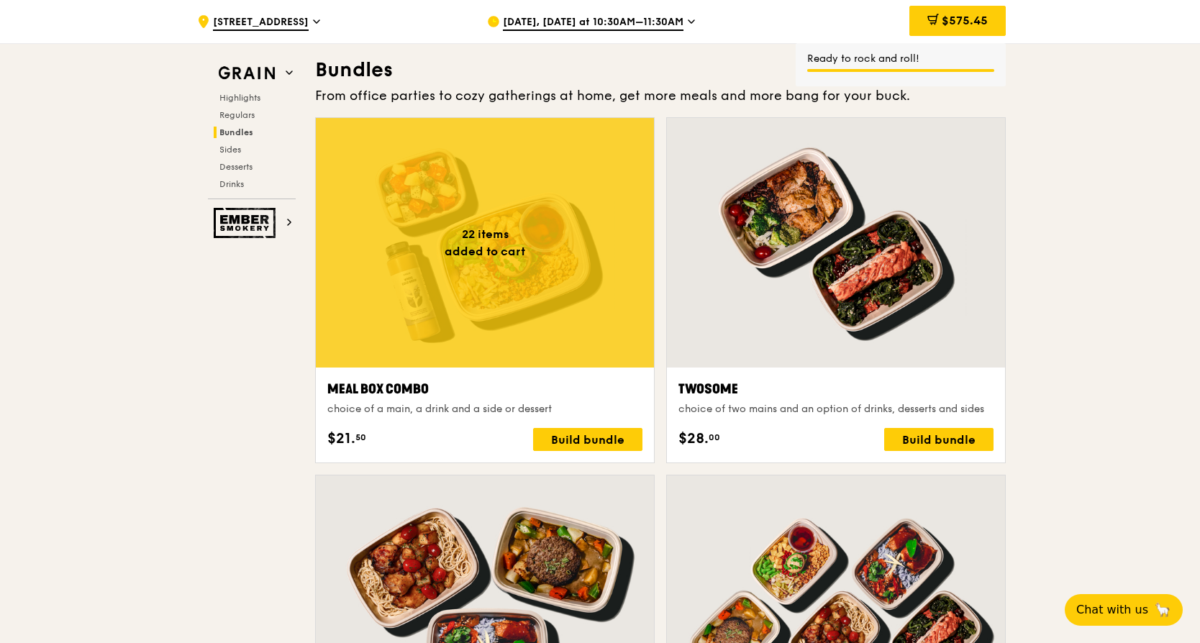
click at [490, 243] on div at bounding box center [485, 243] width 338 height 250
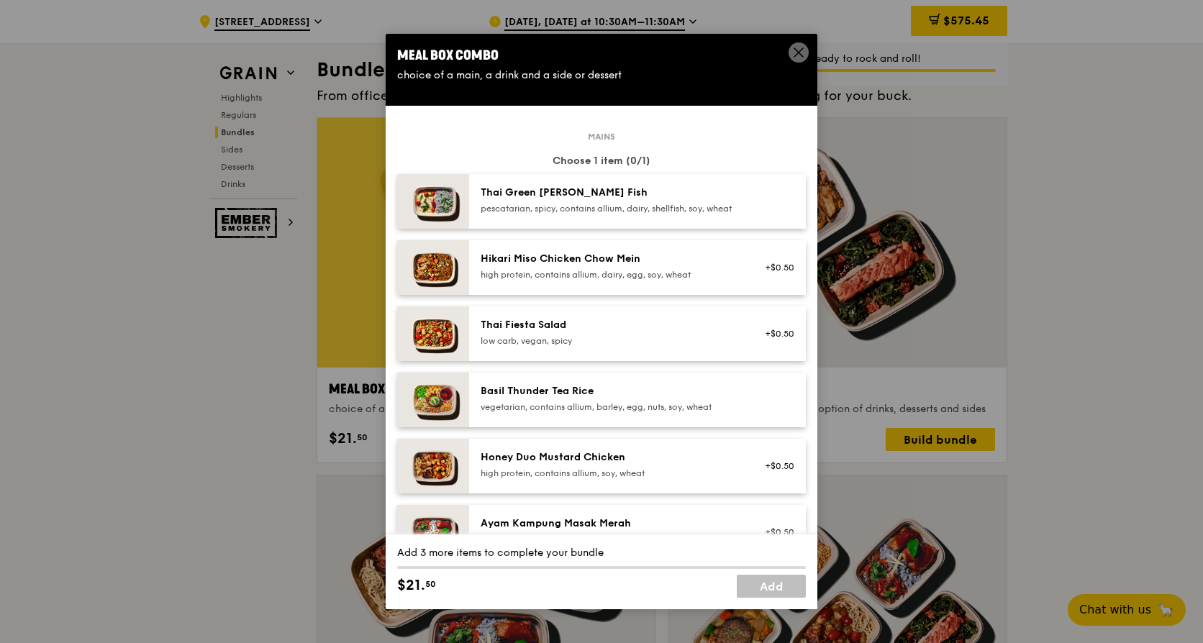
click at [519, 203] on div "pescatarian, spicy, contains allium, dairy, shellfish, soy, wheat" at bounding box center [610, 209] width 258 height 12
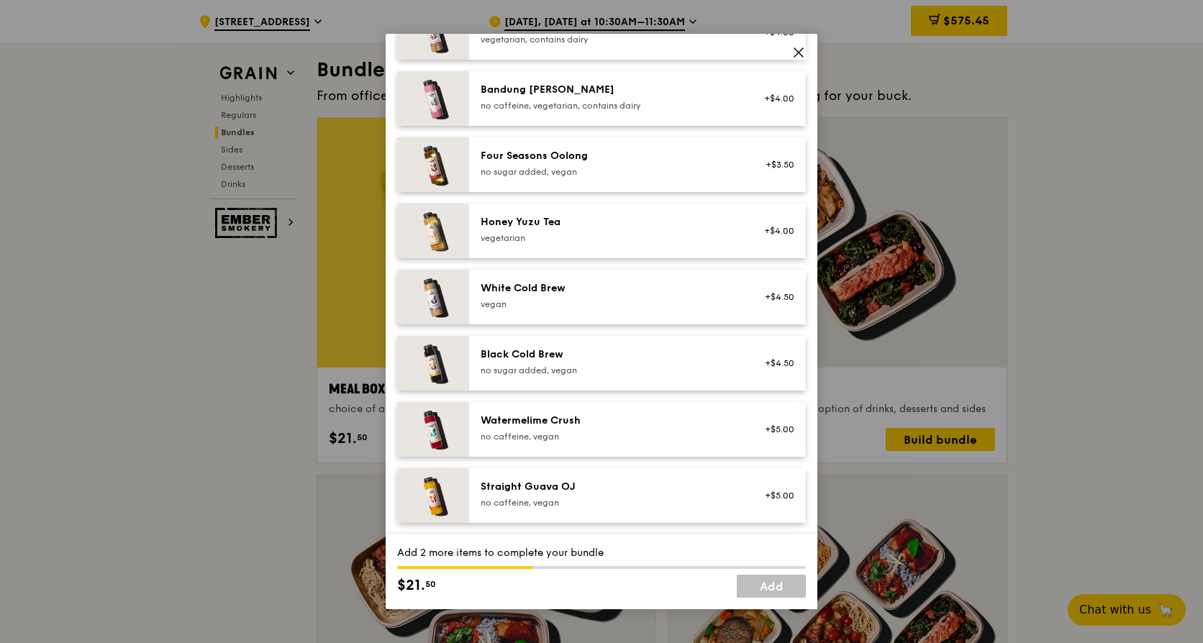
click at [570, 358] on div "Black Cold Brew" at bounding box center [610, 355] width 258 height 14
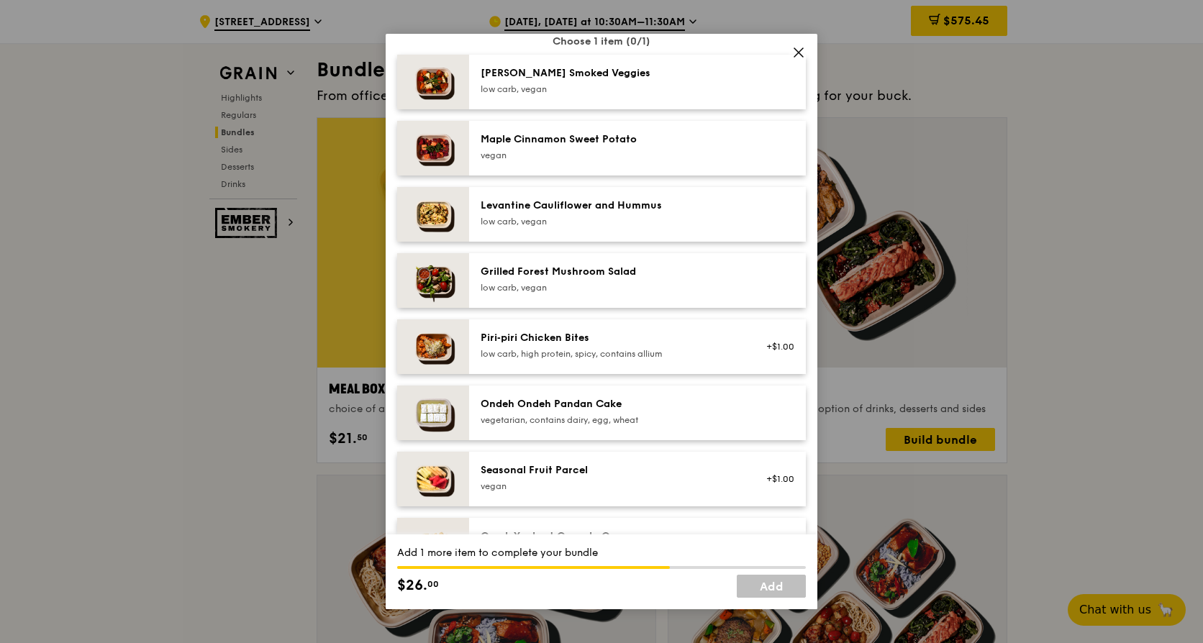
scroll to position [784, 0]
click at [609, 189] on div "Sides/dessert Choose 1 item (0/1) [PERSON_NAME] Smoked Veggies low carb, vegan …" at bounding box center [601, 385] width 409 height 735
click at [608, 163] on div "vegan" at bounding box center [610, 157] width 258 height 12
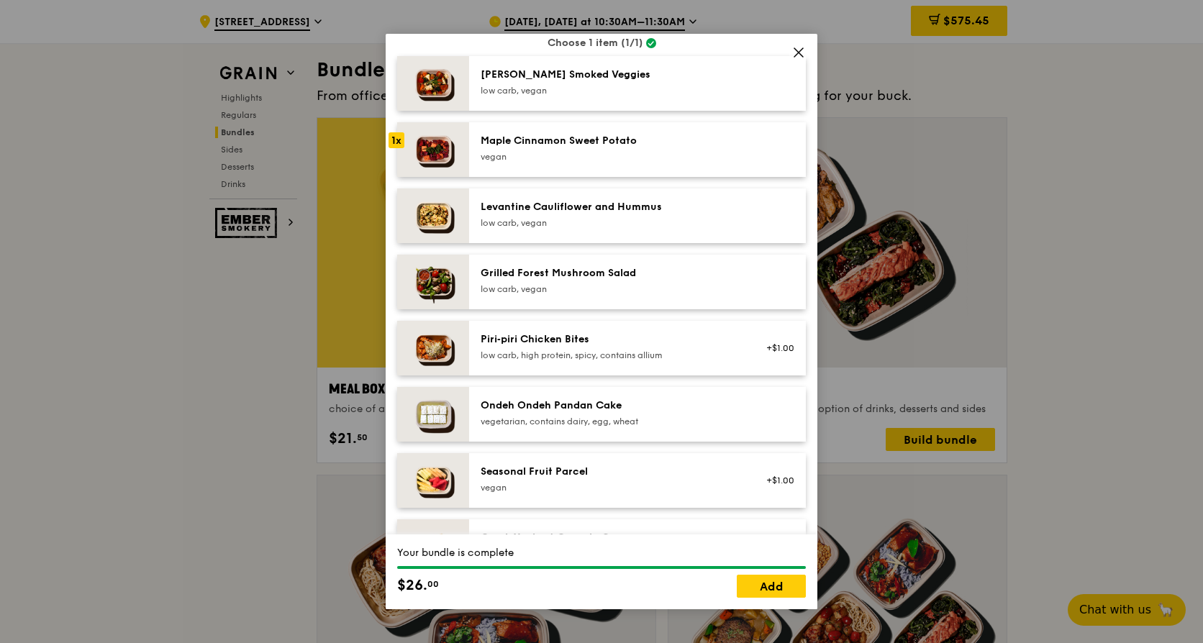
drag, startPoint x: 742, startPoint y: 579, endPoint x: 479, endPoint y: 549, distance: 264.4
click at [742, 579] on link "Add" at bounding box center [771, 586] width 69 height 23
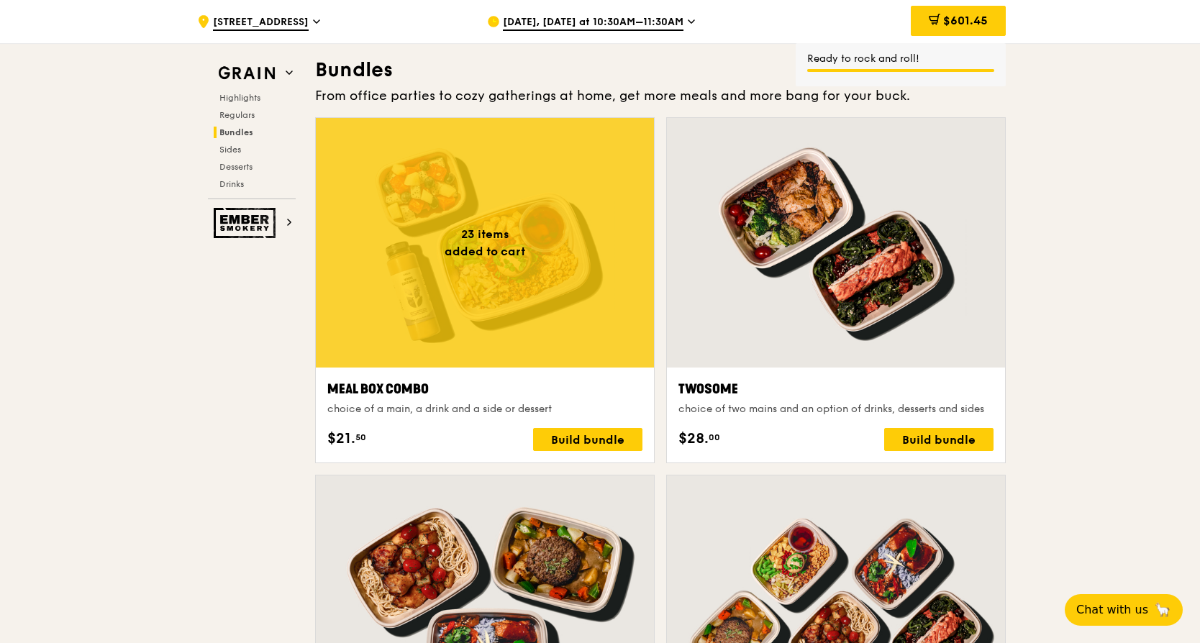
click at [360, 241] on div at bounding box center [485, 243] width 338 height 250
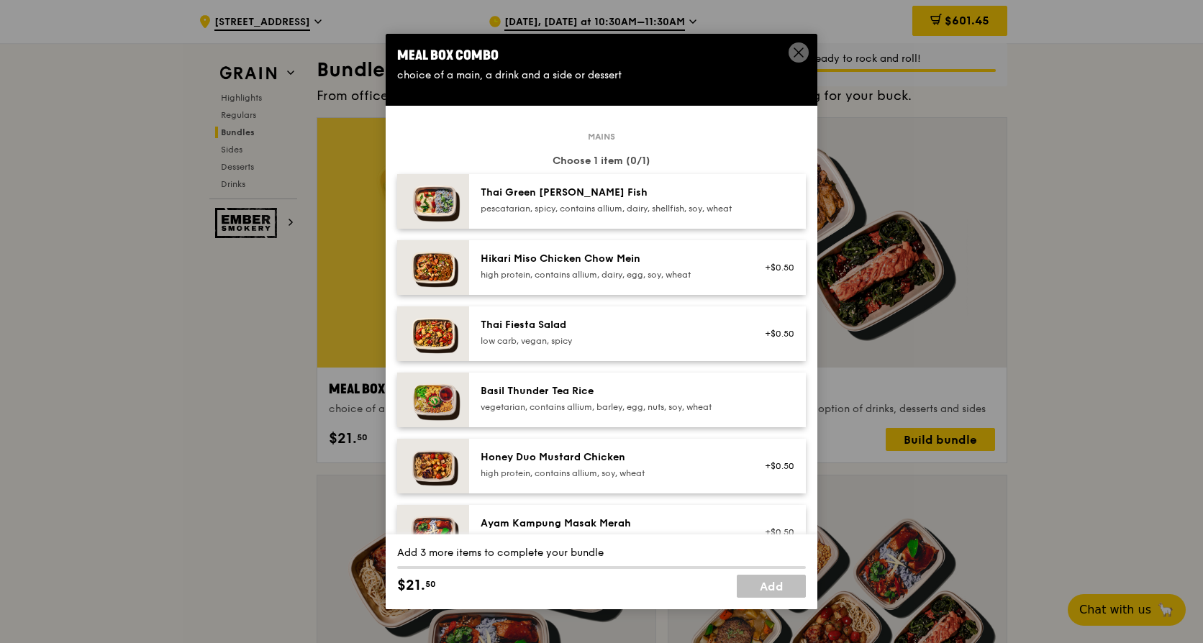
click at [495, 229] on div "Thai Green [PERSON_NAME] Fish pescatarian, spicy, contains allium, dairy, shell…" at bounding box center [637, 201] width 337 height 55
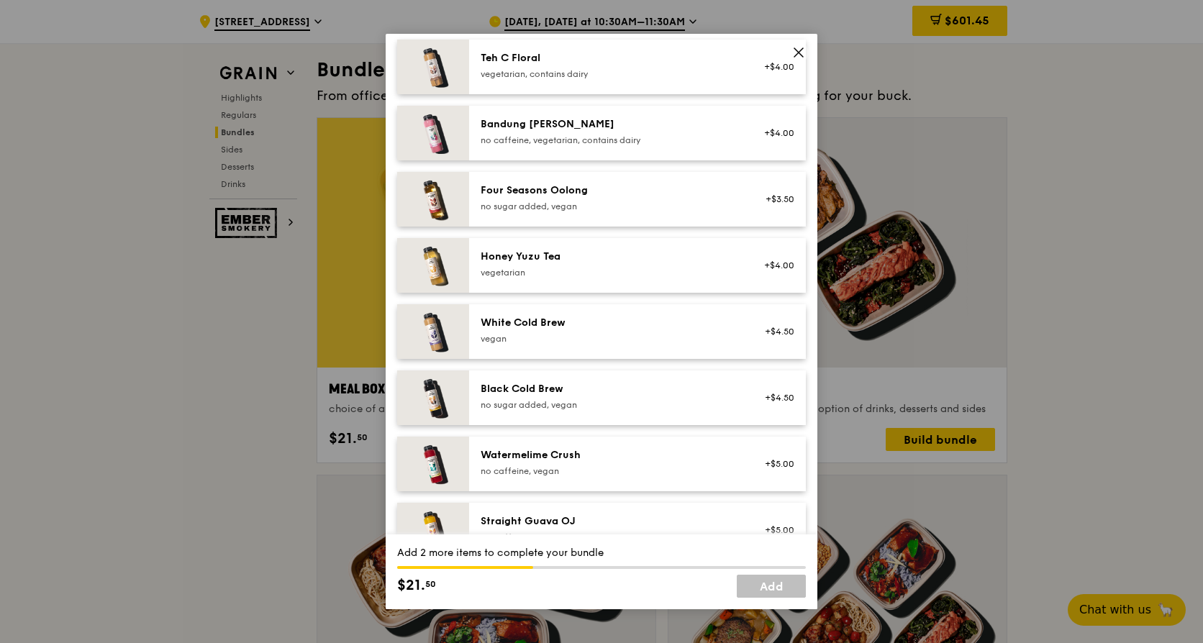
scroll to position [1647, 0]
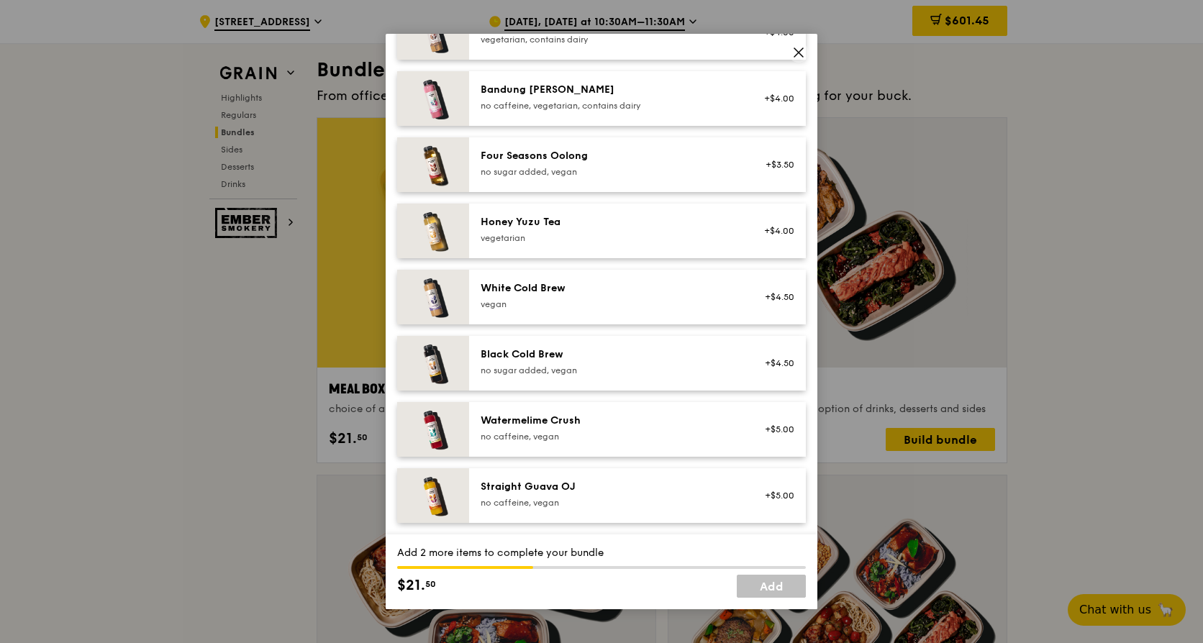
click at [549, 308] on div "vegan" at bounding box center [610, 305] width 258 height 12
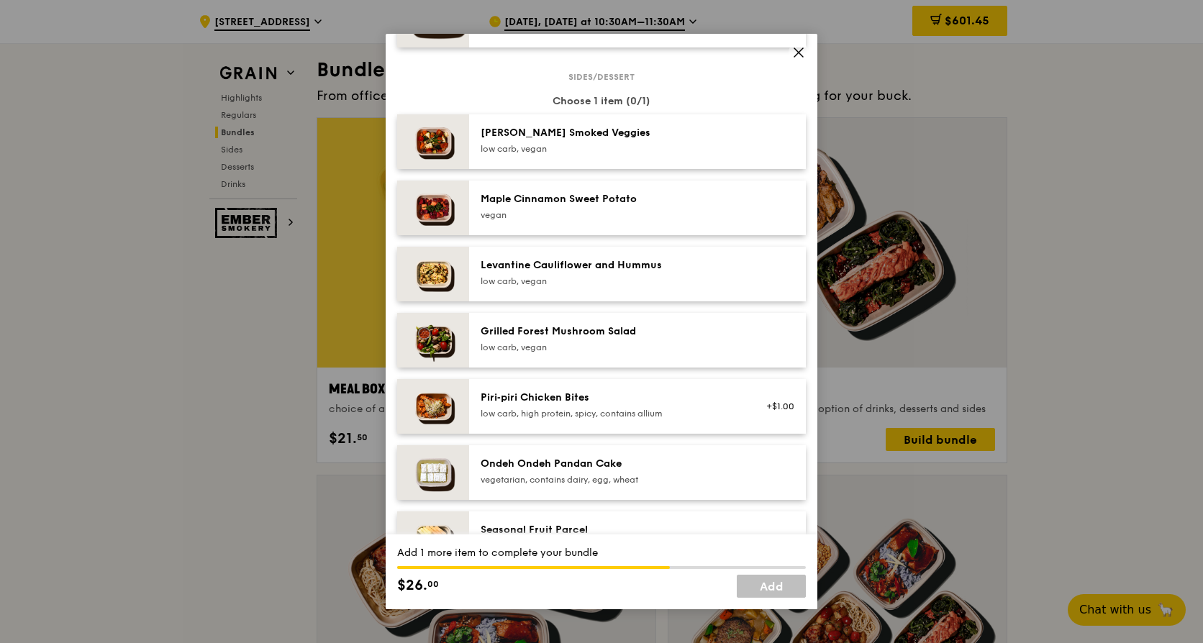
scroll to position [568, 0]
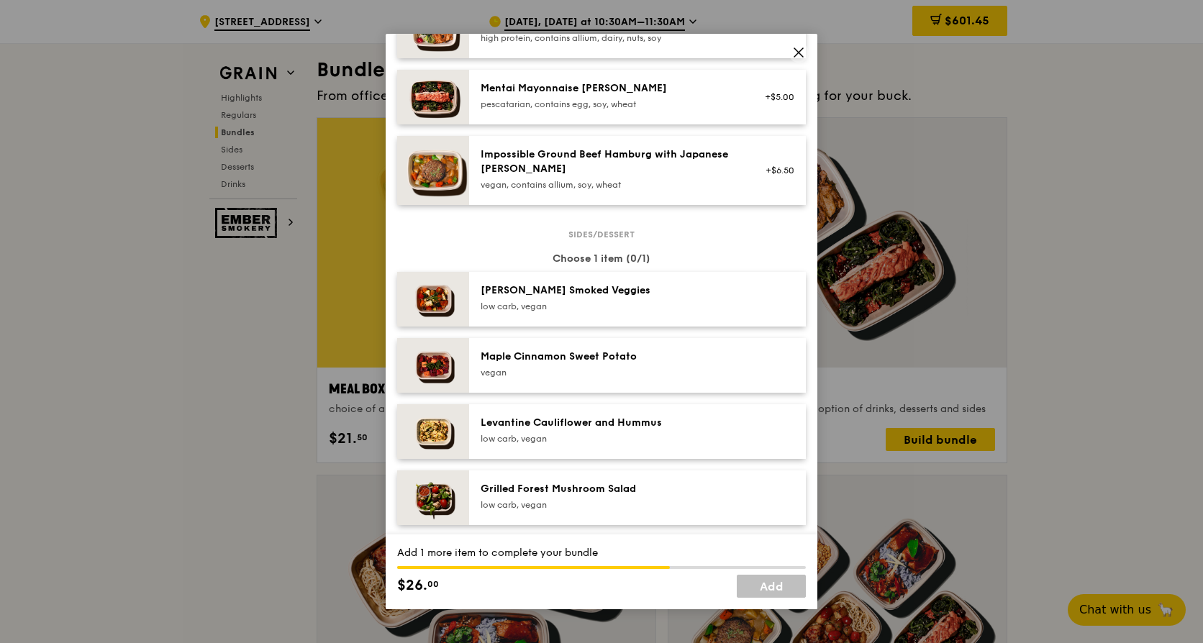
click at [615, 364] on div "Maple Cinnamon Sweet Potato" at bounding box center [610, 357] width 258 height 14
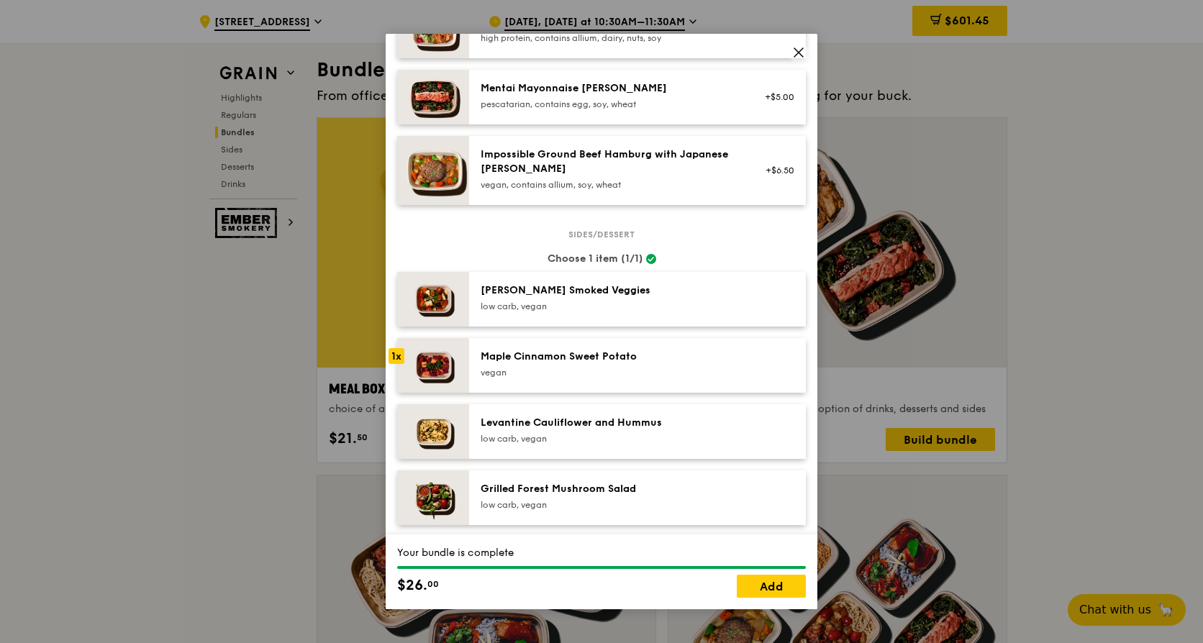
click at [771, 574] on div "Your bundle is complete $26. 00 Add" at bounding box center [602, 572] width 432 height 75
click at [771, 585] on link "Add" at bounding box center [771, 586] width 69 height 23
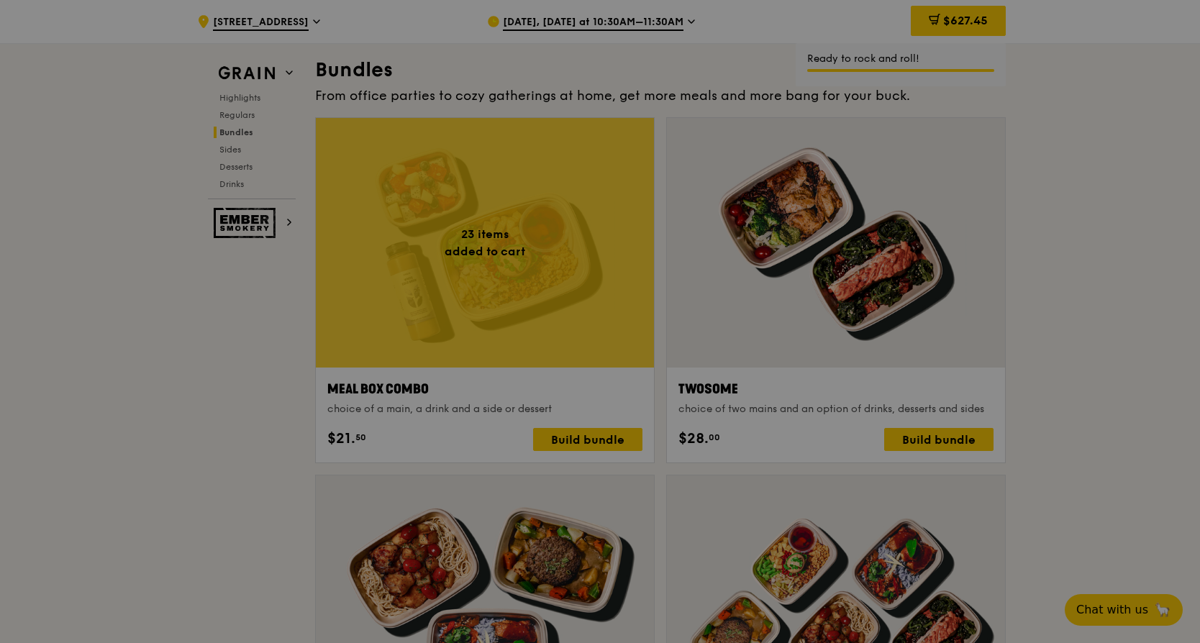
click at [396, 225] on div at bounding box center [485, 243] width 338 height 250
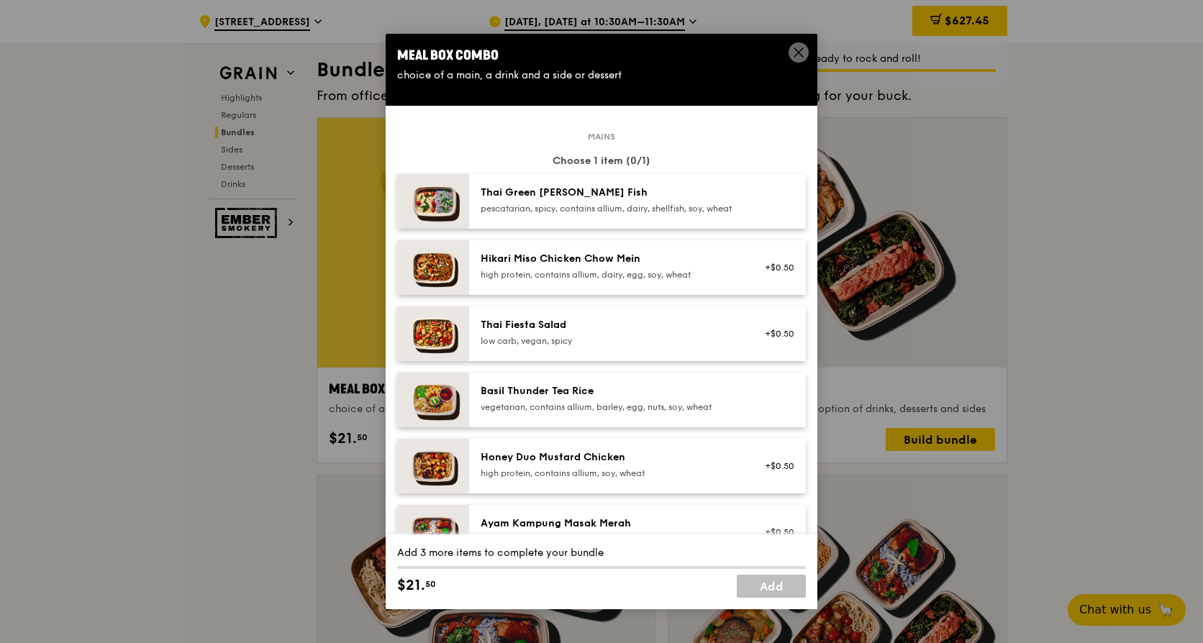
click at [455, 248] on div "Mains Choose 1 item (0/1) Thai Green [PERSON_NAME] Fish pescatarian, spicy, con…" at bounding box center [601, 469] width 409 height 666
click at [555, 214] on div "pescatarian, spicy, contains allium, dairy, shellfish, soy, wheat" at bounding box center [610, 209] width 258 height 12
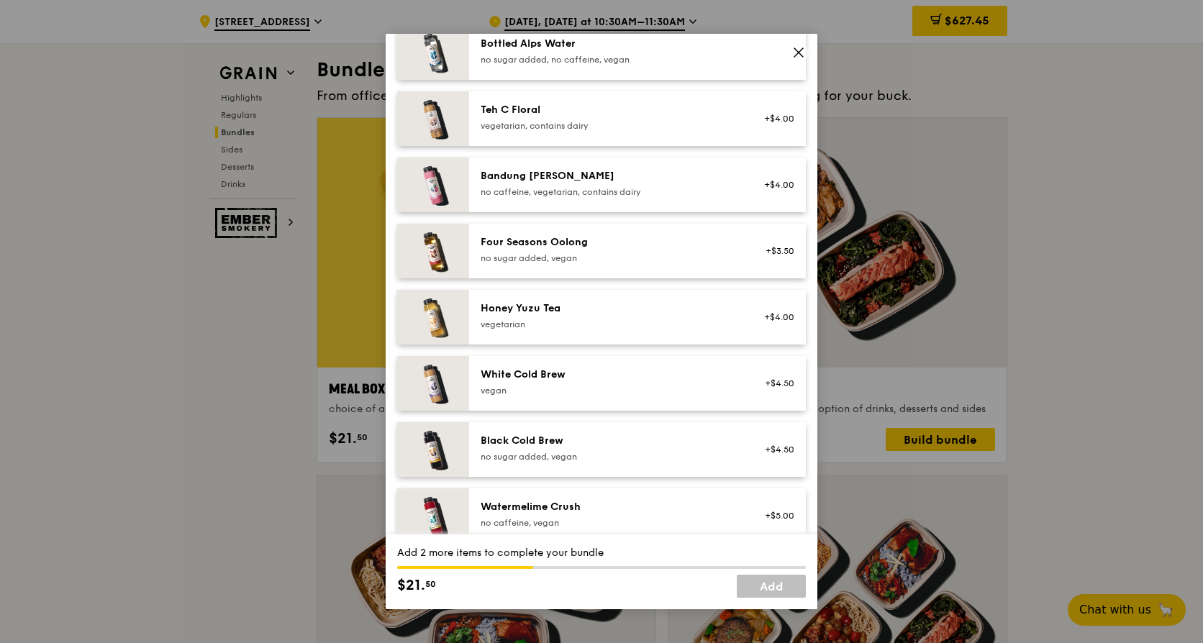
scroll to position [1647, 0]
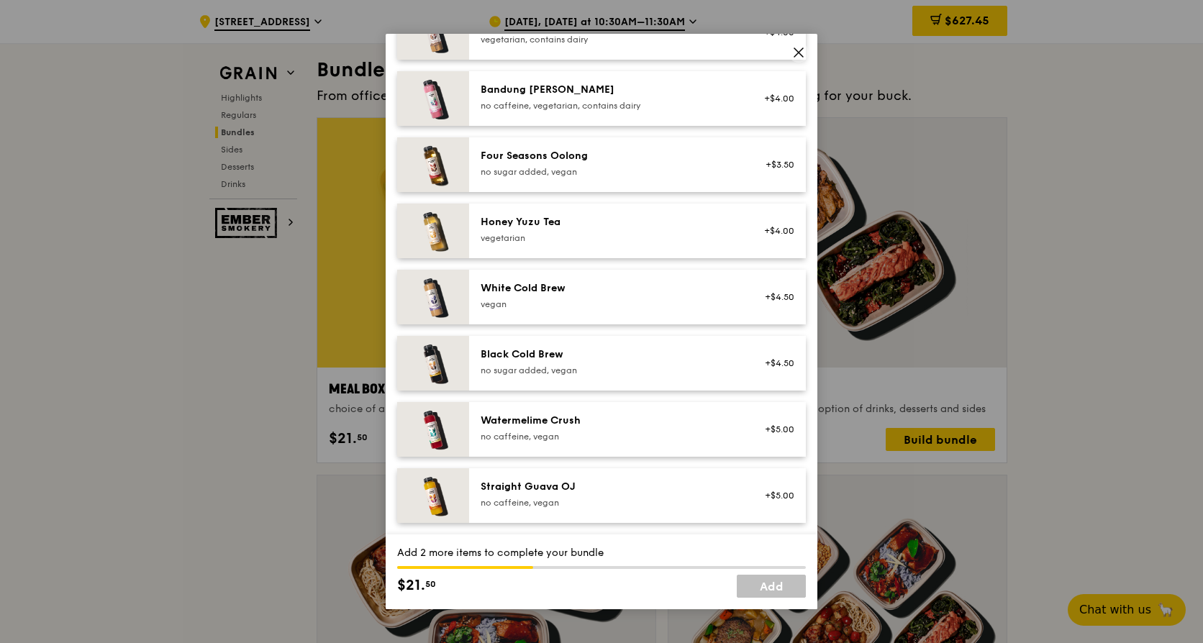
click at [566, 286] on div "White Cold Brew" at bounding box center [610, 288] width 258 height 14
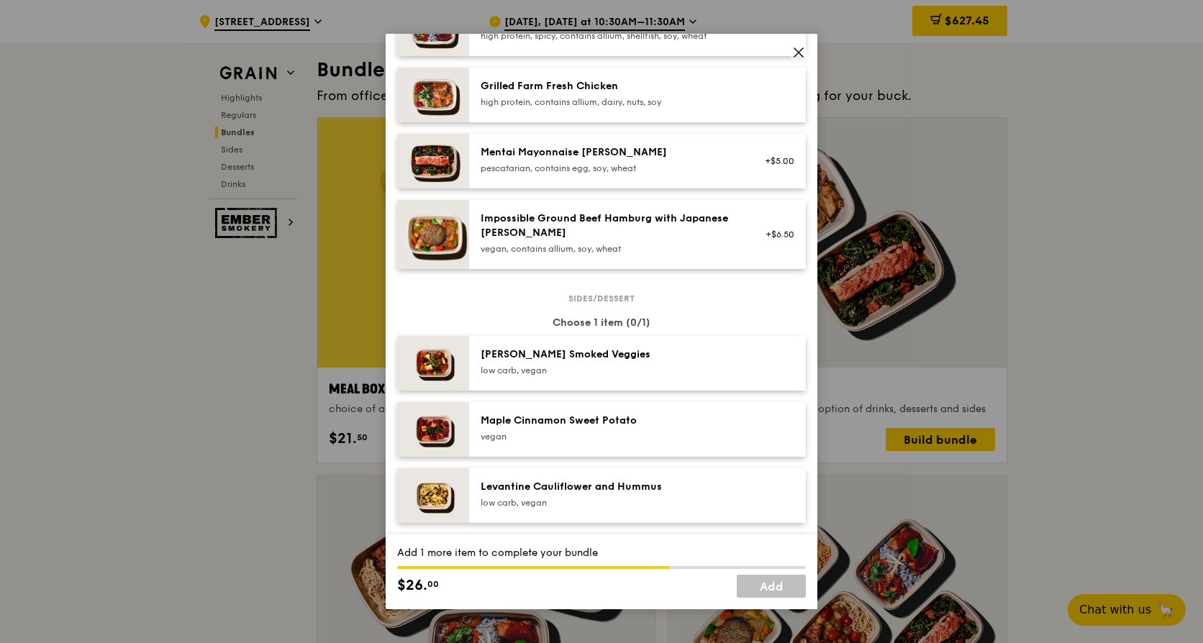
scroll to position [935, 0]
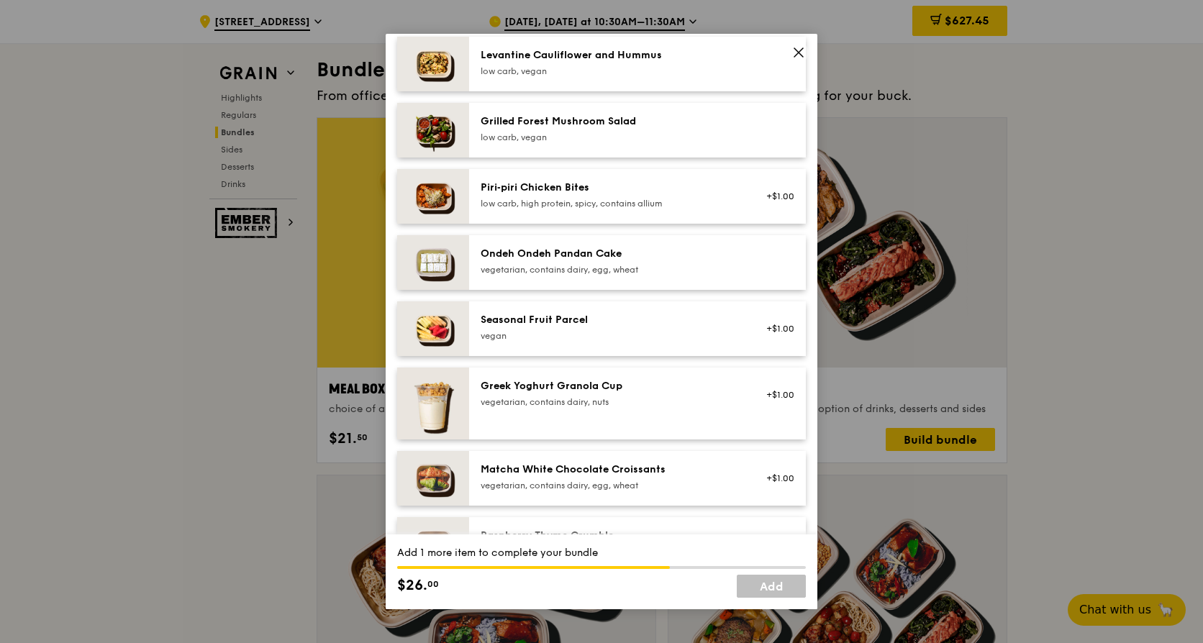
click at [604, 77] on div "low carb, vegan" at bounding box center [610, 71] width 258 height 12
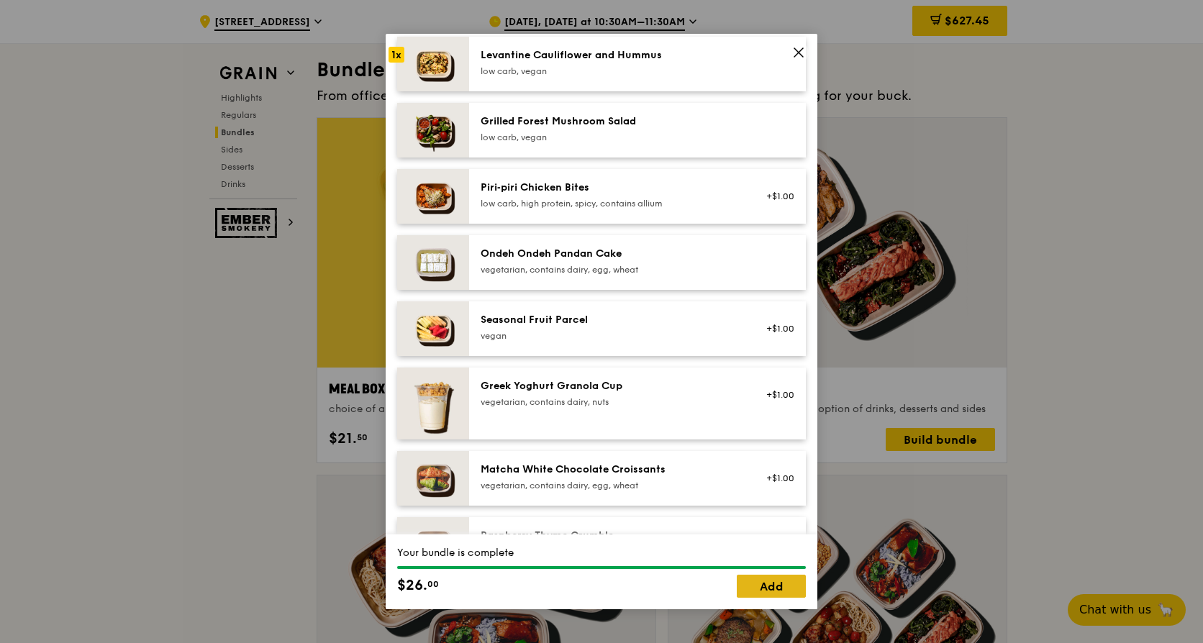
click at [769, 586] on link "Add" at bounding box center [771, 586] width 69 height 23
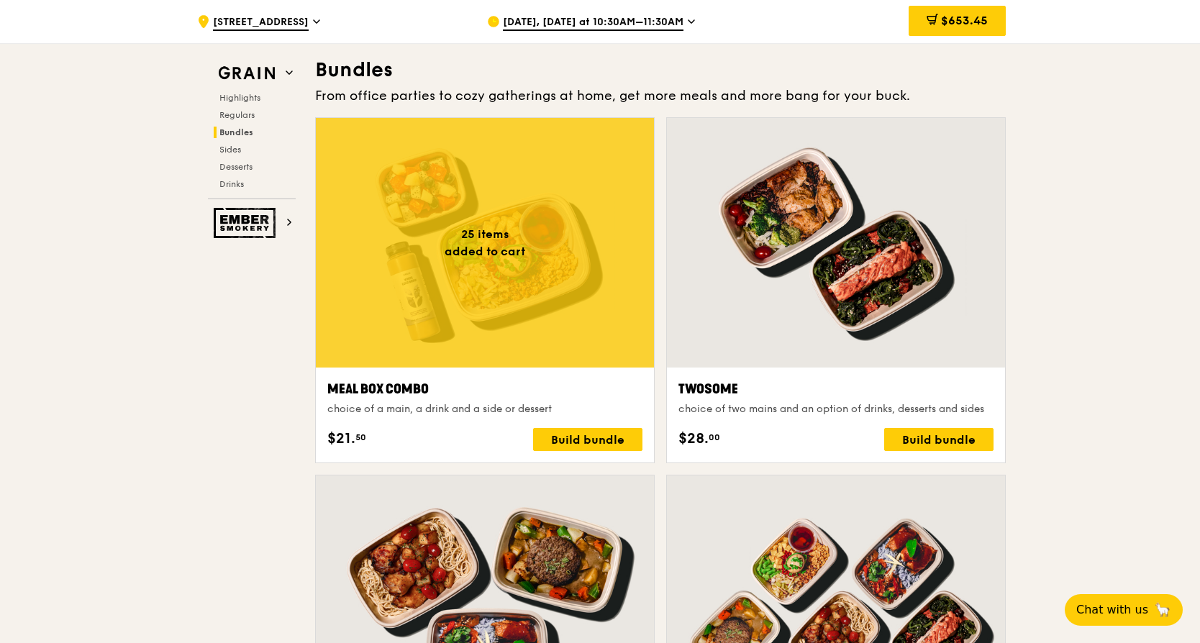
click at [423, 237] on div at bounding box center [485, 243] width 338 height 250
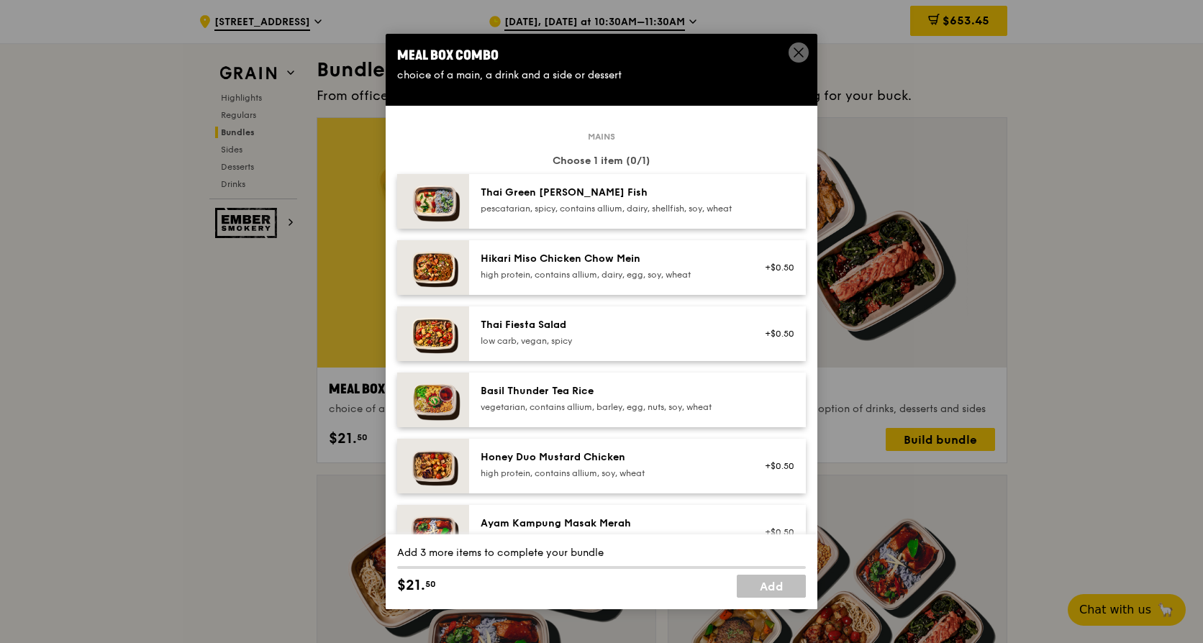
click at [540, 212] on div "pescatarian, spicy, contains allium, dairy, shellfish, soy, wheat" at bounding box center [610, 209] width 258 height 12
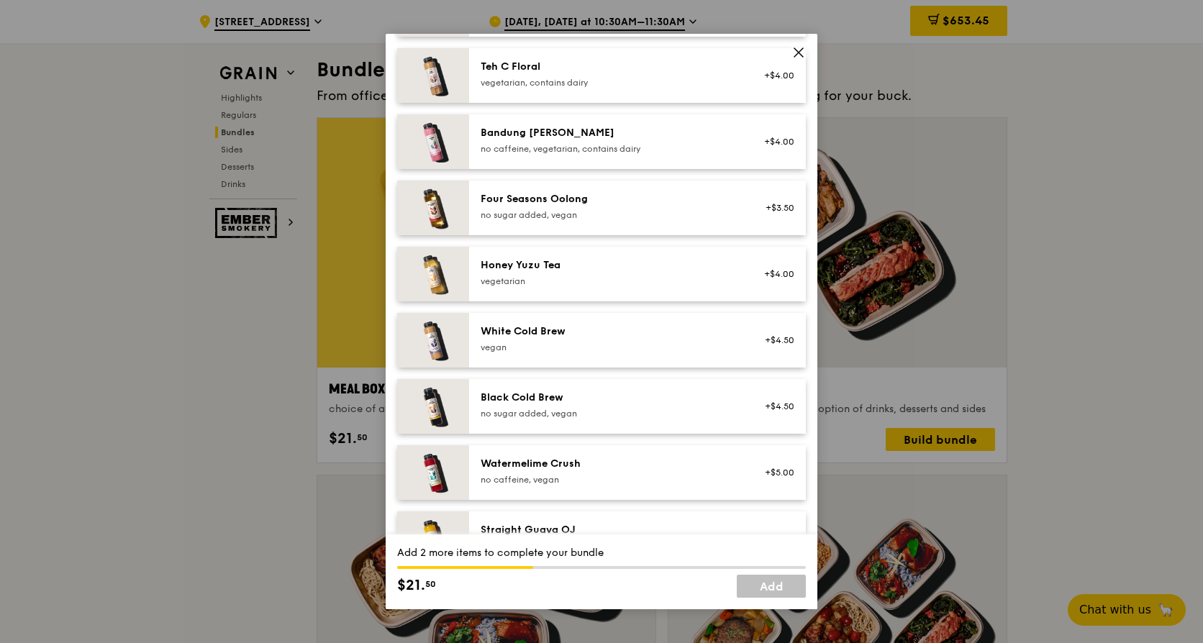
scroll to position [1647, 0]
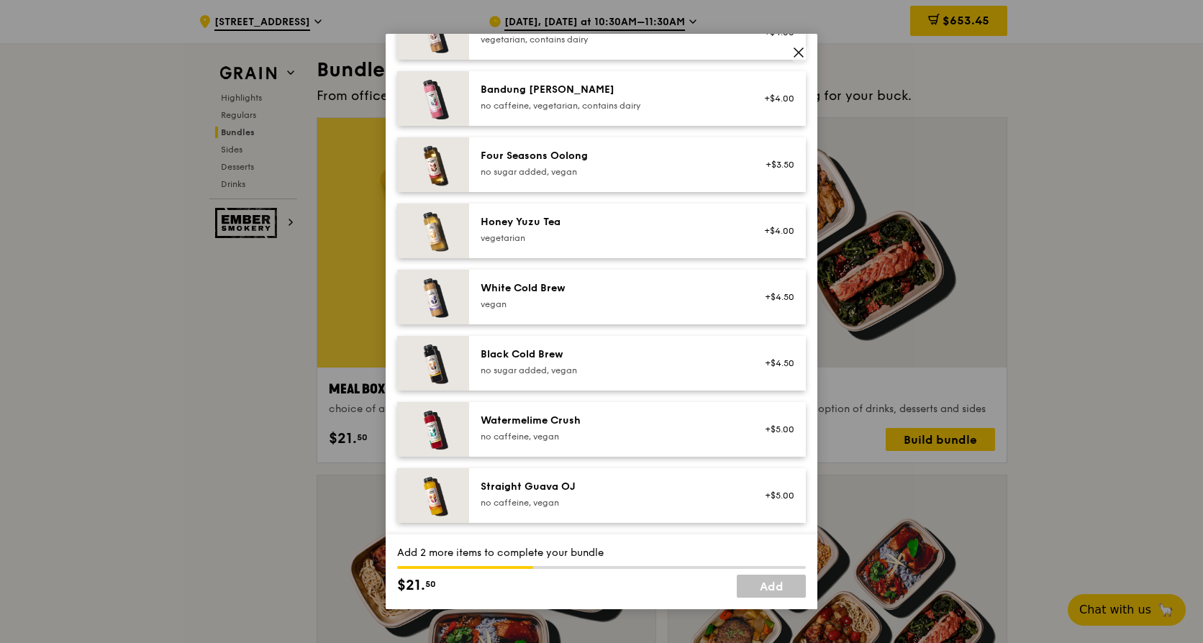
click at [533, 294] on div "White Cold Brew" at bounding box center [610, 288] width 258 height 14
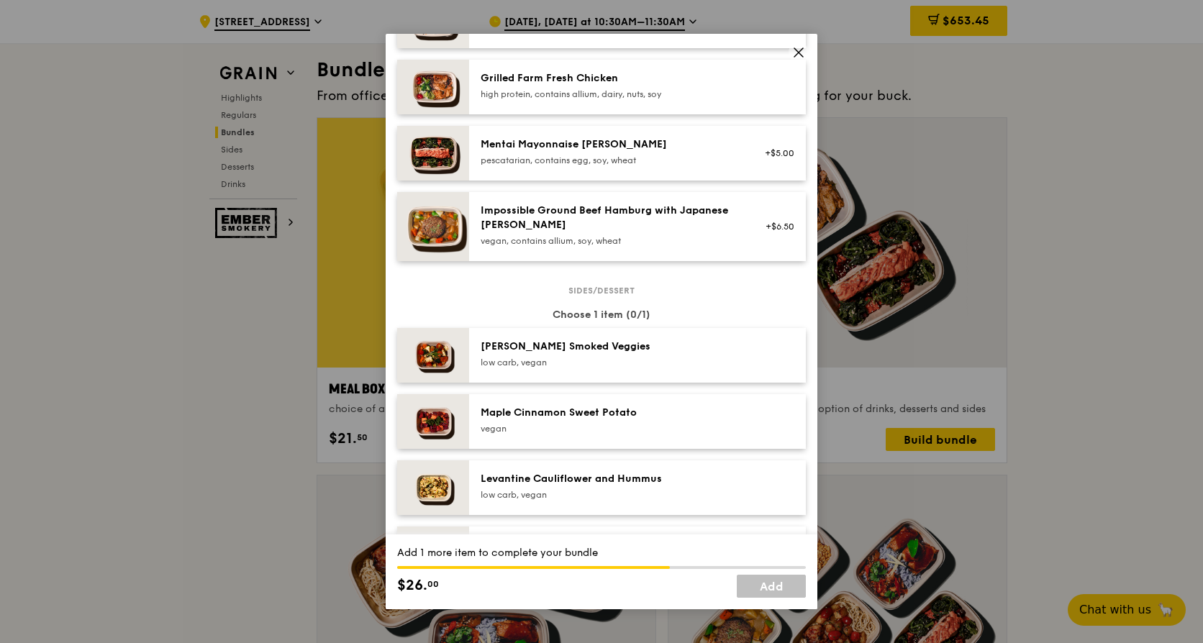
scroll to position [640, 0]
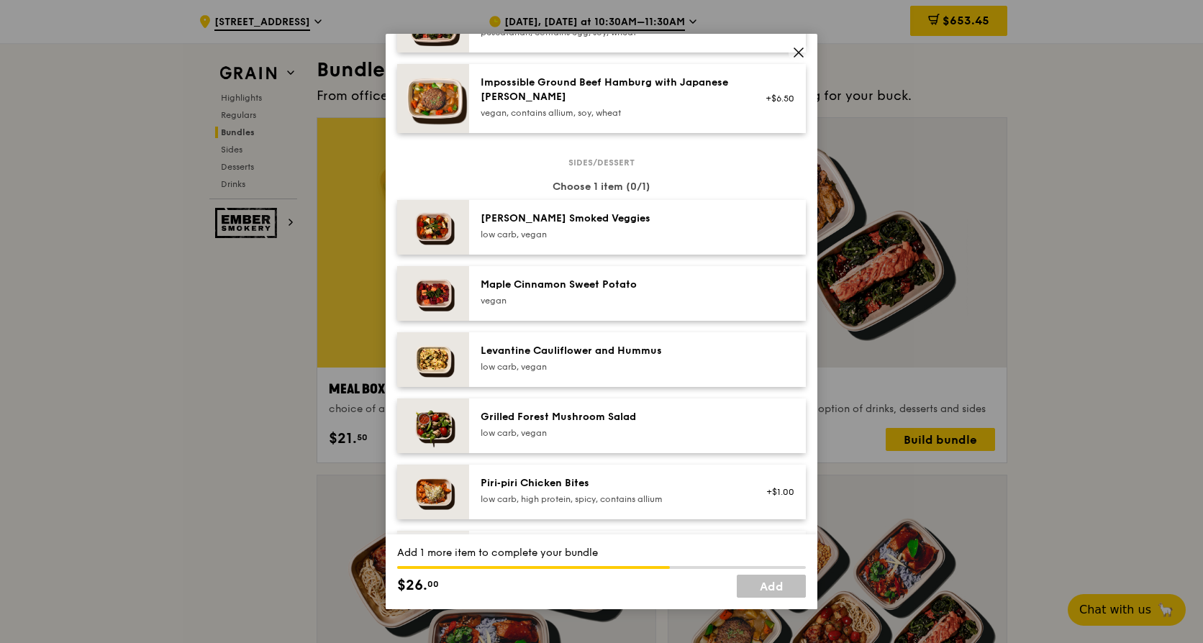
click at [634, 307] on div "vegan" at bounding box center [610, 301] width 258 height 12
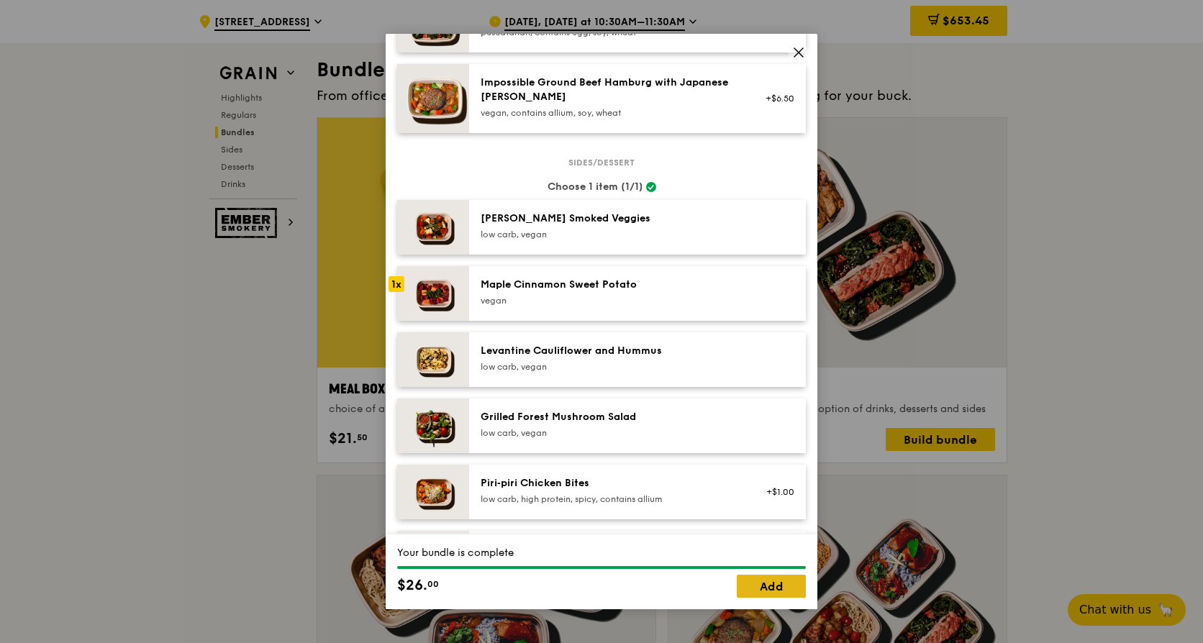
click at [777, 594] on link "Add" at bounding box center [771, 586] width 69 height 23
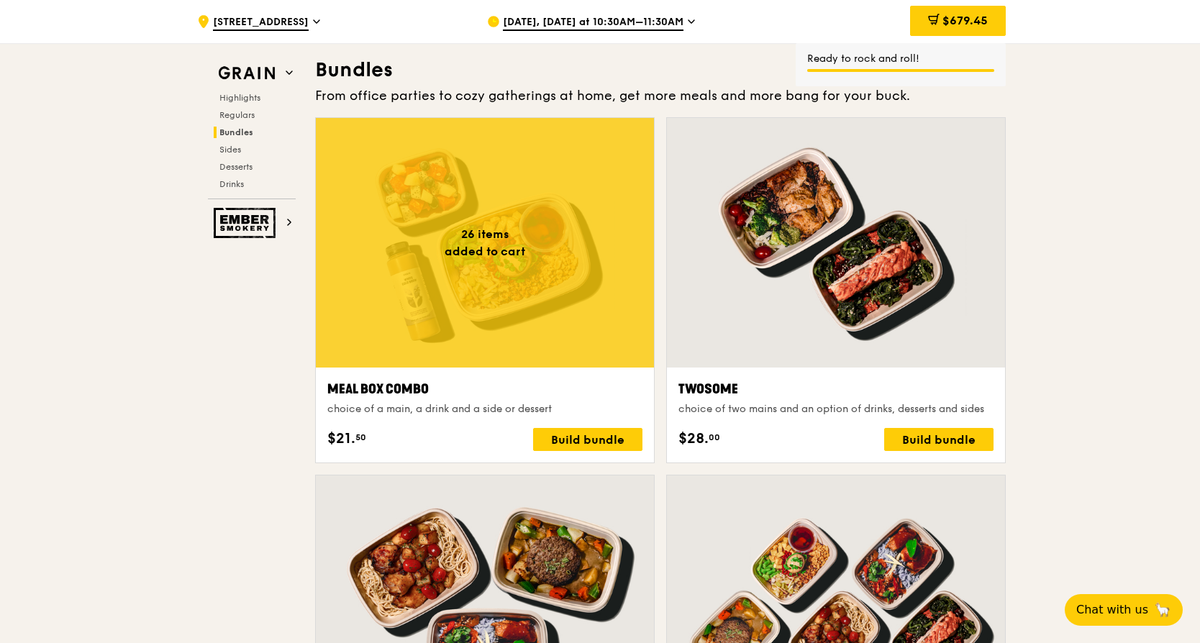
click at [472, 162] on div at bounding box center [485, 243] width 338 height 250
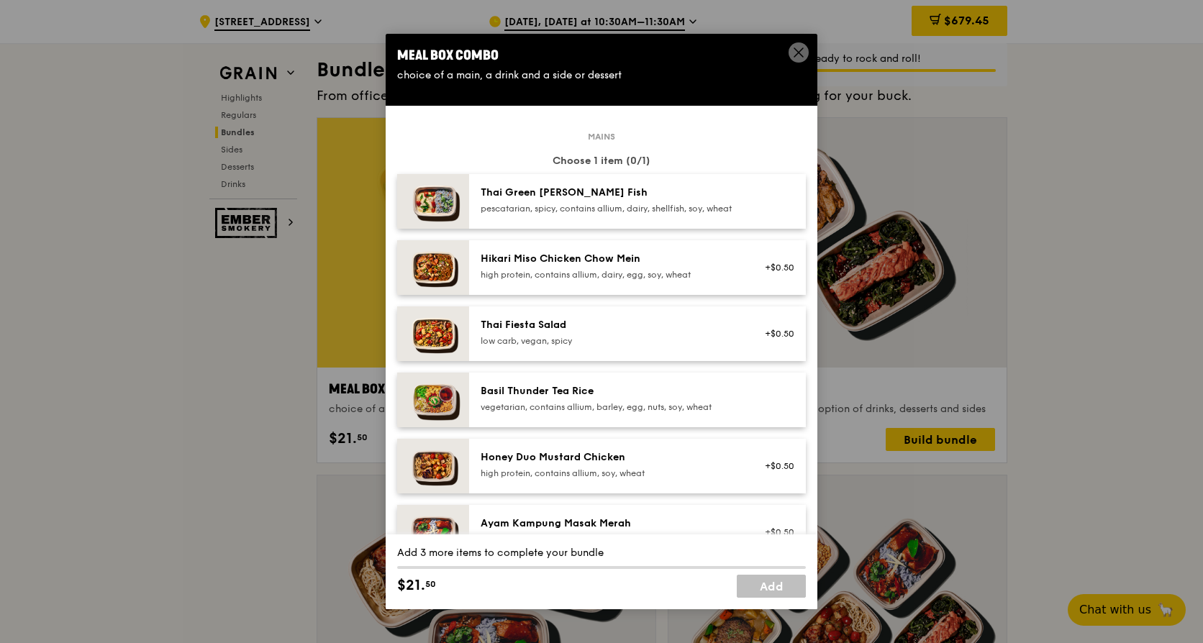
click at [527, 204] on div "pescatarian, spicy, contains allium, dairy, shellfish, soy, wheat" at bounding box center [610, 209] width 258 height 12
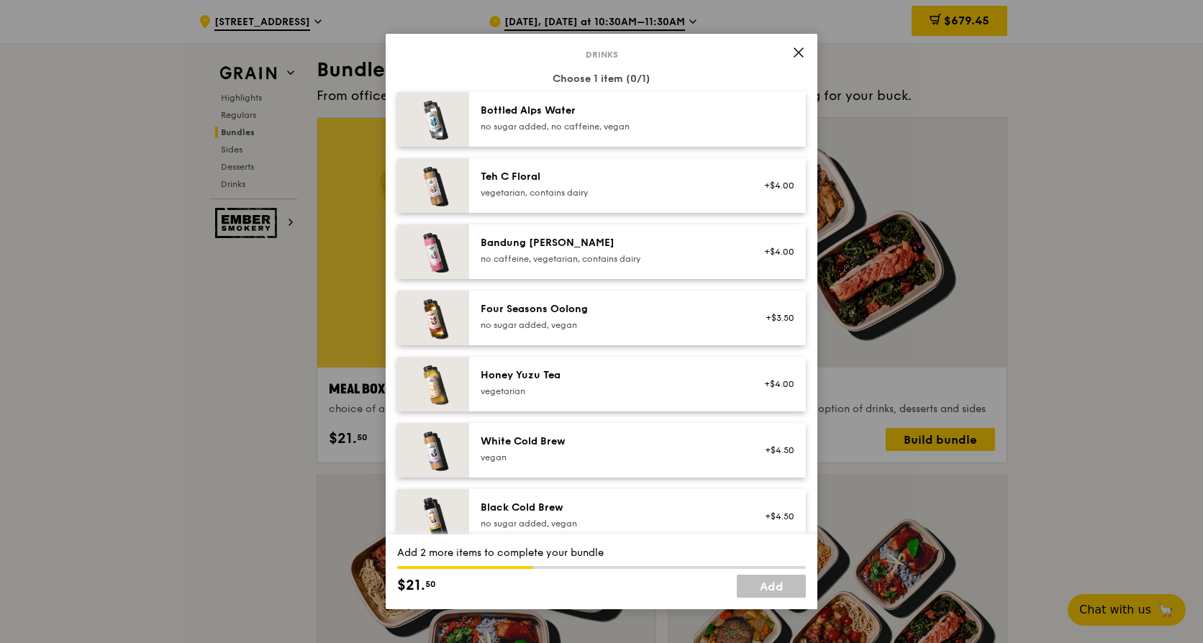
scroll to position [1583, 0]
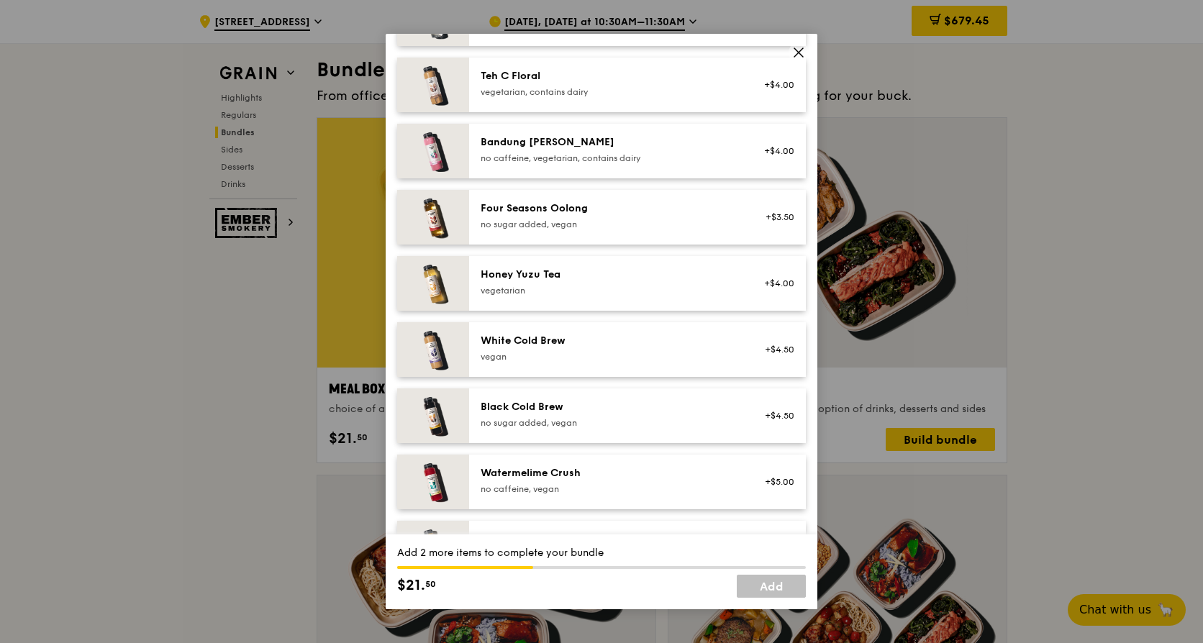
click at [549, 230] on div "no sugar added, vegan" at bounding box center [610, 225] width 258 height 12
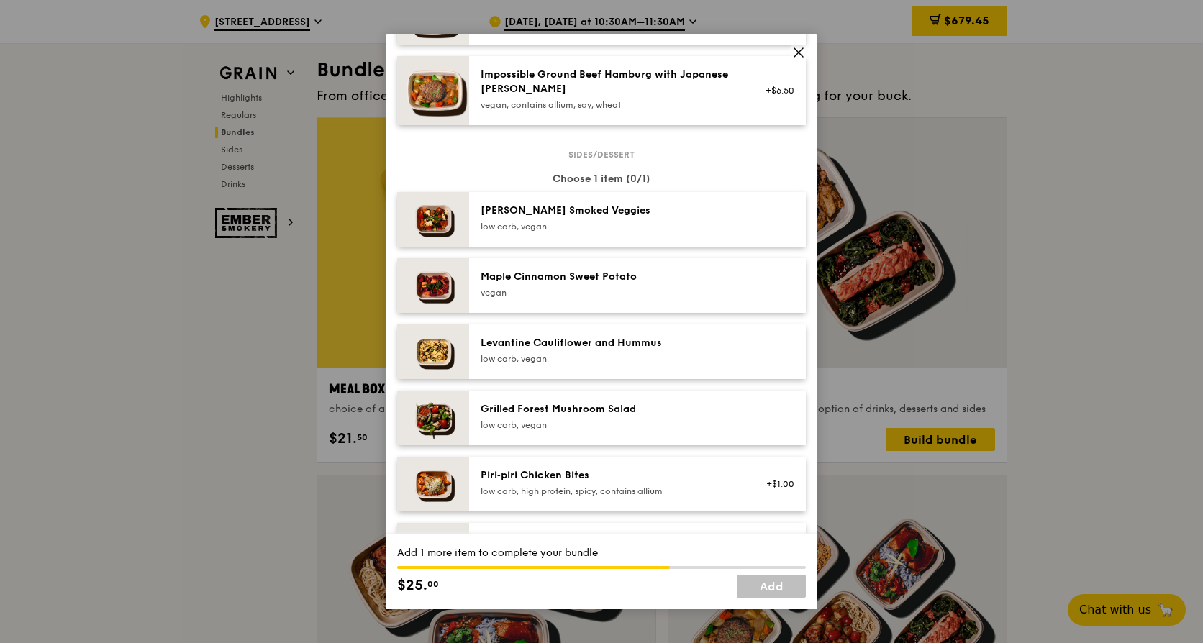
scroll to position [432, 0]
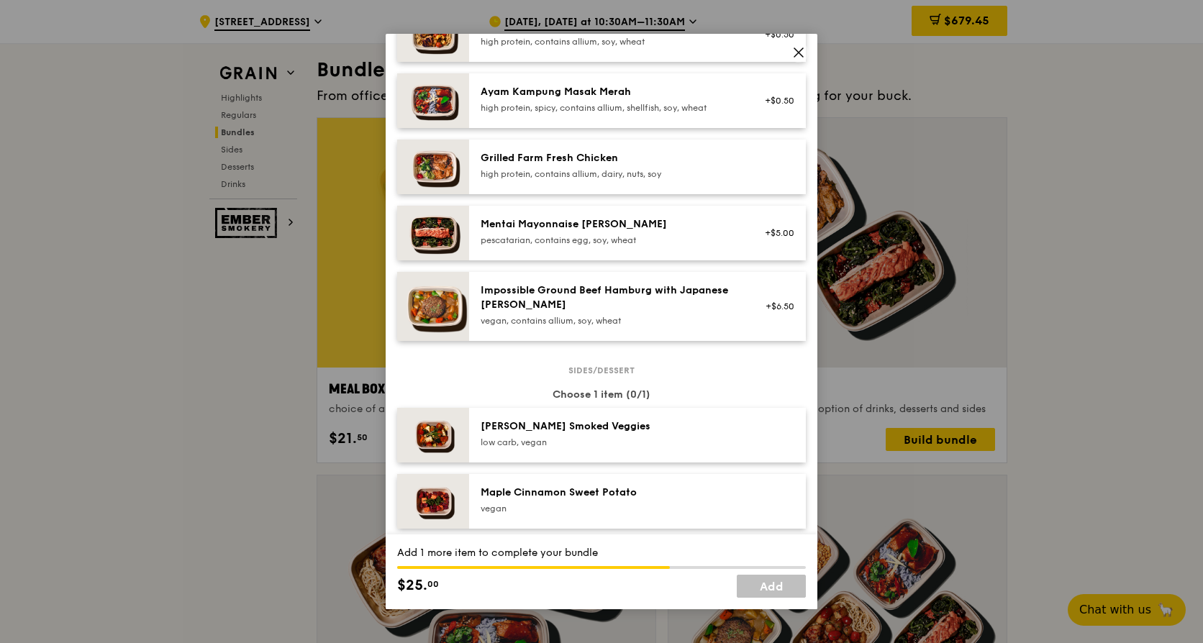
click at [680, 500] on div "Maple Cinnamon Sweet Potato" at bounding box center [610, 493] width 258 height 14
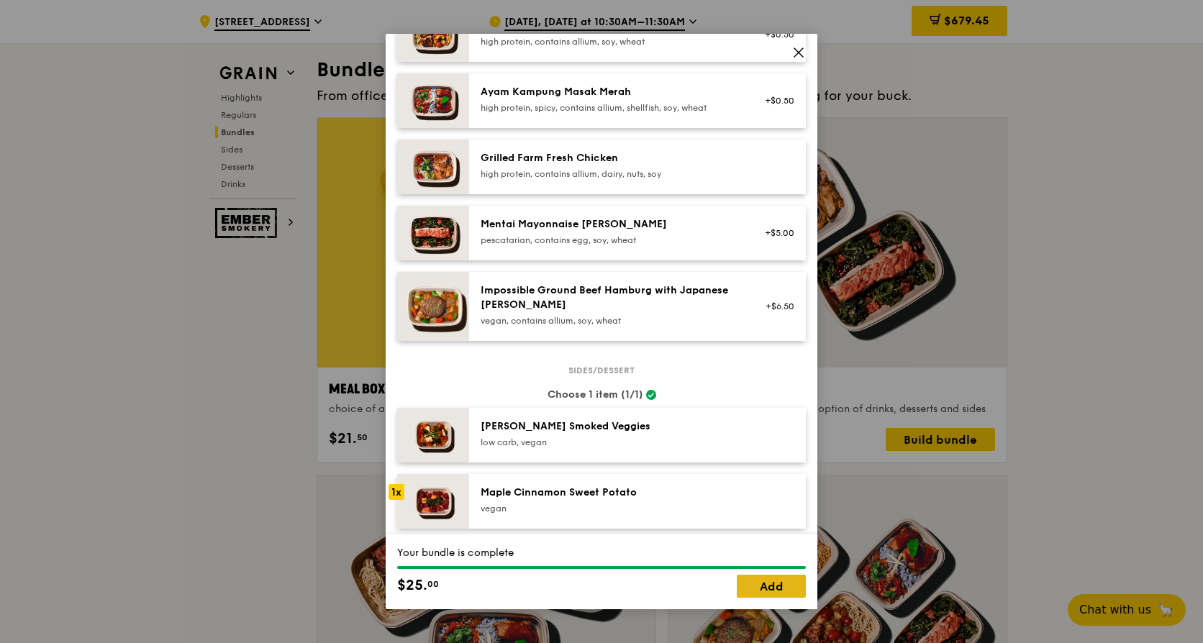
click at [774, 589] on link "Add" at bounding box center [771, 586] width 69 height 23
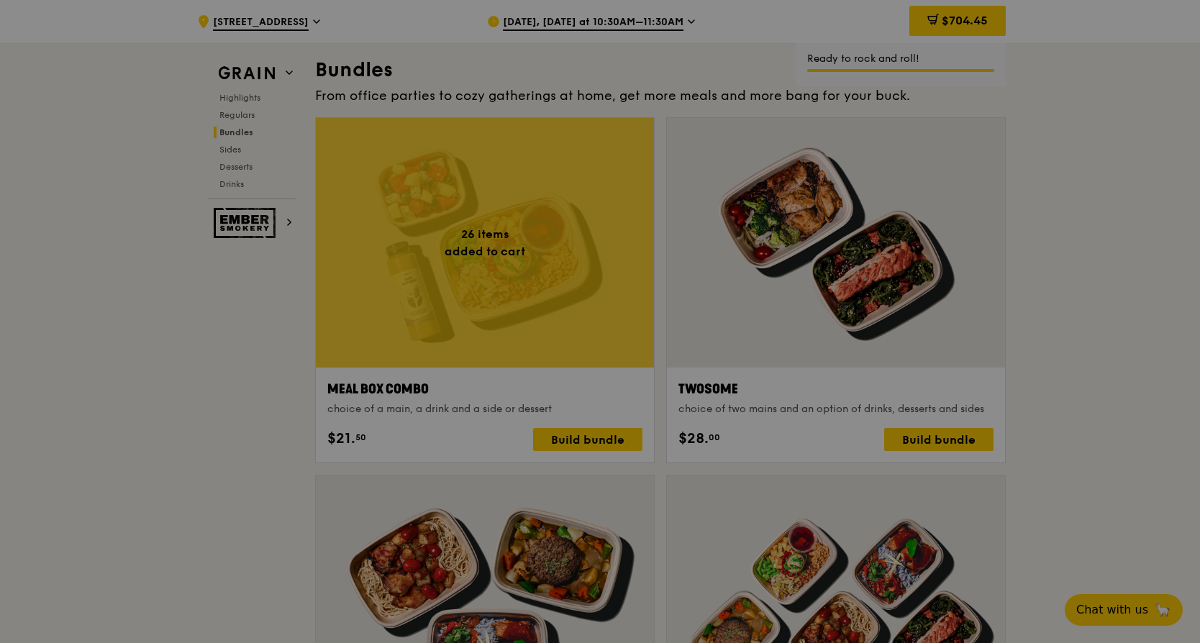
click at [507, 219] on div at bounding box center [485, 243] width 338 height 250
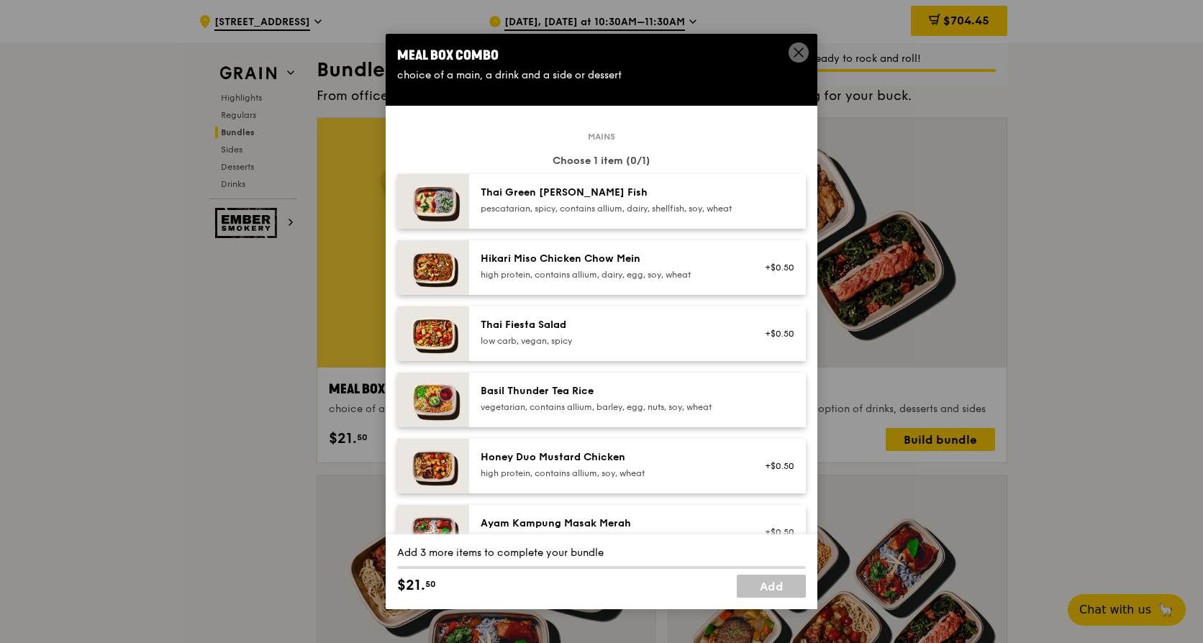
click at [534, 200] on div "Thai Green [PERSON_NAME] Fish pescatarian, spicy, contains allium, dairy, shell…" at bounding box center [610, 200] width 258 height 29
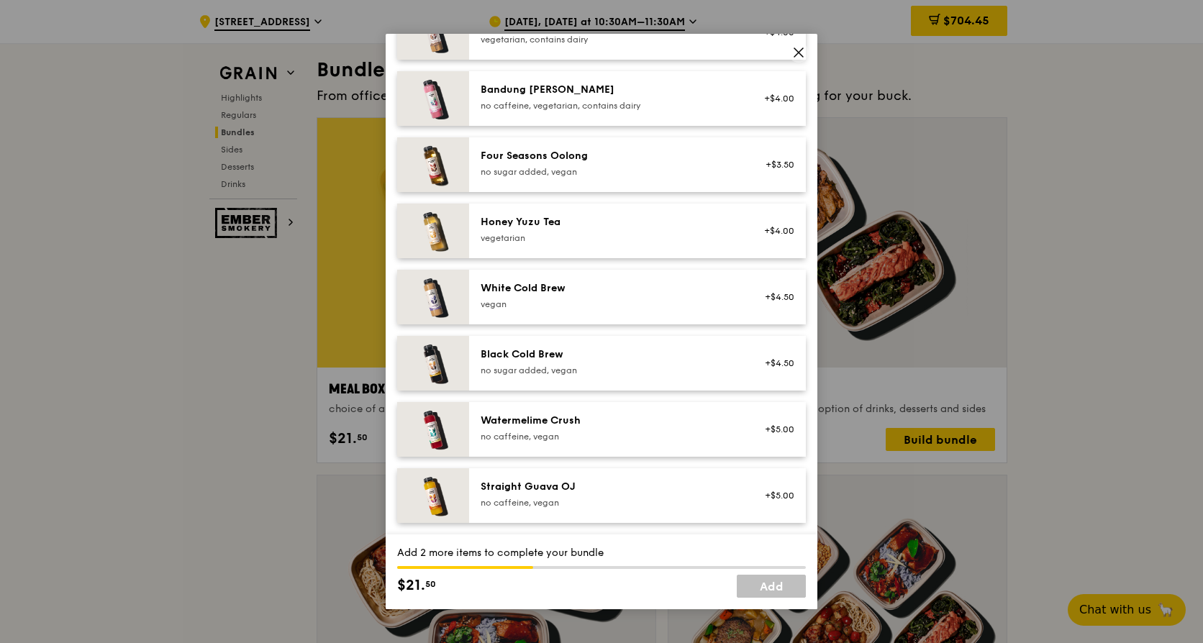
click at [580, 304] on div "vegan" at bounding box center [610, 305] width 258 height 12
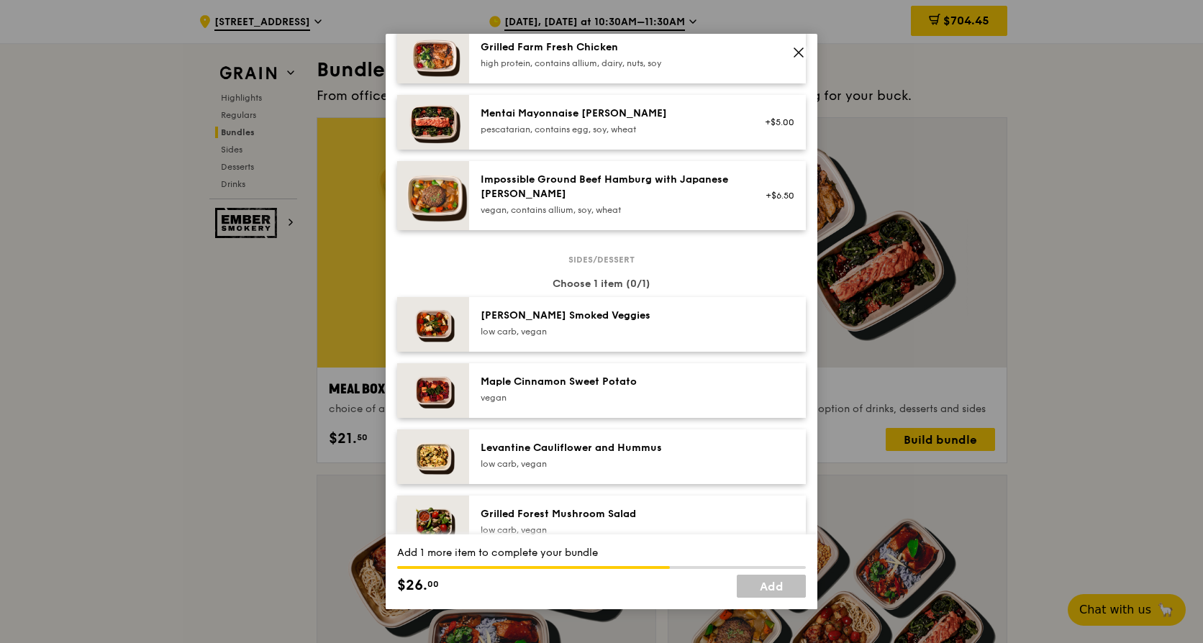
scroll to position [640, 0]
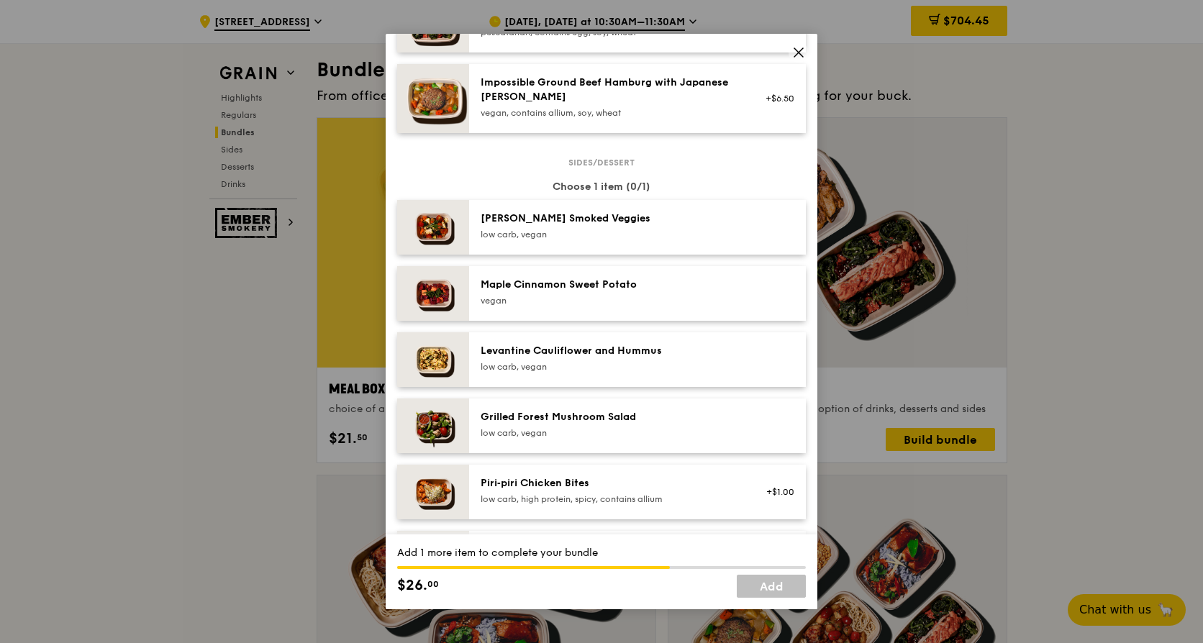
click at [599, 304] on div "Maple Cinnamon Sweet Potato [GEOGRAPHIC_DATA]" at bounding box center [610, 292] width 258 height 29
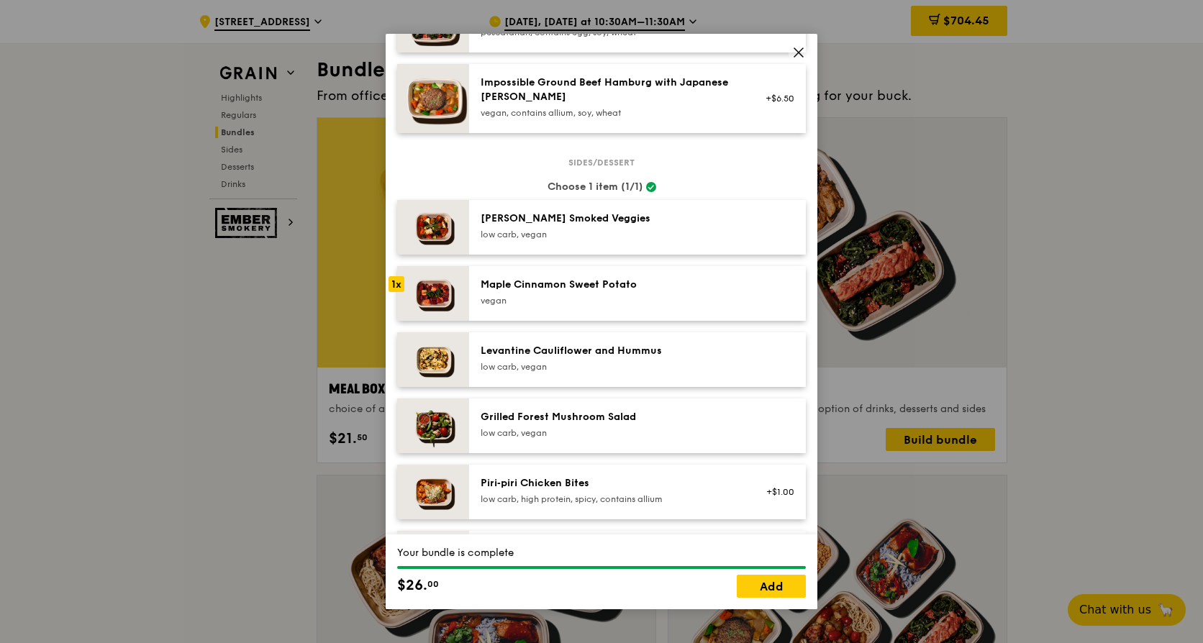
click at [620, 348] on div "Levantine Cauliflower and Hummus low carb, vegan" at bounding box center [637, 359] width 337 height 55
click at [763, 584] on link "Add" at bounding box center [771, 586] width 69 height 23
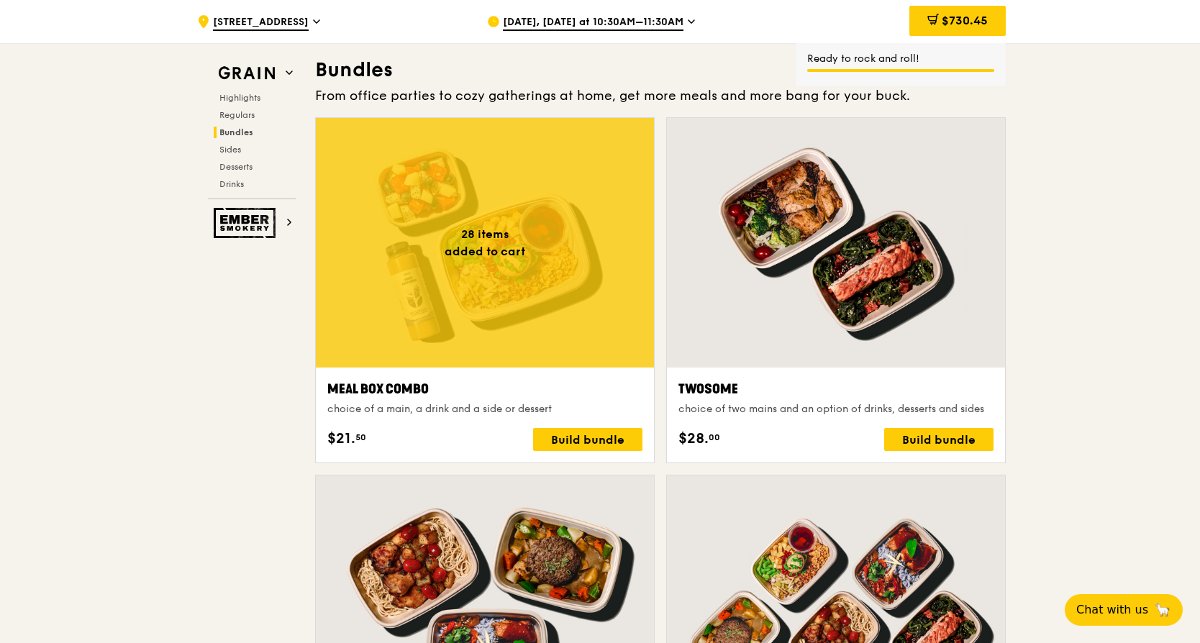
click at [509, 259] on div at bounding box center [485, 243] width 338 height 250
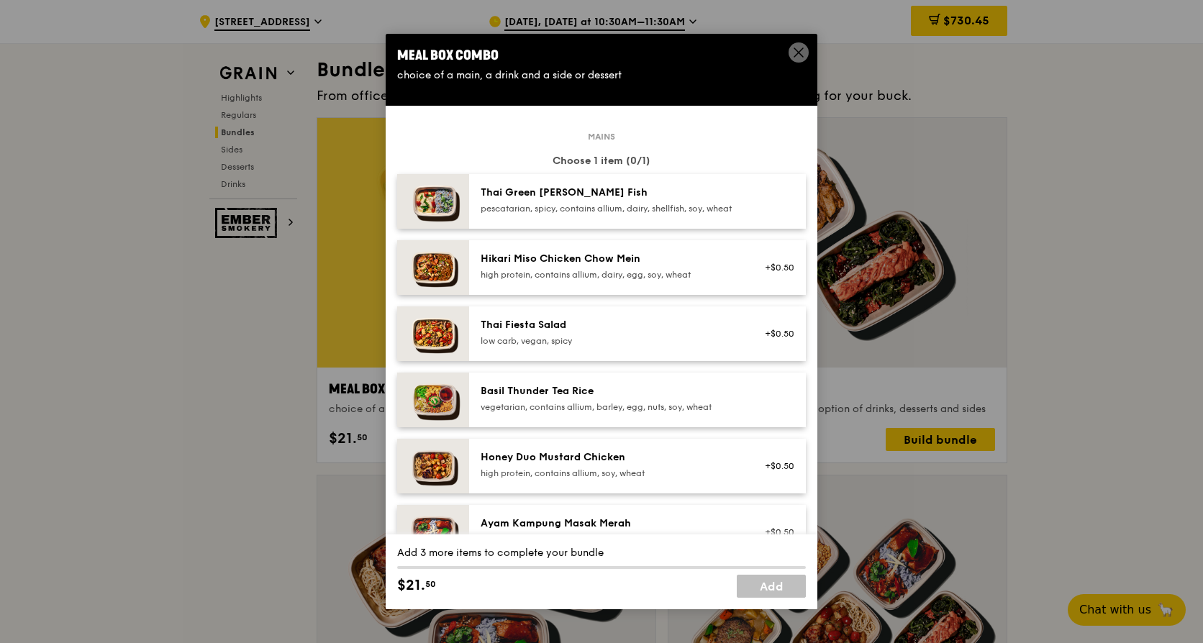
click at [617, 198] on div "Thai Green [PERSON_NAME] Fish" at bounding box center [610, 193] width 258 height 14
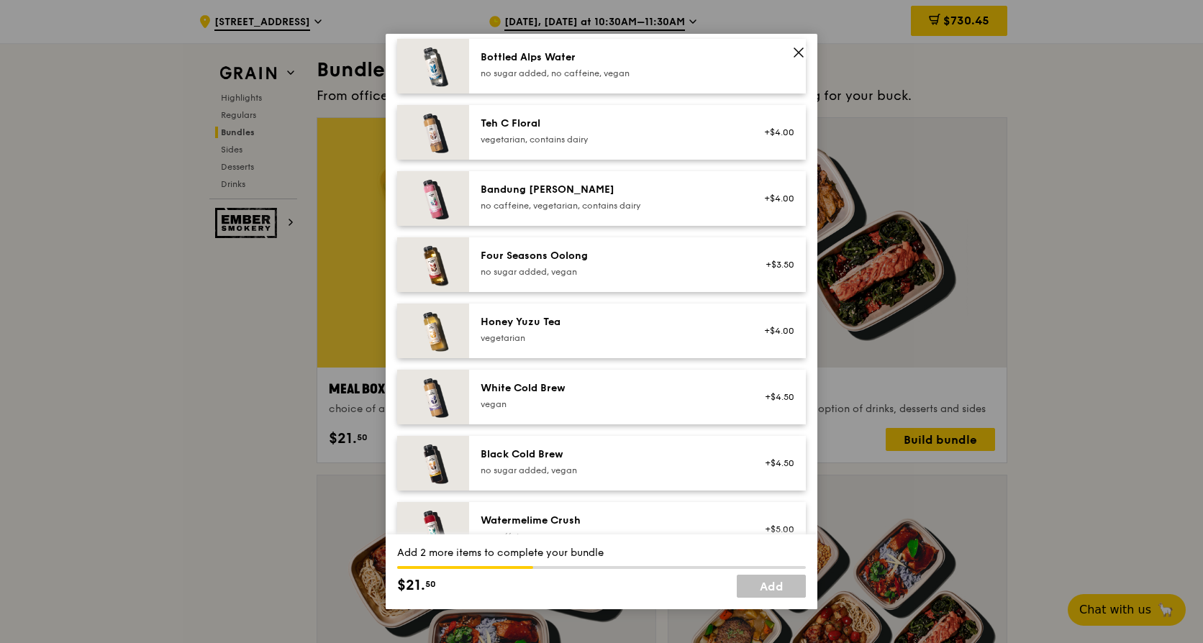
scroll to position [1647, 0]
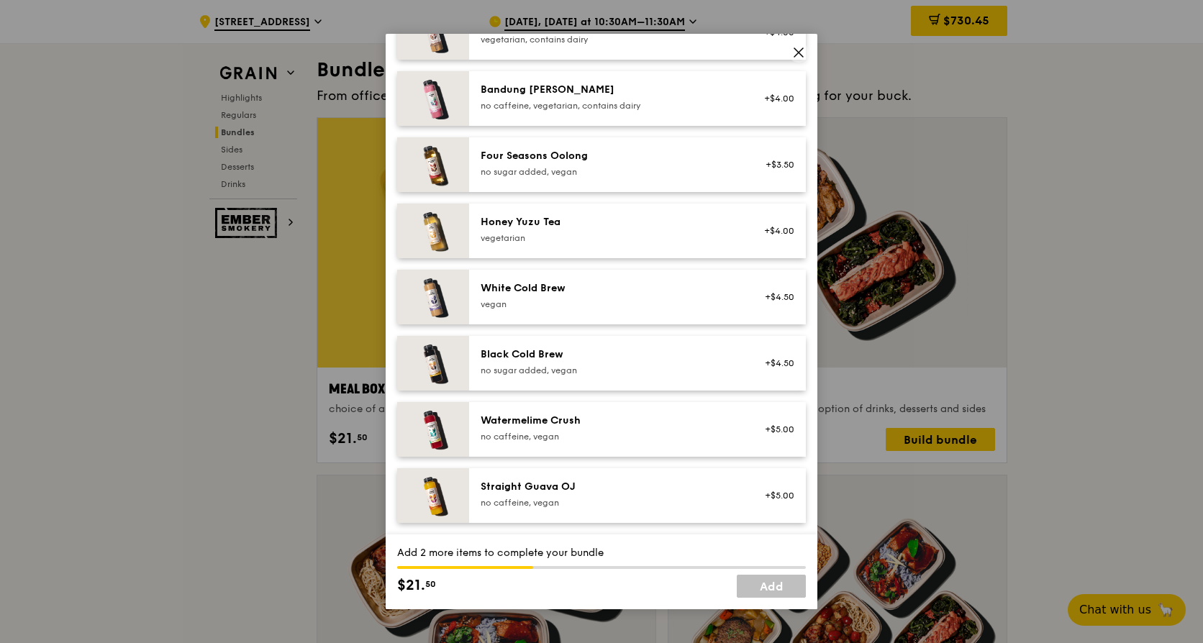
click at [559, 291] on div "White Cold Brew" at bounding box center [610, 288] width 258 height 14
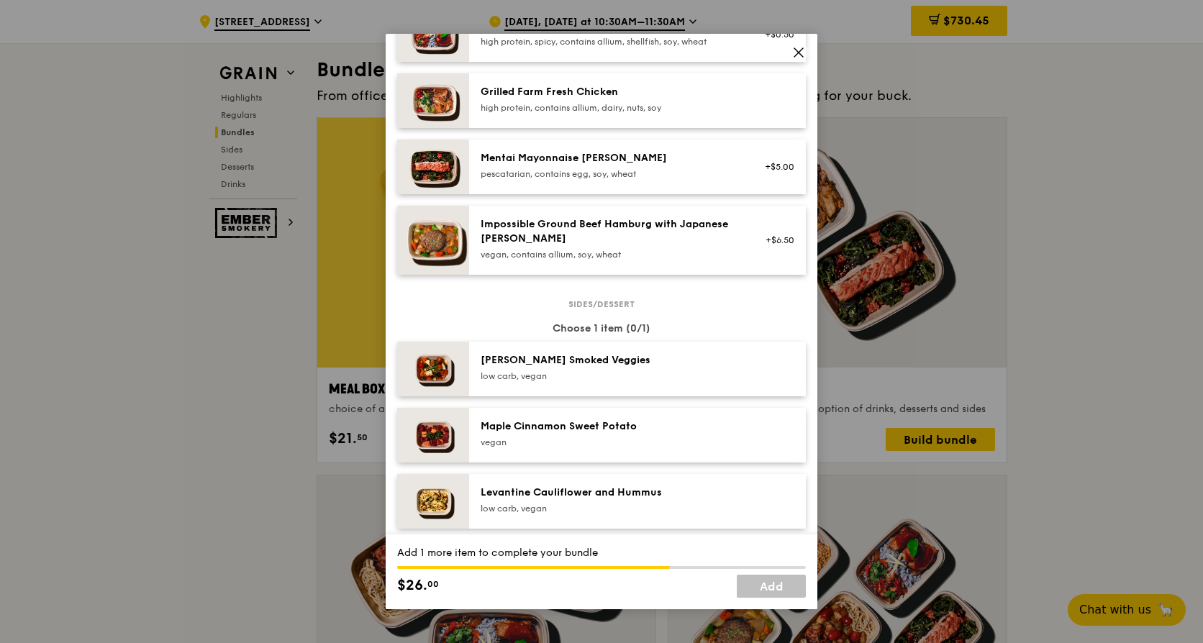
scroll to position [496, 0]
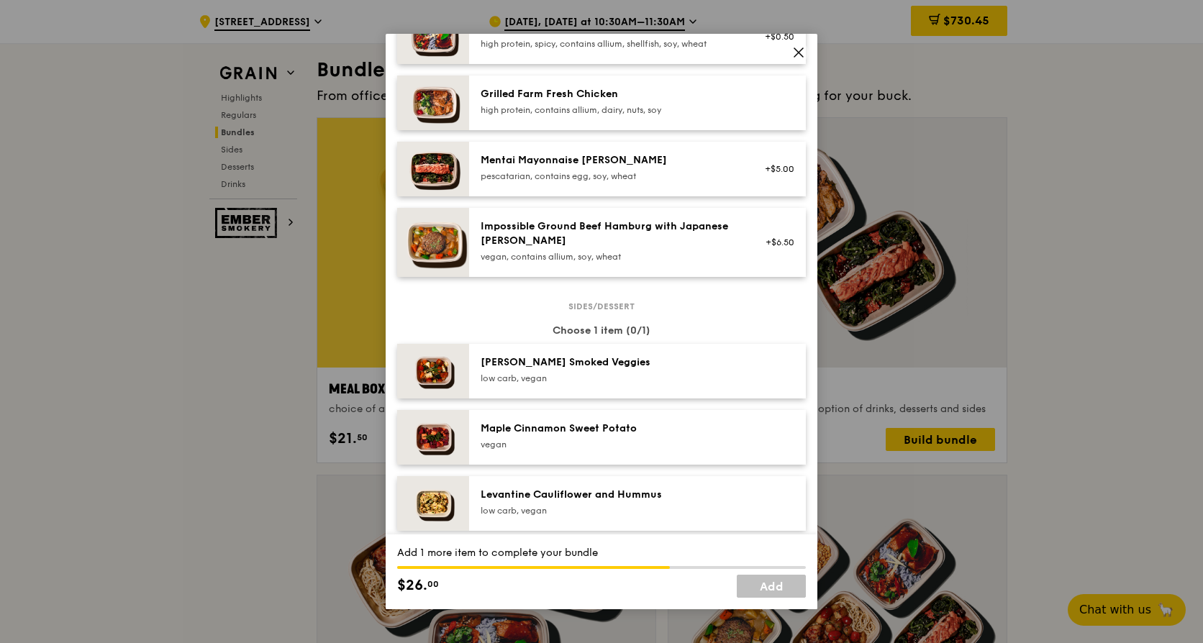
click at [614, 430] on div "Maple Cinnamon Sweet Potato [GEOGRAPHIC_DATA]" at bounding box center [637, 437] width 337 height 55
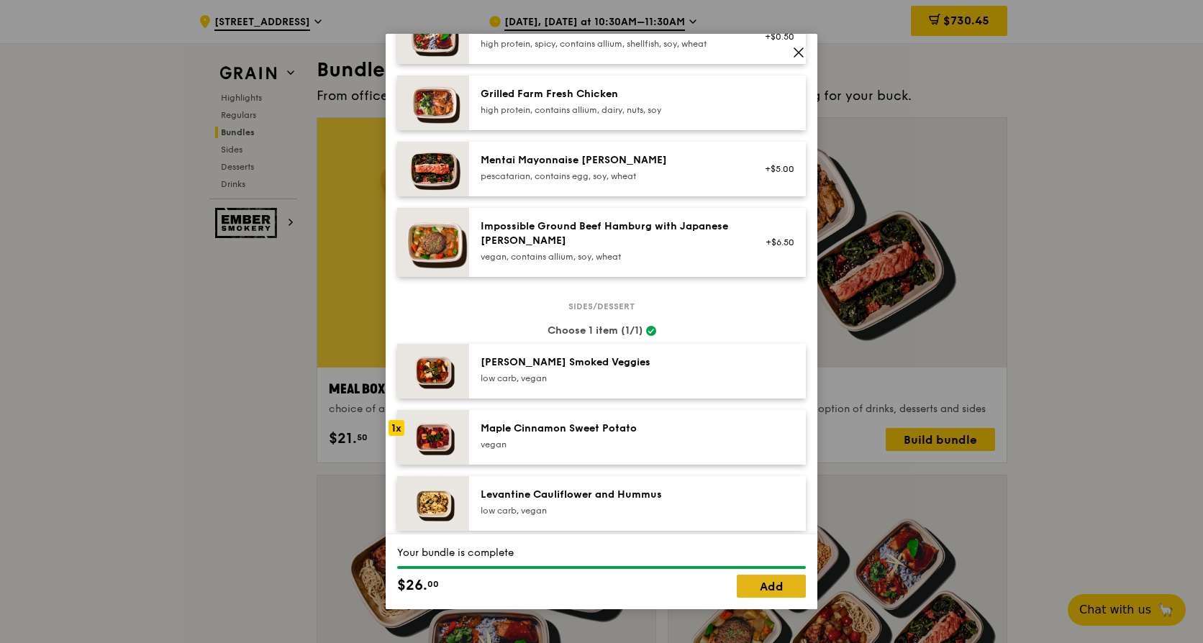
click at [782, 577] on link "Add" at bounding box center [771, 586] width 69 height 23
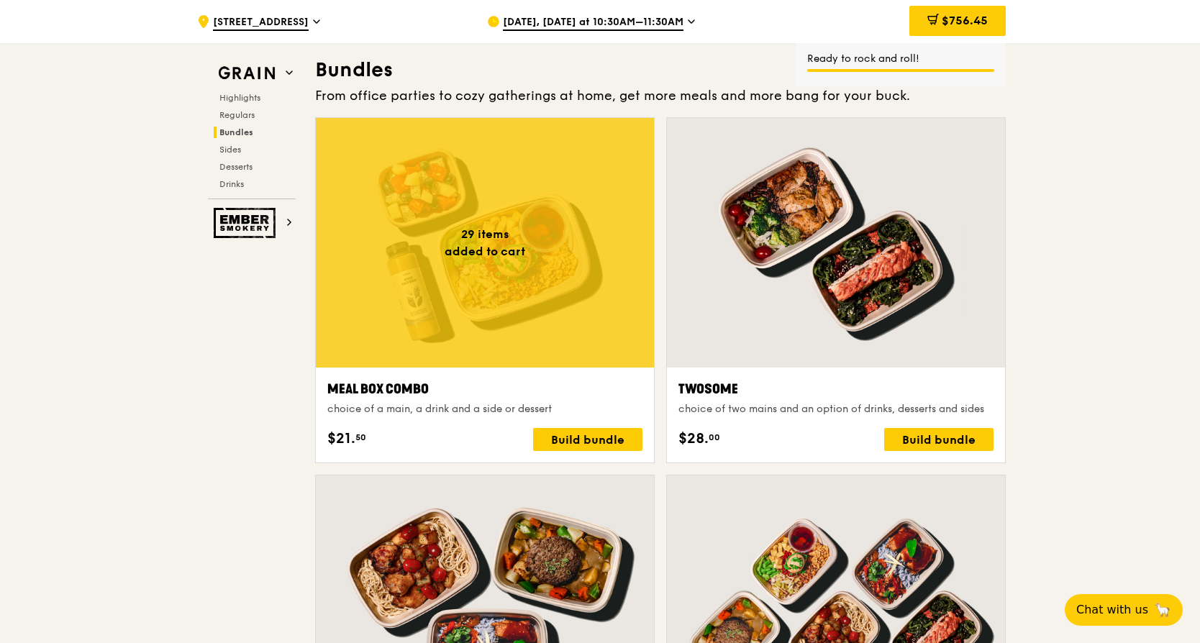
click at [419, 272] on div at bounding box center [485, 243] width 338 height 250
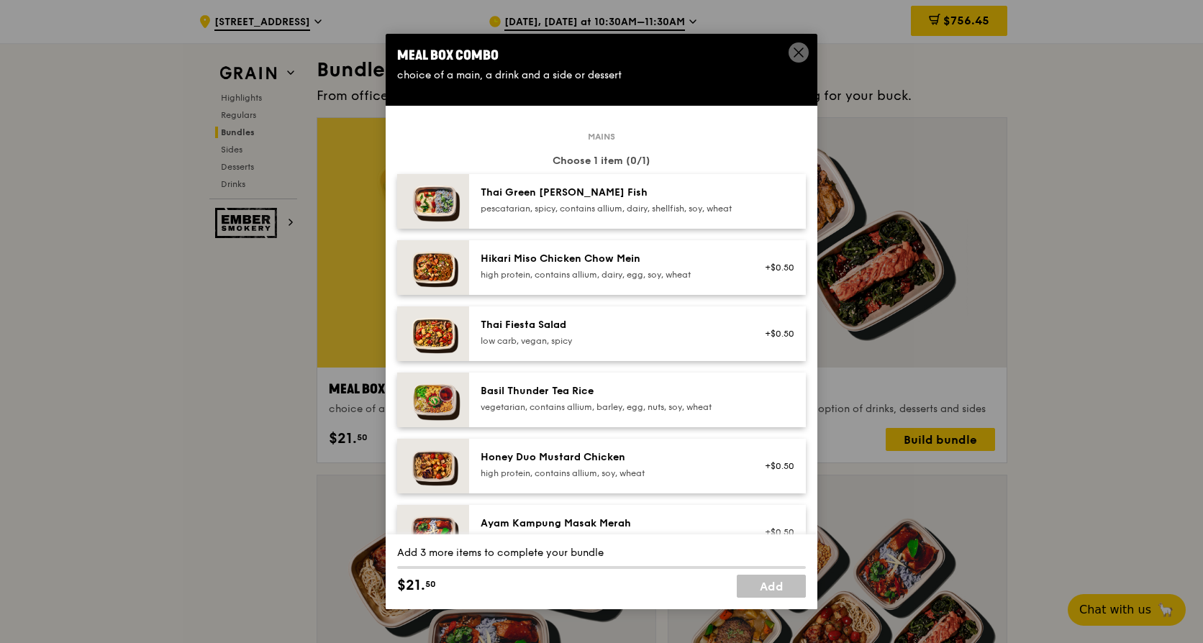
click at [553, 210] on div "pescatarian, spicy, contains allium, dairy, shellfish, soy, wheat" at bounding box center [610, 209] width 258 height 12
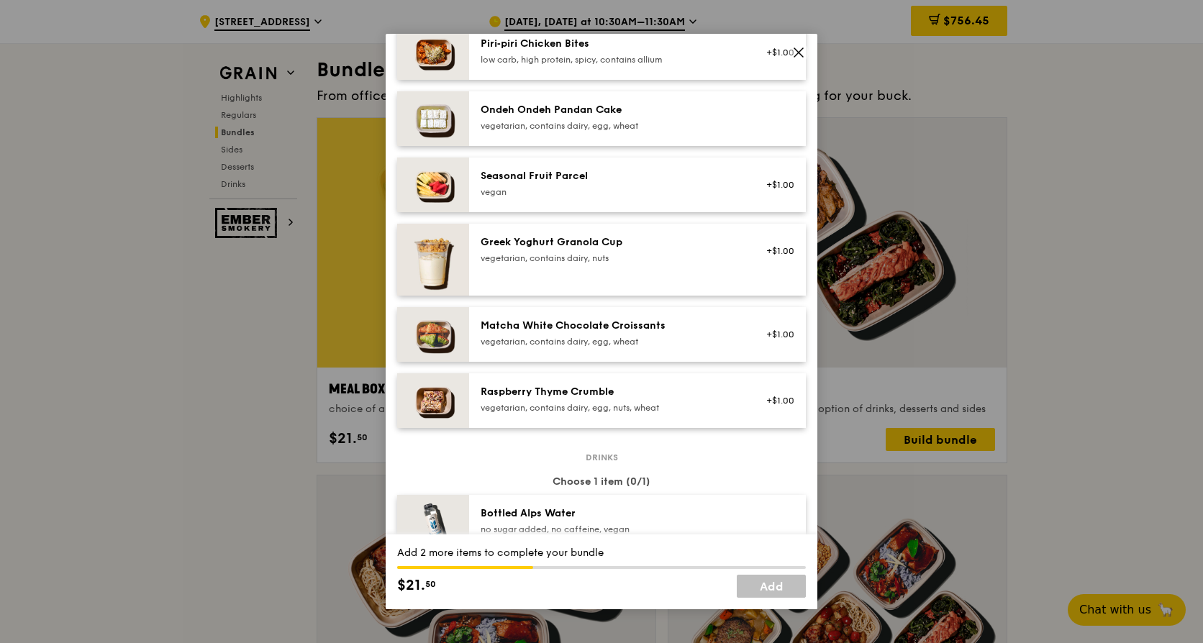
scroll to position [1511, 0]
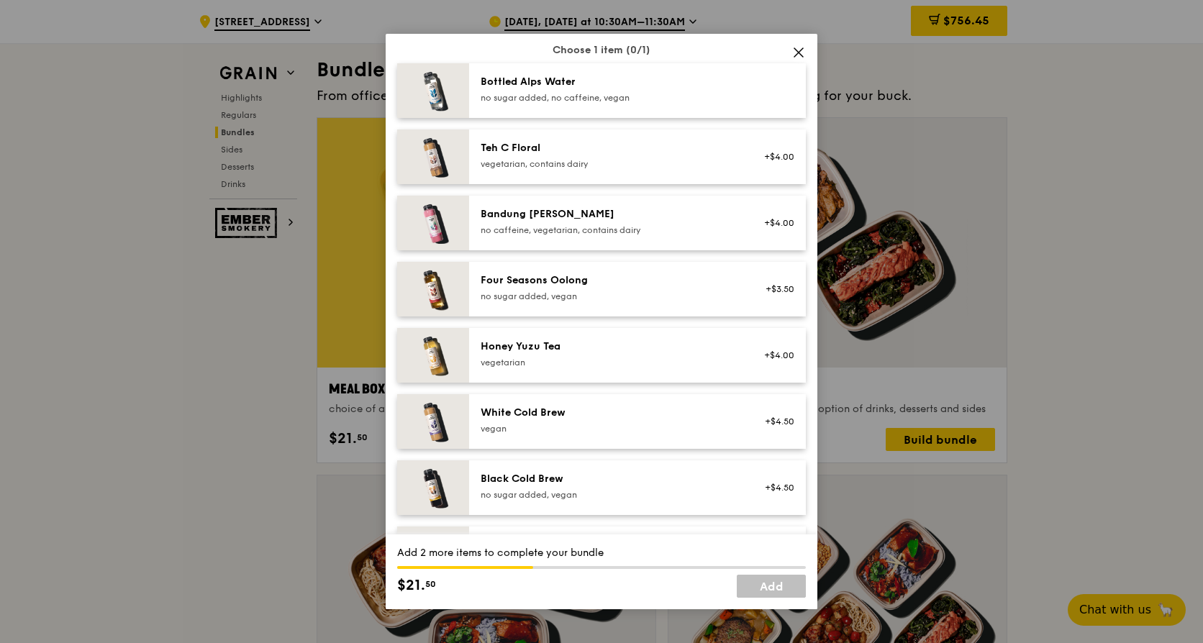
click at [558, 478] on div "Black Cold Brew no sugar added, vegan +$4.50" at bounding box center [637, 488] width 337 height 55
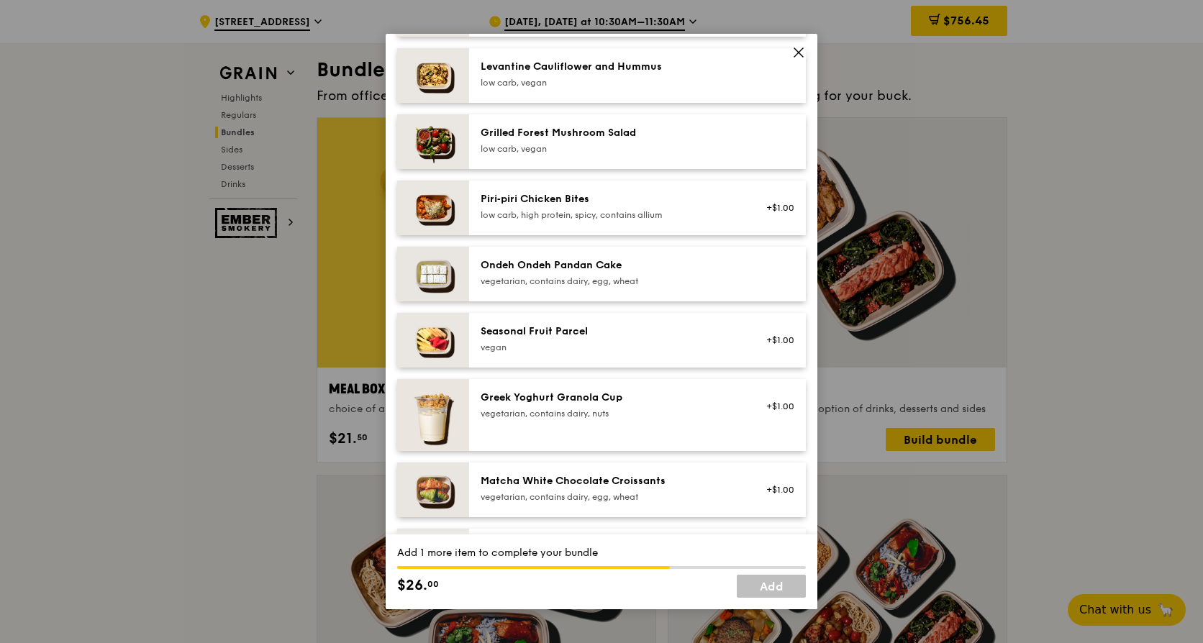
scroll to position [720, 0]
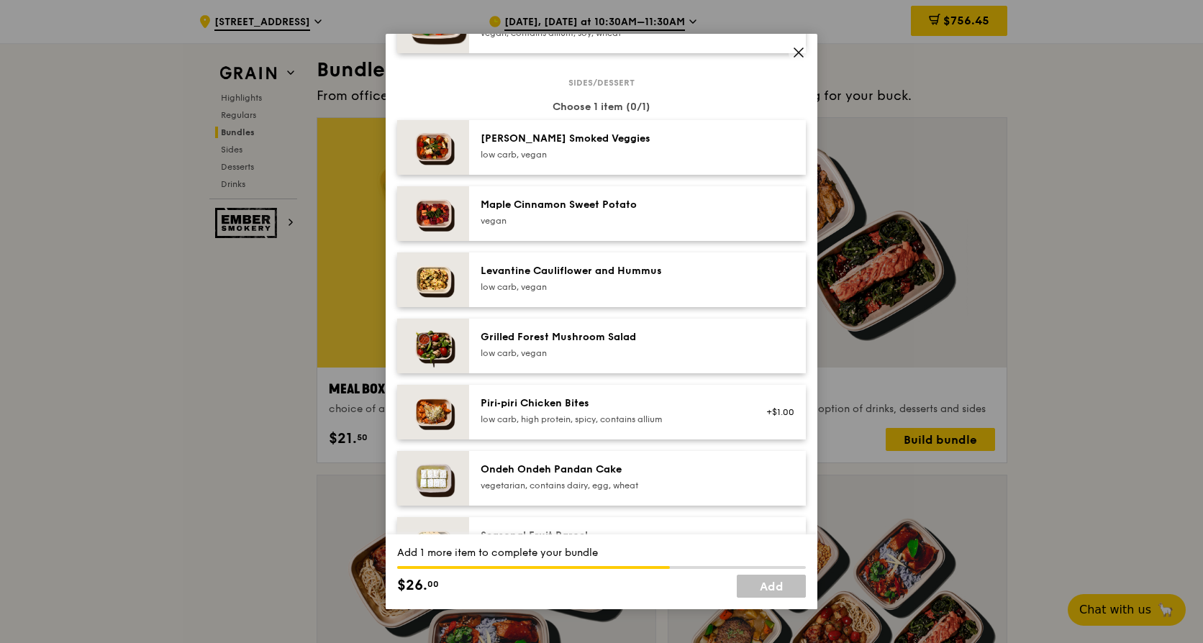
click at [596, 291] on div "Levantine Cauliflower and Hummus low carb, vegan" at bounding box center [610, 278] width 258 height 29
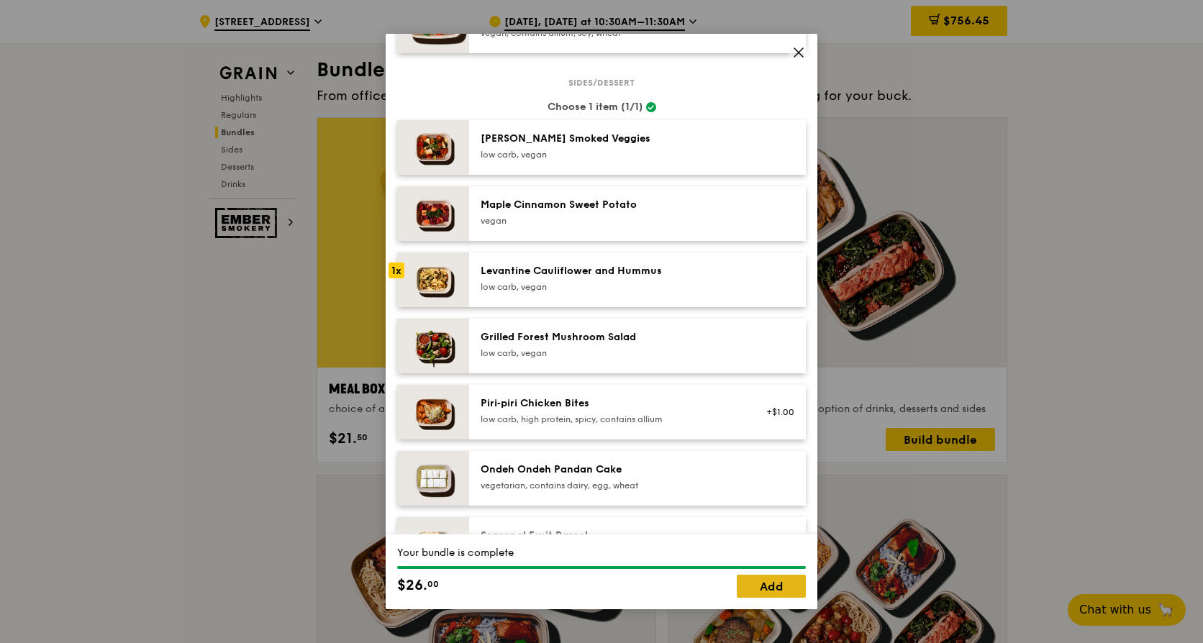
click at [769, 590] on link "Add" at bounding box center [771, 586] width 69 height 23
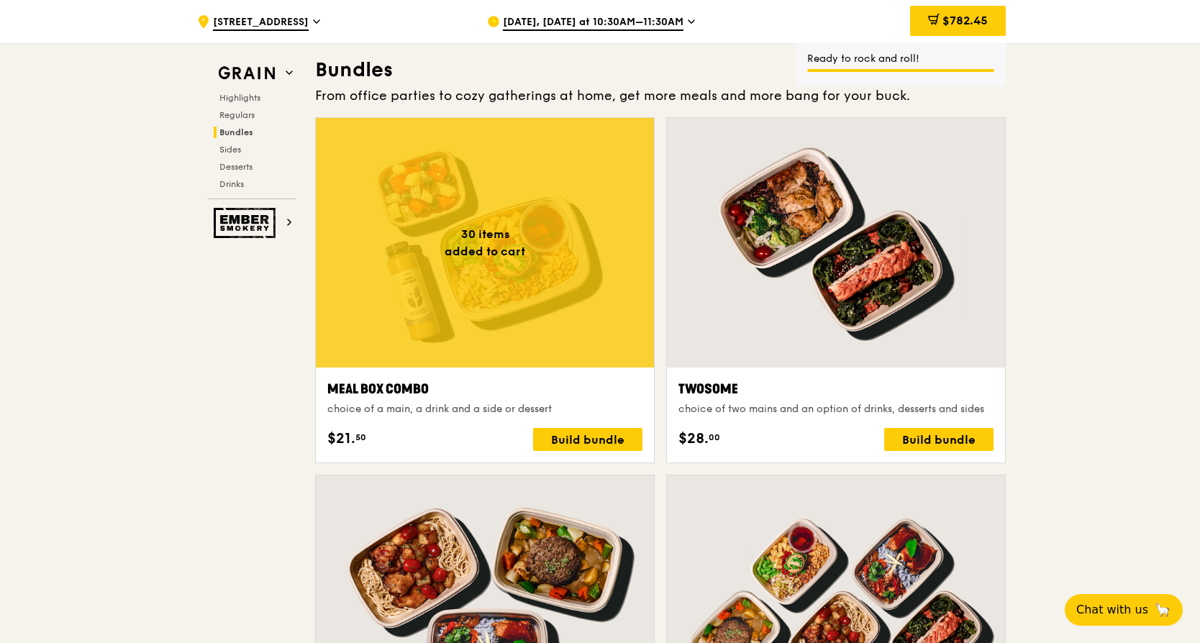
click at [504, 286] on div at bounding box center [485, 243] width 338 height 250
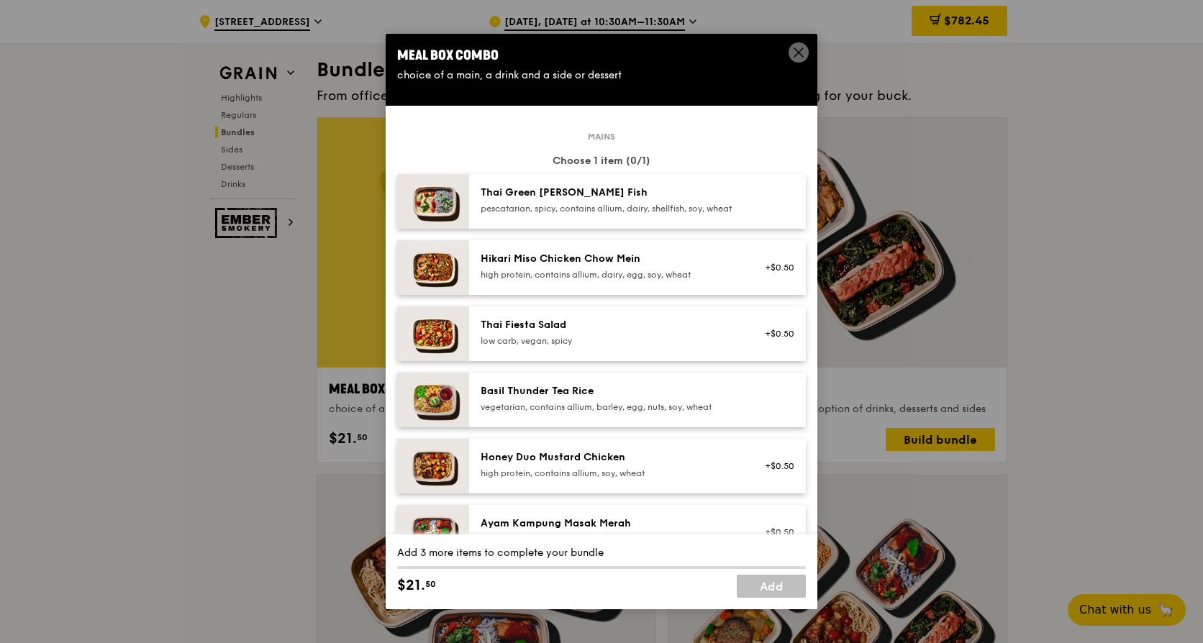
click at [589, 214] on div "pescatarian, spicy, contains allium, dairy, shellfish, soy, wheat" at bounding box center [610, 209] width 258 height 12
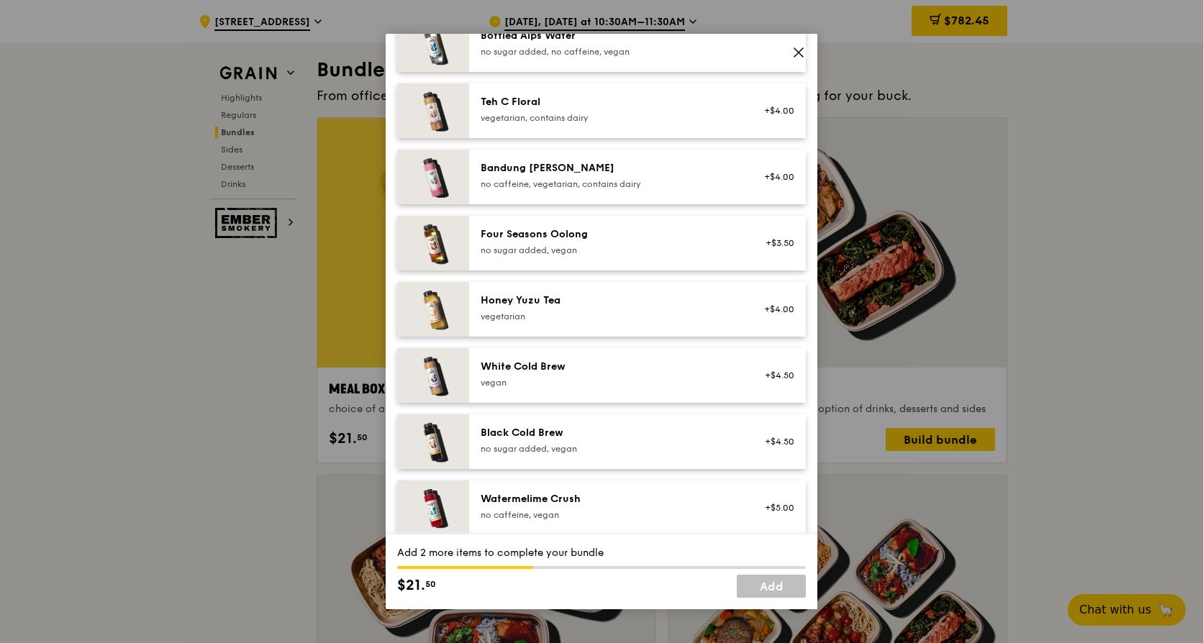
scroll to position [1647, 0]
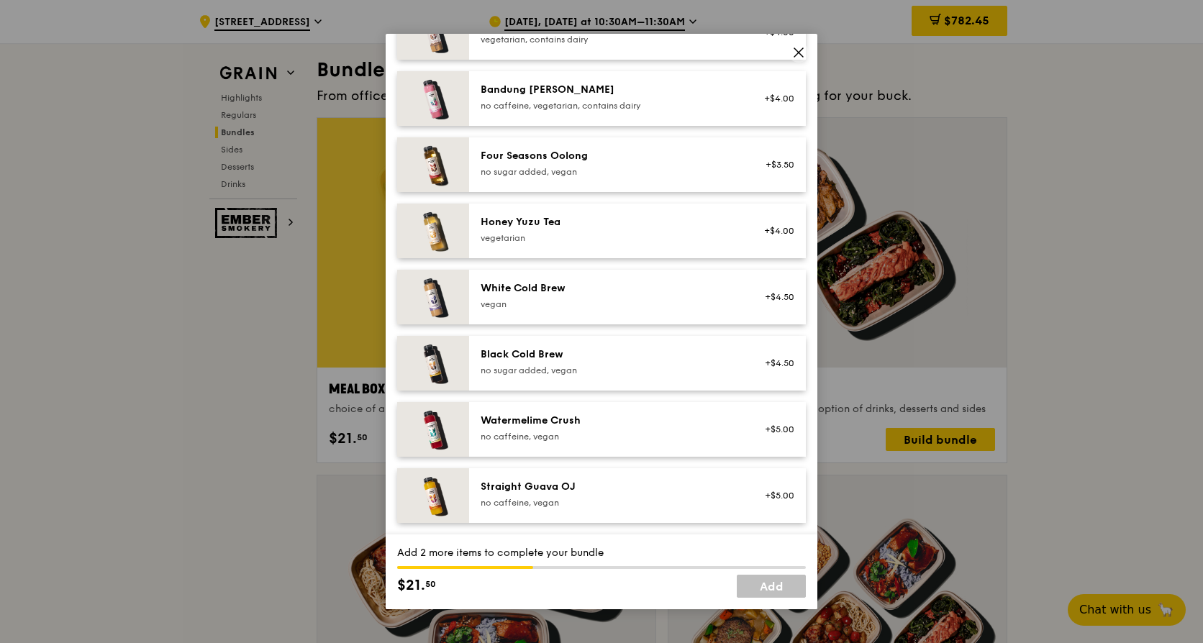
click at [525, 176] on div "no sugar added, vegan" at bounding box center [610, 172] width 258 height 12
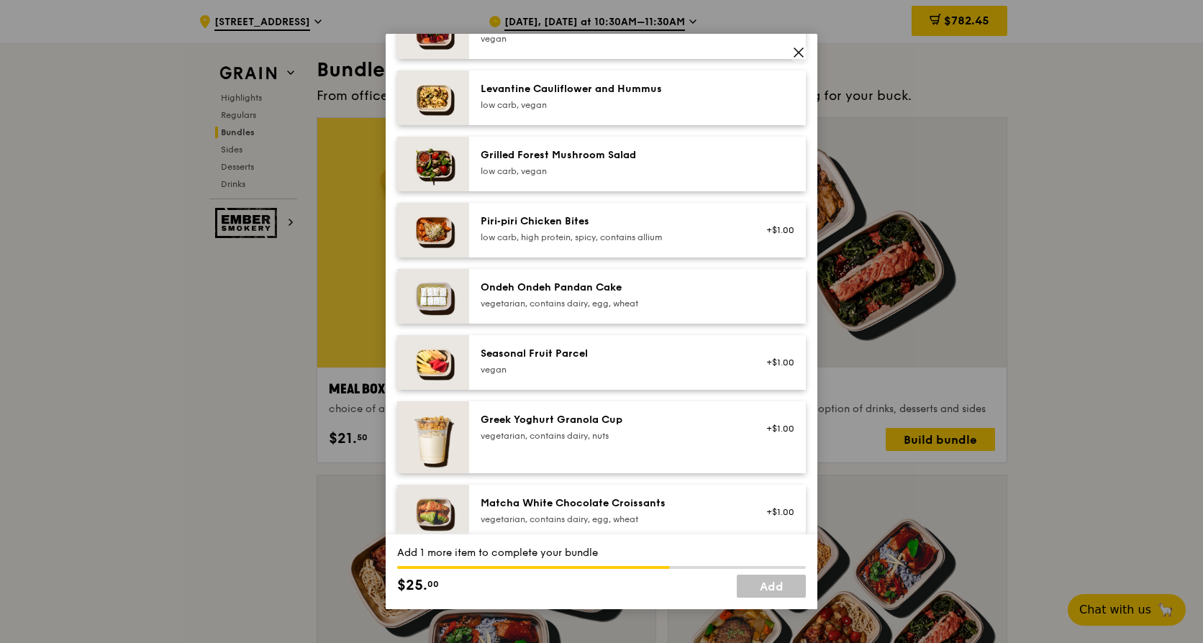
scroll to position [712, 0]
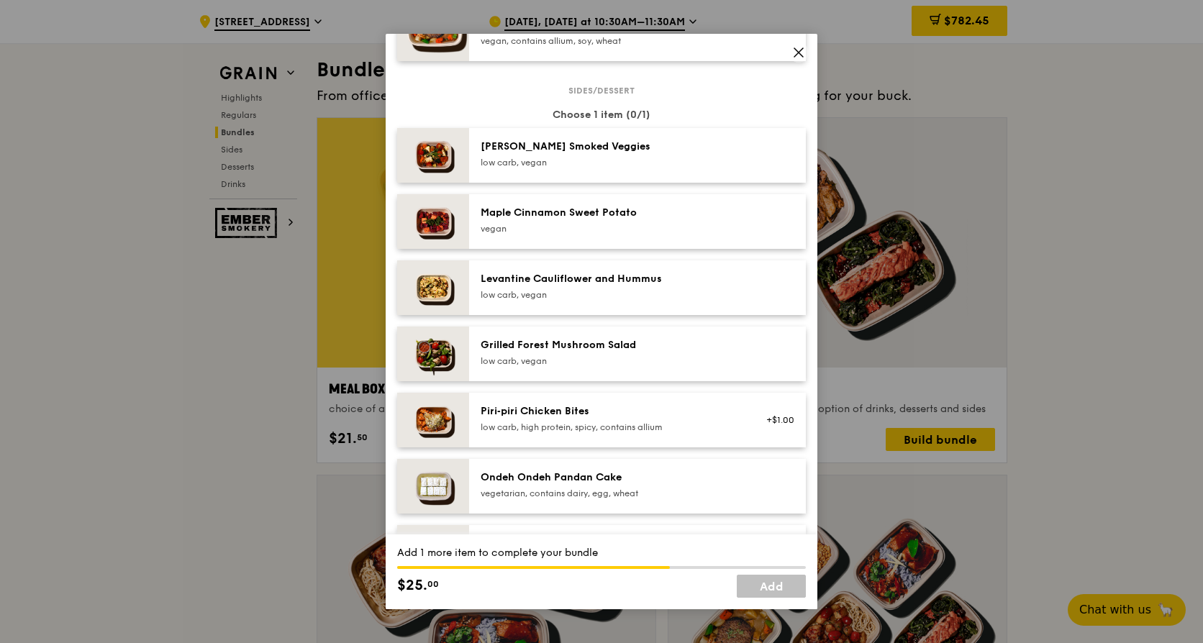
click at [582, 235] on div "vegan" at bounding box center [610, 229] width 258 height 12
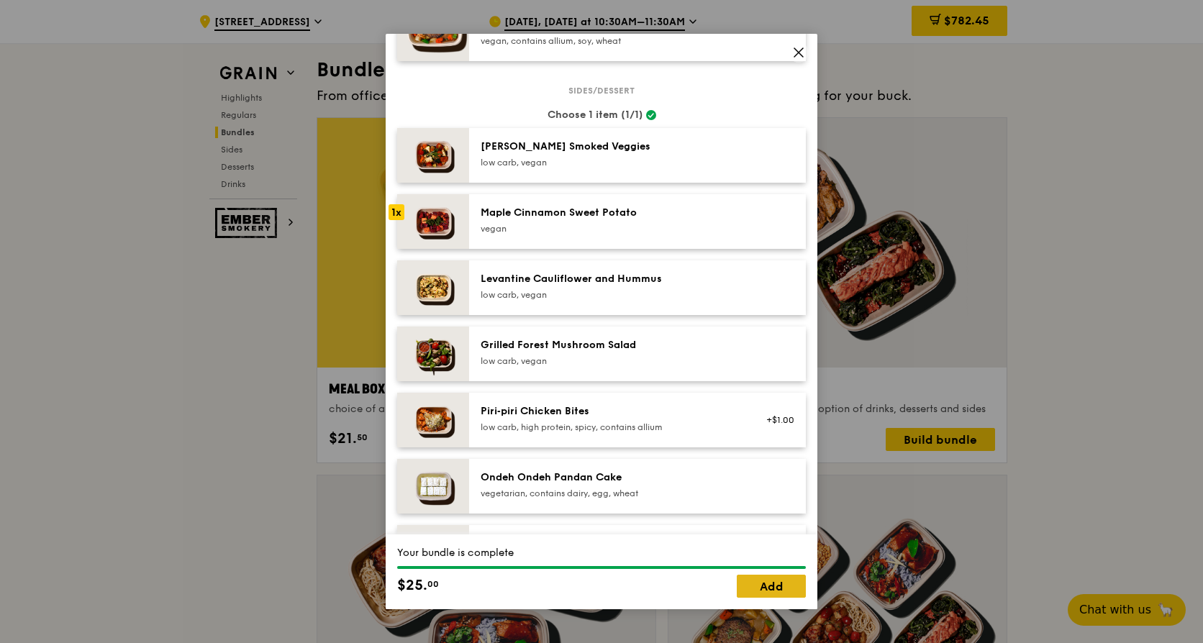
click at [749, 584] on link "Add" at bounding box center [771, 586] width 69 height 23
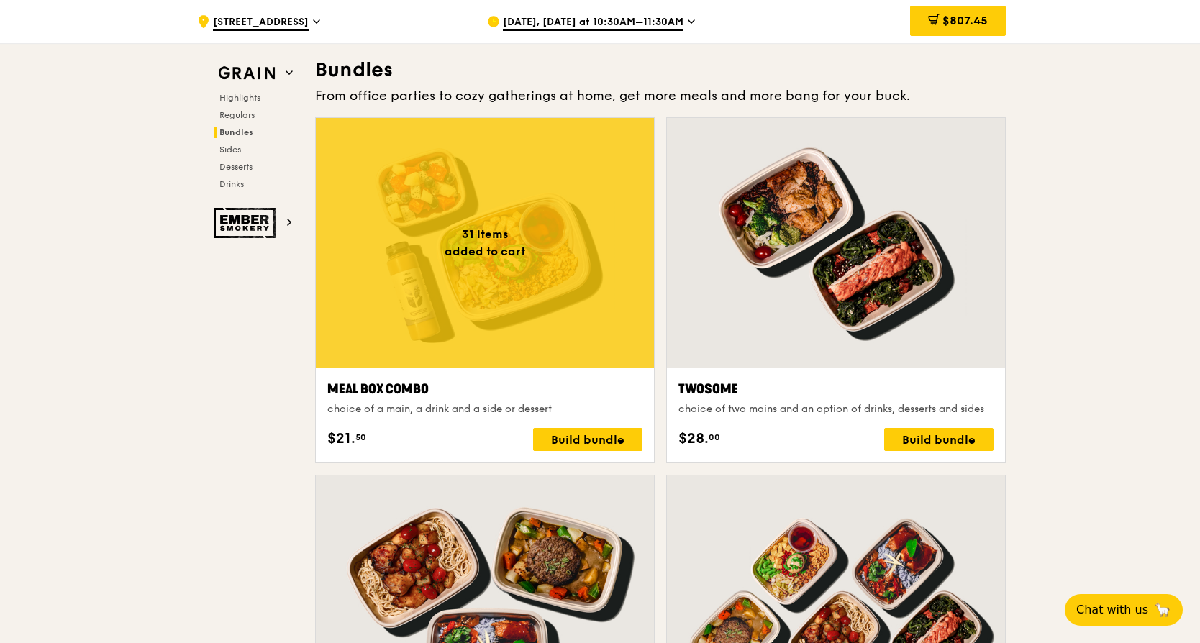
click at [479, 258] on div at bounding box center [485, 243] width 338 height 250
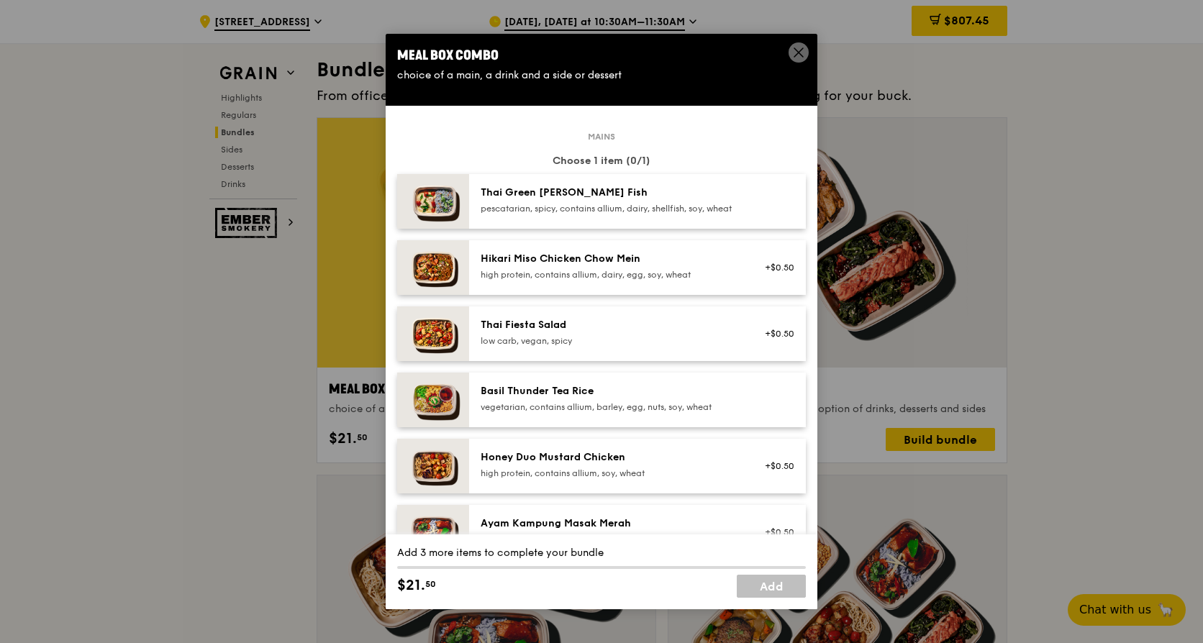
click at [516, 214] on div "pescatarian, spicy, contains allium, dairy, shellfish, soy, wheat" at bounding box center [610, 209] width 258 height 12
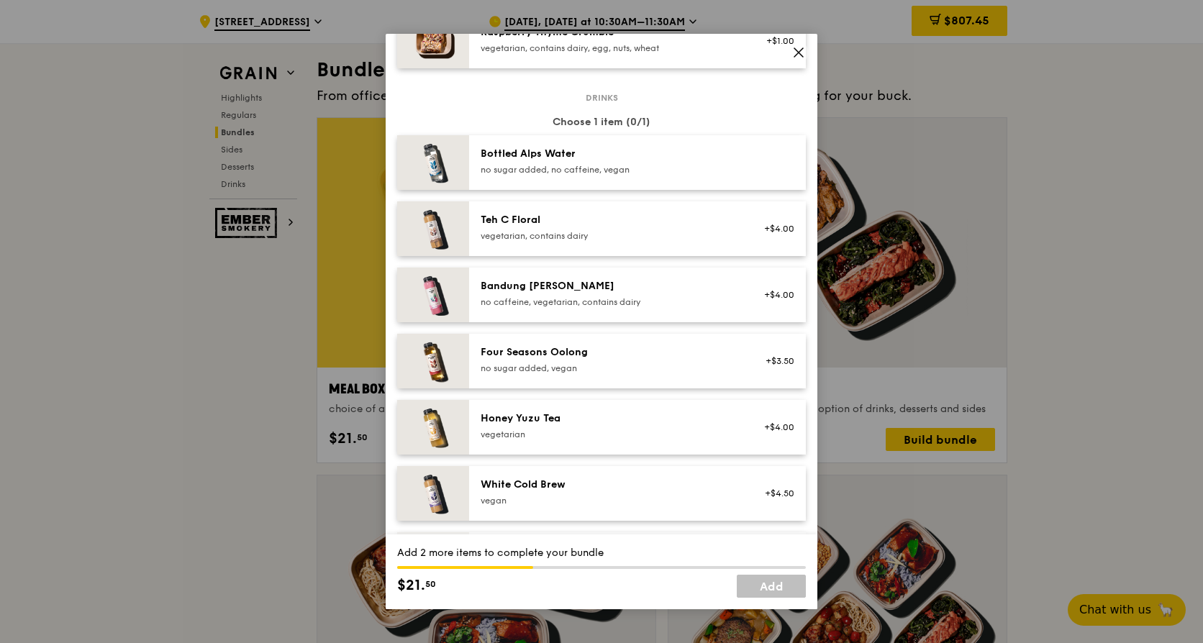
click at [576, 374] on div "no sugar added, vegan" at bounding box center [610, 369] width 258 height 12
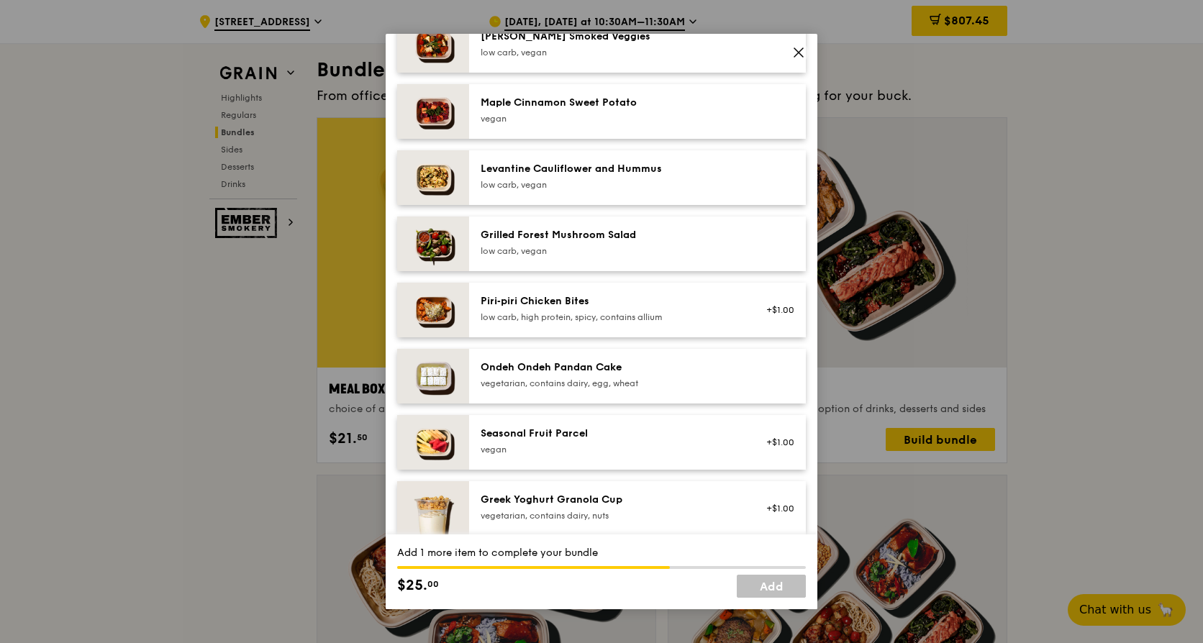
scroll to position [504, 0]
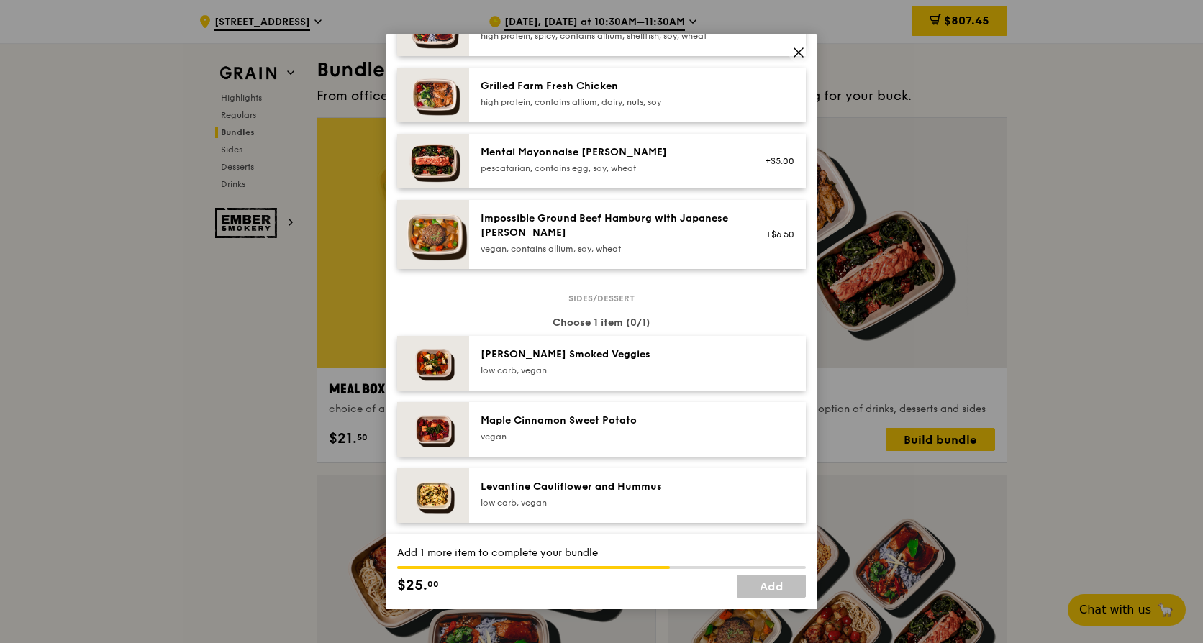
click at [596, 428] on div "Maple Cinnamon Sweet Potato" at bounding box center [610, 421] width 258 height 14
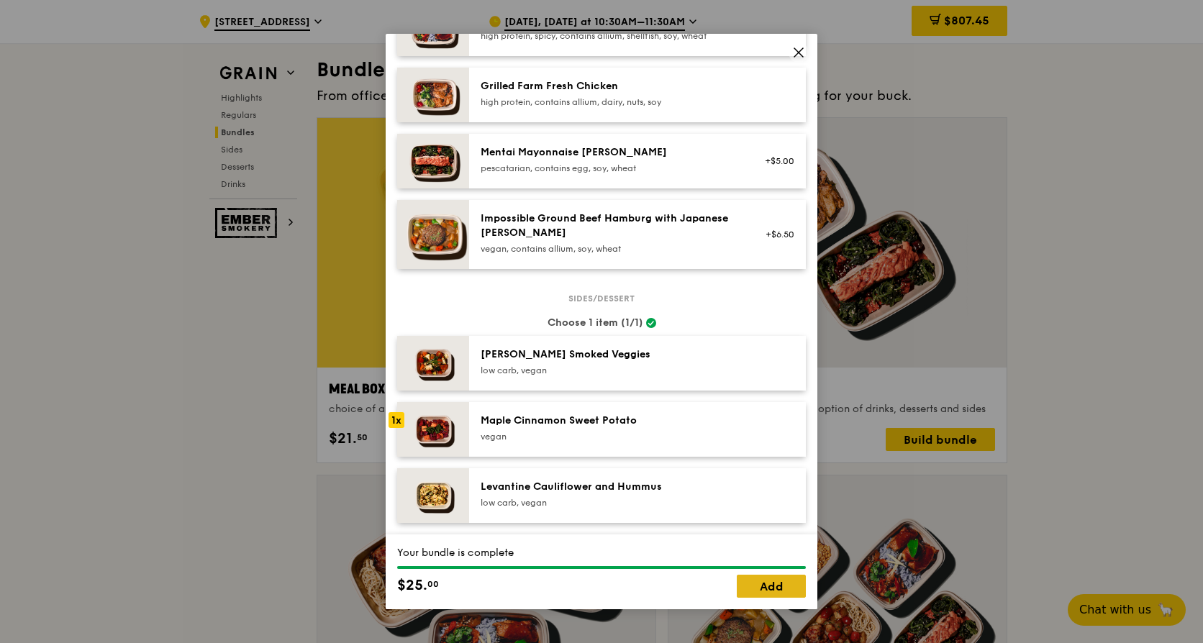
click at [767, 580] on link "Add" at bounding box center [771, 586] width 69 height 23
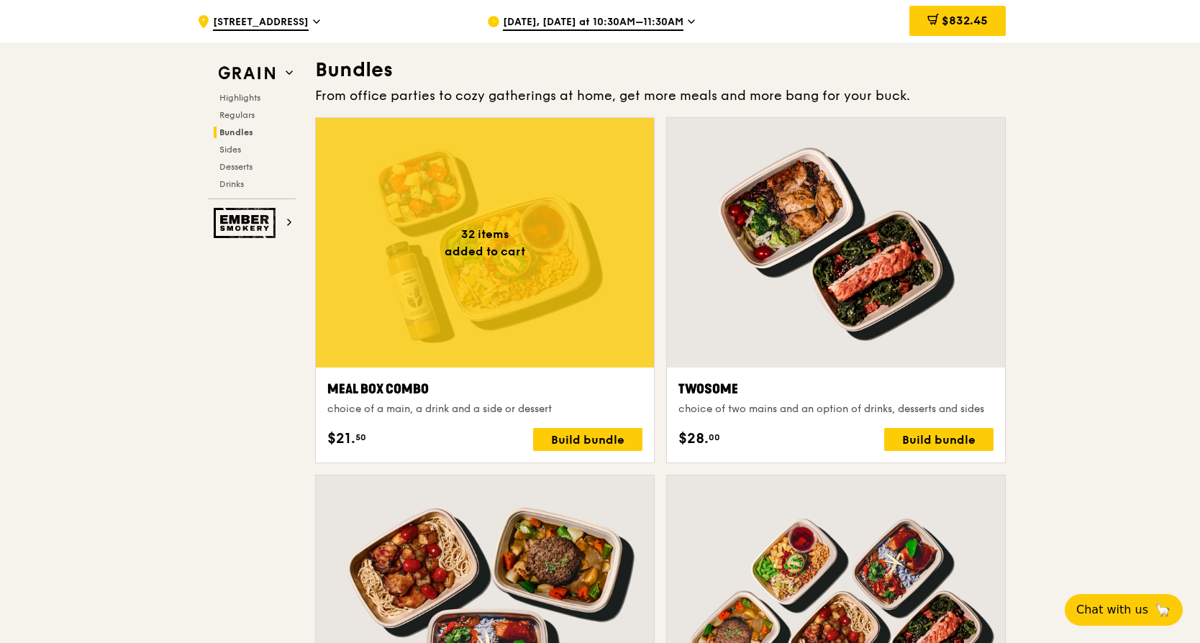
click at [551, 311] on div at bounding box center [485, 243] width 338 height 250
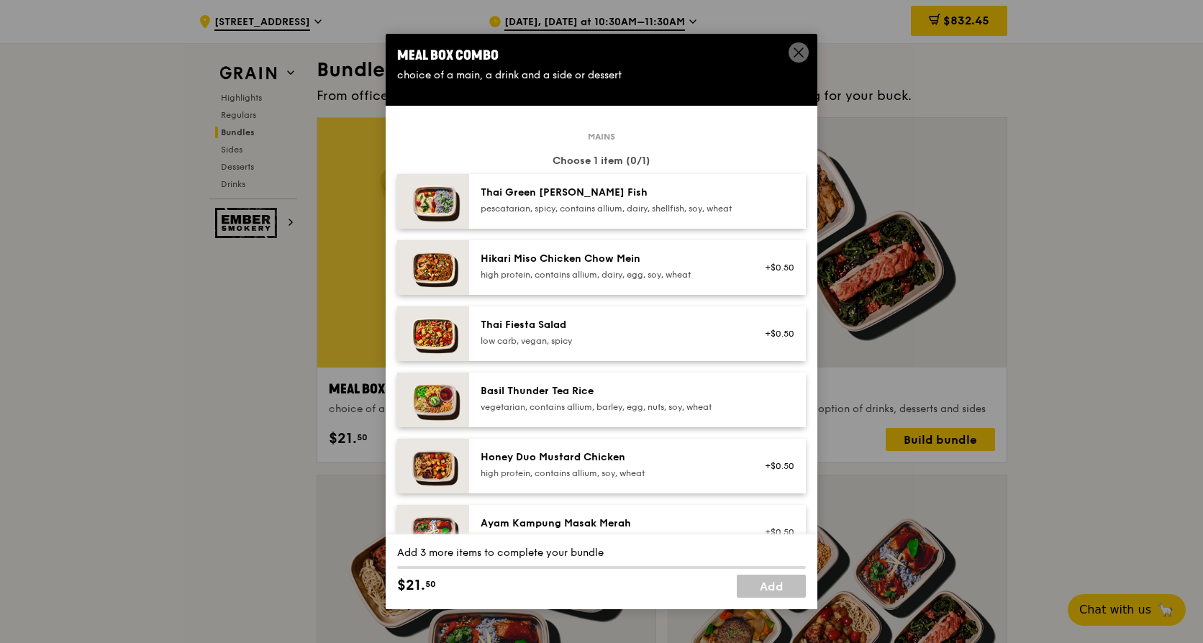
click at [551, 201] on div "Thai Green [PERSON_NAME] Fish pescatarian, spicy, contains allium, dairy, shell…" at bounding box center [610, 200] width 258 height 29
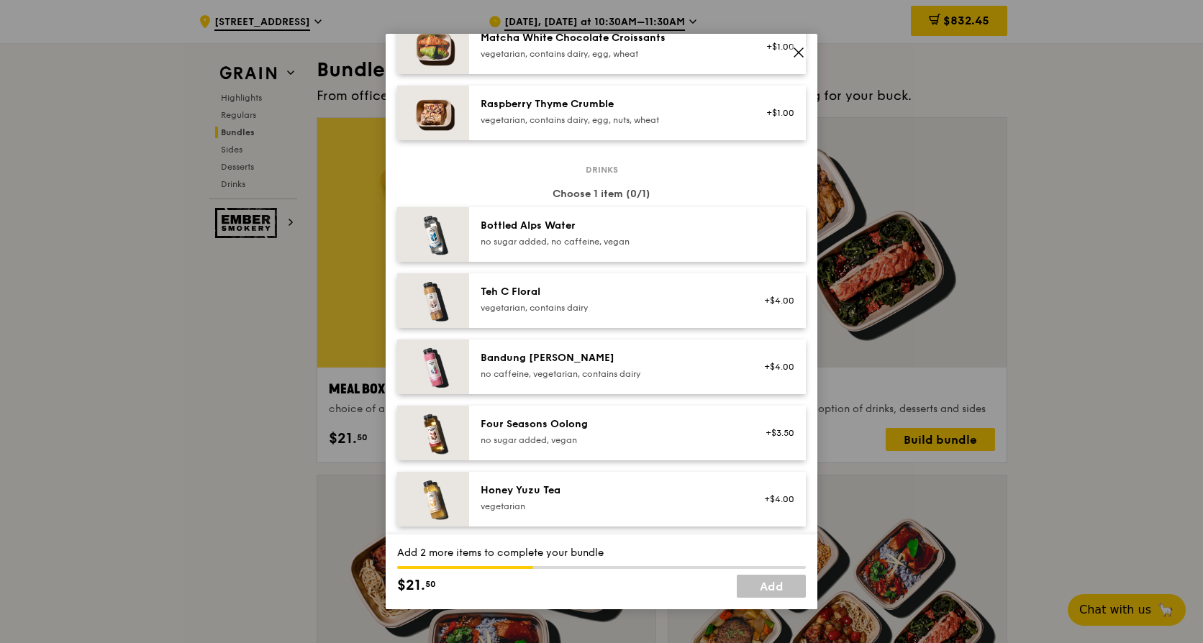
scroll to position [1647, 0]
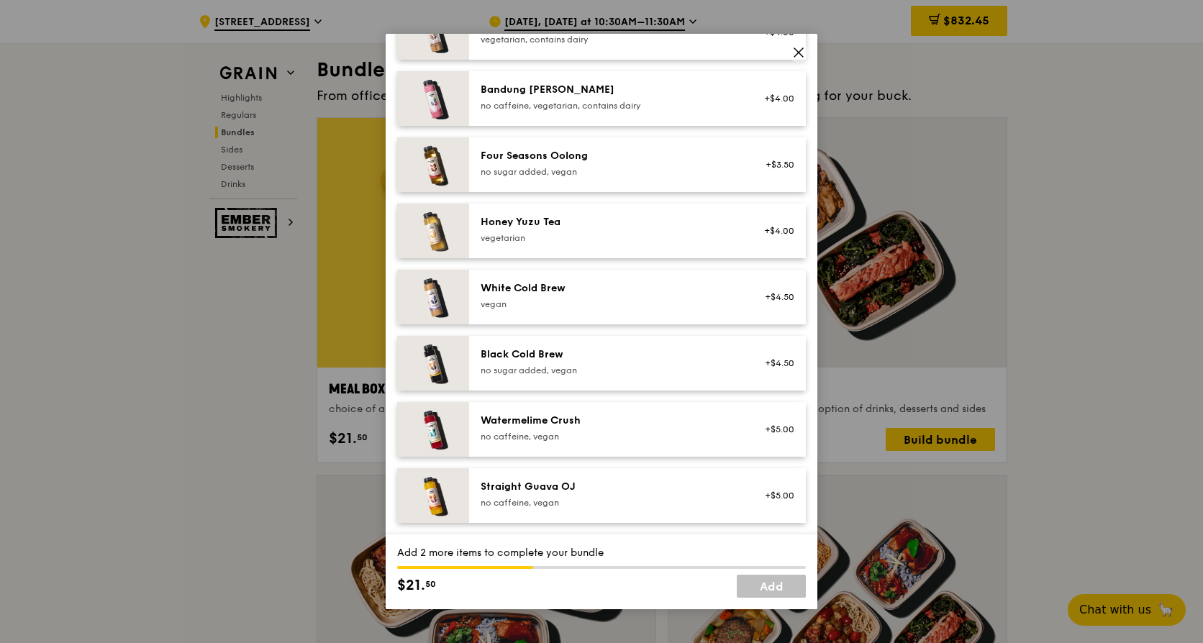
click at [543, 177] on div "no sugar added, vegan" at bounding box center [610, 172] width 258 height 12
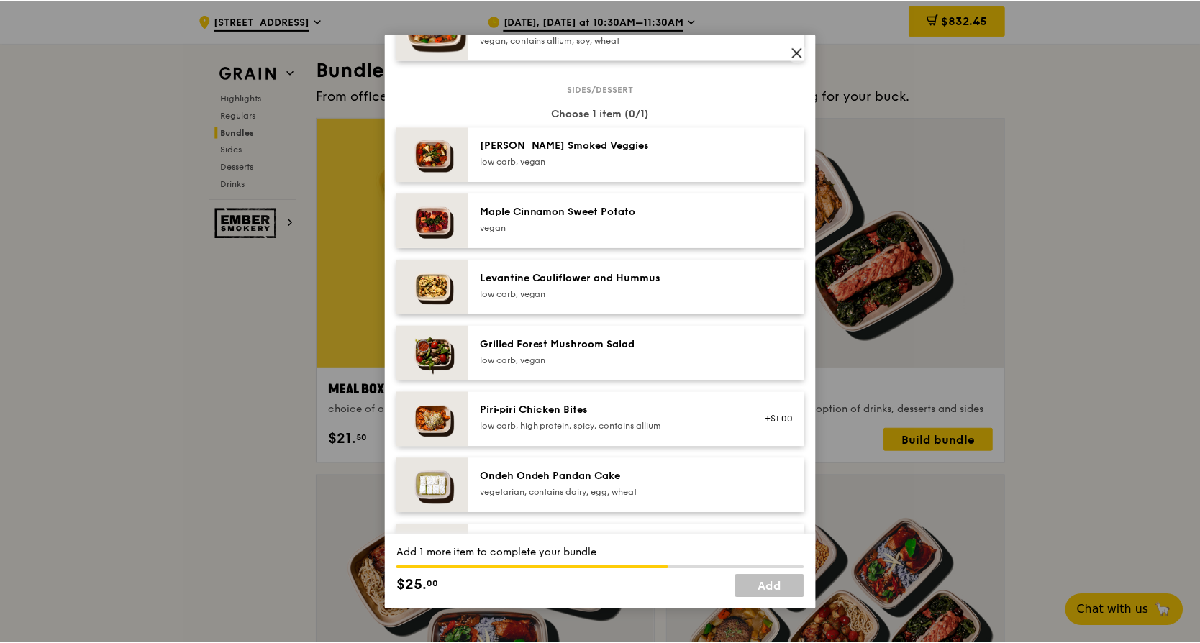
scroll to position [712, 0]
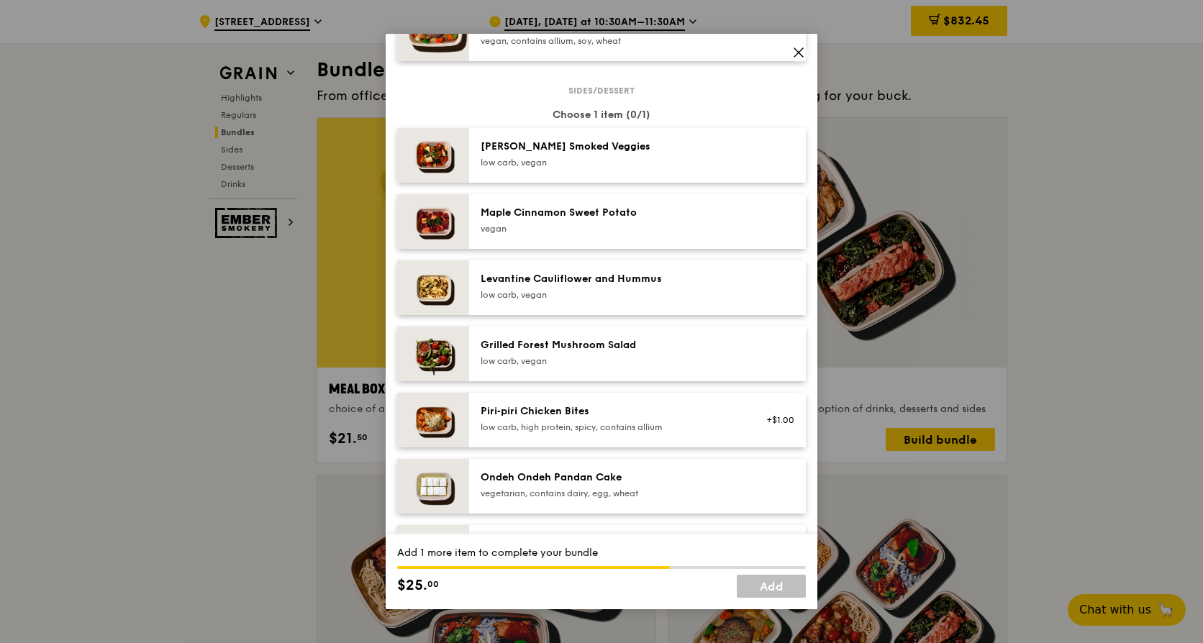
click at [599, 220] on div "Maple Cinnamon Sweet Potato" at bounding box center [610, 213] width 258 height 14
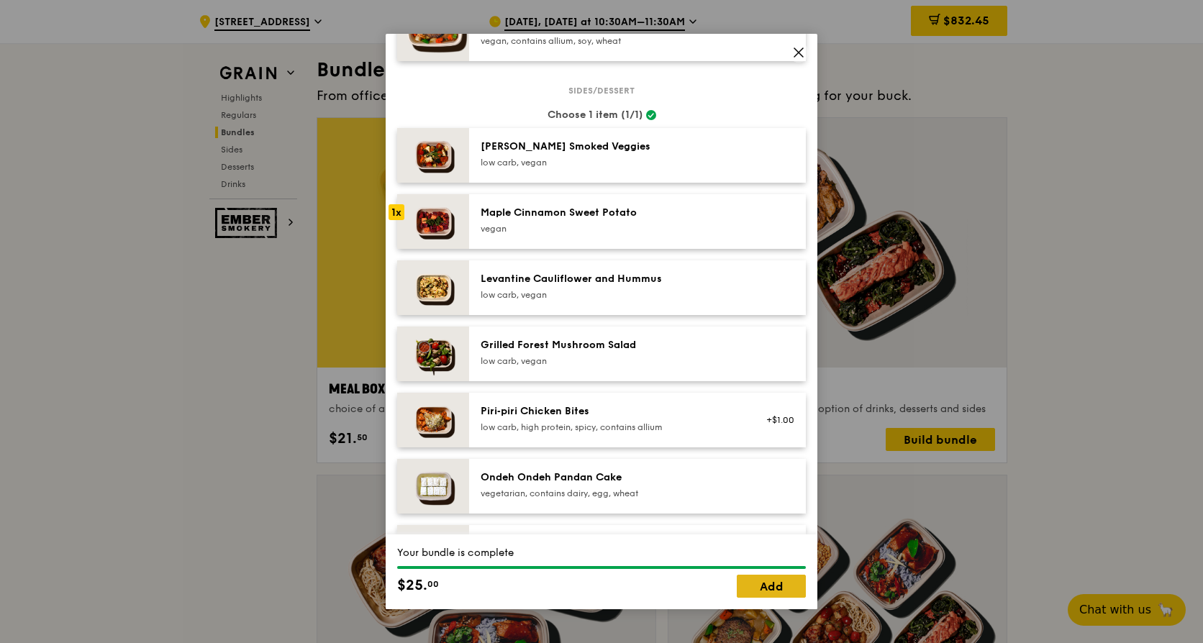
click at [783, 588] on link "Add" at bounding box center [771, 586] width 69 height 23
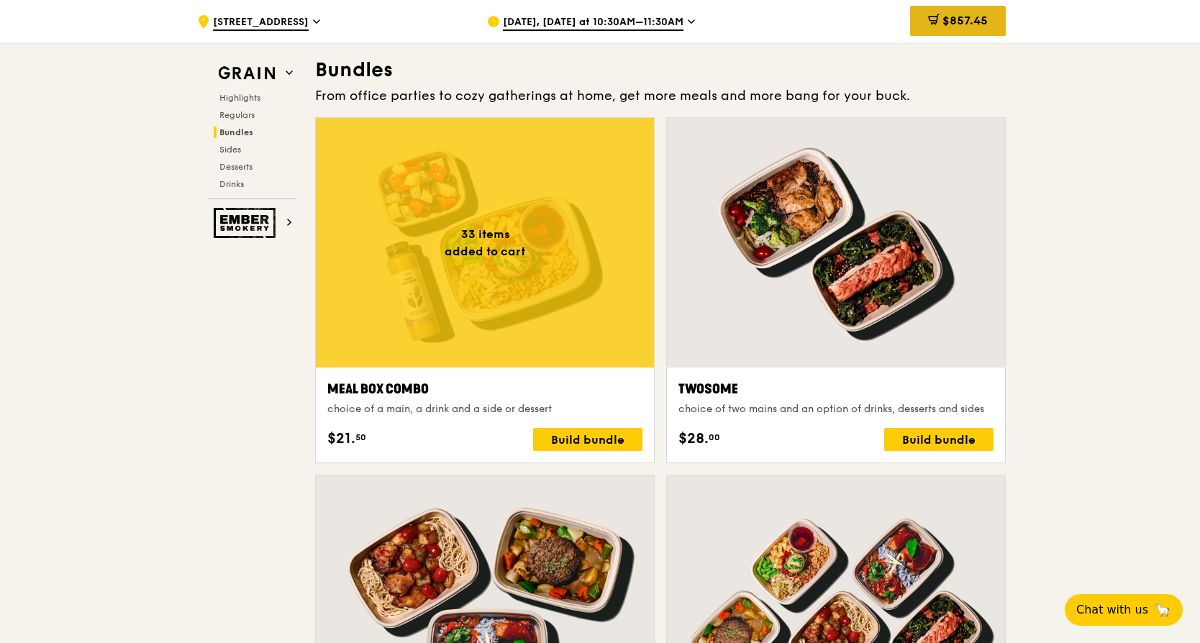
click at [967, 12] on div "$857.45" at bounding box center [958, 21] width 96 height 30
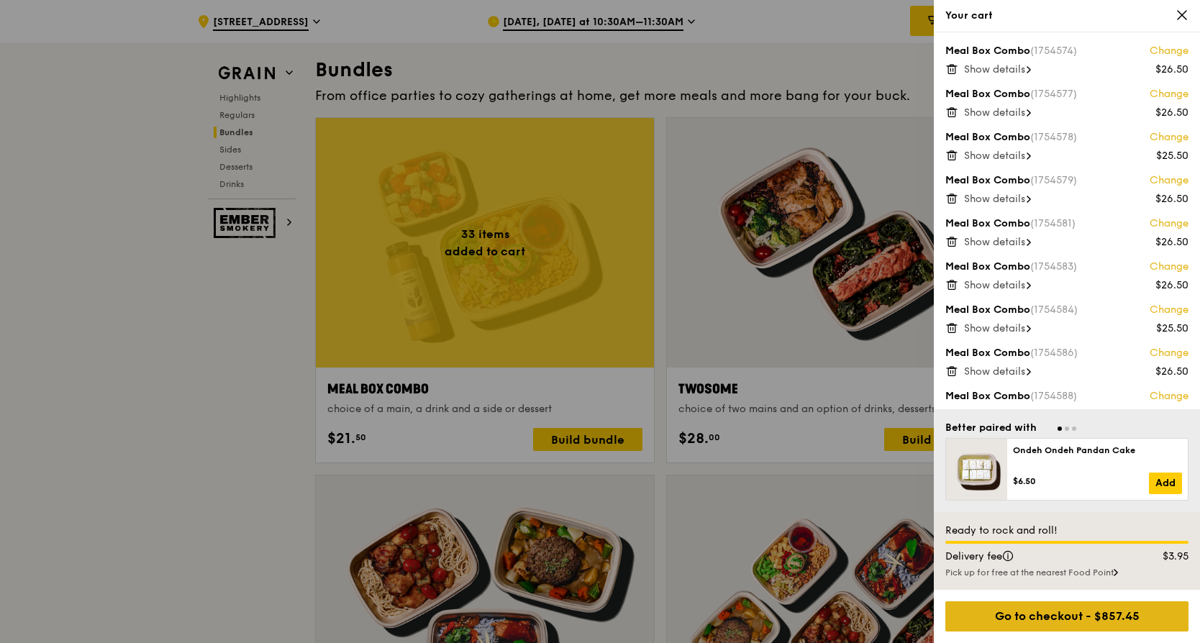
click at [1059, 625] on div "Go to checkout - $857.45" at bounding box center [1066, 617] width 243 height 30
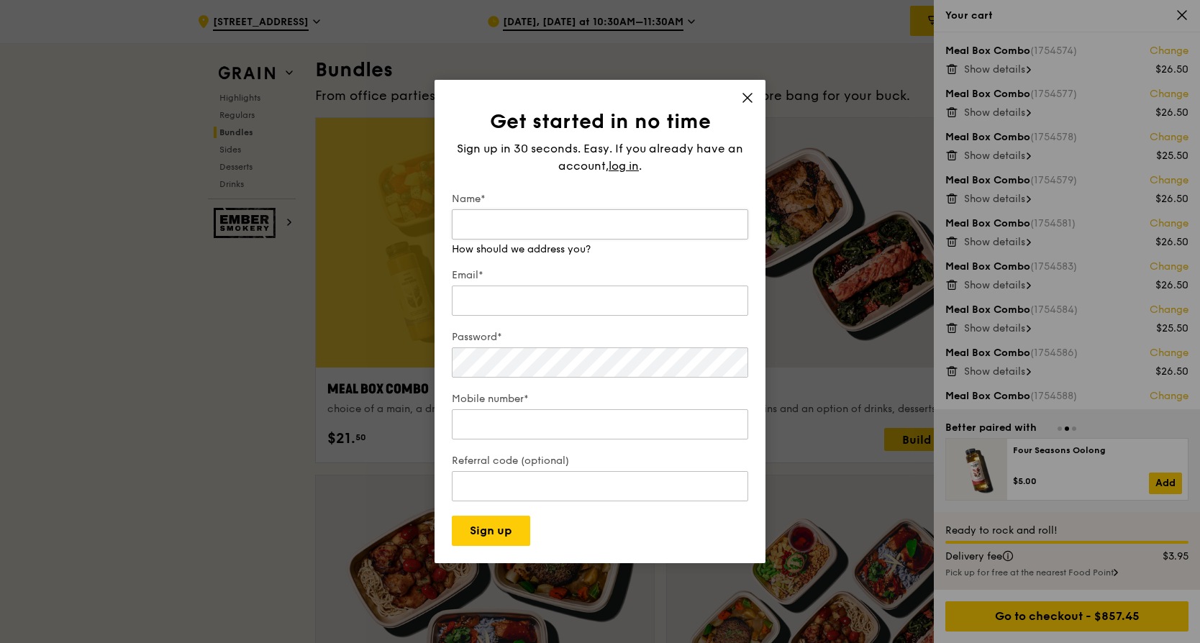
type input "a"
type input "N"
type input "K"
type input "[PERSON_NAME]"
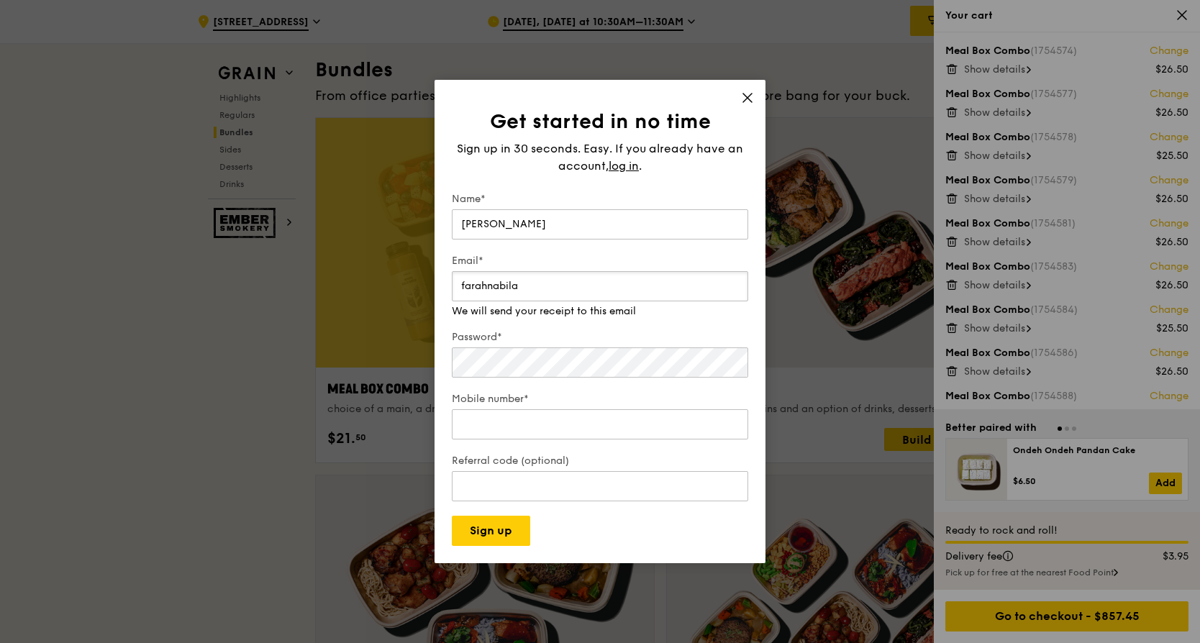
type input "[EMAIL_ADDRESS][PERSON_NAME][DOMAIN_NAME]"
type input "94372720"
click at [611, 366] on div "Password*" at bounding box center [600, 355] width 296 height 50
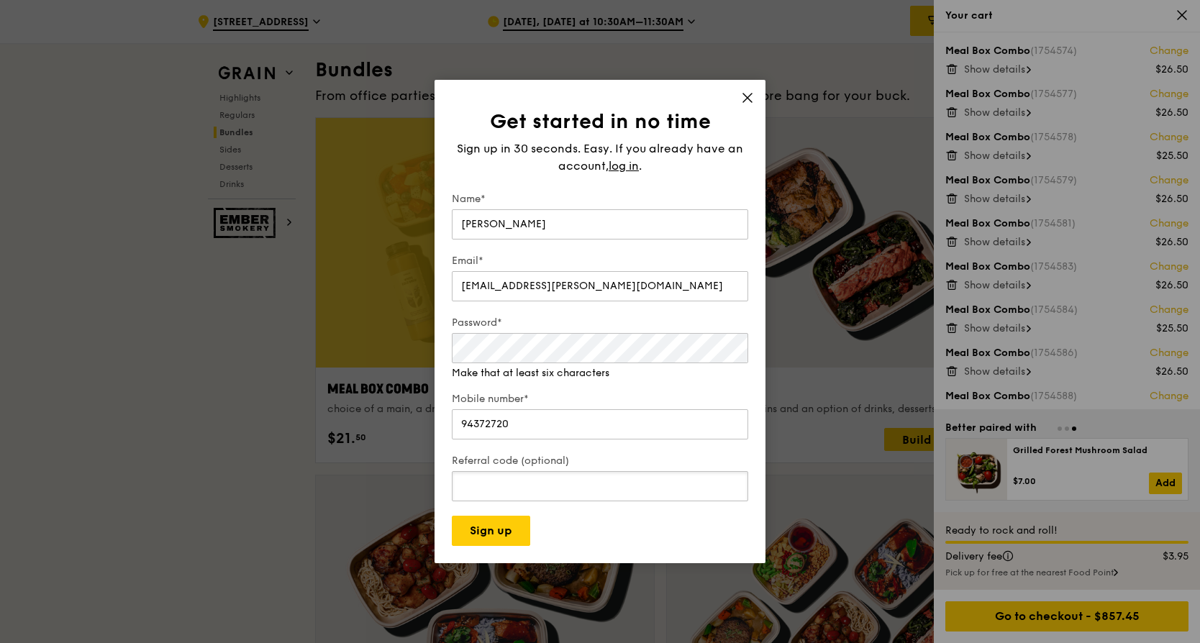
click at [514, 489] on div "Referral code (optional)" at bounding box center [600, 479] width 296 height 50
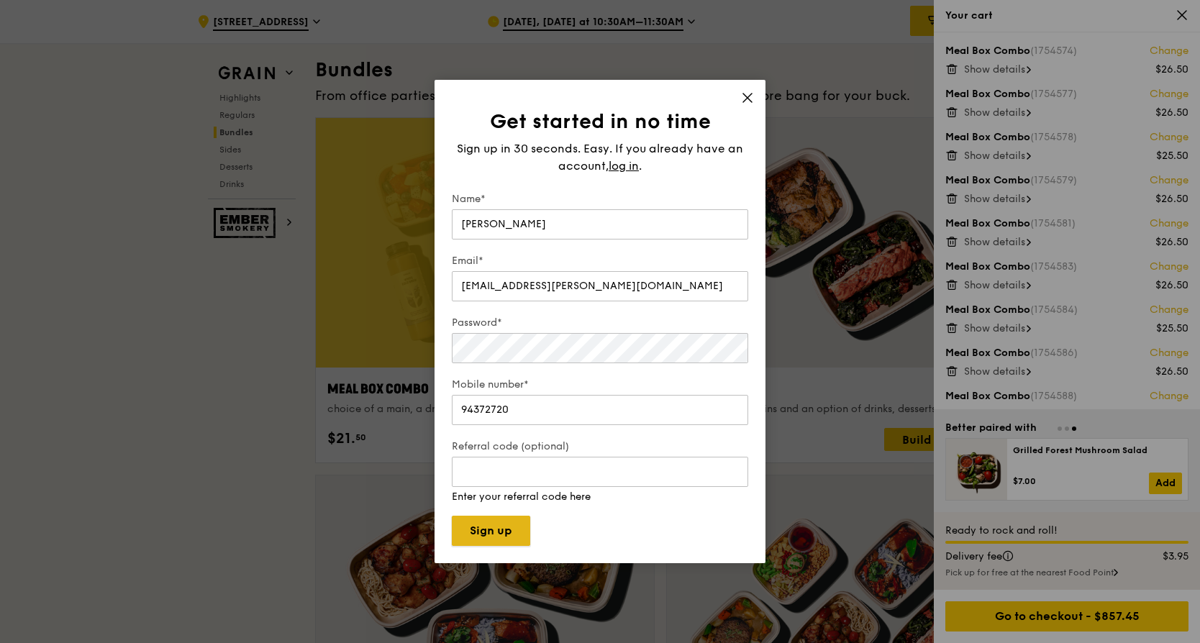
click at [516, 529] on button "Sign up" at bounding box center [491, 531] width 78 height 30
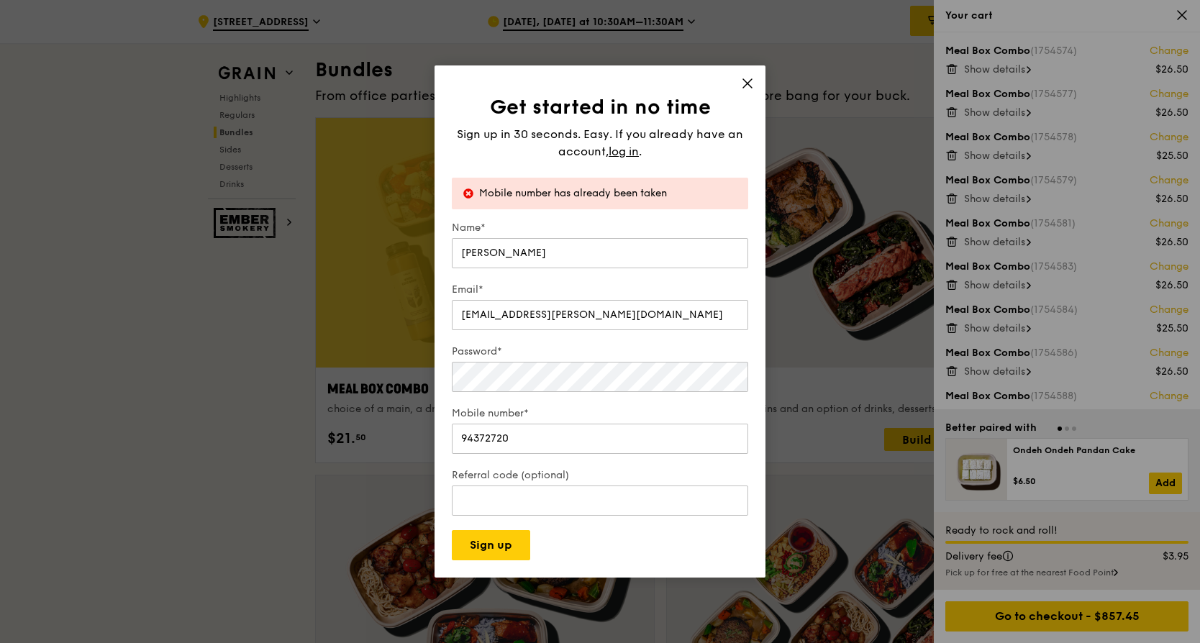
click at [616, 161] on div "Get started in no time Sign up in 30 seconds. Easy. If you already have an acco…" at bounding box center [600, 327] width 296 height 466
click at [620, 145] on span "log in" at bounding box center [624, 151] width 30 height 17
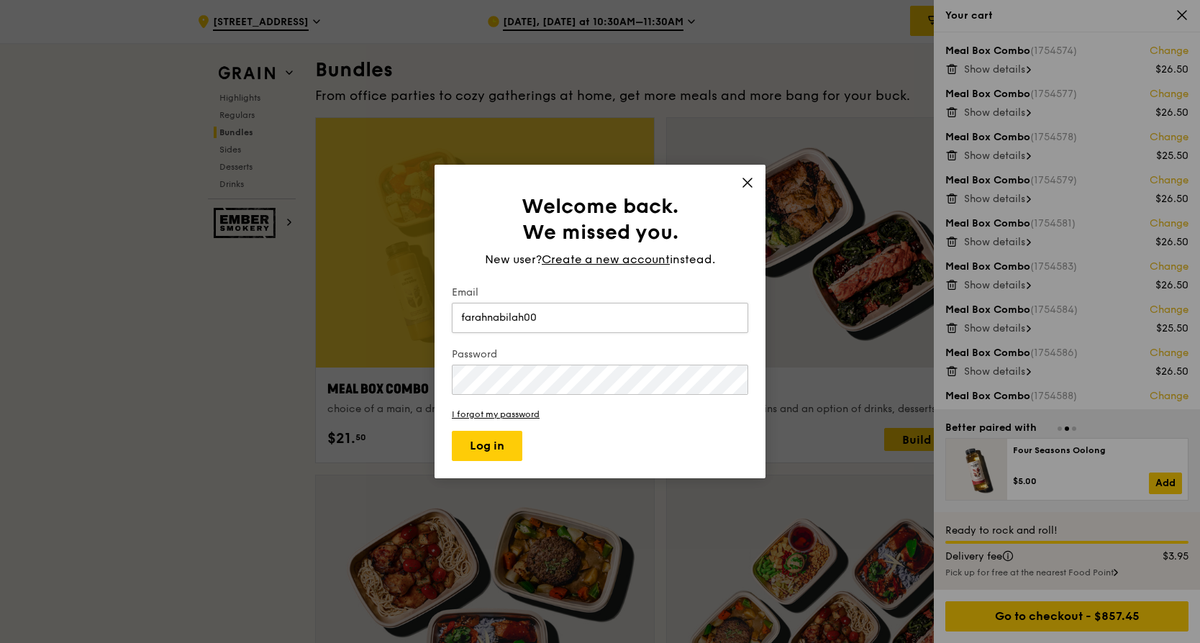
type input "farahnabilah004"
drag, startPoint x: 594, startPoint y: 319, endPoint x: 251, endPoint y: 320, distance: 342.5
click at [251, 320] on div "Welcome back. We missed you. New user? Create a new account instead. Email fara…" at bounding box center [600, 321] width 1200 height 643
type input "[EMAIL_ADDRESS][PERSON_NAME][DOMAIN_NAME]"
click at [502, 452] on button "Log in" at bounding box center [487, 446] width 71 height 30
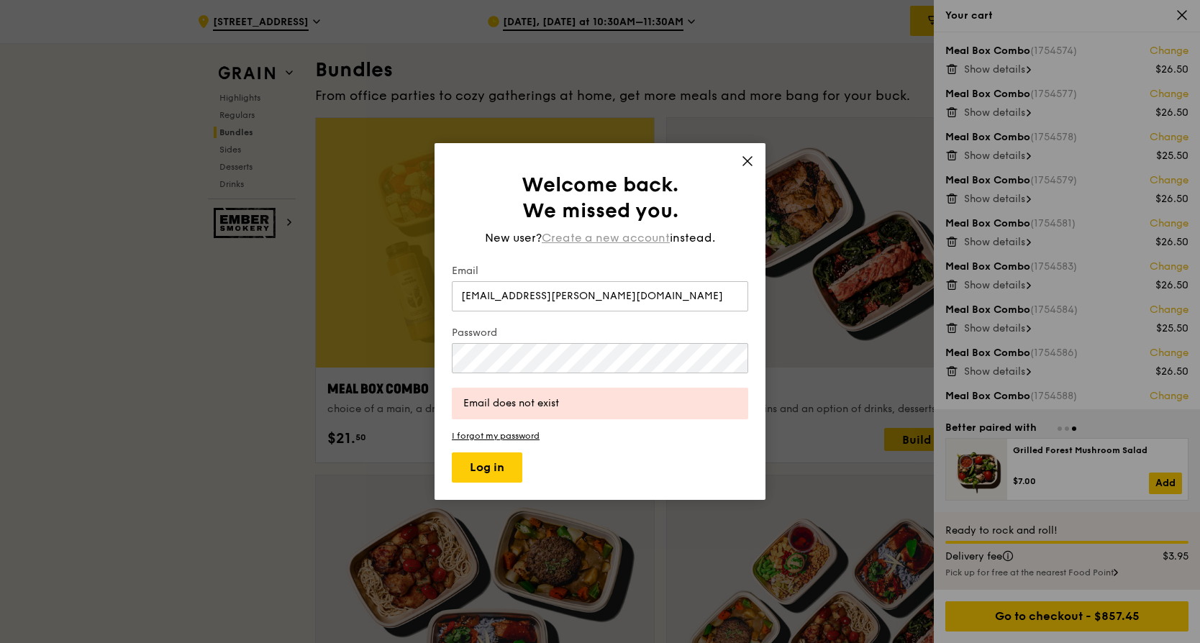
click at [646, 240] on span "Create a new account" at bounding box center [606, 238] width 128 height 17
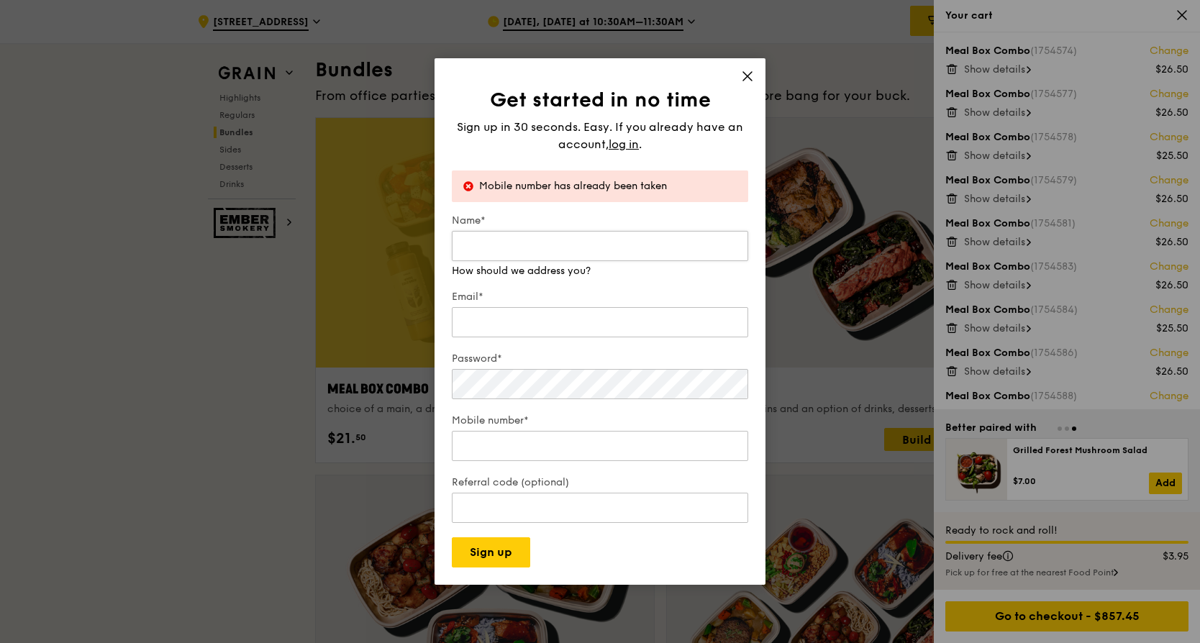
click at [610, 253] on input "Name*" at bounding box center [600, 246] width 296 height 30
type input "[PERSON_NAME]"
type input "[EMAIL_ADDRESS][PERSON_NAME][DOMAIN_NAME]"
type input "94372720"
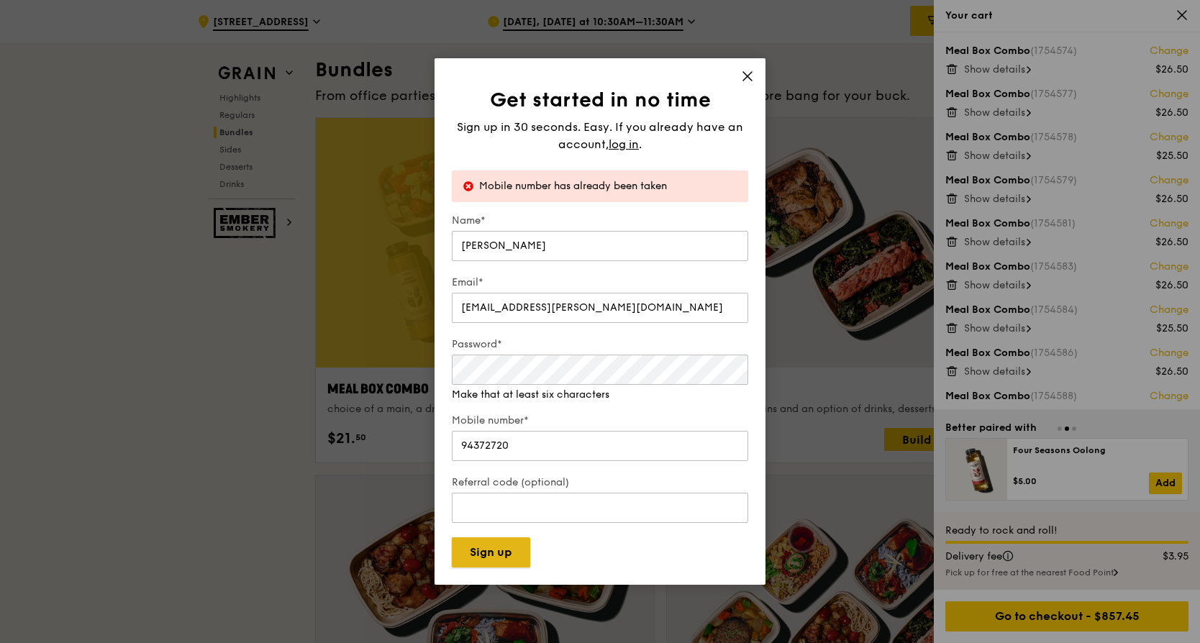
click at [520, 555] on button "Sign up" at bounding box center [491, 553] width 78 height 30
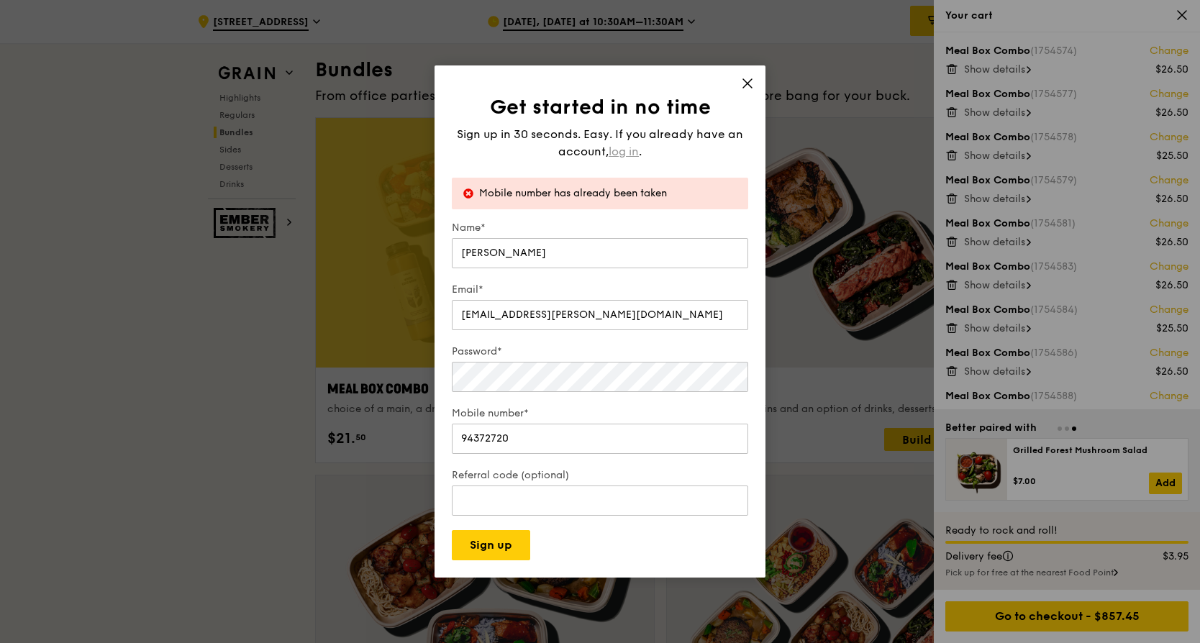
click at [615, 153] on span "log in" at bounding box center [624, 151] width 30 height 17
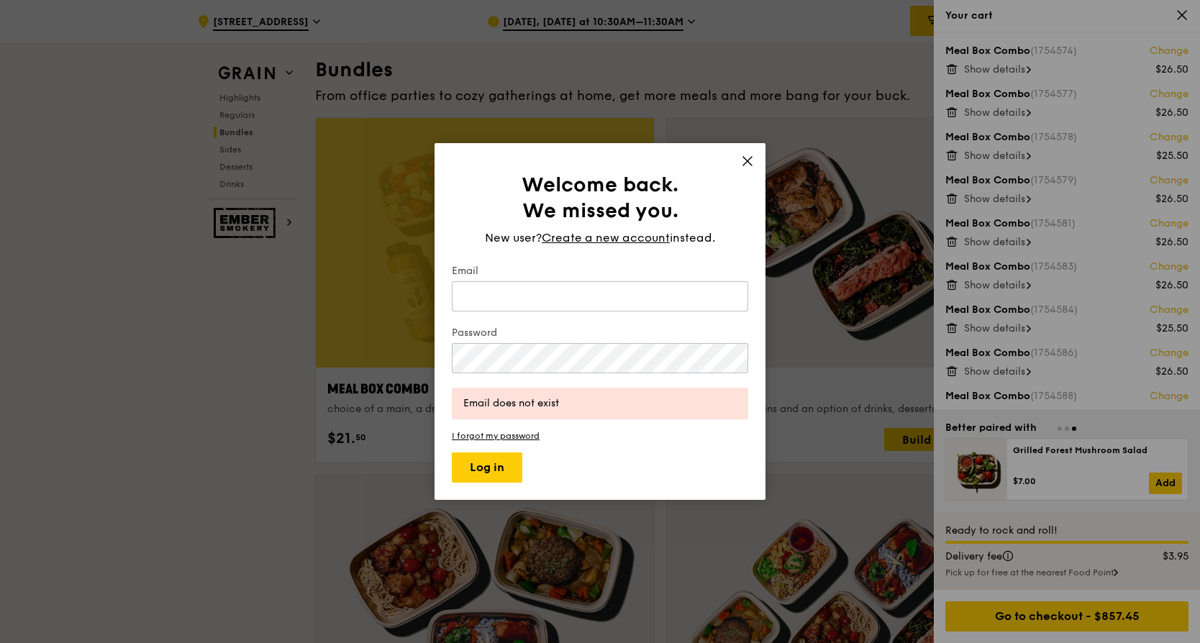
click at [555, 281] on div "Email" at bounding box center [600, 289] width 296 height 50
click at [623, 303] on input "Email" at bounding box center [600, 296] width 296 height 30
type input "[EMAIL_ADDRESS][DOMAIN_NAME]"
click at [503, 466] on button "Log in" at bounding box center [487, 468] width 71 height 30
